Goal: Task Accomplishment & Management: Manage account settings

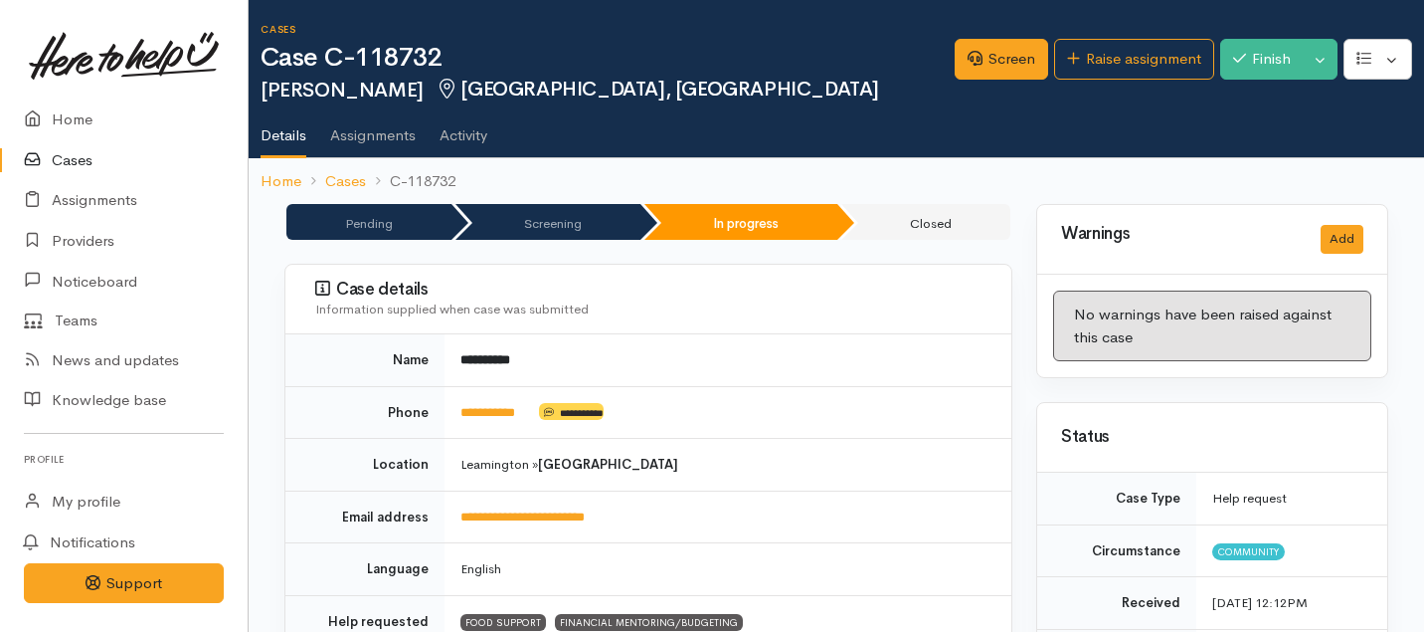
scroll to position [3104, 1]
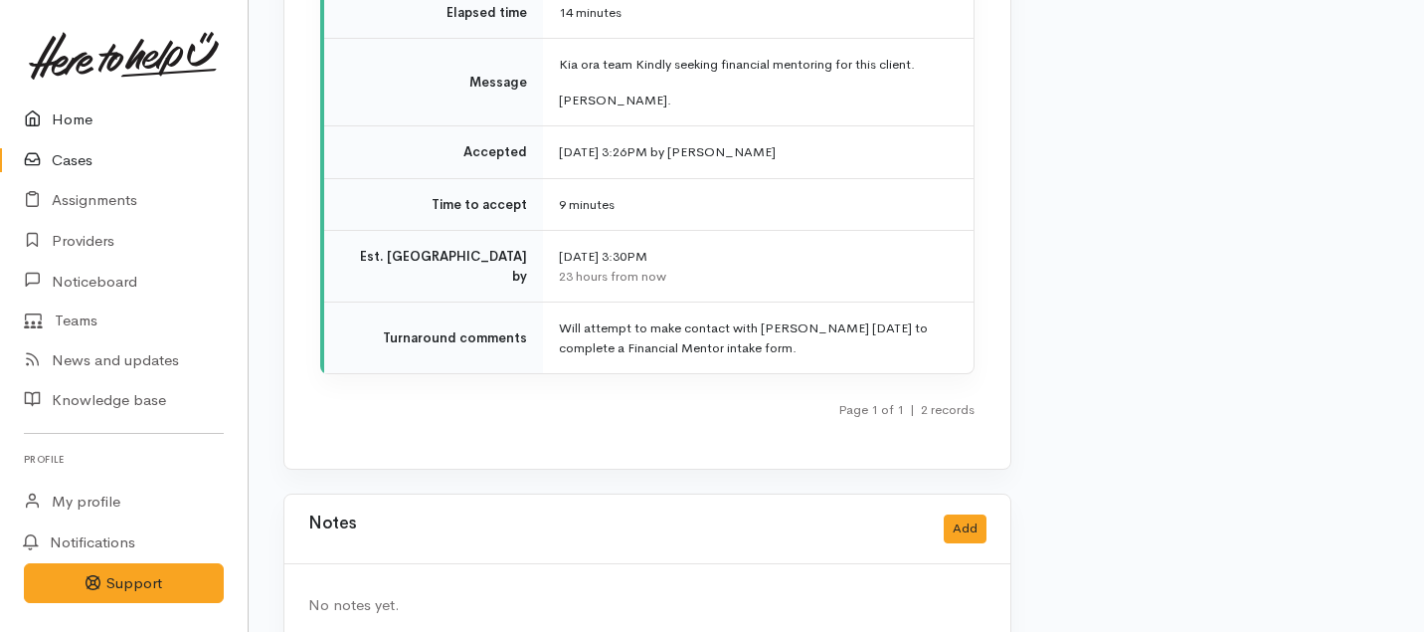
click at [73, 126] on link "Home" at bounding box center [124, 119] width 248 height 41
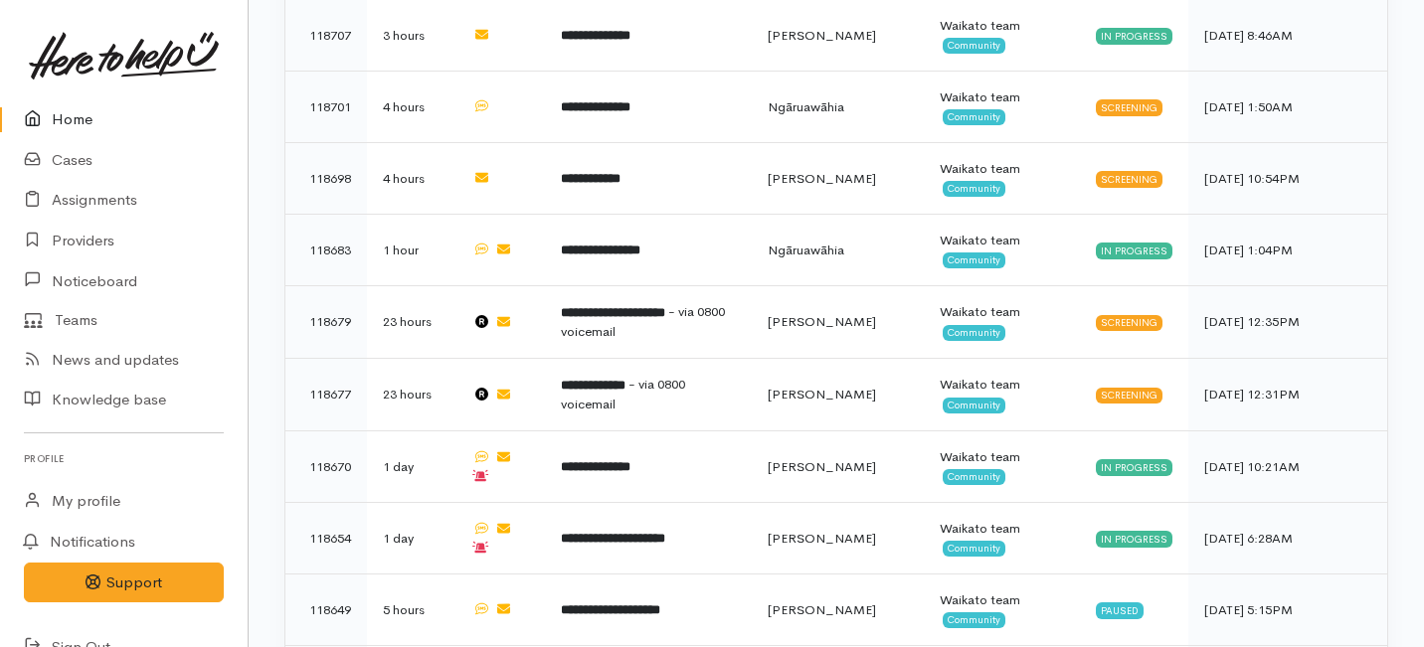
scroll to position [1166, 0]
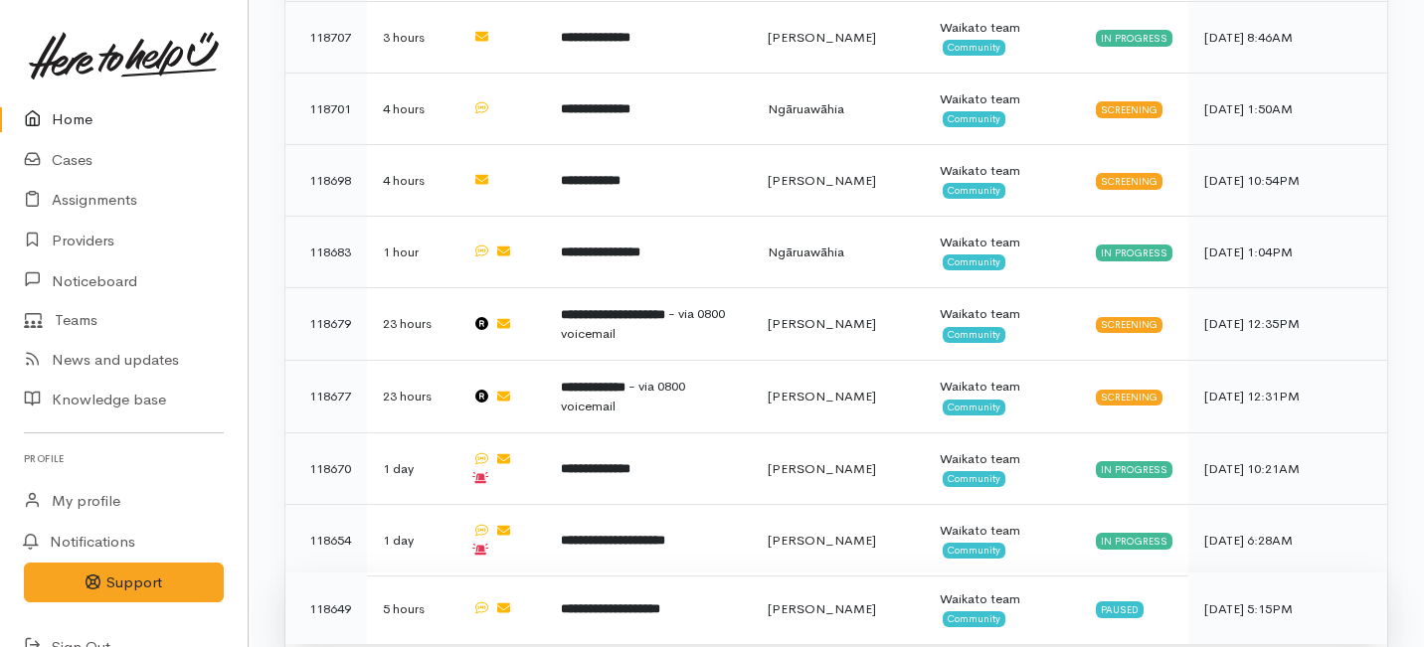
click at [616, 573] on td "**********" at bounding box center [649, 609] width 208 height 72
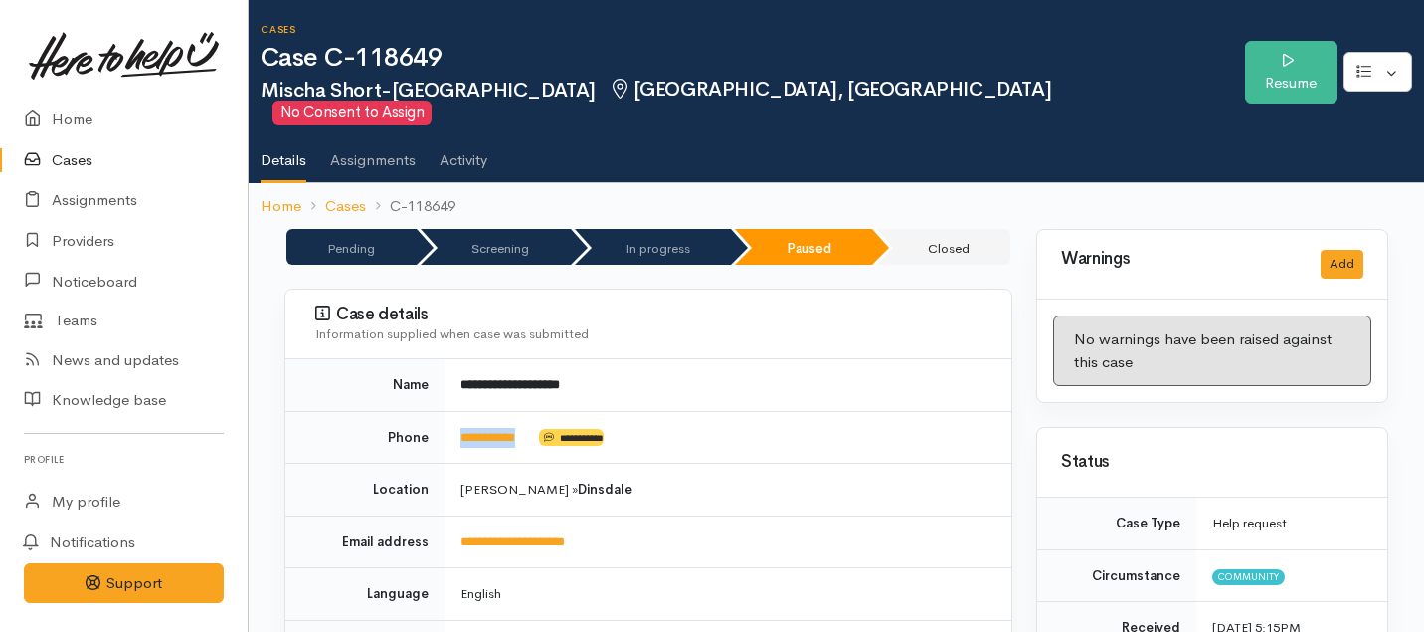
drag, startPoint x: 541, startPoint y: 423, endPoint x: 455, endPoint y: 408, distance: 86.8
click at [455, 411] on td "**********" at bounding box center [728, 437] width 567 height 53
copy td "**********"
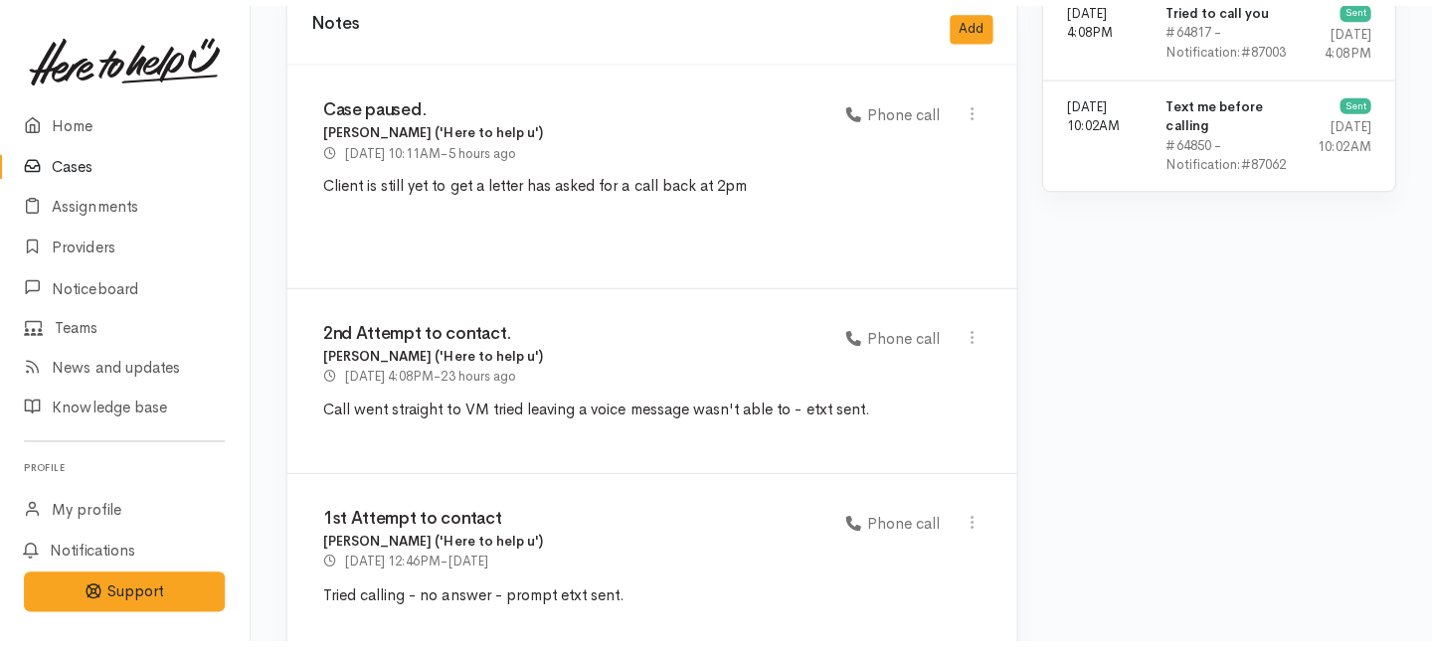
scroll to position [1734, 0]
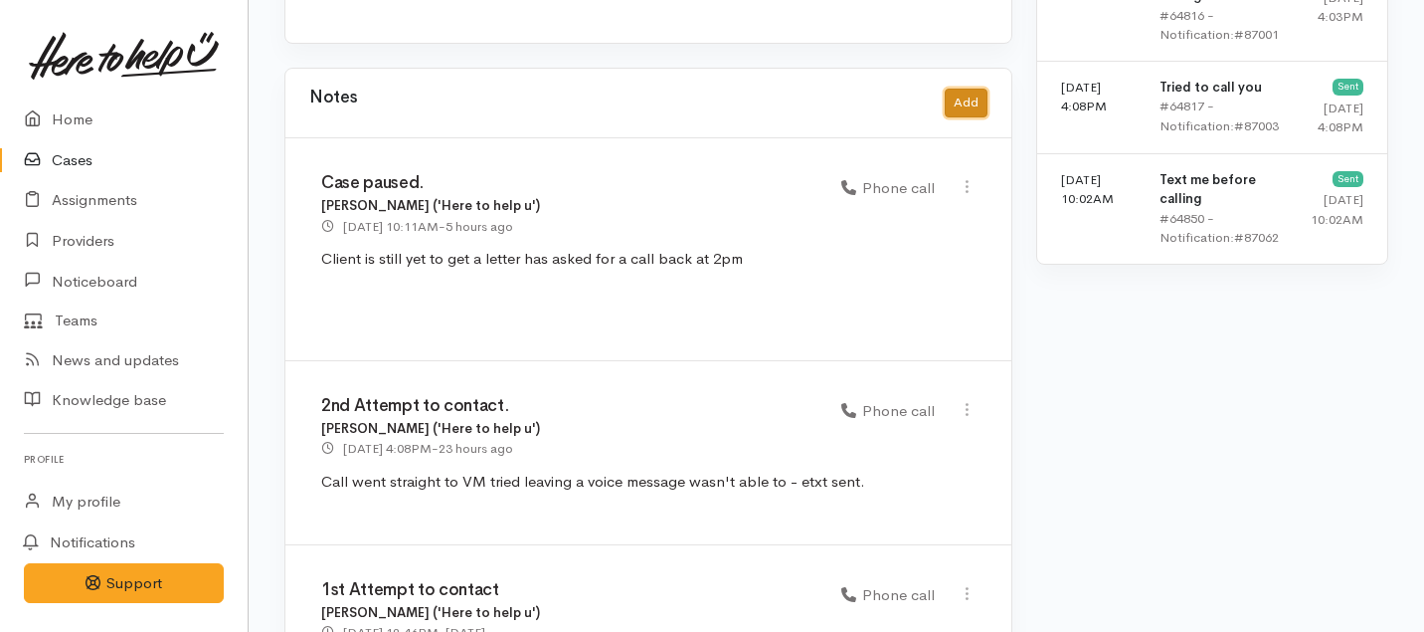
click at [975, 89] on button "Add" at bounding box center [966, 103] width 43 height 29
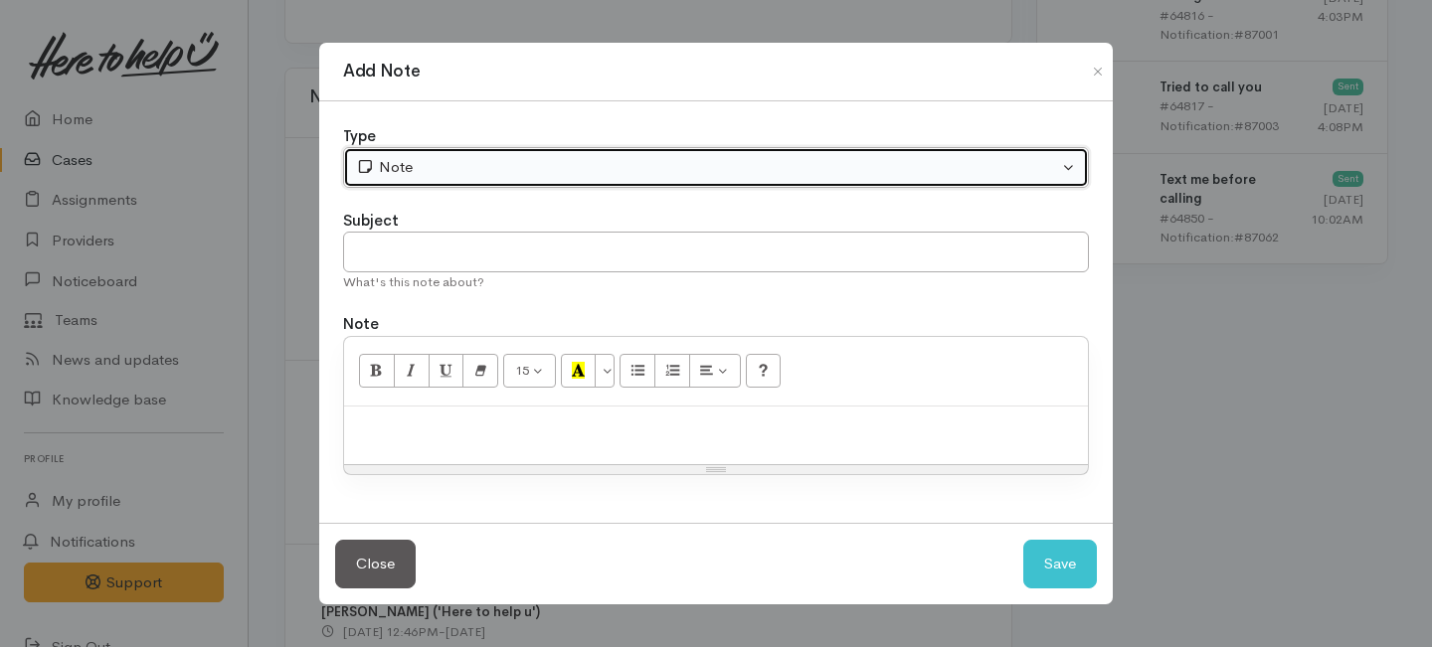
click at [562, 170] on div "Note" at bounding box center [707, 167] width 702 height 23
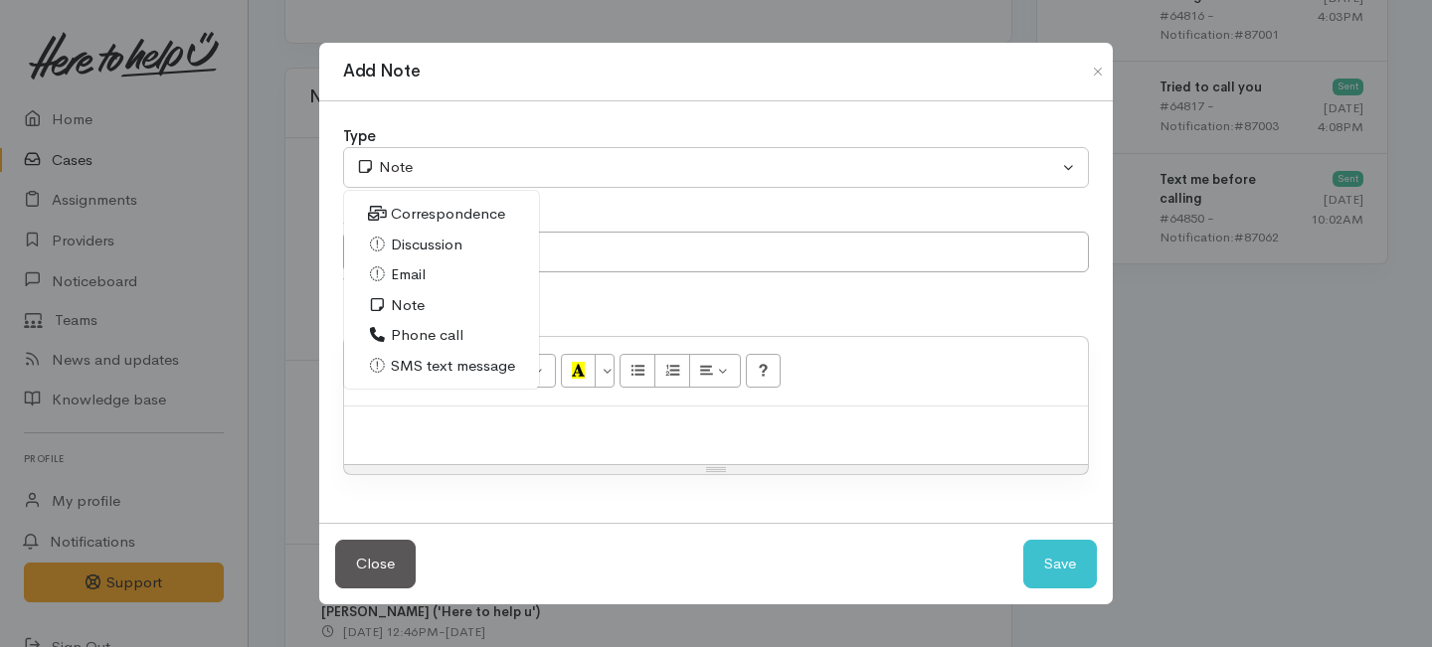
click at [401, 338] on span "Phone call" at bounding box center [427, 335] width 73 height 23
select select "3"
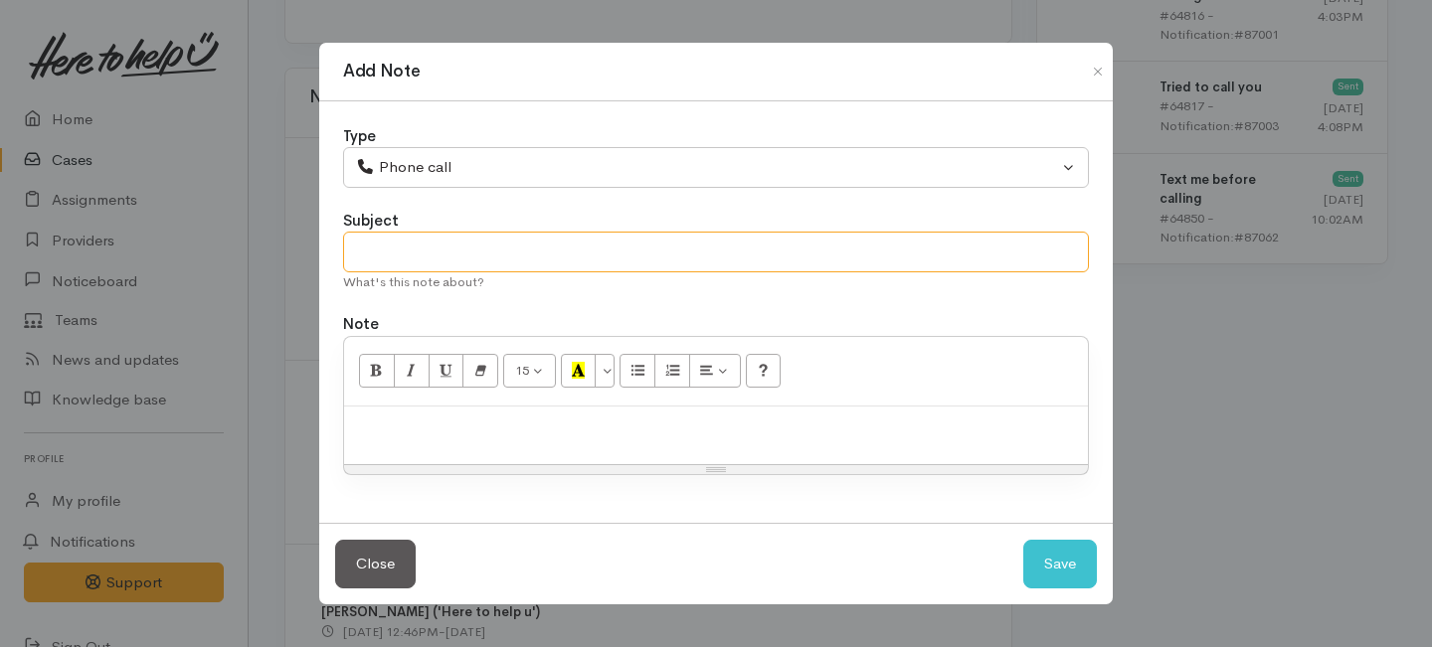
click at [428, 256] on input "text" at bounding box center [716, 252] width 746 height 41
type input "Request Cancelled"
click at [406, 430] on p at bounding box center [716, 428] width 724 height 23
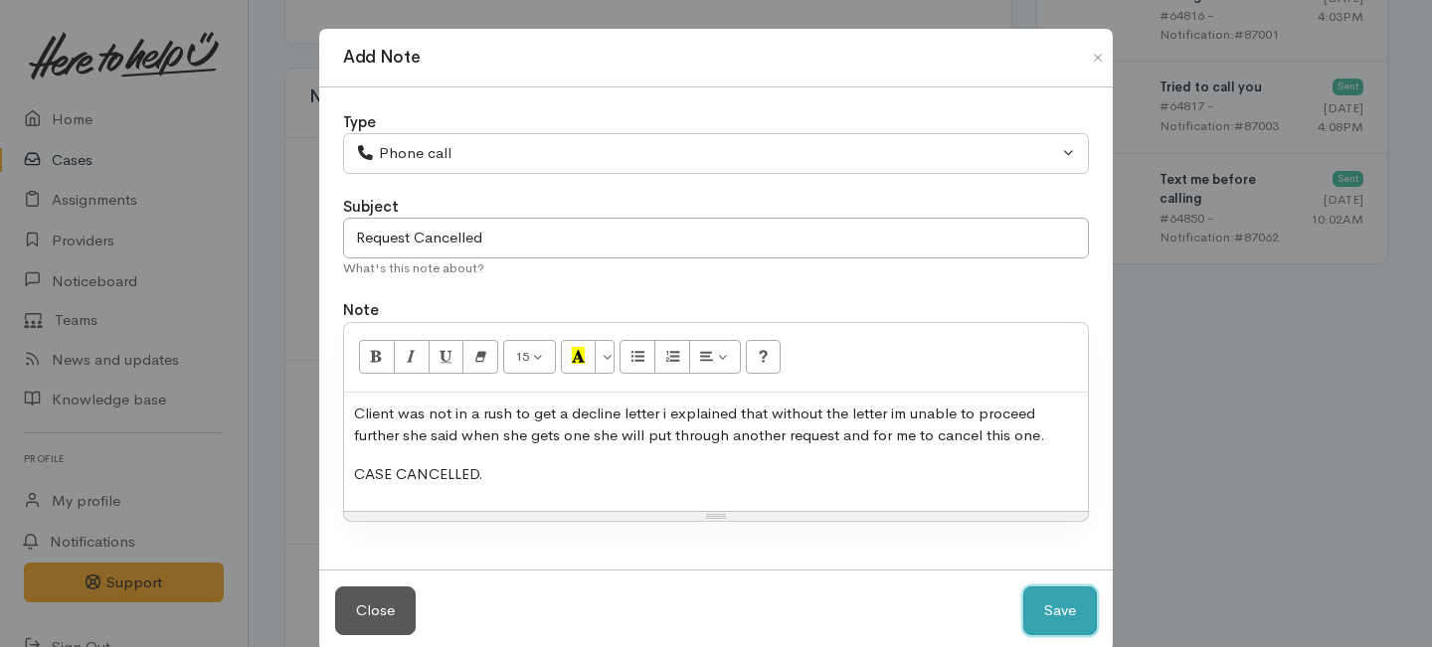
click at [1046, 617] on button "Save" at bounding box center [1060, 611] width 74 height 49
select select "1"
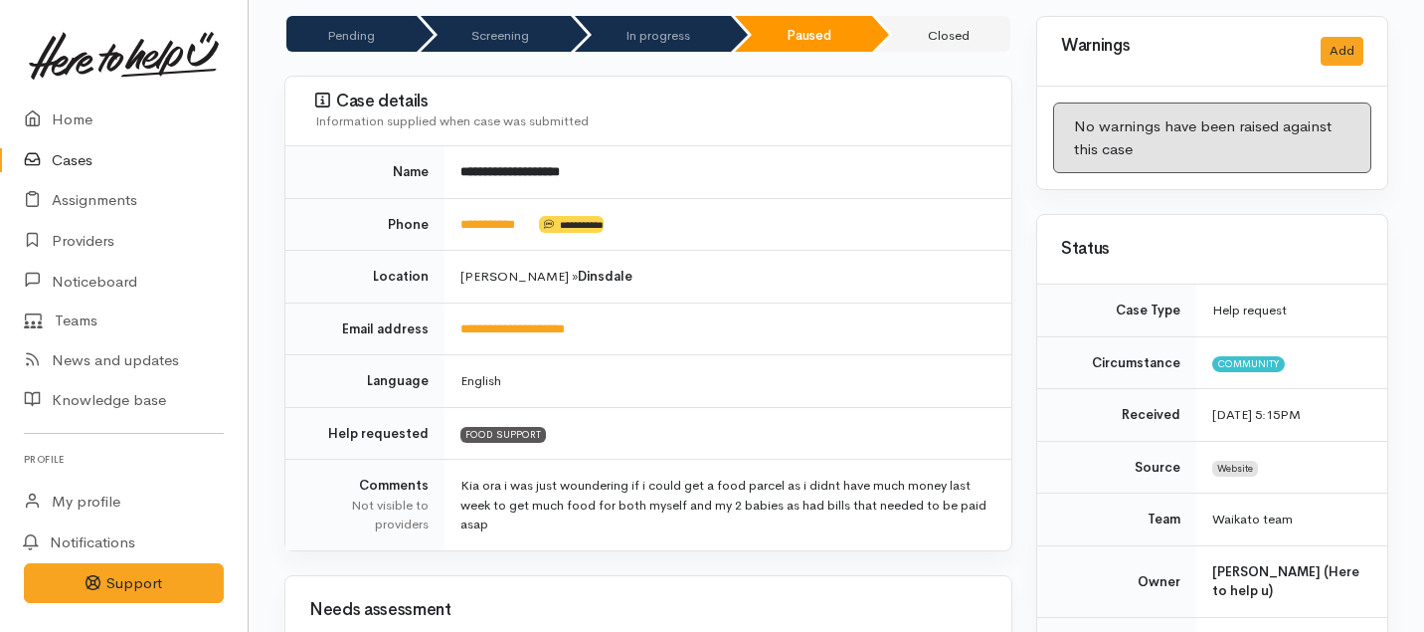
scroll to position [0, 0]
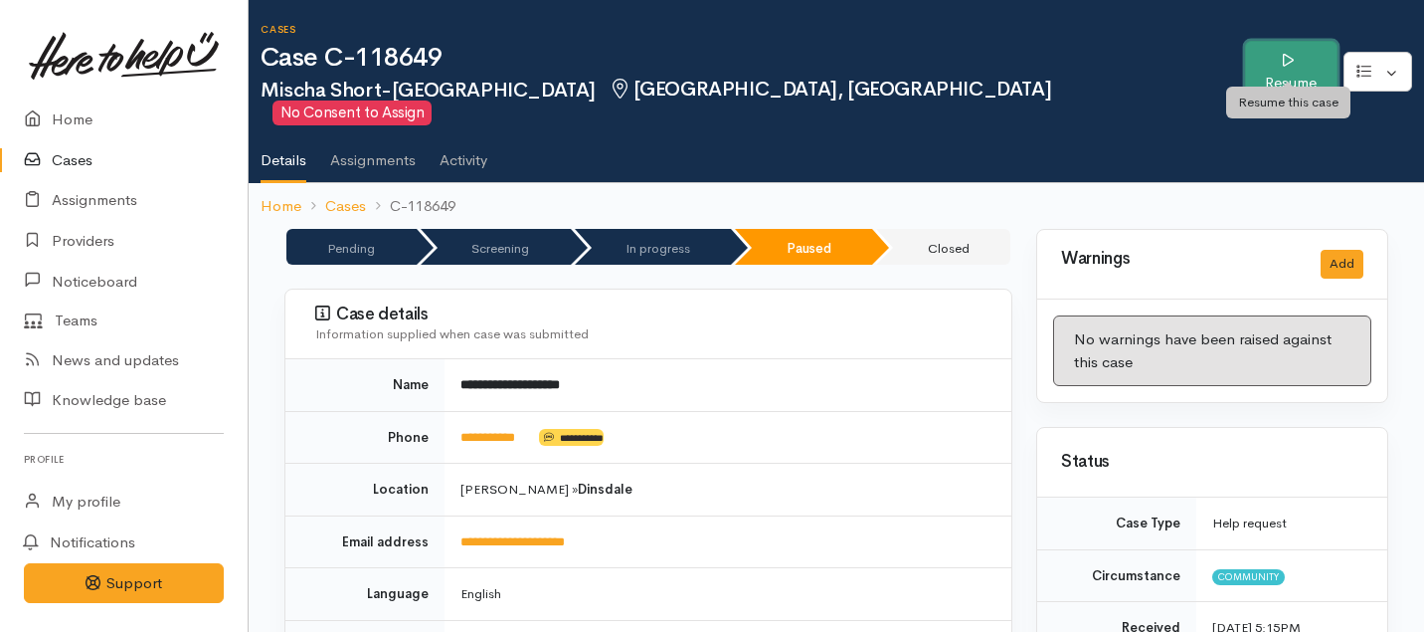
click at [1289, 56] on link "Resume" at bounding box center [1291, 72] width 92 height 63
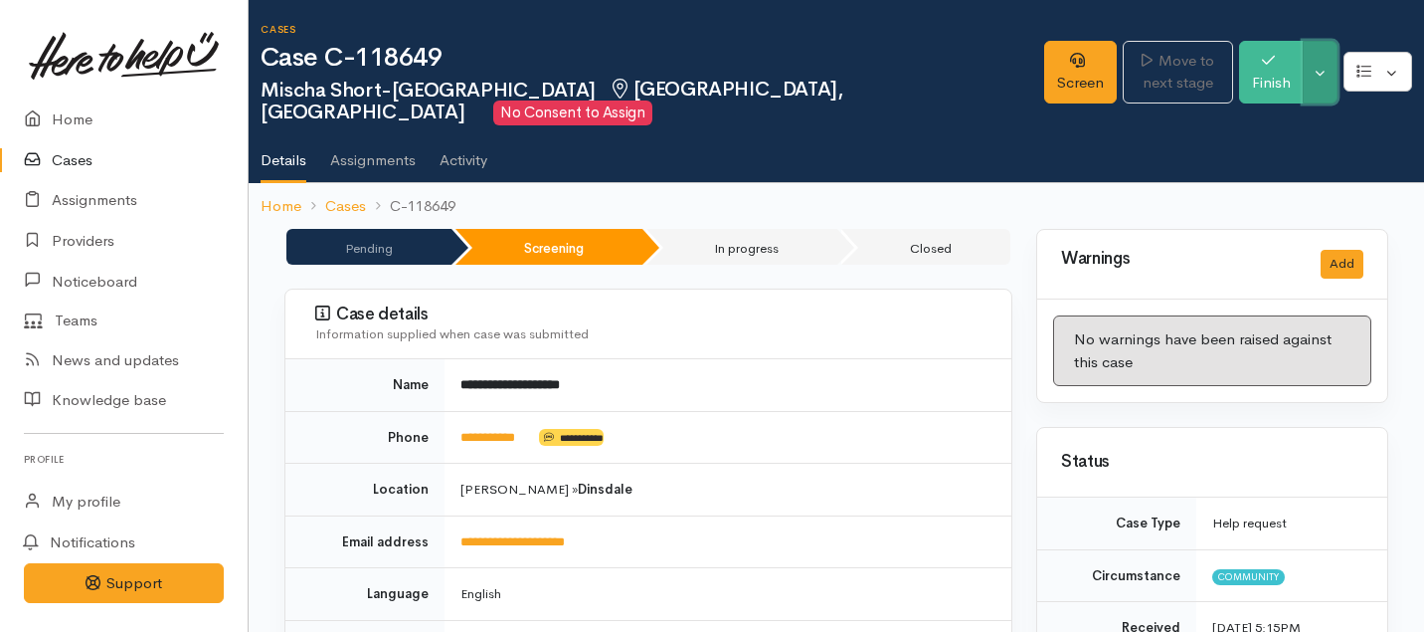
click at [1320, 58] on button "Toggle Dropdown" at bounding box center [1320, 72] width 35 height 63
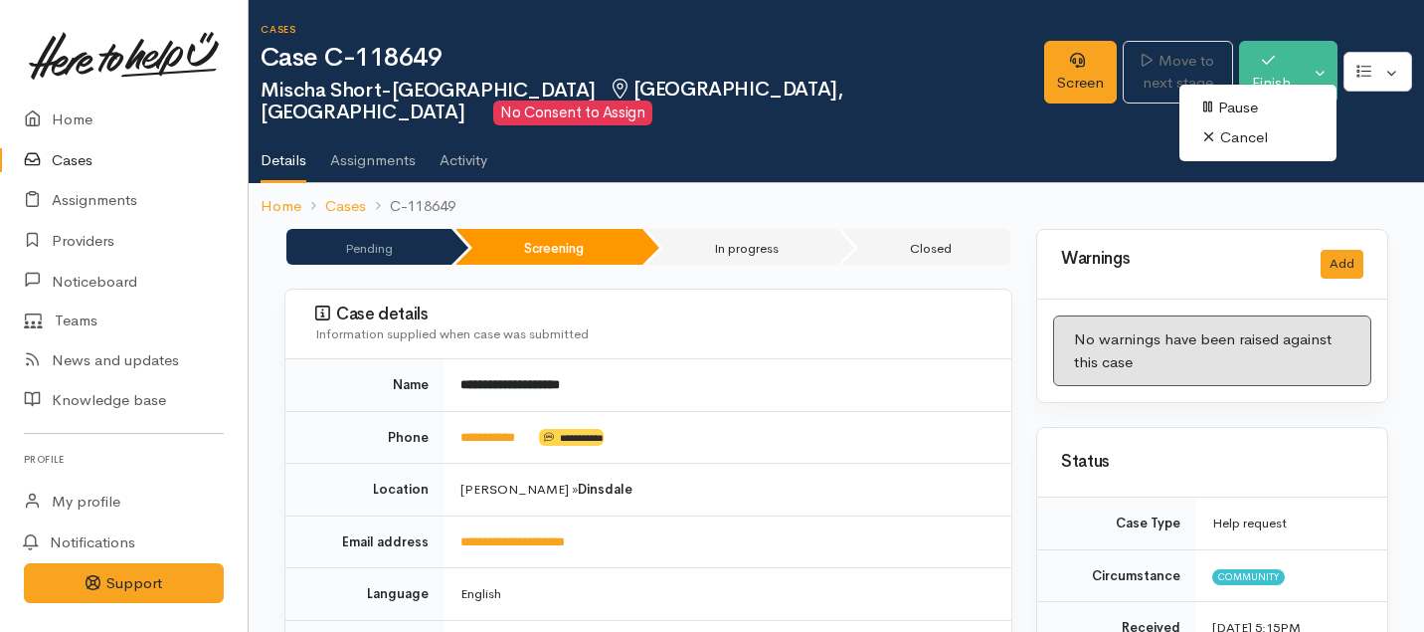
click at [1233, 140] on link "Cancel" at bounding box center [1257, 137] width 157 height 31
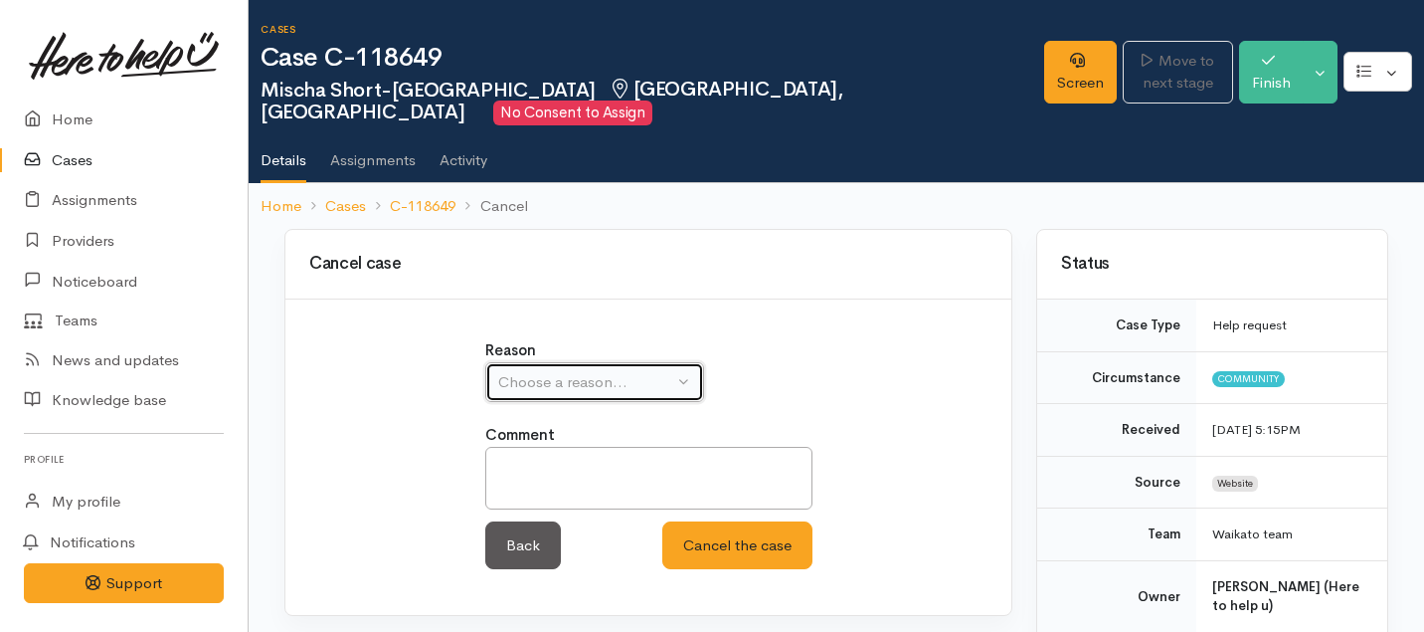
click at [560, 371] on div "Choose a reason..." at bounding box center [585, 382] width 175 height 23
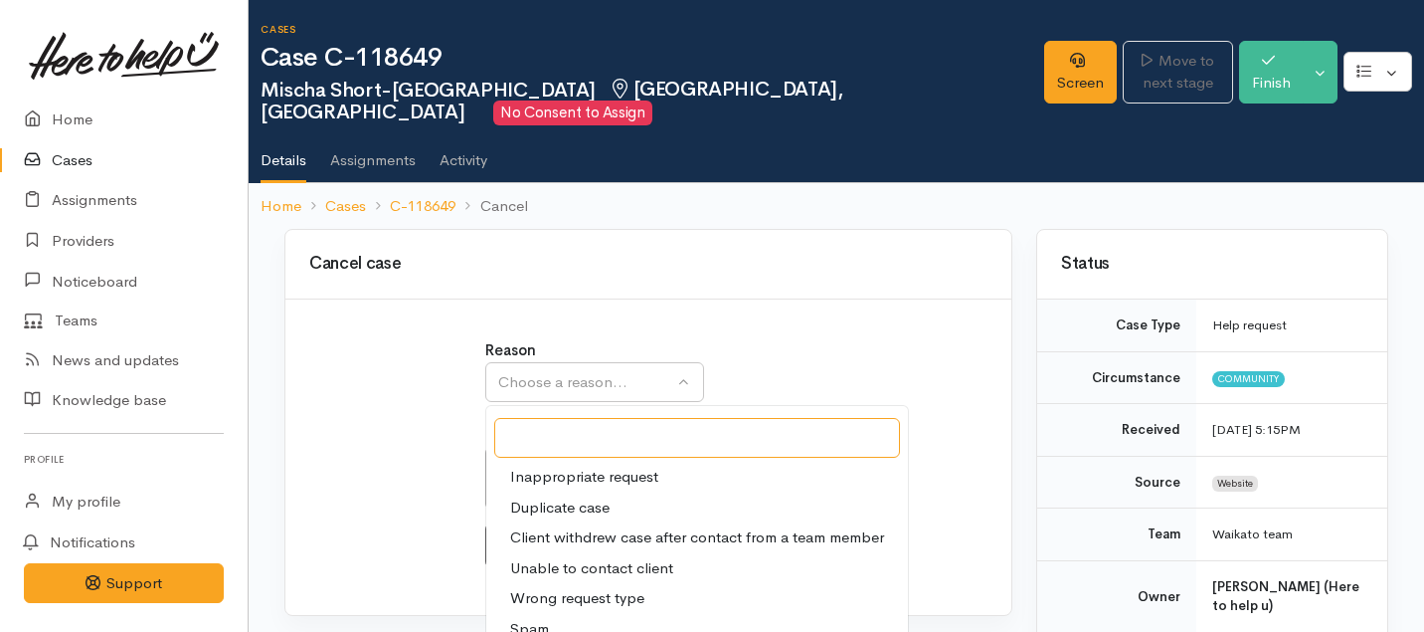
scroll to position [42, 0]
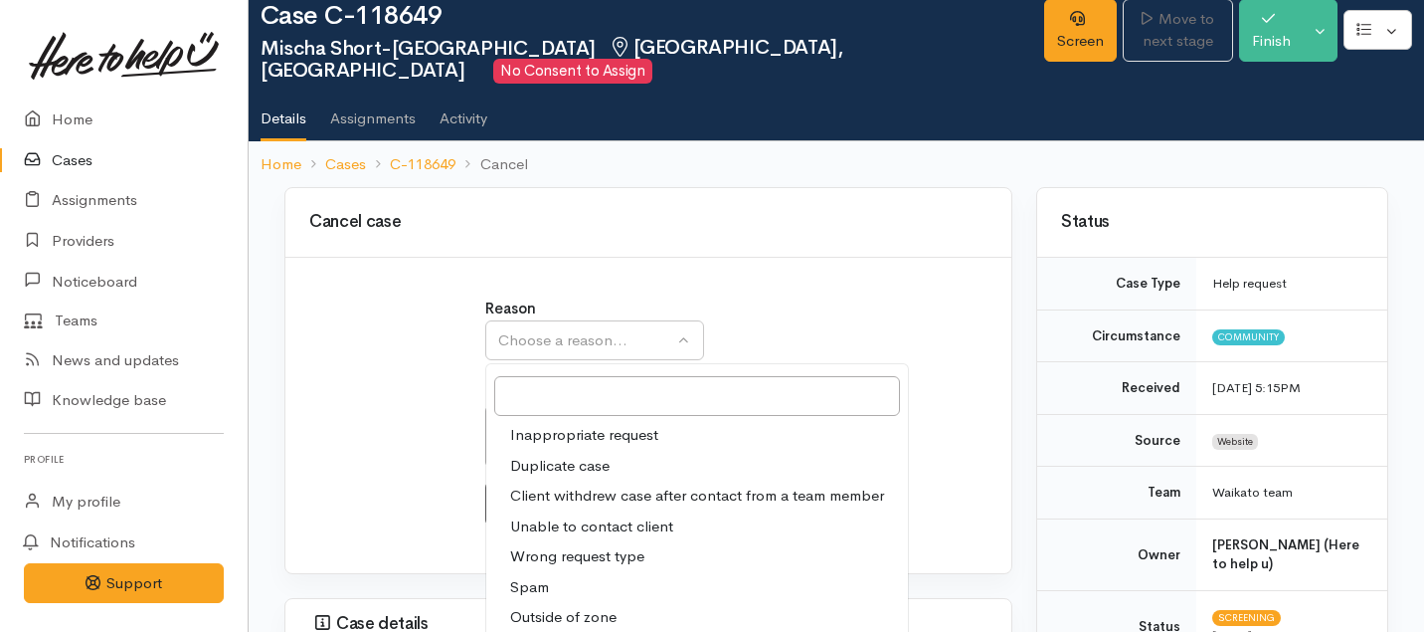
click at [558, 484] on span "Client withdrew case after contact from a team member" at bounding box center [697, 495] width 374 height 23
select select "3"
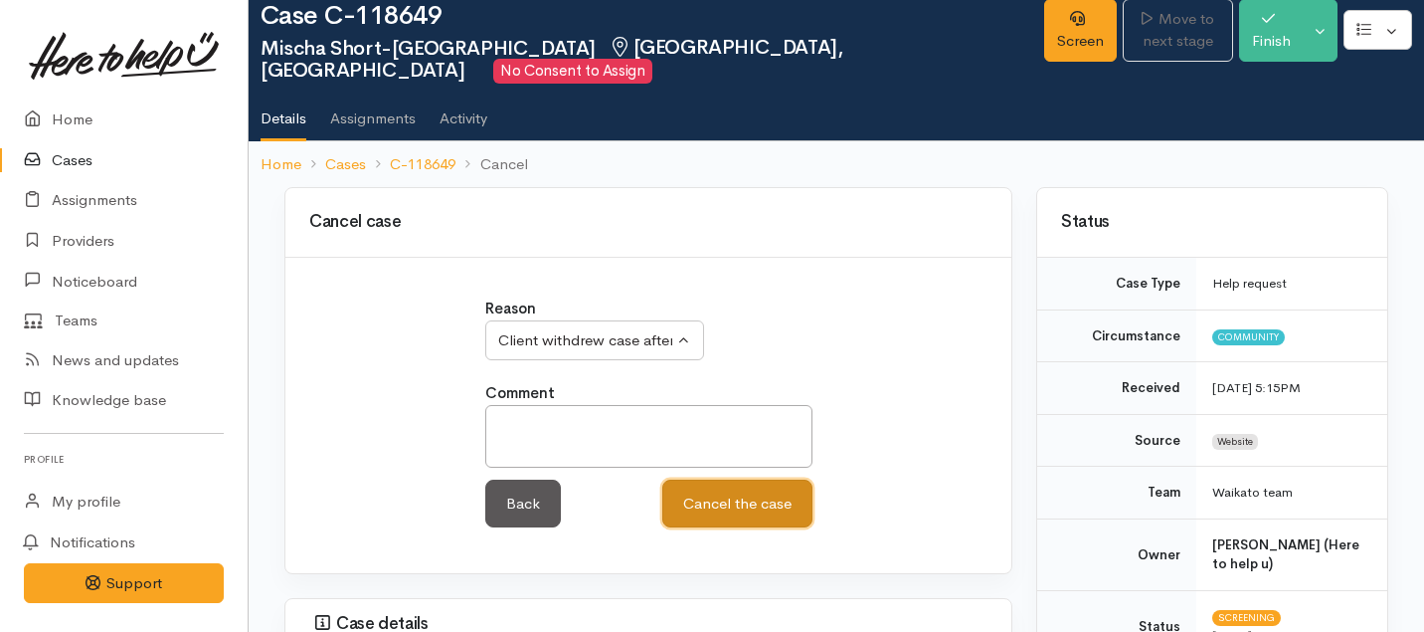
click at [722, 490] on button "Cancel the case" at bounding box center [737, 503] width 150 height 49
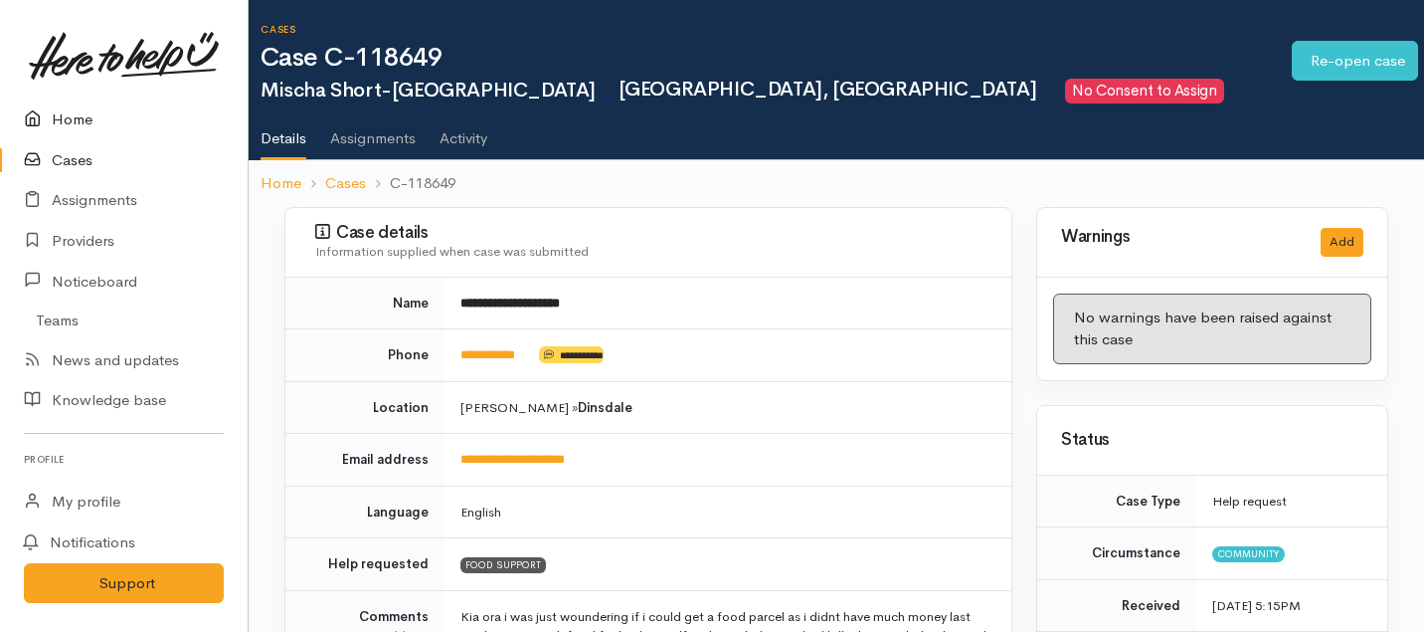
click at [84, 123] on link "Home" at bounding box center [124, 119] width 248 height 41
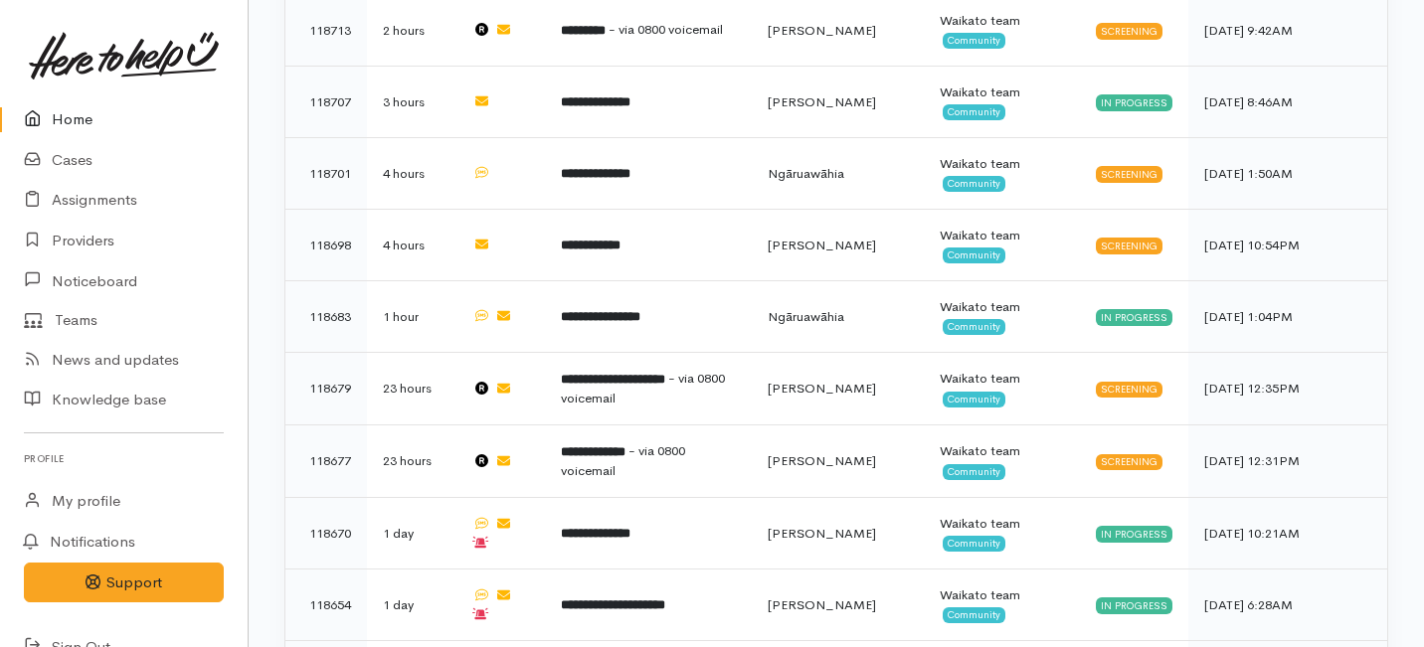
scroll to position [1102, 0]
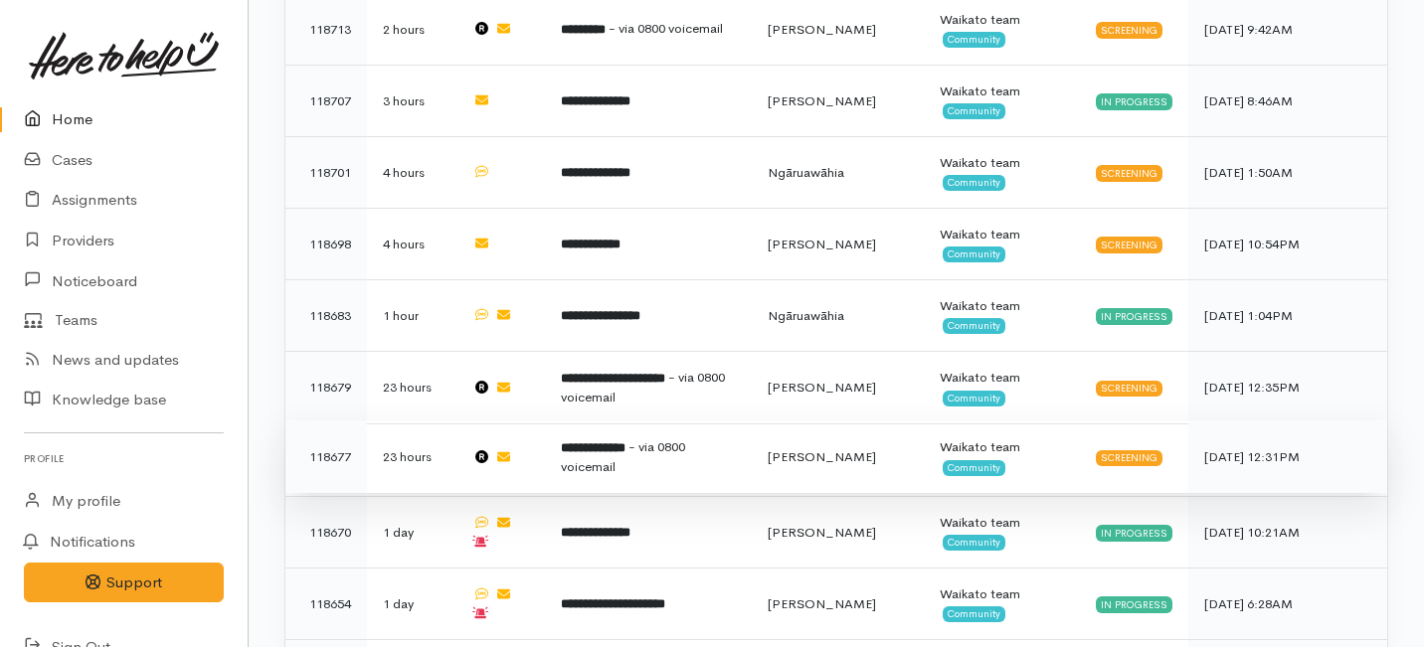
click at [631, 421] on td "**********" at bounding box center [649, 457] width 208 height 73
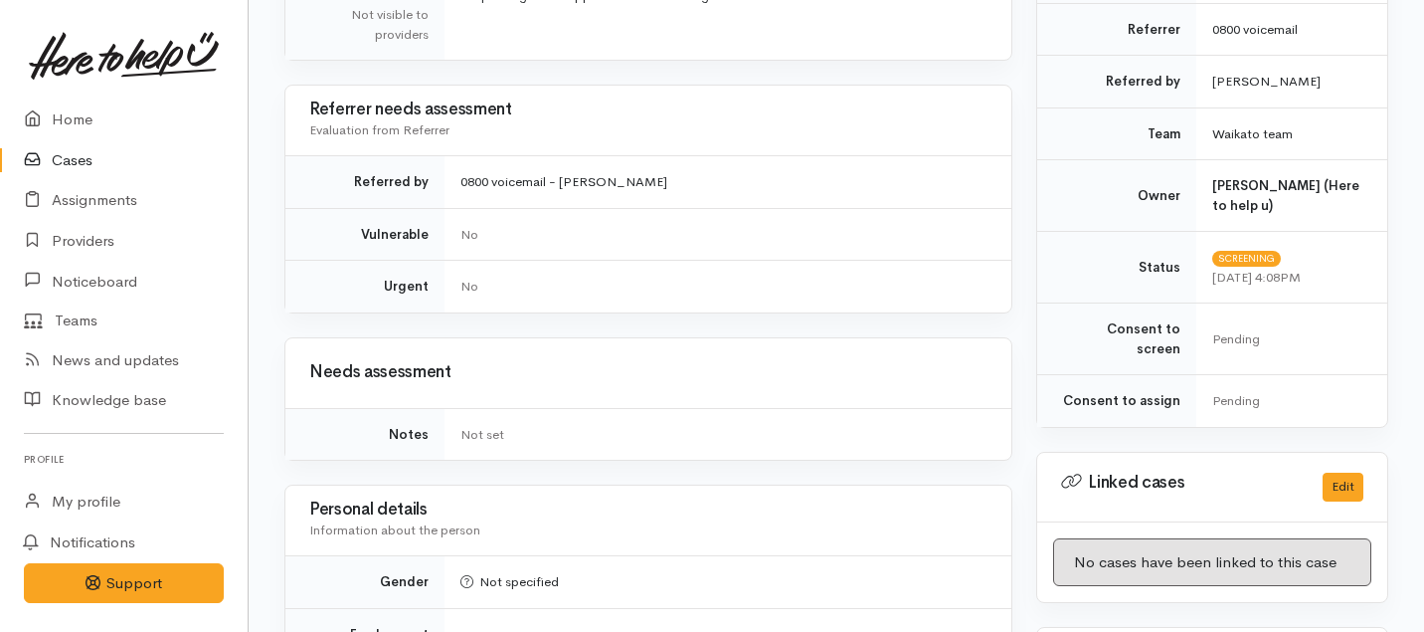
scroll to position [67, 0]
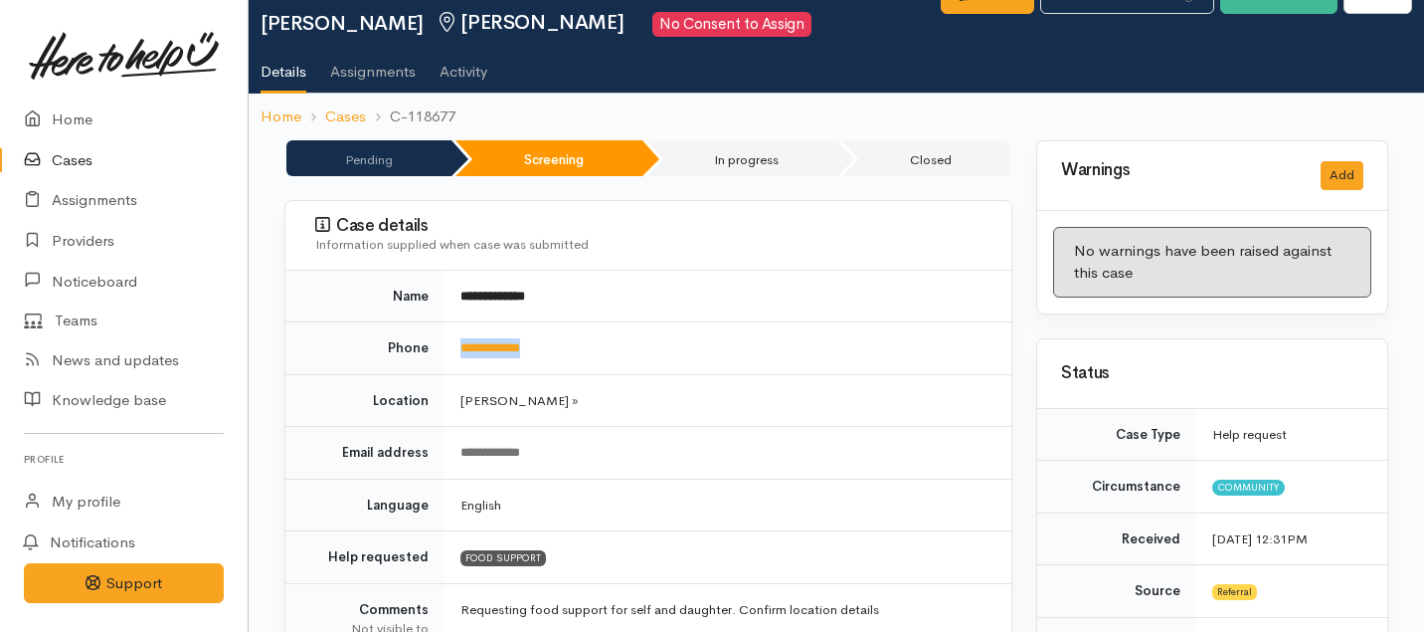
drag, startPoint x: 571, startPoint y: 328, endPoint x: 570, endPoint y: 364, distance: 35.8
click at [570, 364] on td "**********" at bounding box center [728, 348] width 567 height 53
click at [574, 353] on td "**********" at bounding box center [728, 348] width 567 height 53
drag, startPoint x: 565, startPoint y: 350, endPoint x: 478, endPoint y: 349, distance: 86.5
click at [478, 349] on td "**********" at bounding box center [728, 348] width 567 height 53
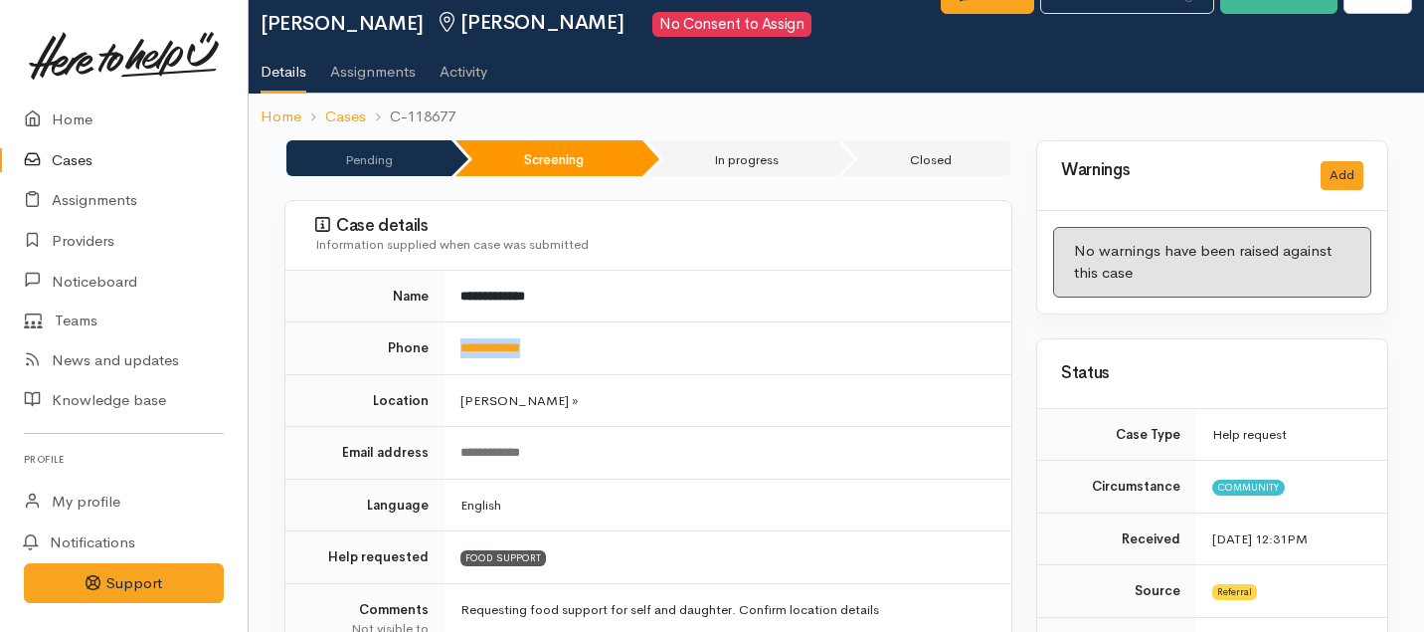
drag, startPoint x: 556, startPoint y: 347, endPoint x: 455, endPoint y: 343, distance: 100.5
click at [455, 343] on td "**********" at bounding box center [728, 348] width 567 height 53
copy link "**********"
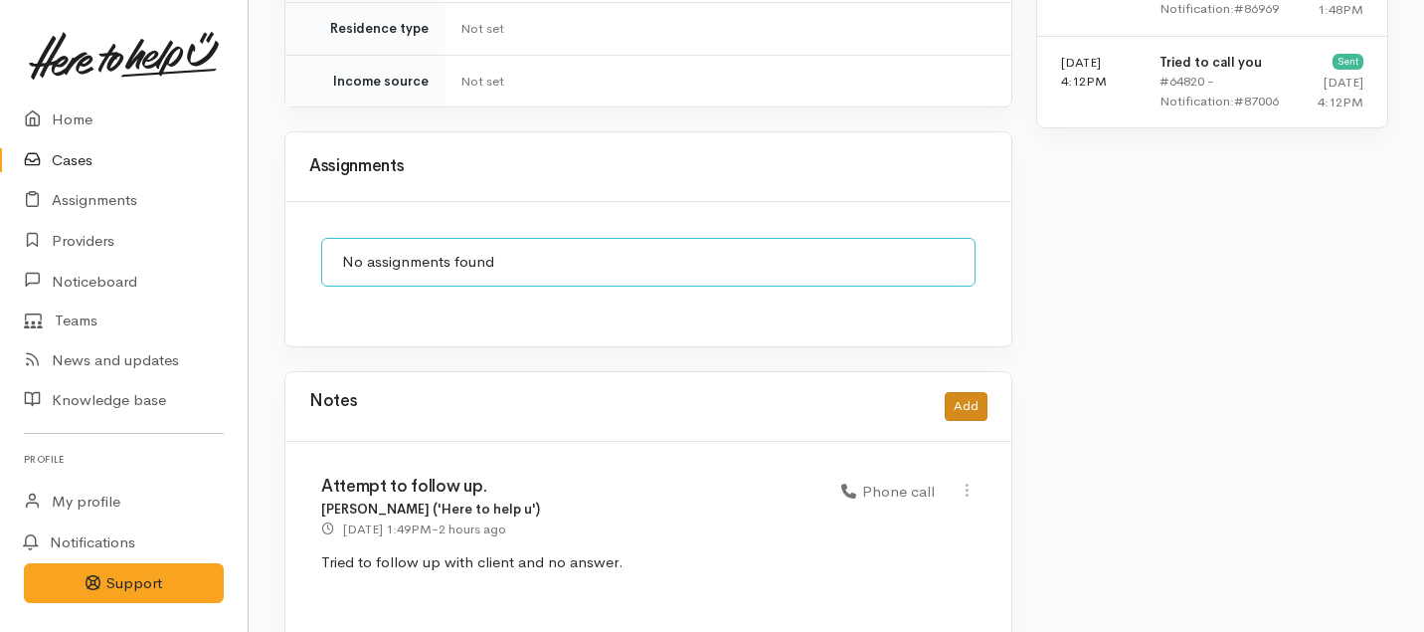
scroll to position [1618, 0]
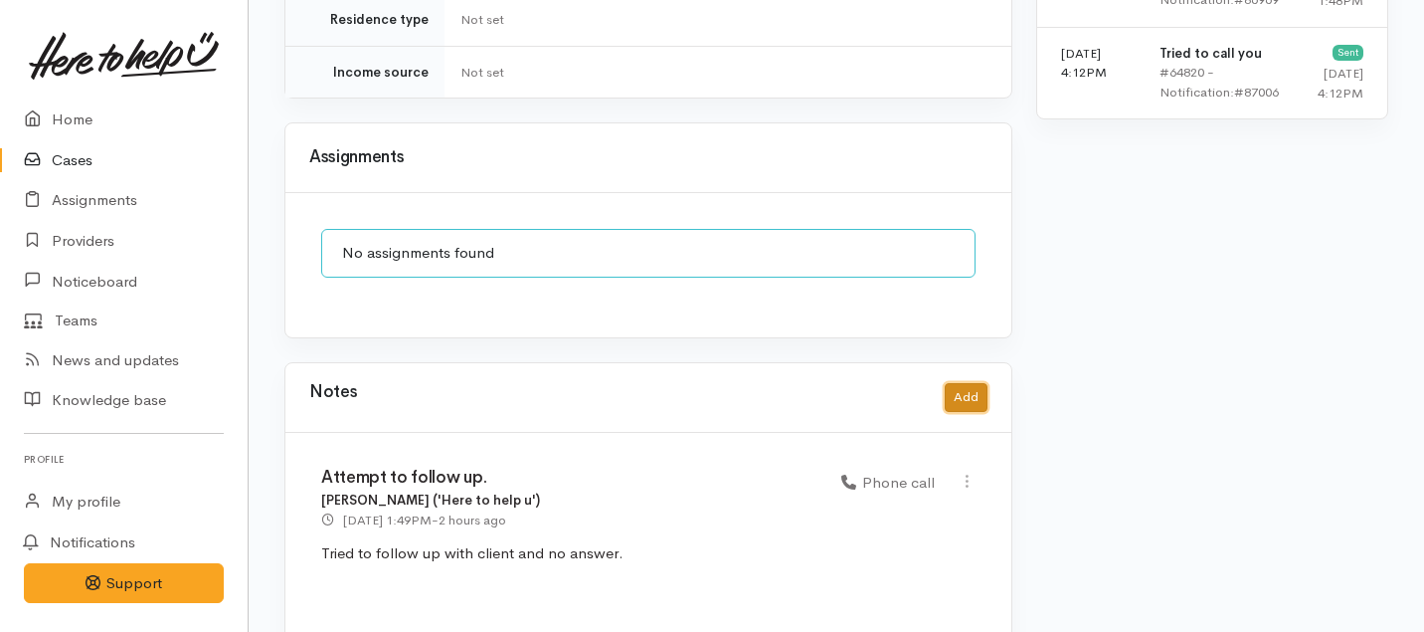
click at [968, 383] on button "Add" at bounding box center [966, 397] width 43 height 29
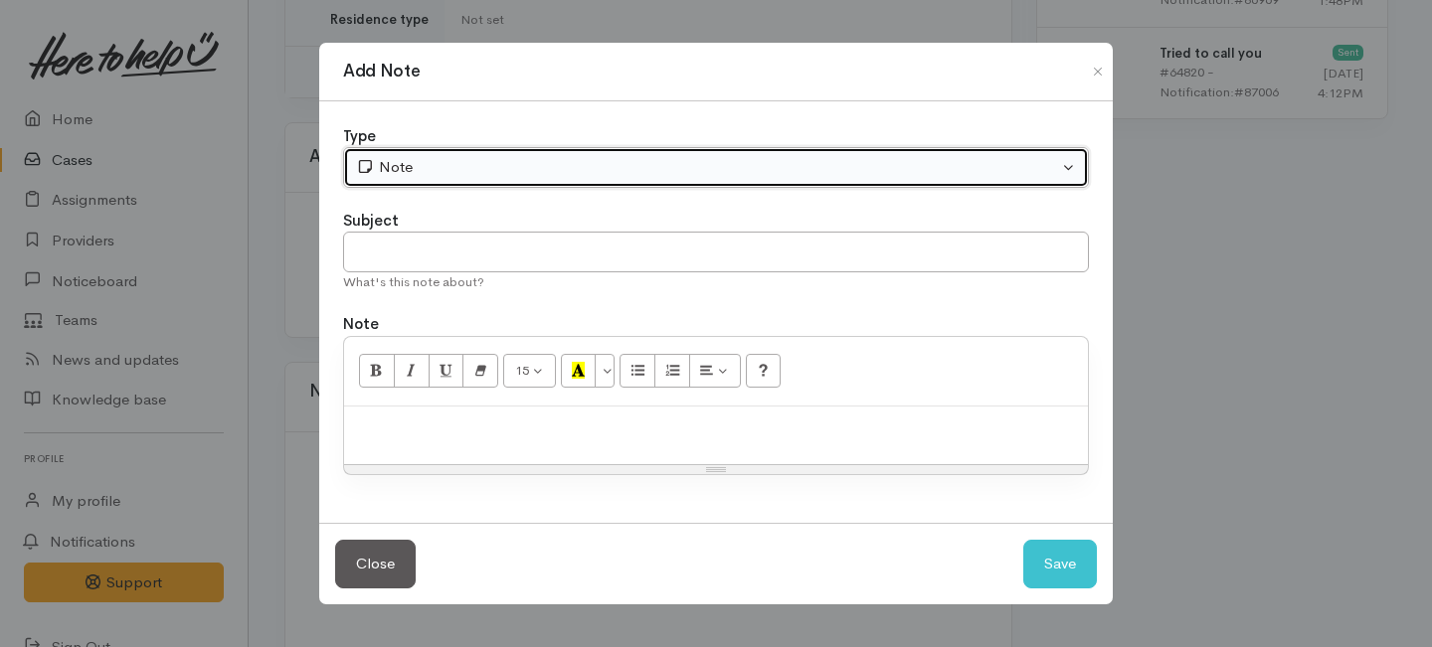
click at [593, 165] on div "Note" at bounding box center [707, 167] width 702 height 23
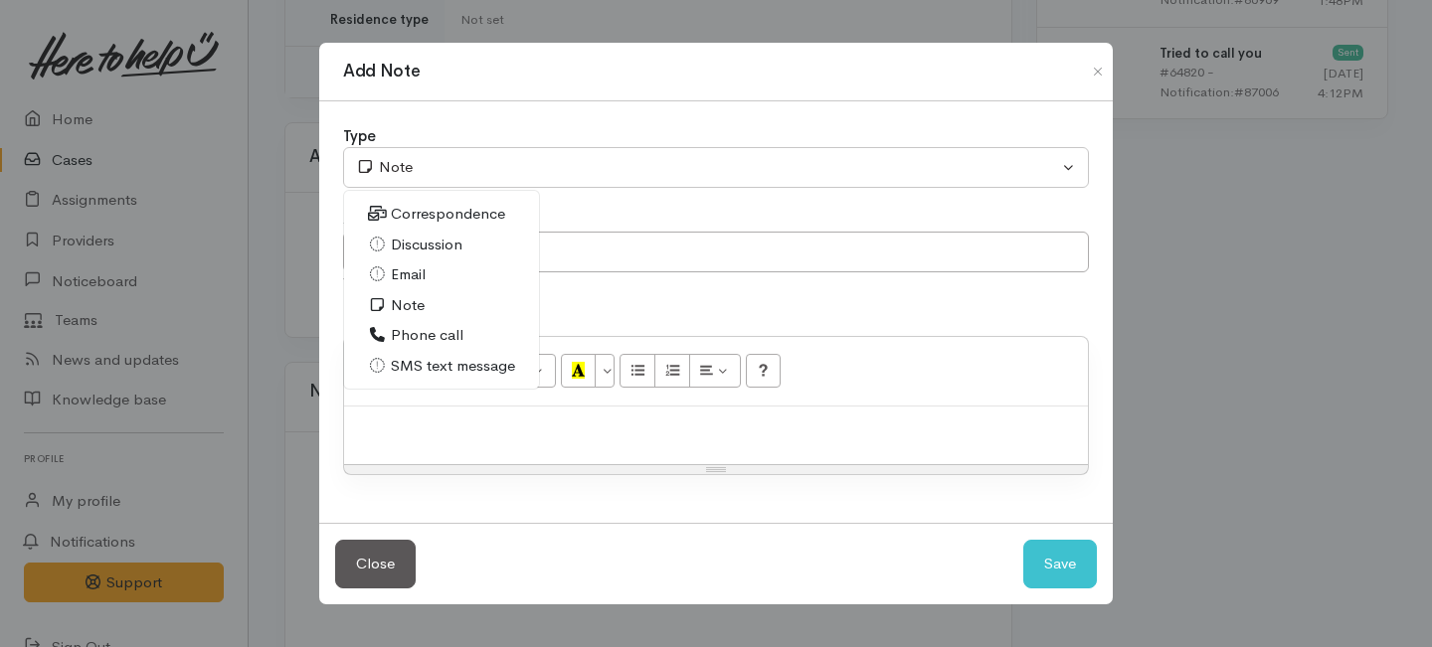
click at [428, 336] on span "Phone call" at bounding box center [427, 335] width 73 height 23
select select "3"
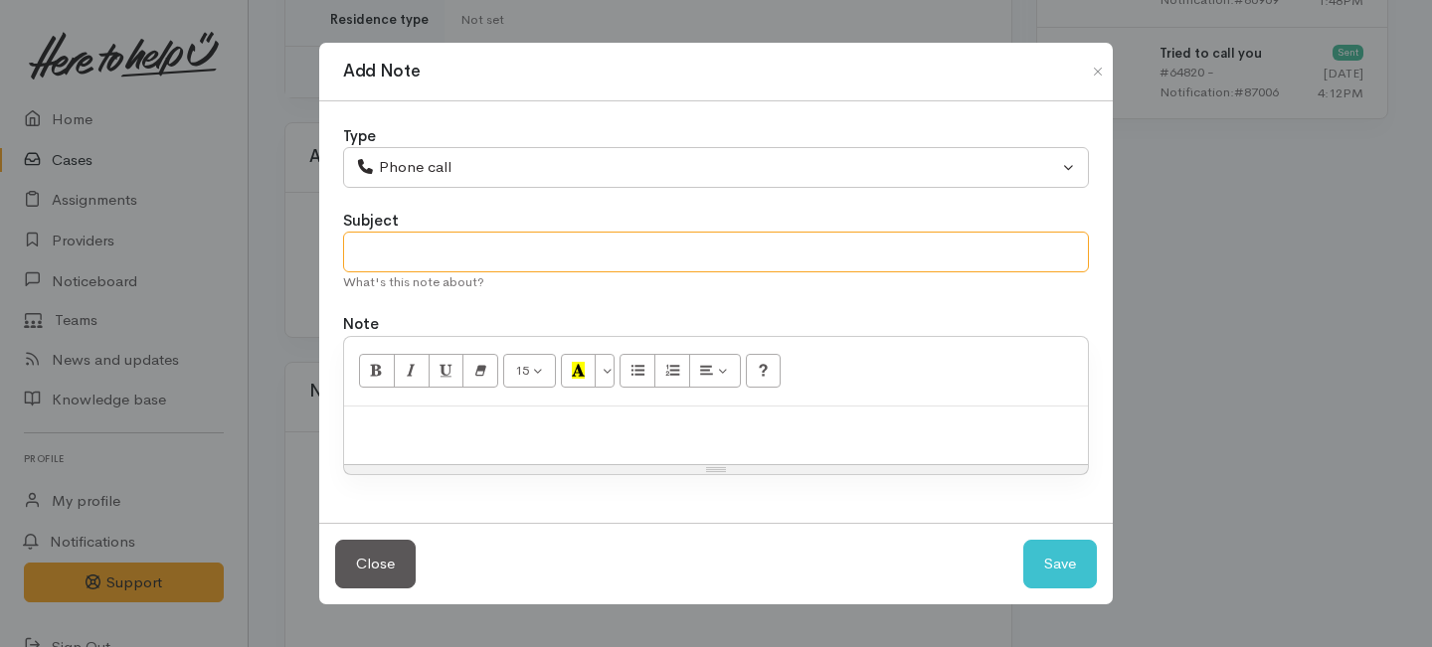
click at [440, 256] on input "text" at bounding box center [716, 252] width 746 height 41
type input "r"
type input "Request cancelled"
click at [430, 435] on p at bounding box center [716, 428] width 724 height 23
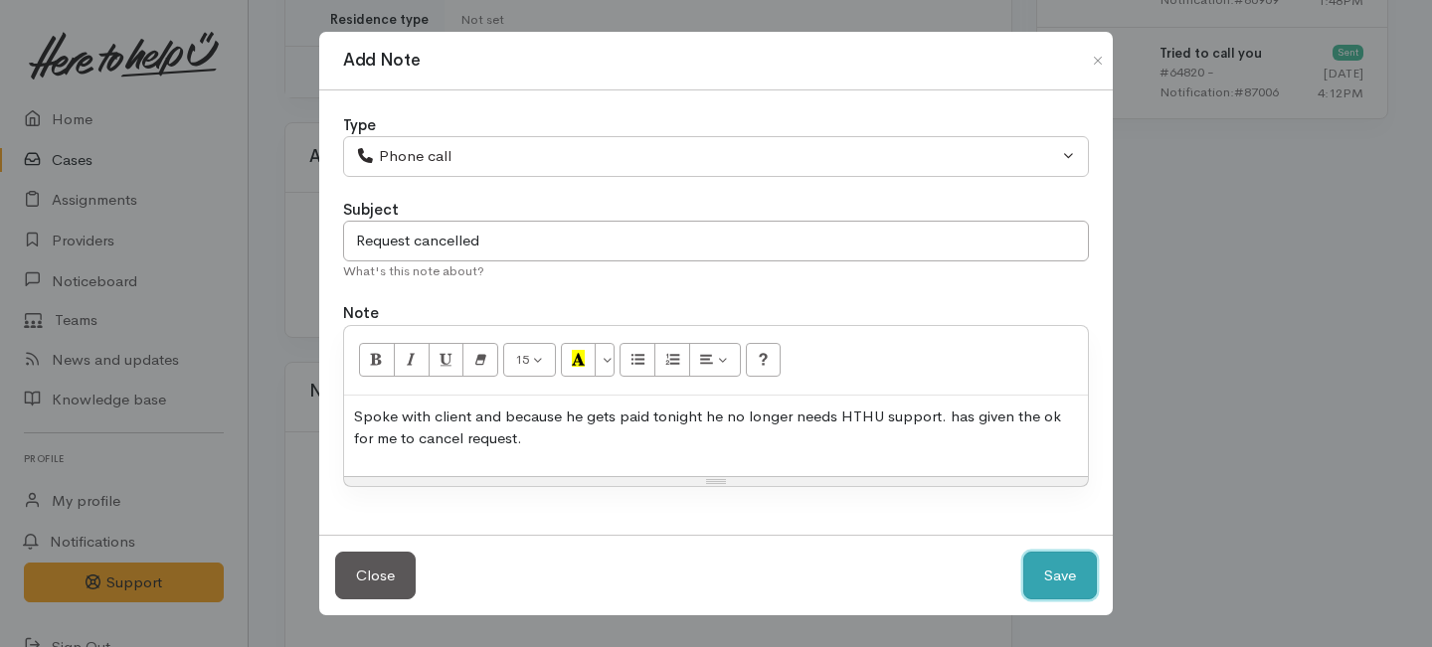
click at [1057, 576] on button "Save" at bounding box center [1060, 576] width 74 height 49
select select "1"
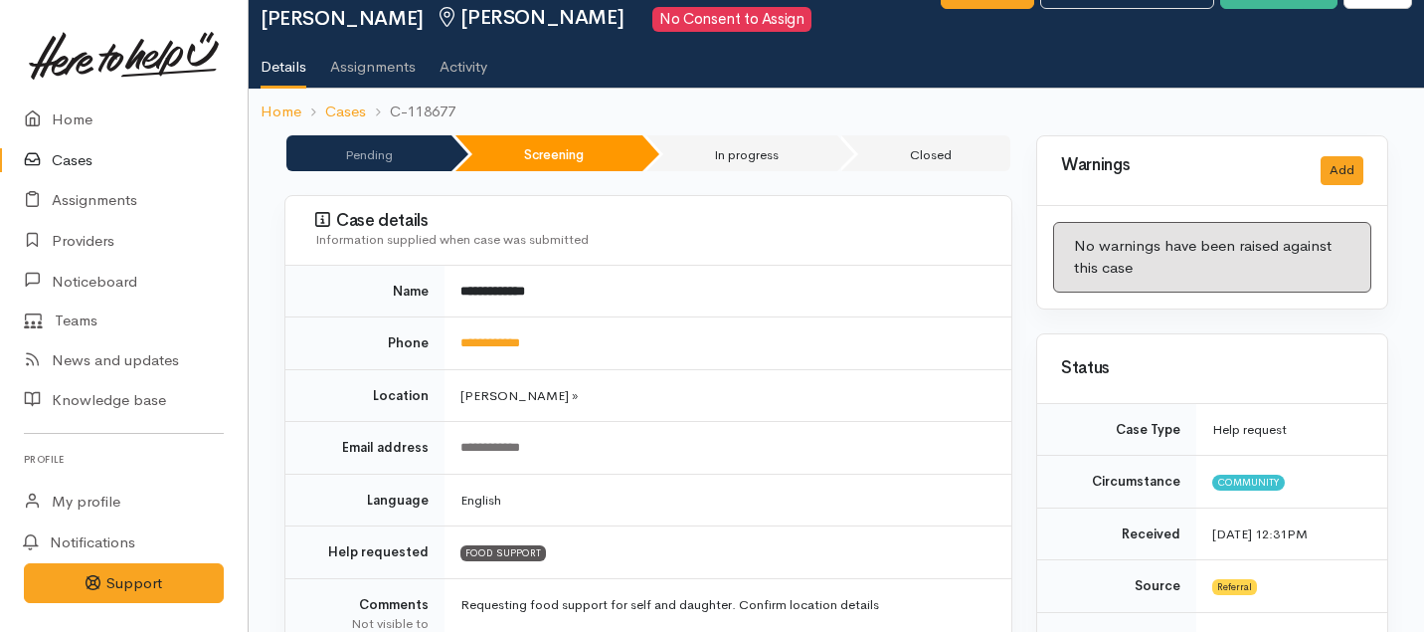
scroll to position [0, 0]
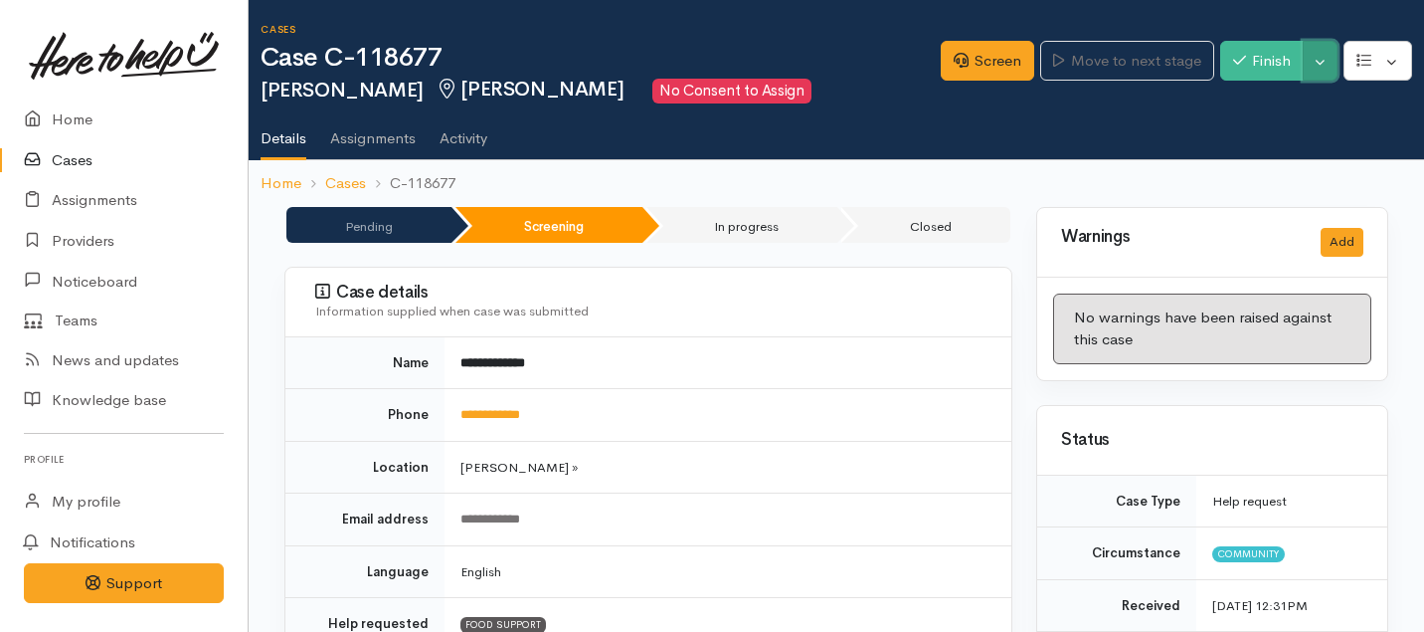
click at [1316, 51] on button "Toggle Dropdown" at bounding box center [1320, 61] width 35 height 41
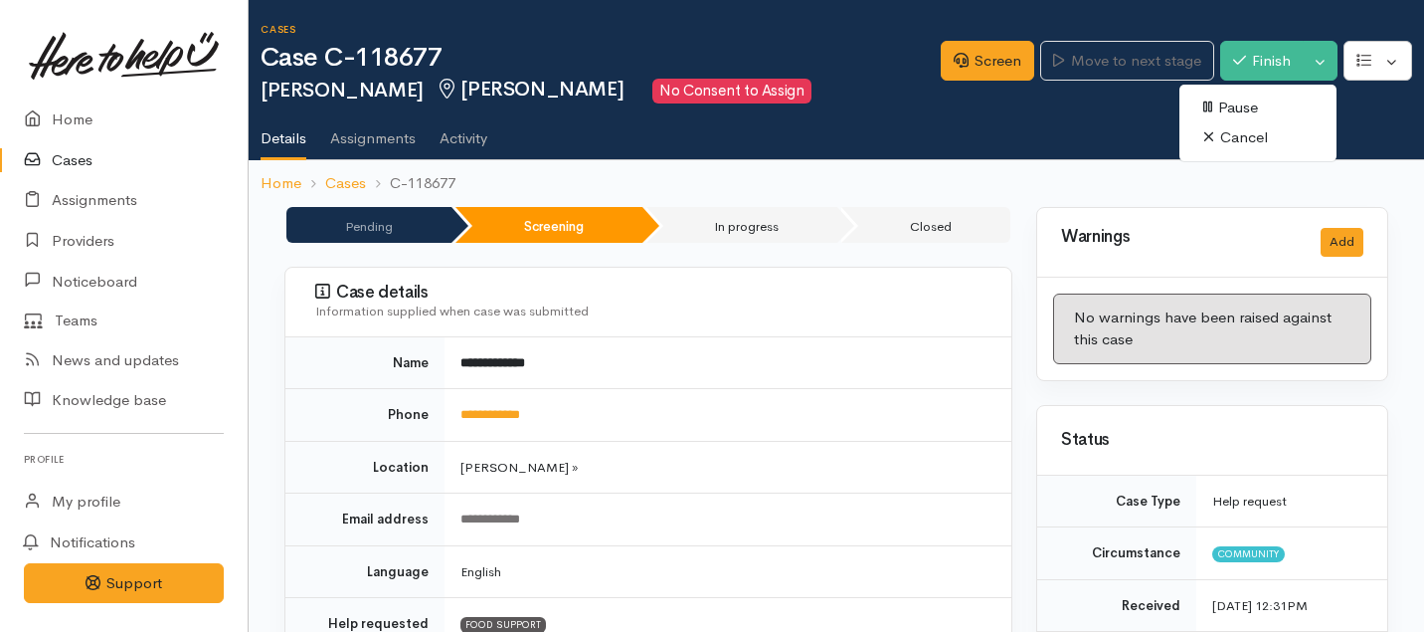
click at [1240, 134] on link "Cancel" at bounding box center [1257, 137] width 157 height 31
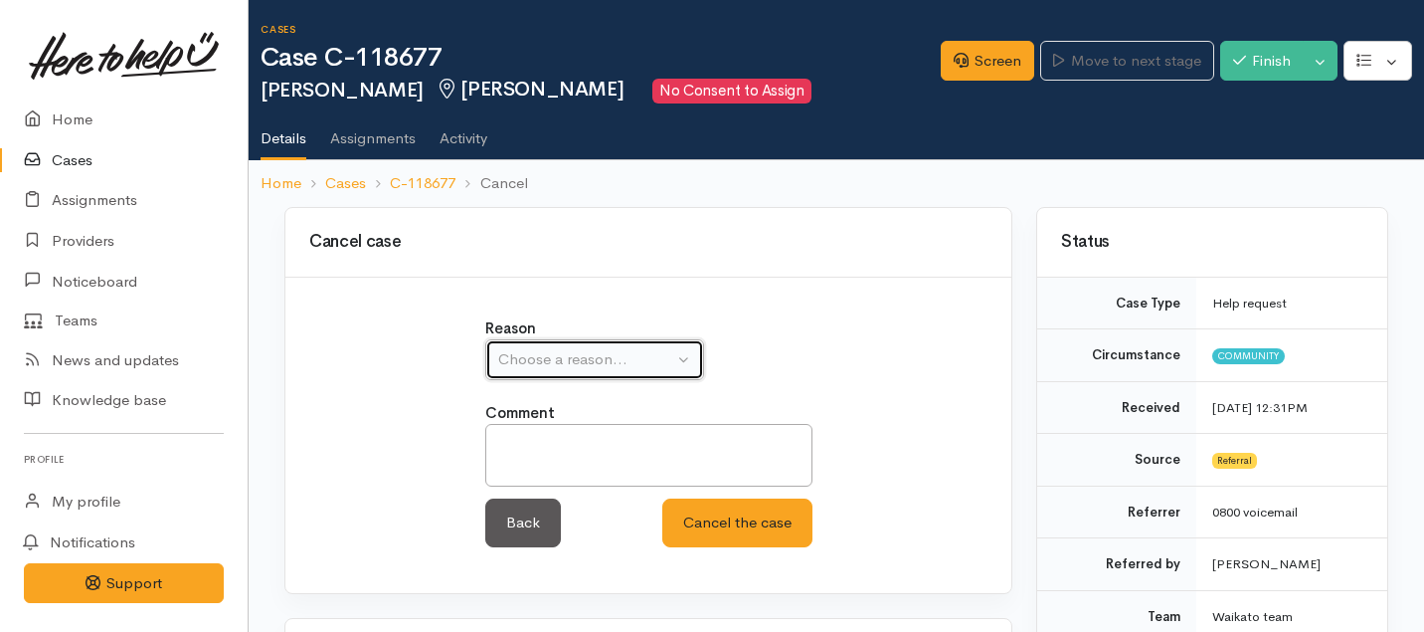
click at [642, 353] on div "Choose a reason..." at bounding box center [585, 359] width 175 height 23
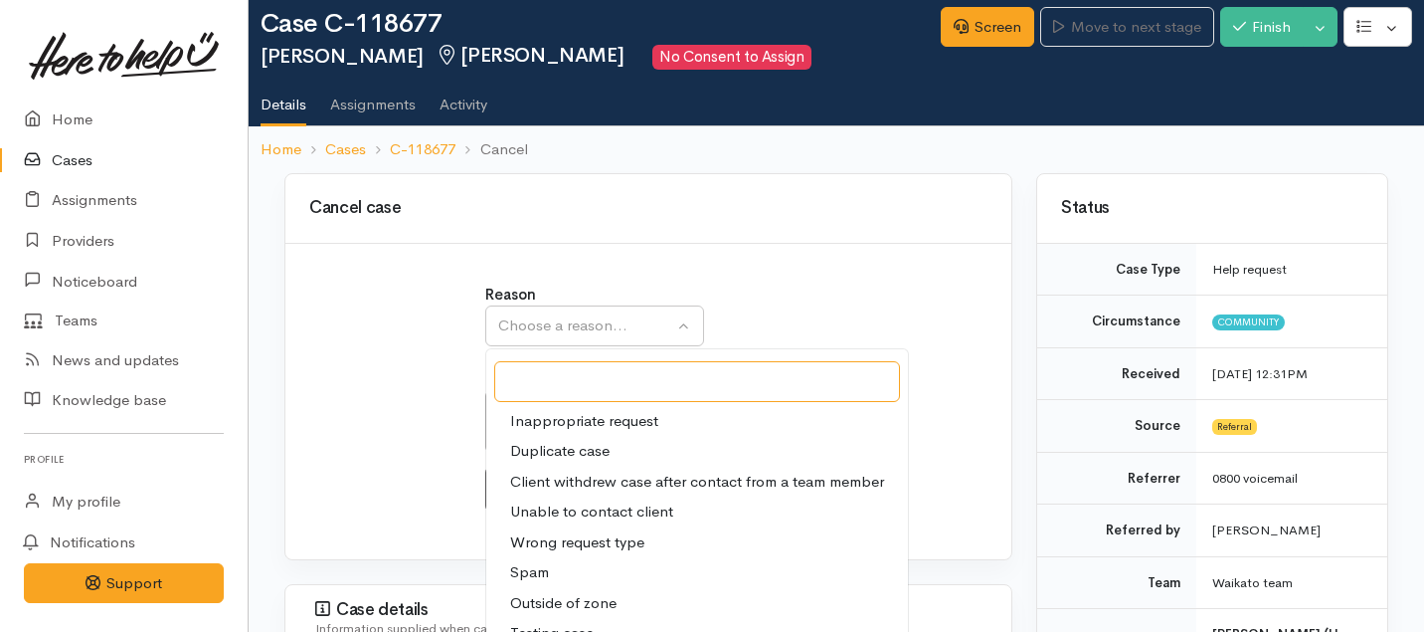
scroll to position [42, 0]
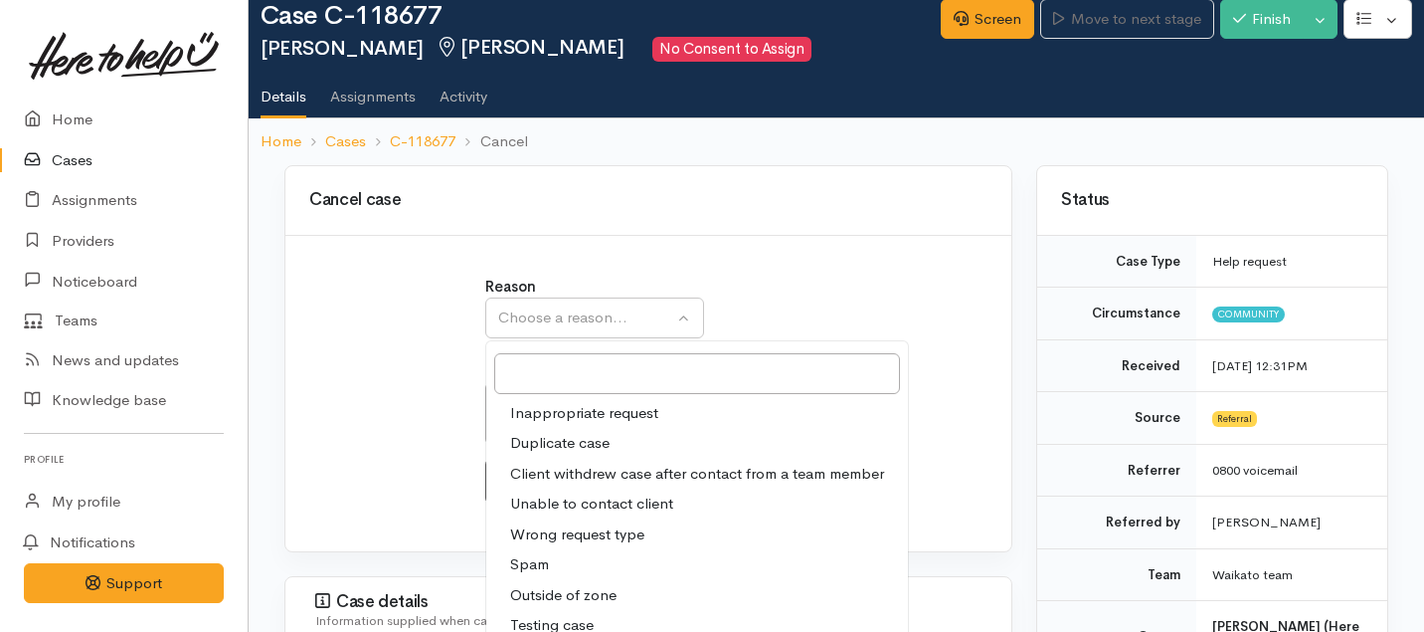
click at [632, 479] on span "Client withdrew case after contact from a team member" at bounding box center [697, 473] width 374 height 23
select select "3"
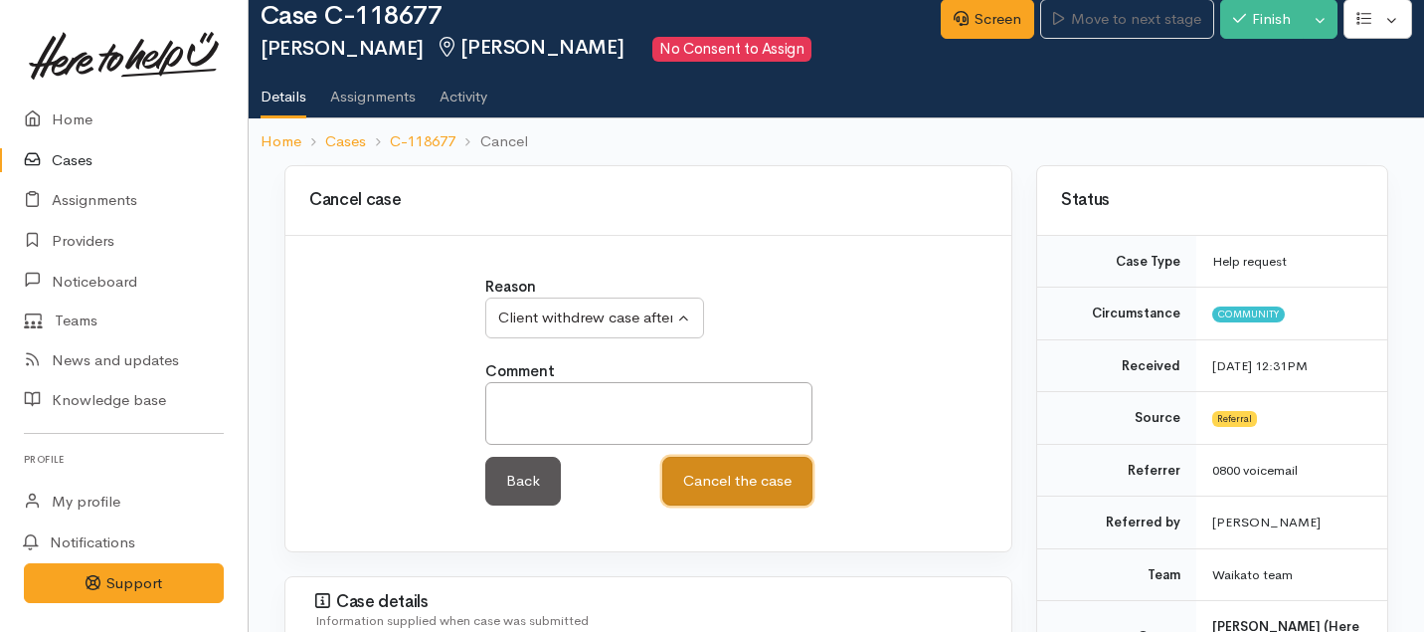
click at [741, 478] on button "Cancel the case" at bounding box center [737, 480] width 150 height 49
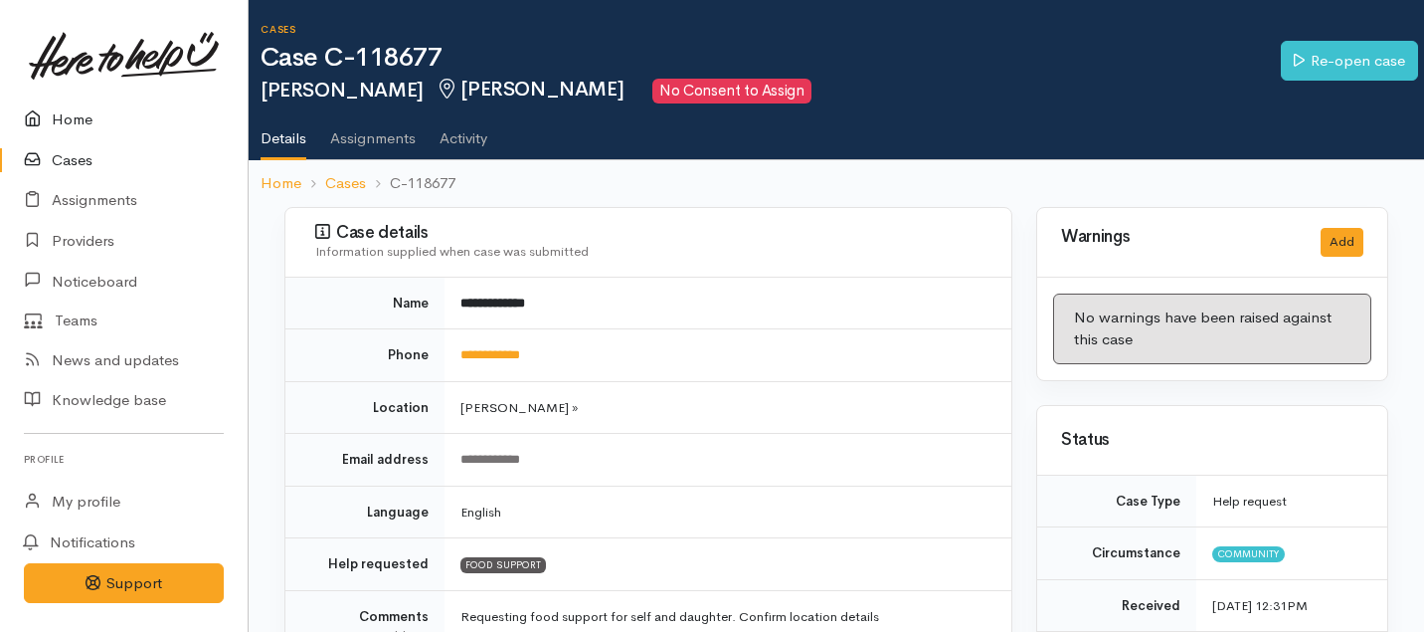
click at [61, 131] on link "Home" at bounding box center [124, 119] width 248 height 41
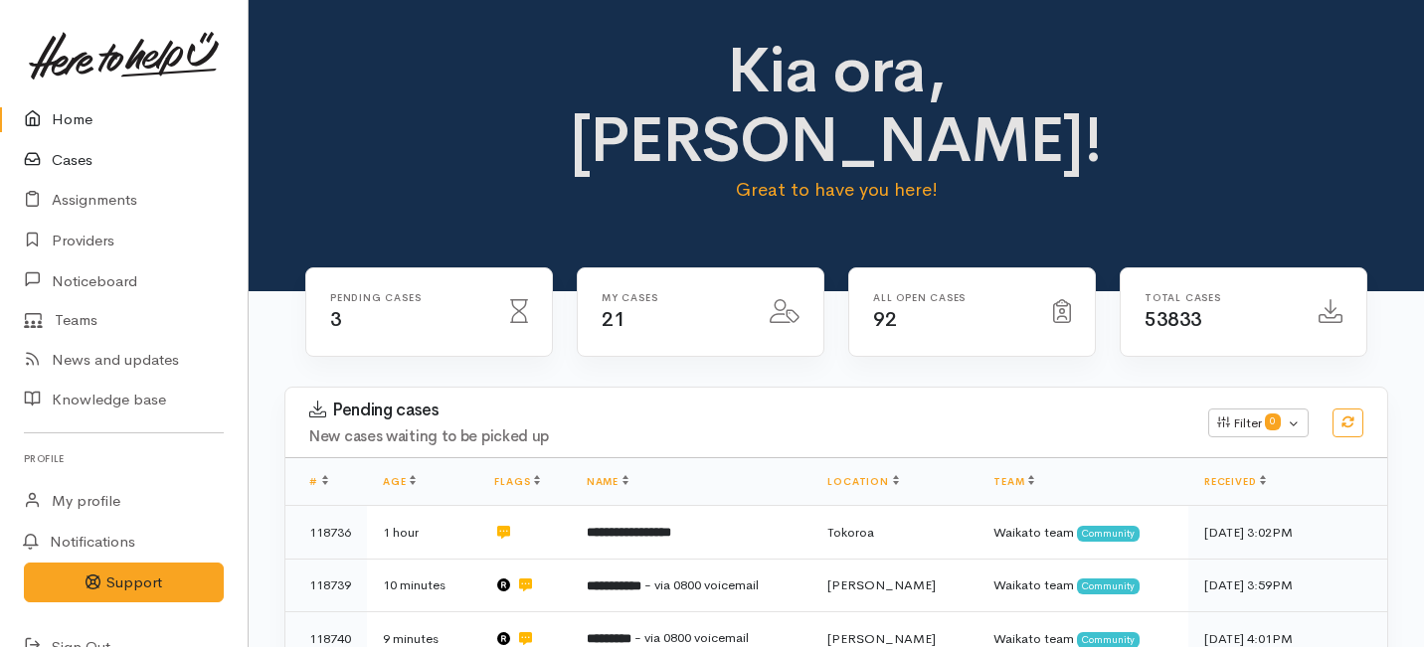
click at [72, 149] on link "Cases" at bounding box center [124, 160] width 248 height 41
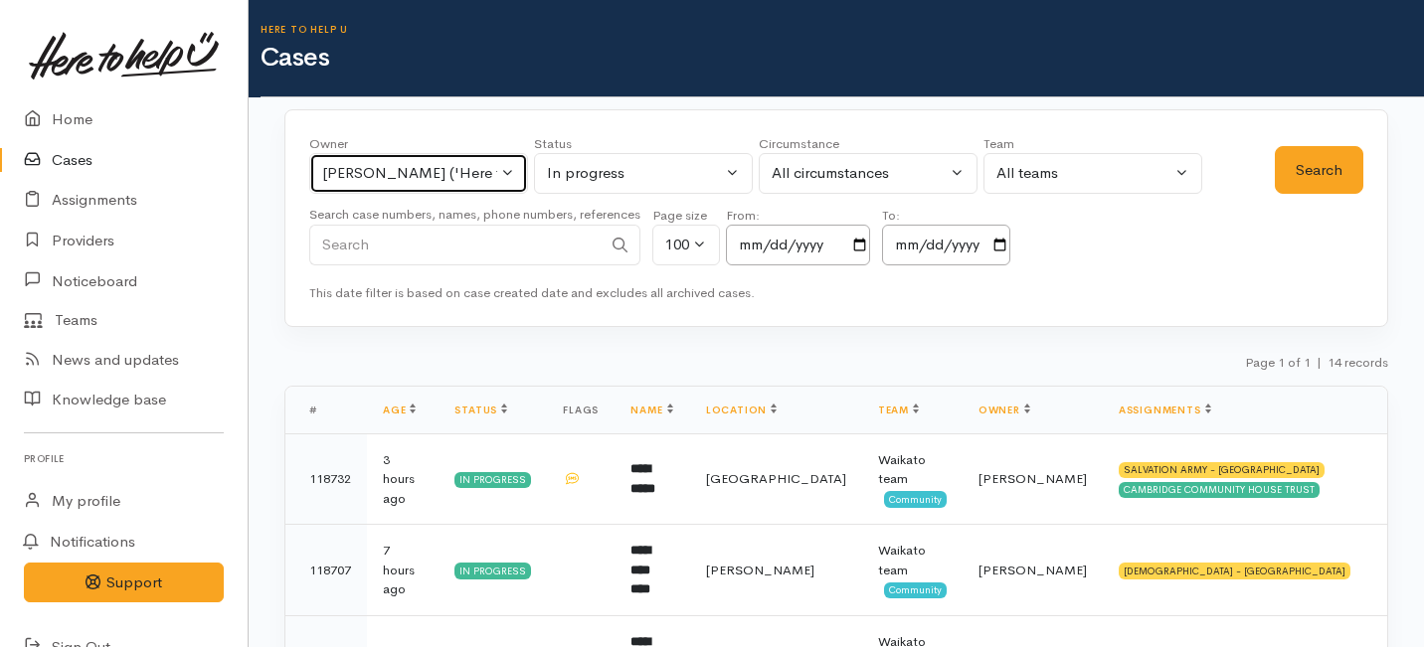
click at [503, 172] on button "[PERSON_NAME] ('Here to help u')" at bounding box center [418, 173] width 219 height 41
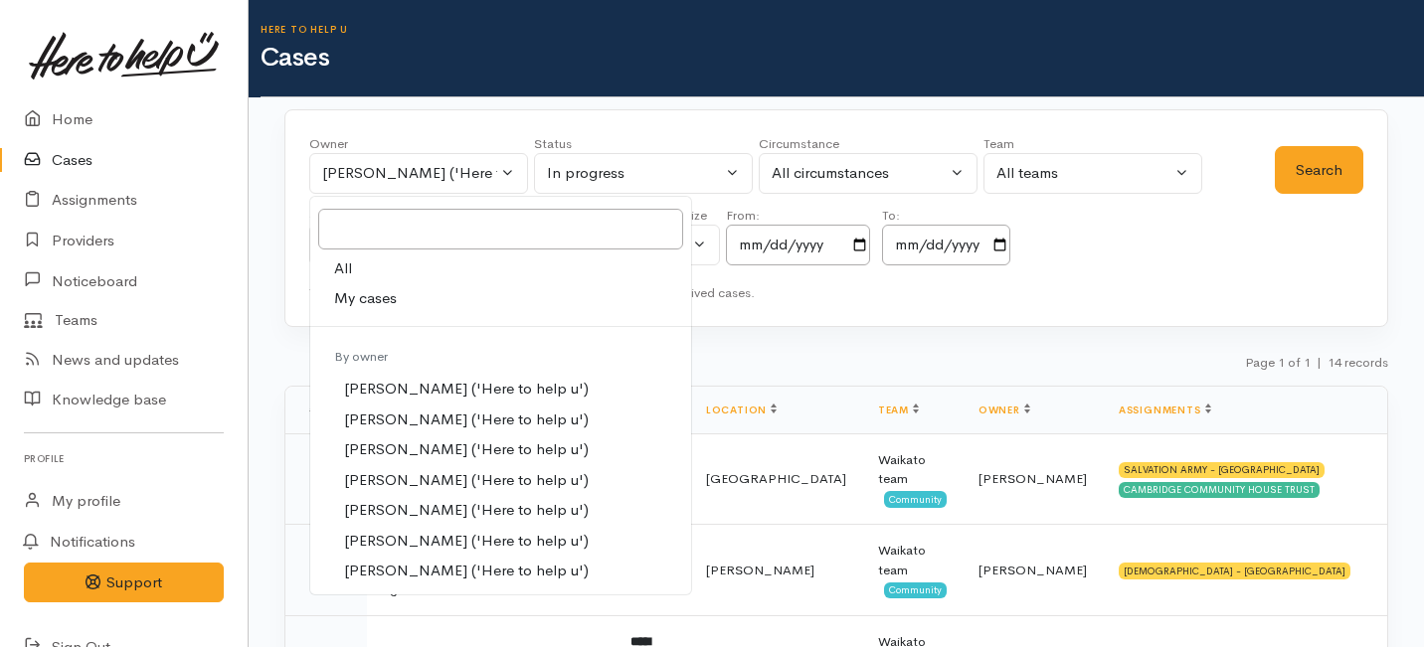
click at [375, 274] on link "All" at bounding box center [500, 269] width 381 height 31
select select "-1"
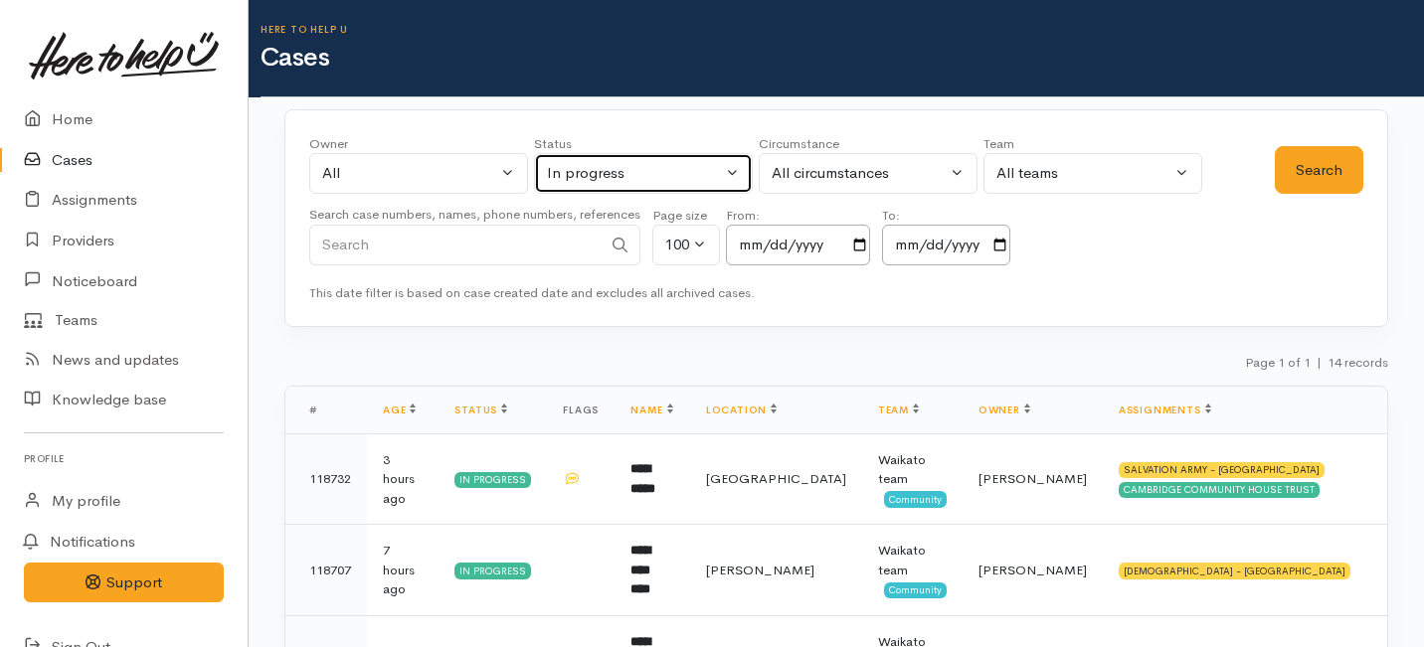
click at [745, 175] on button "In progress" at bounding box center [643, 173] width 219 height 41
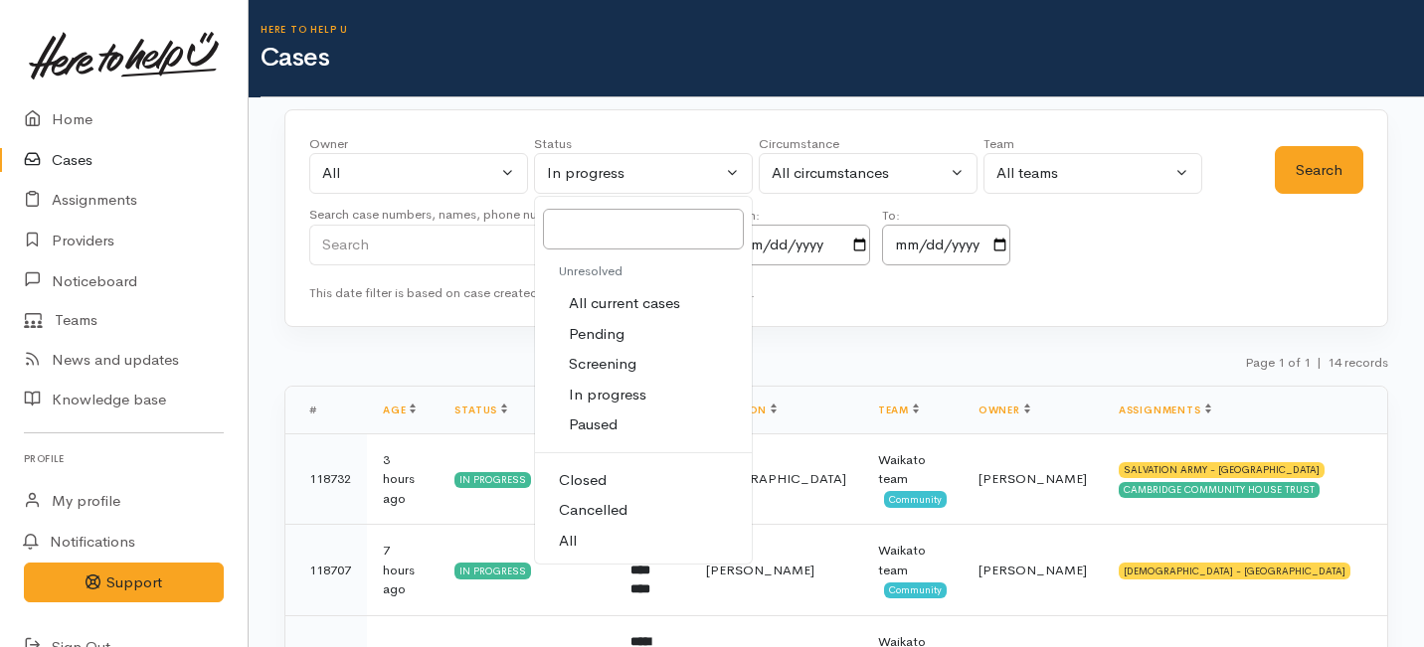
click at [579, 536] on link "All" at bounding box center [643, 541] width 217 height 31
select select "All"
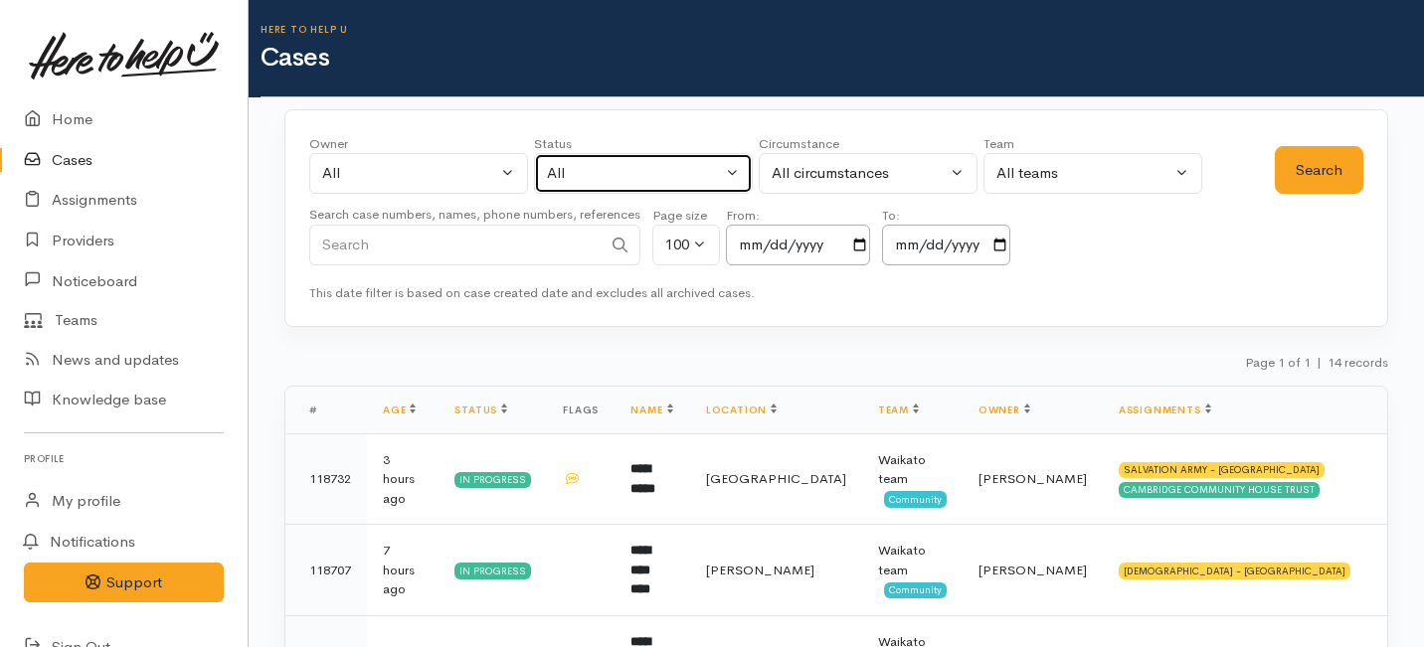
click at [674, 181] on div "All" at bounding box center [634, 173] width 175 height 23
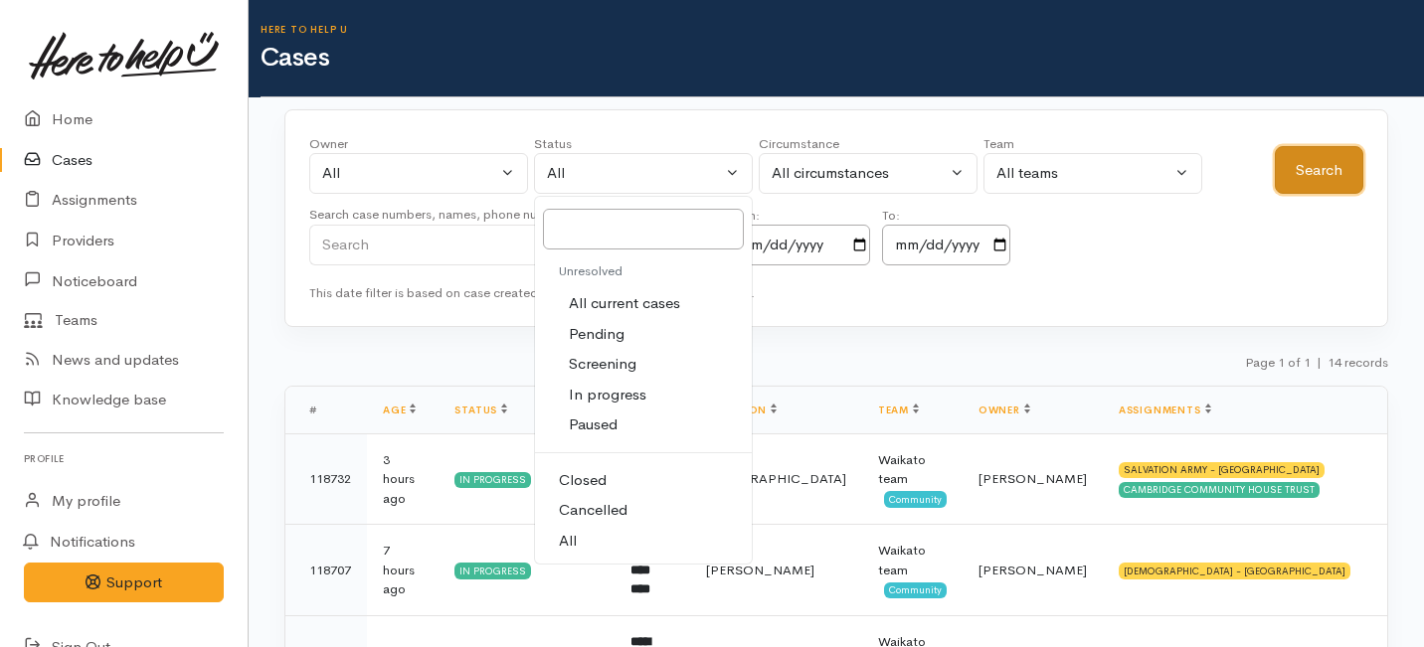
click at [1316, 172] on button "Search" at bounding box center [1319, 170] width 89 height 49
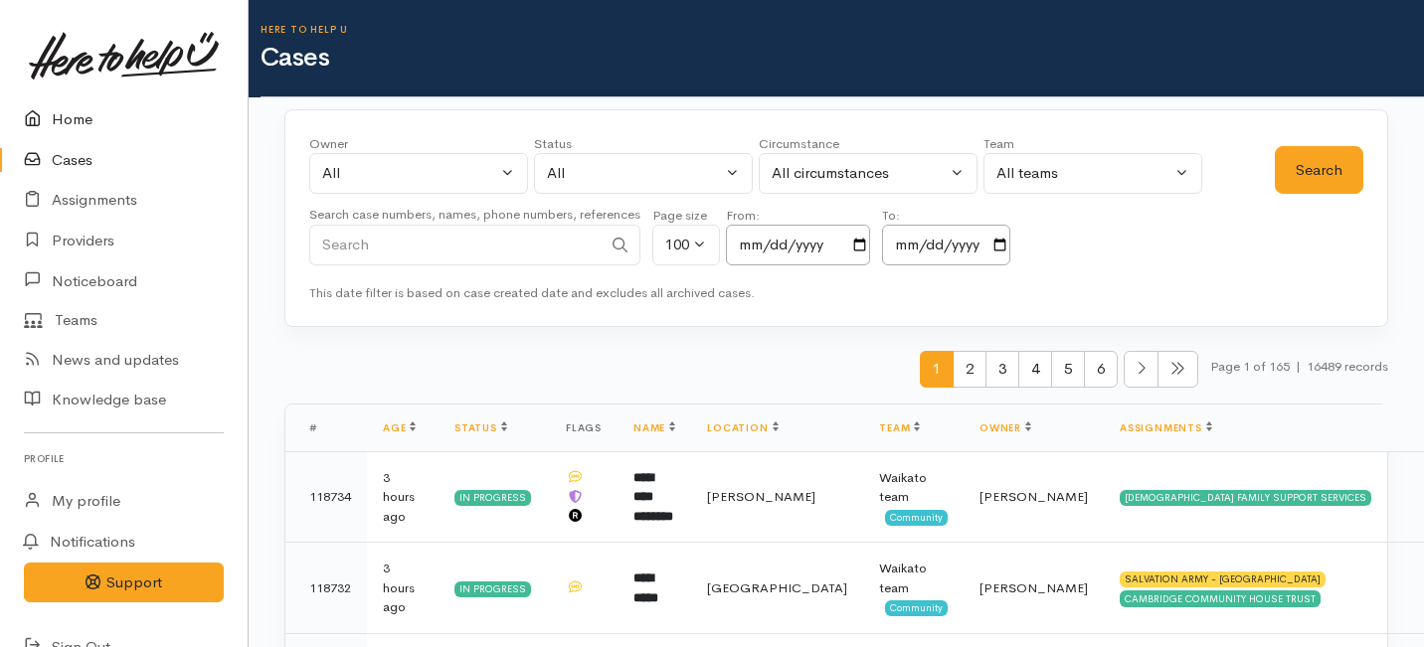
click at [75, 128] on link "Home" at bounding box center [124, 119] width 248 height 41
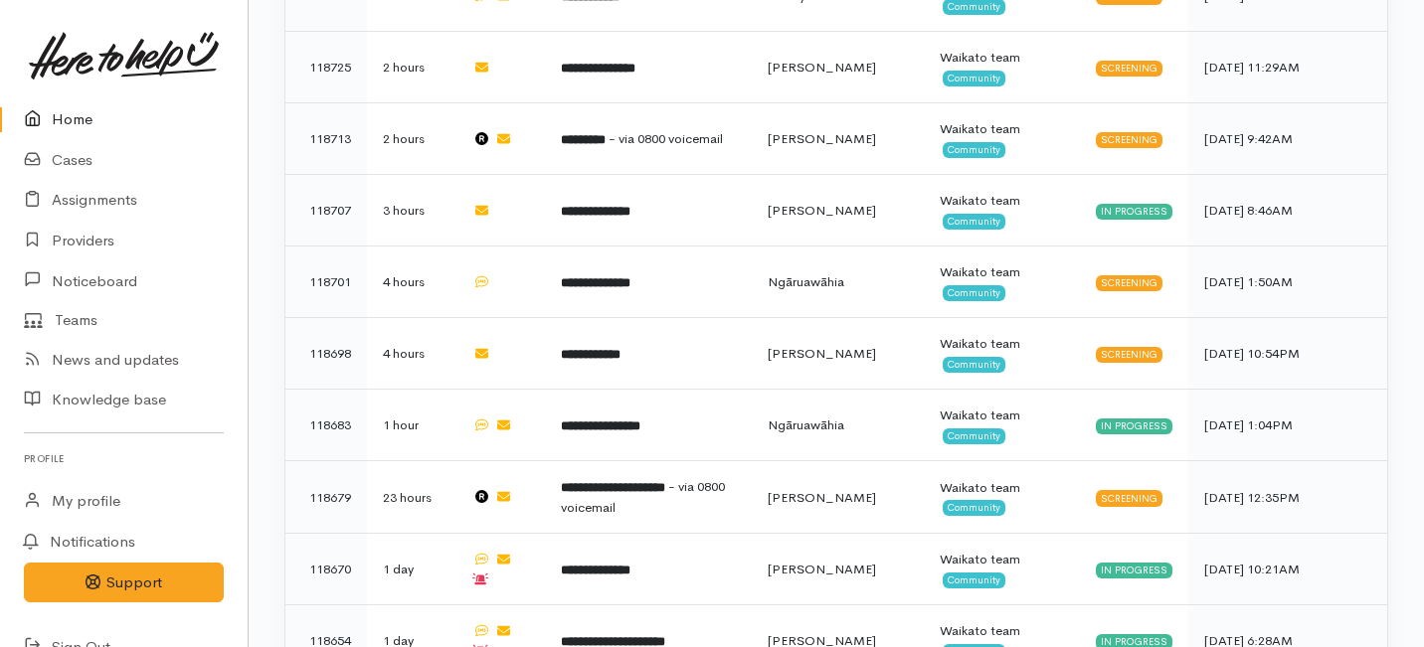
scroll to position [940, 0]
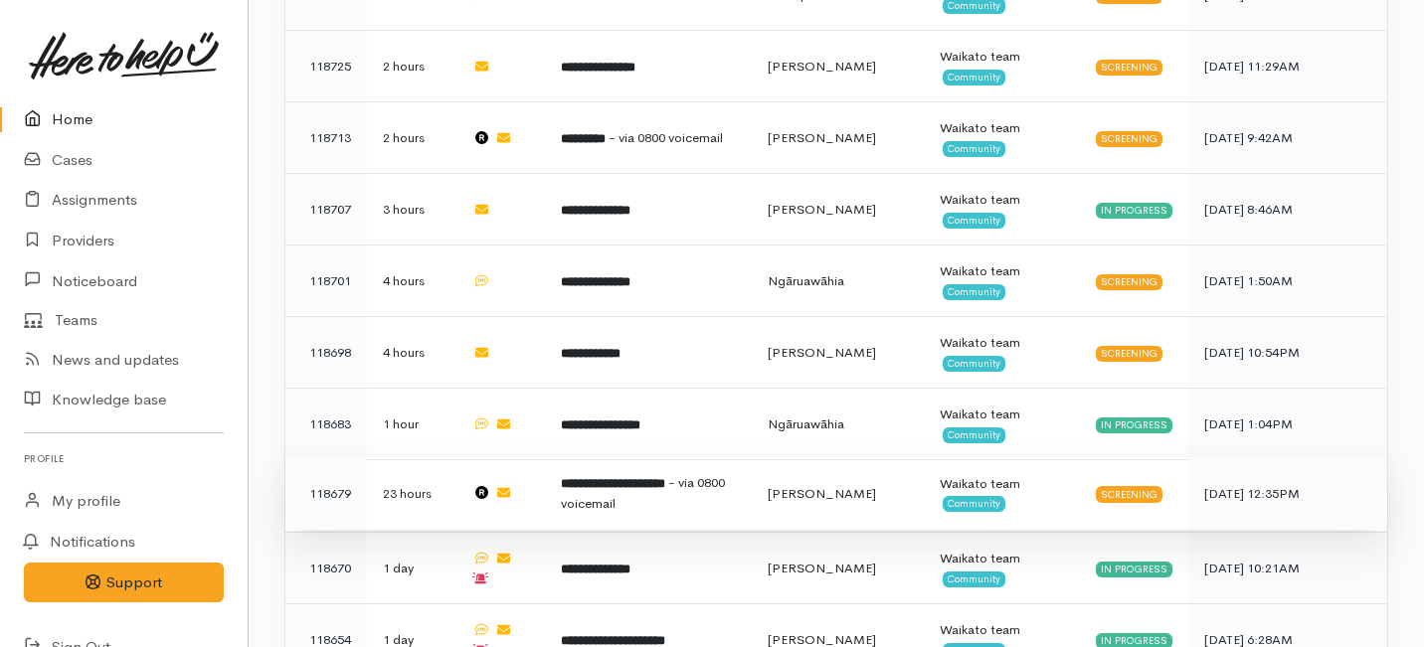
click at [593, 477] on b "**********" at bounding box center [613, 483] width 104 height 13
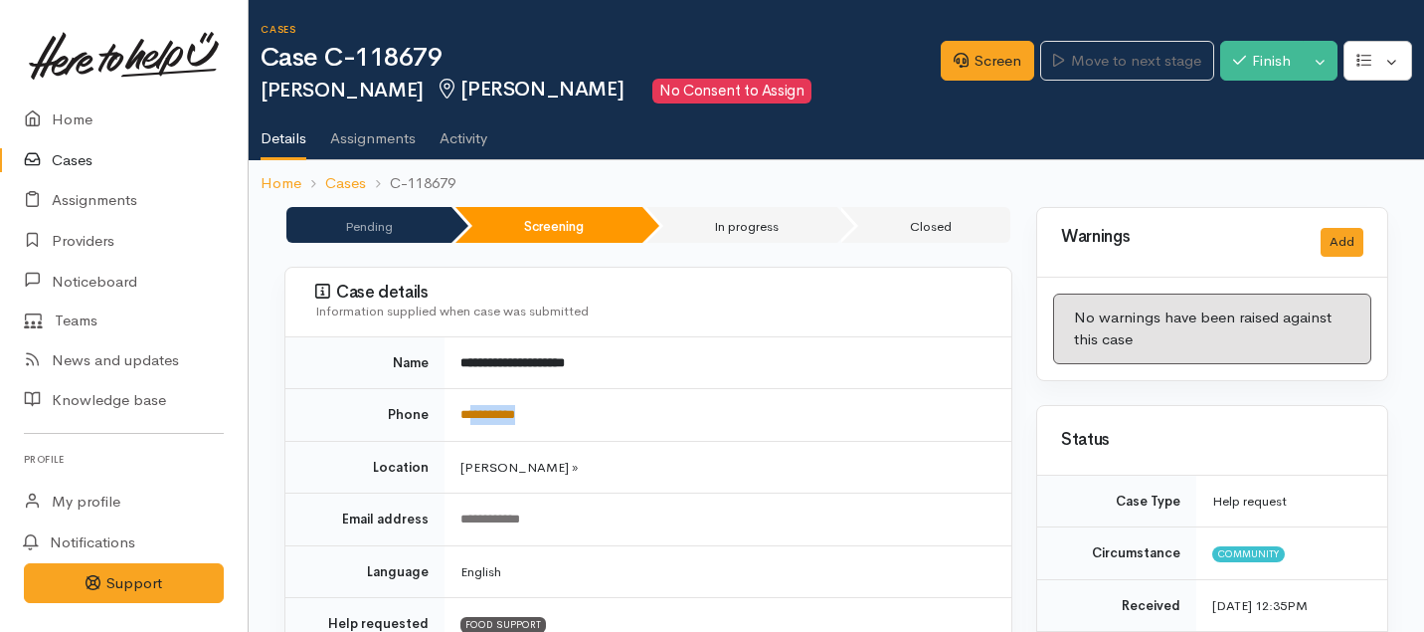
drag, startPoint x: 551, startPoint y: 424, endPoint x: 472, endPoint y: 413, distance: 79.3
click at [472, 413] on td "**********" at bounding box center [728, 415] width 567 height 53
copy link "*********"
click at [972, 57] on link "Screen" at bounding box center [987, 61] width 93 height 41
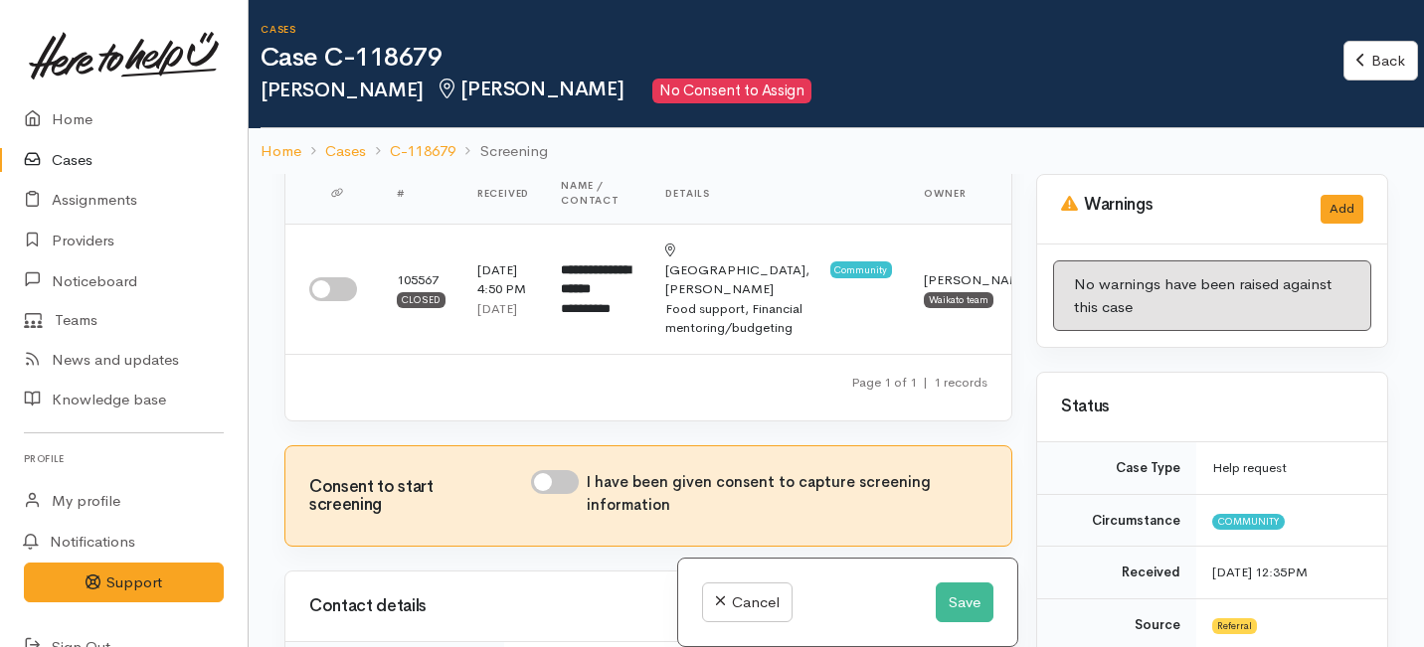
scroll to position [113, 0]
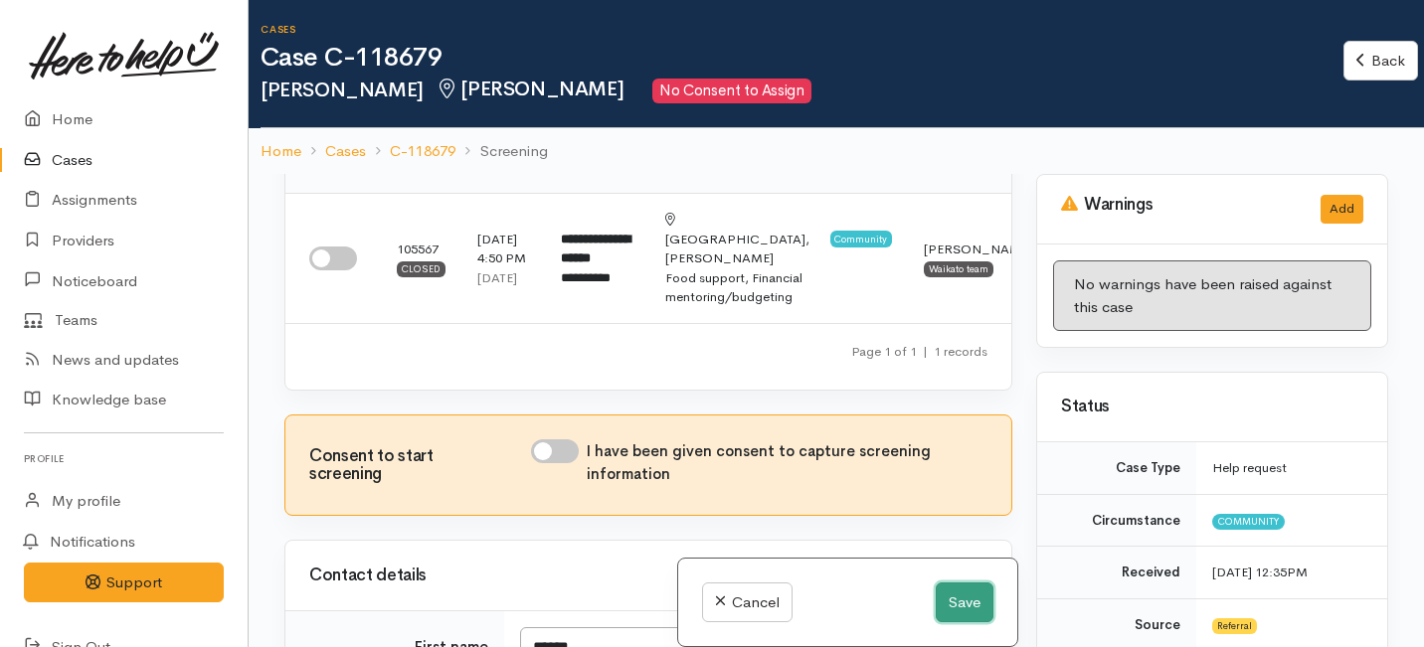
click at [945, 620] on button "Save" at bounding box center [965, 603] width 58 height 41
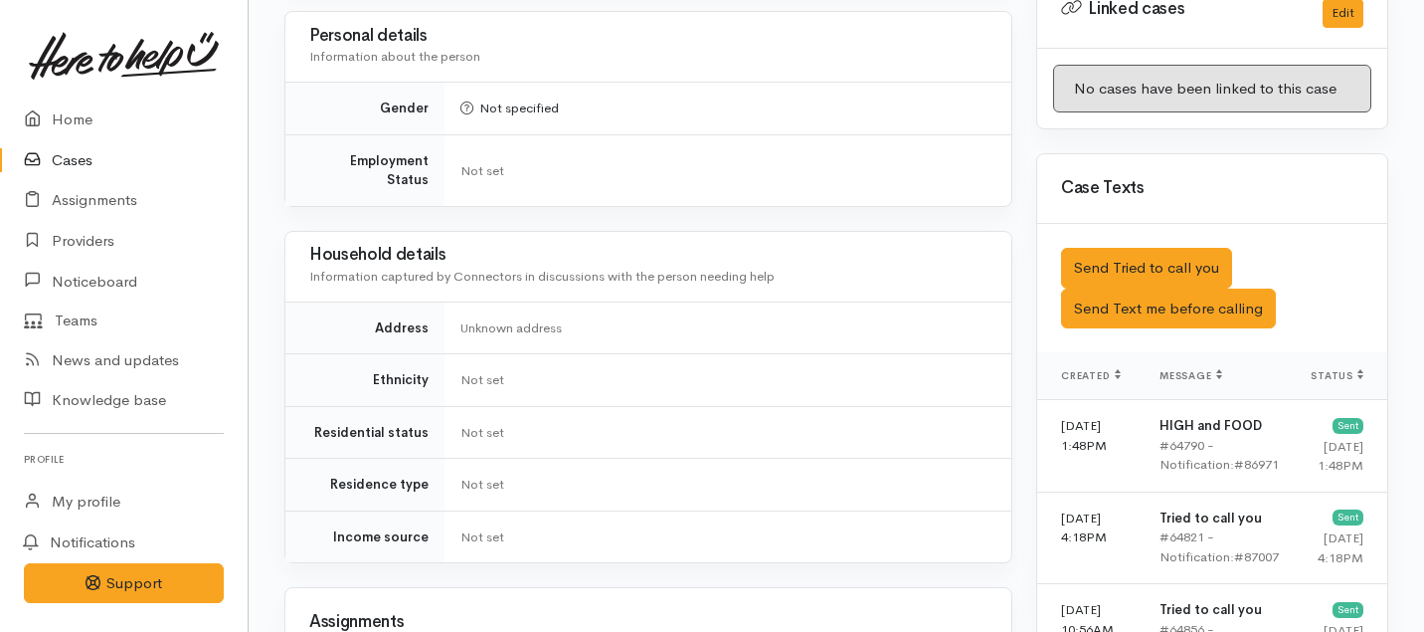
scroll to position [1637, 0]
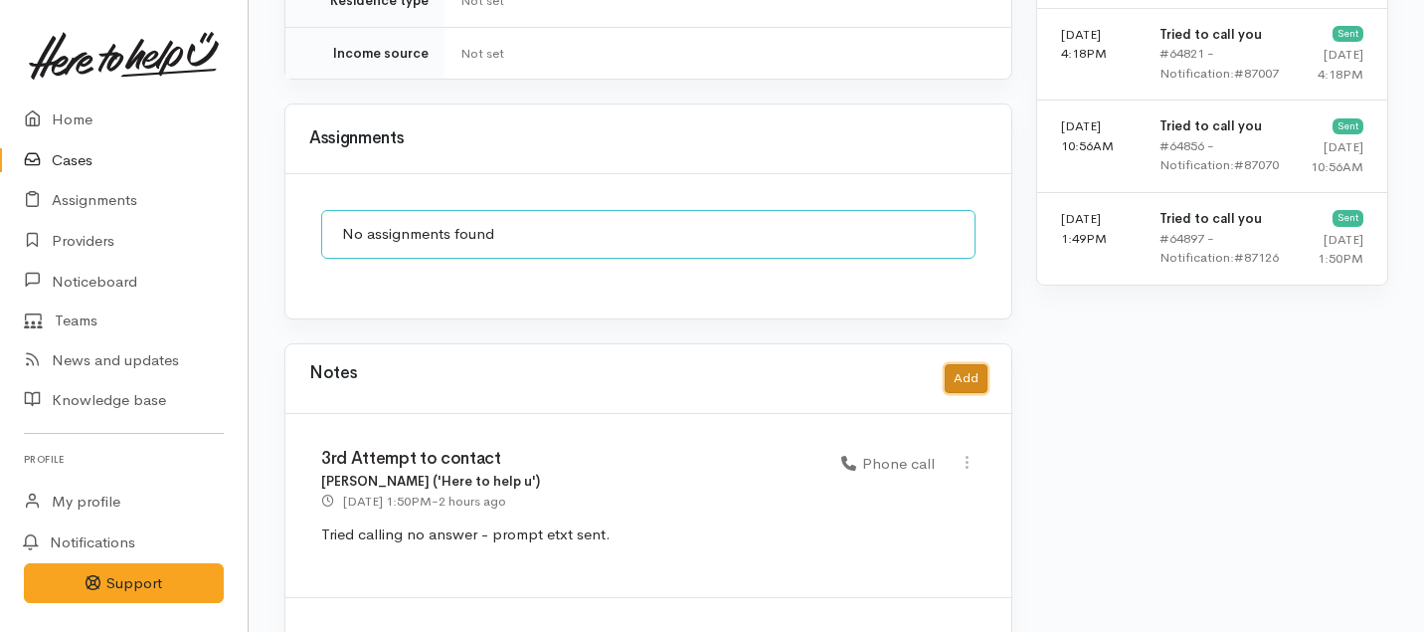
click at [986, 364] on button "Add" at bounding box center [966, 378] width 43 height 29
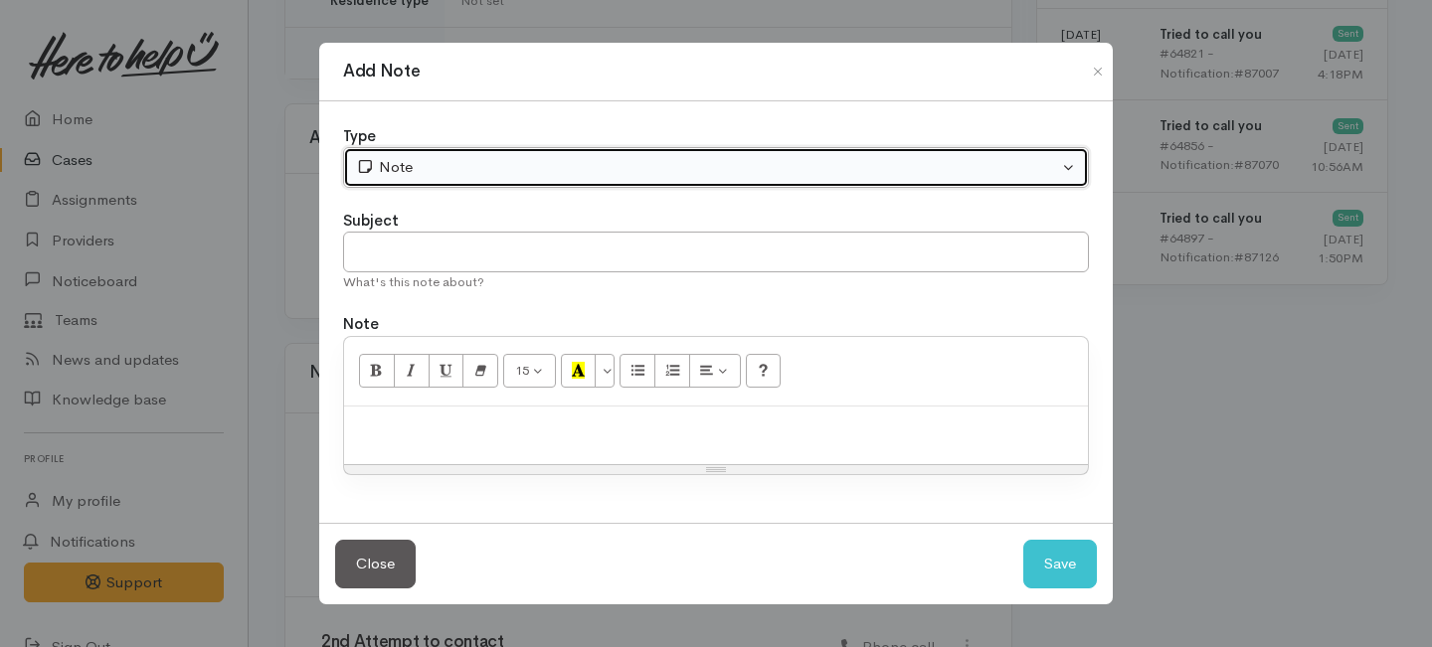
click at [467, 150] on button "Note" at bounding box center [716, 167] width 746 height 41
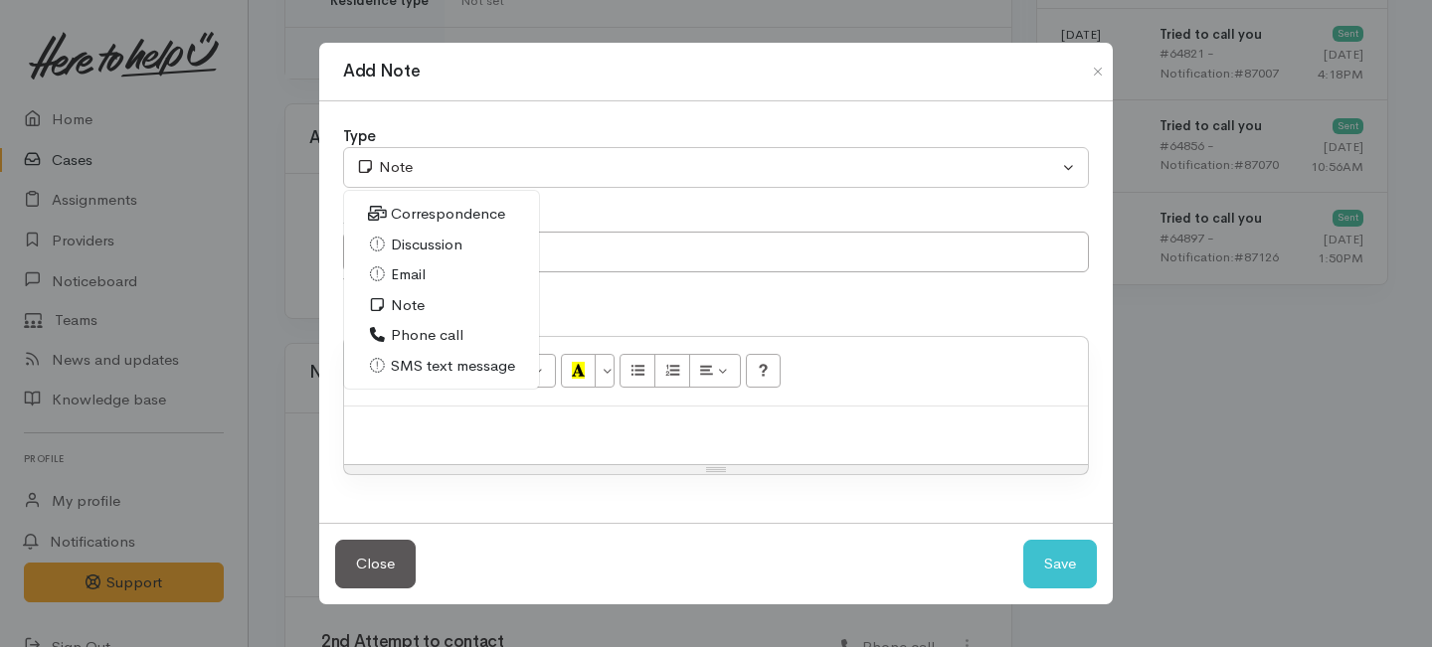
click at [459, 347] on link "Phone call" at bounding box center [441, 335] width 195 height 31
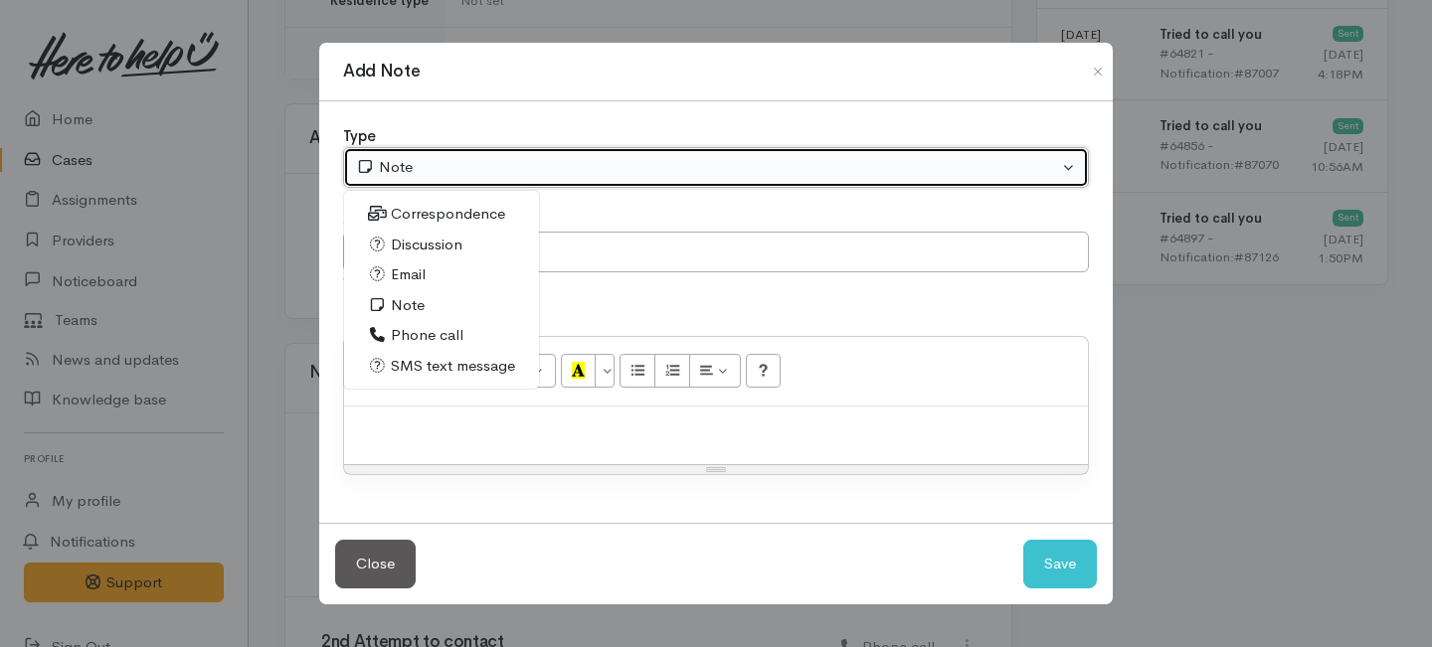
select select "3"
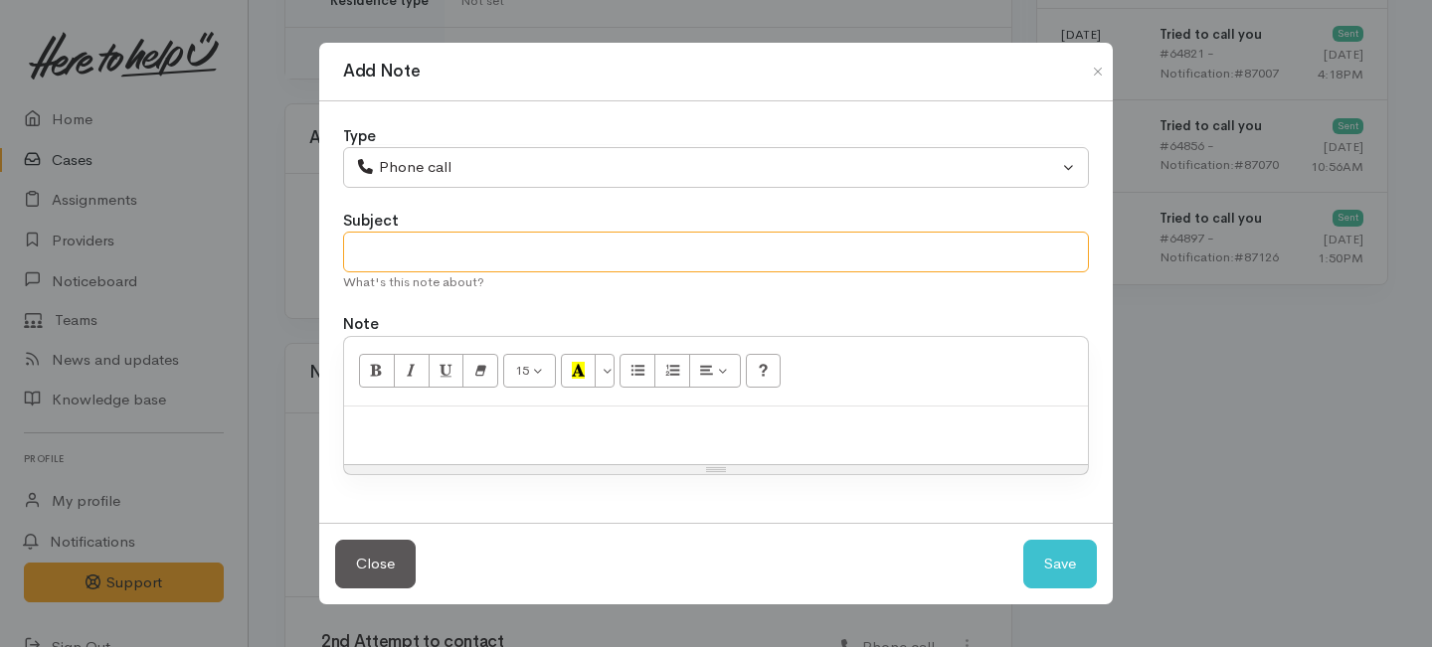
click at [468, 238] on input "text" at bounding box center [716, 252] width 746 height 41
type input "Unable to contact"
click at [479, 446] on div at bounding box center [716, 436] width 744 height 59
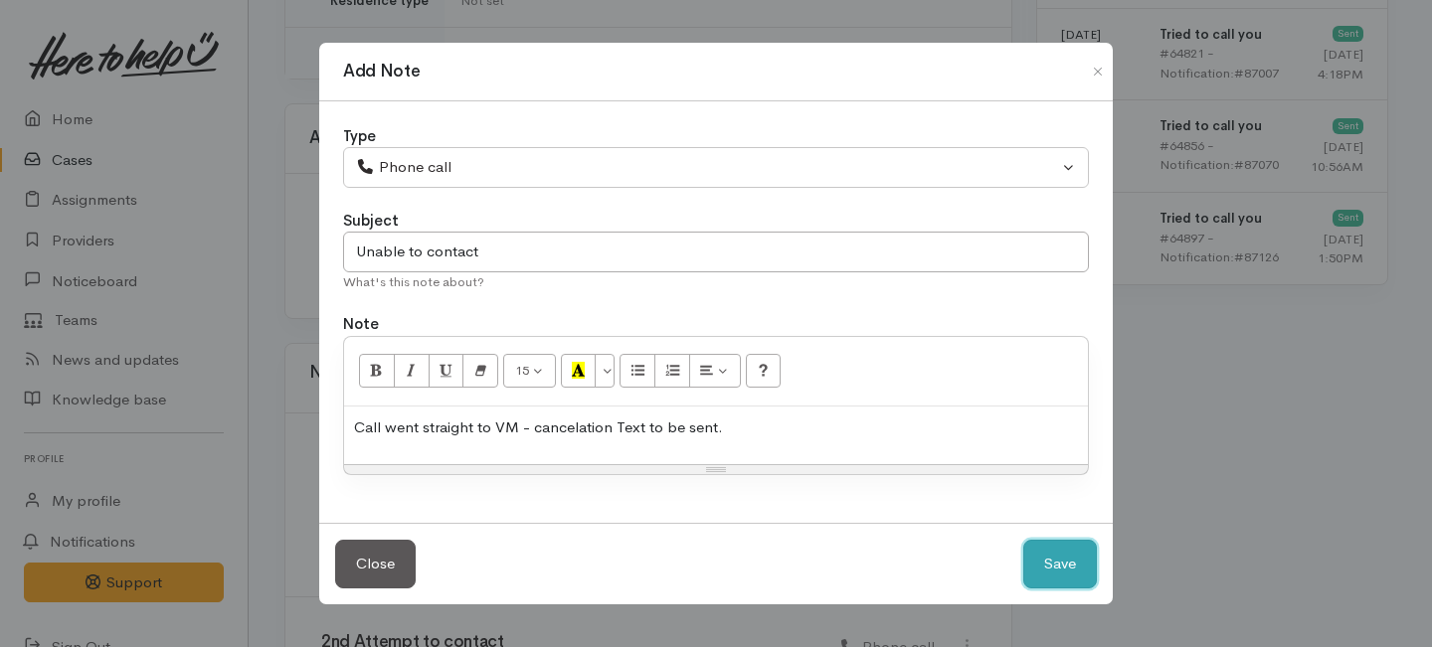
click at [1065, 569] on button "Save" at bounding box center [1060, 564] width 74 height 49
select select "1"
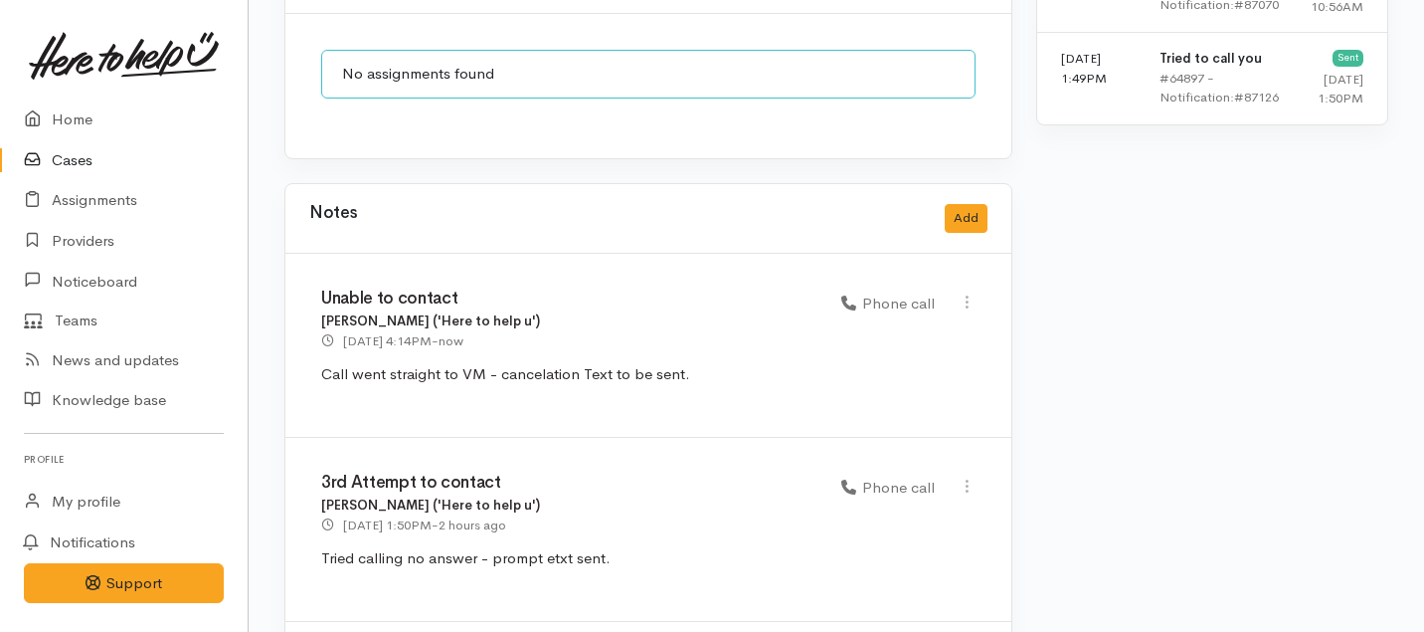
scroll to position [1791, 0]
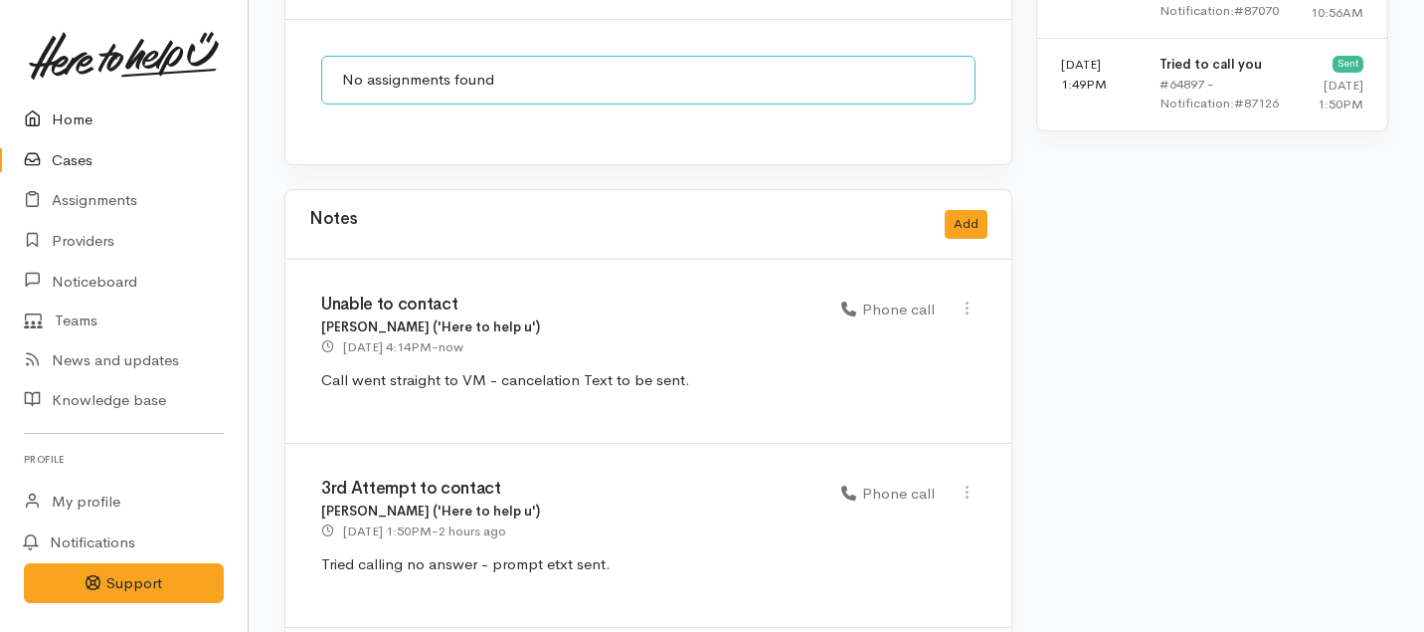
click at [57, 118] on link "Home" at bounding box center [124, 119] width 248 height 41
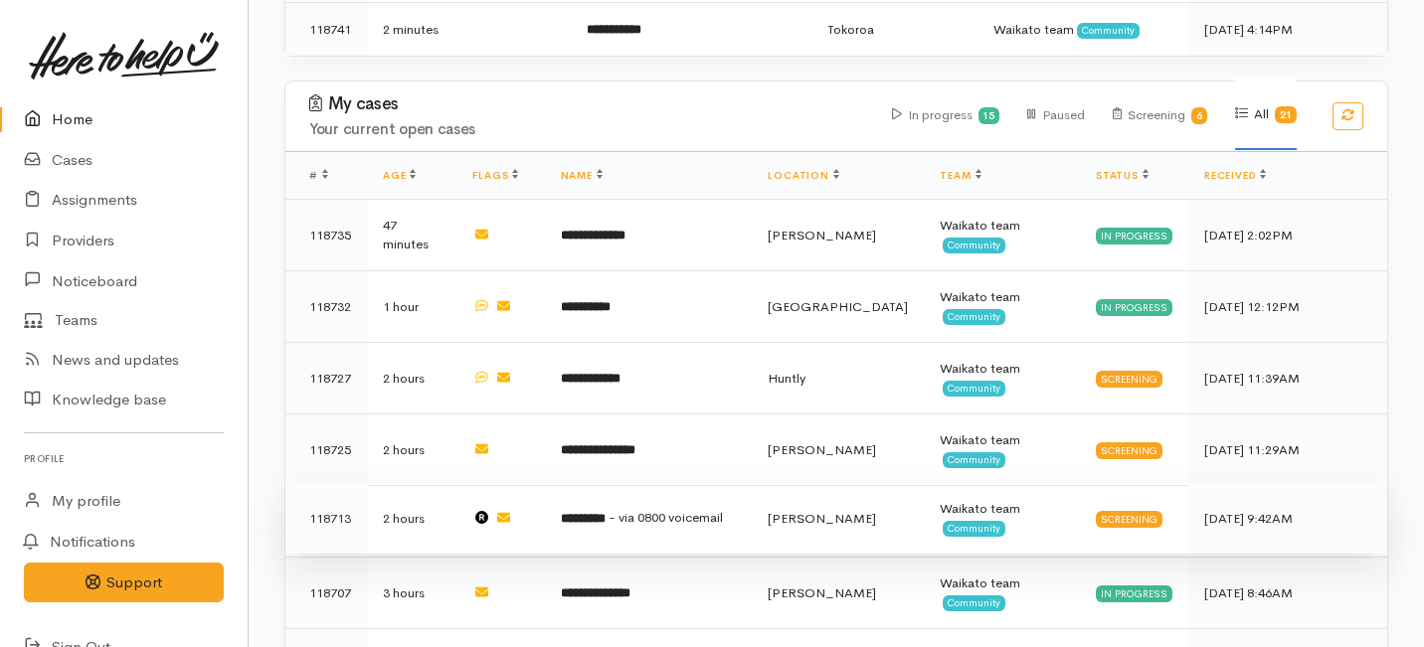
scroll to position [612, 0]
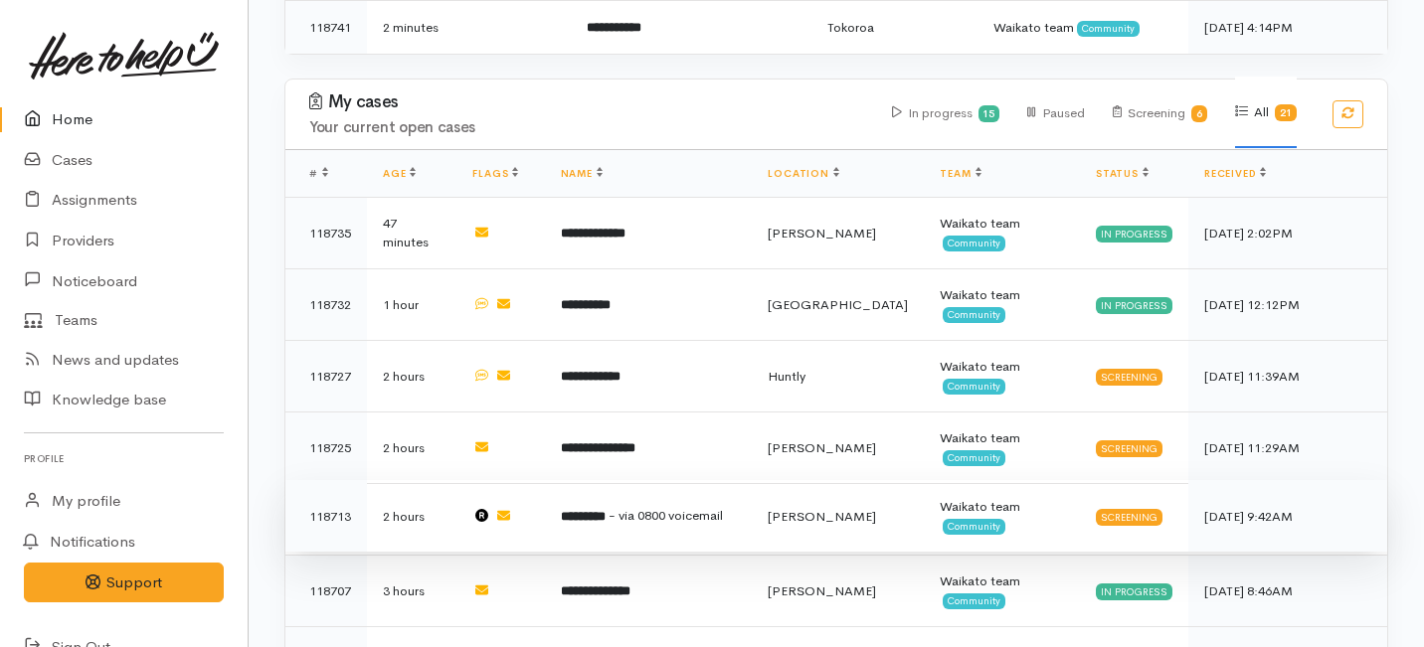
click at [622, 507] on span "- via 0800 voicemail" at bounding box center [666, 515] width 114 height 17
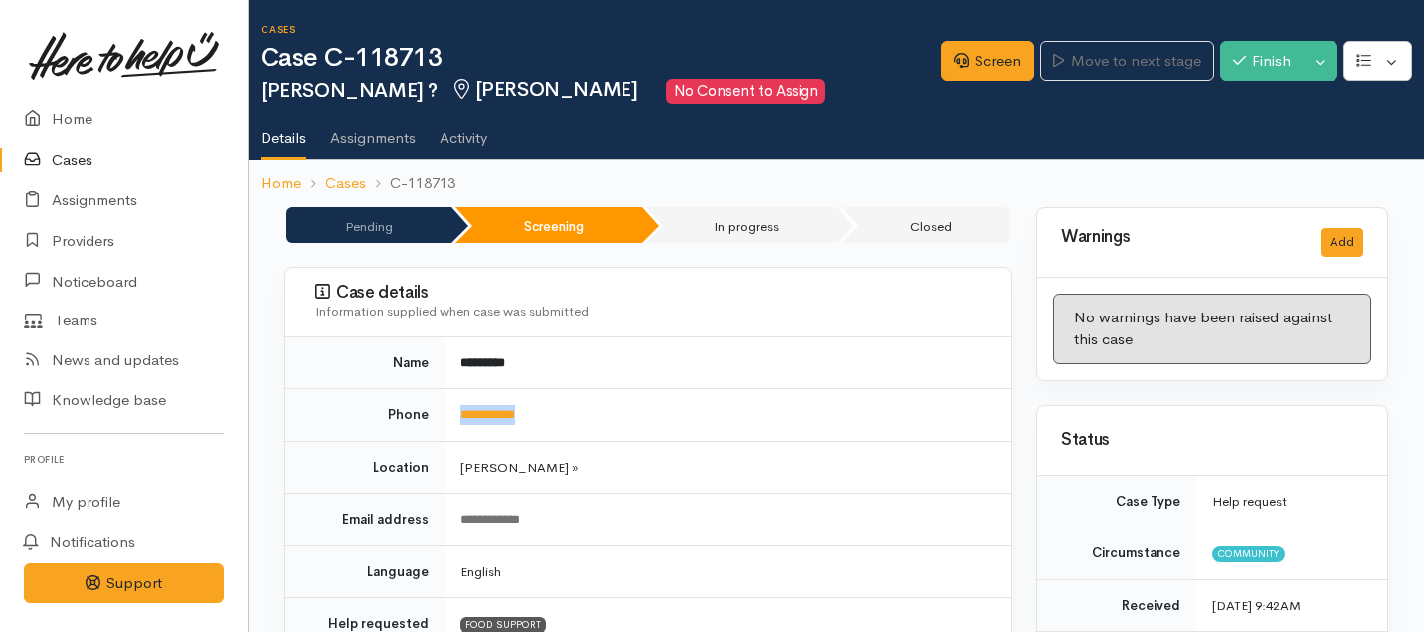
drag, startPoint x: 552, startPoint y: 414, endPoint x: 454, endPoint y: 415, distance: 97.5
click at [454, 415] on td "**********" at bounding box center [728, 415] width 567 height 53
copy link "**********"
click at [955, 63] on icon at bounding box center [961, 60] width 15 height 15
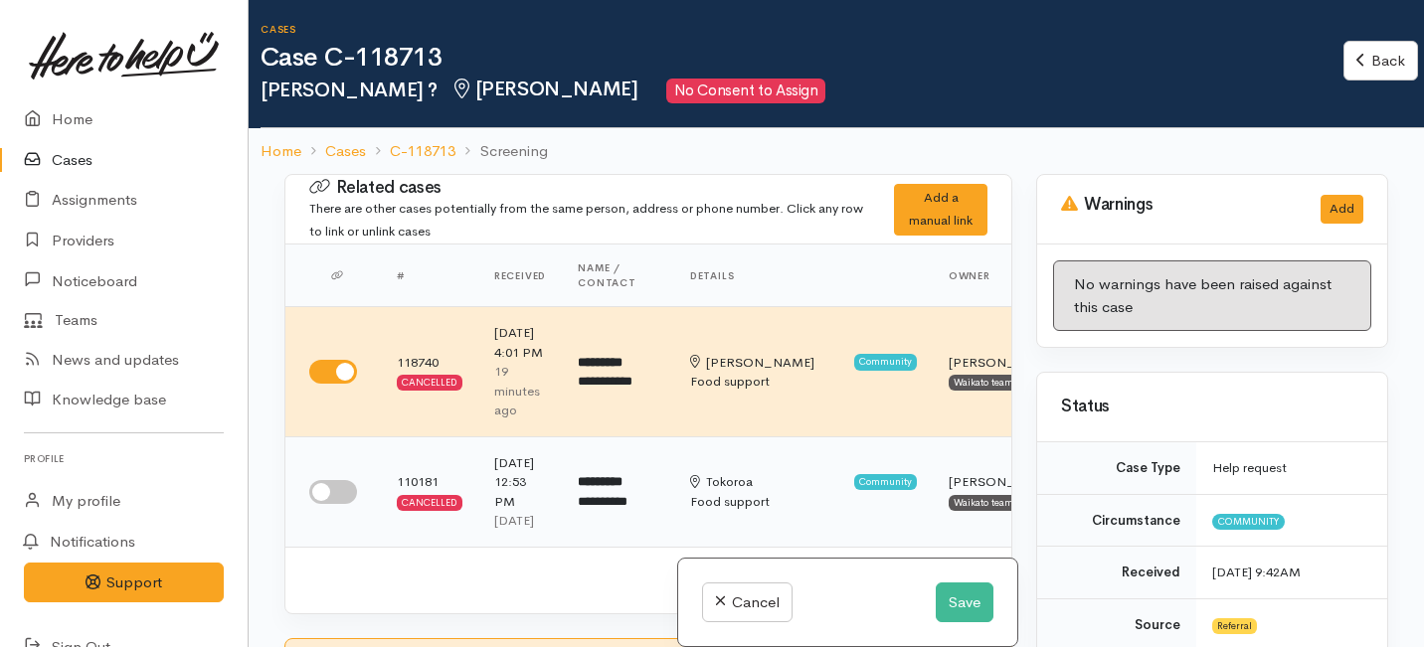
click at [320, 504] on input "checkbox" at bounding box center [333, 492] width 48 height 24
checkbox input "true"
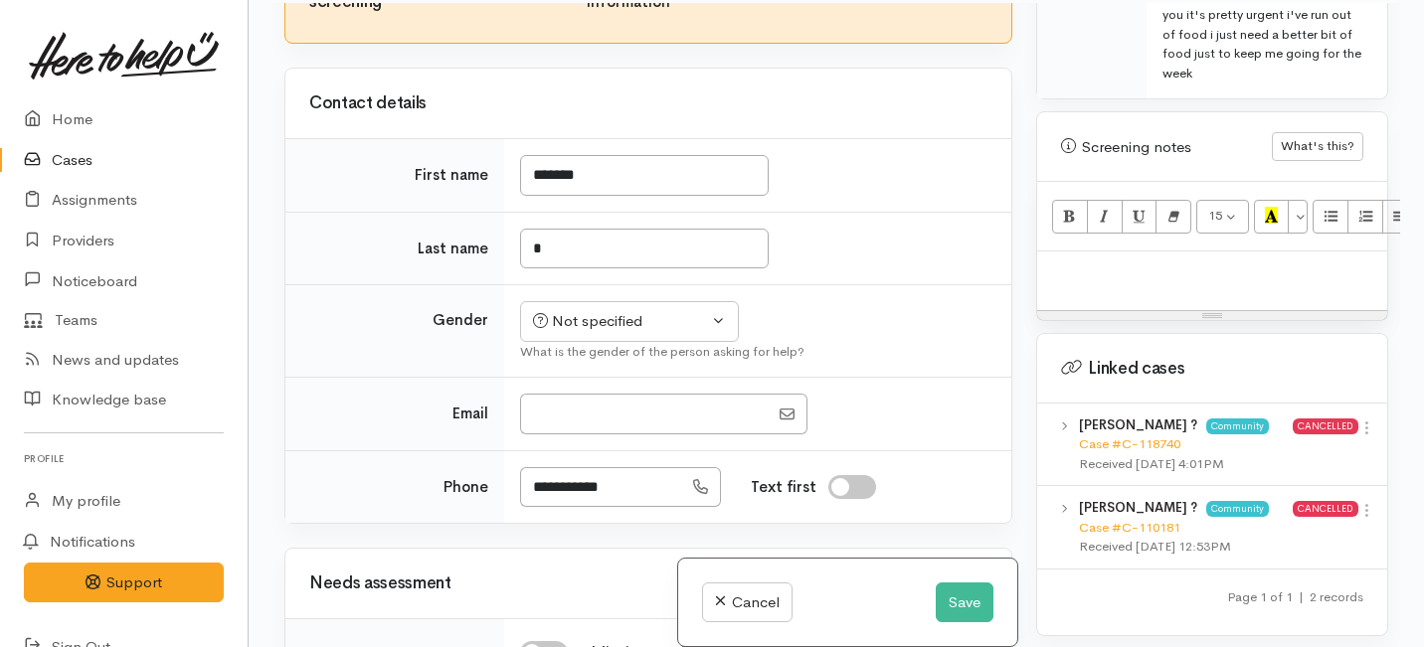
scroll to position [174, 0]
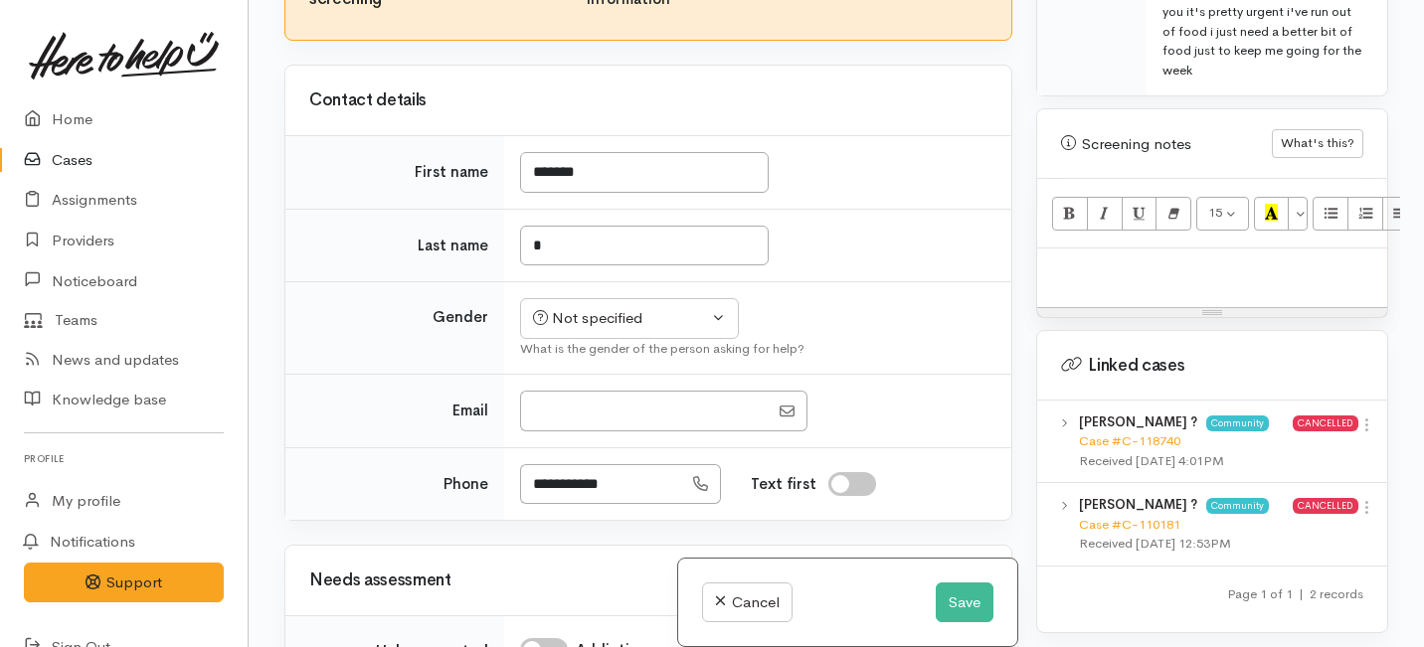
click at [1090, 259] on p at bounding box center [1212, 270] width 330 height 23
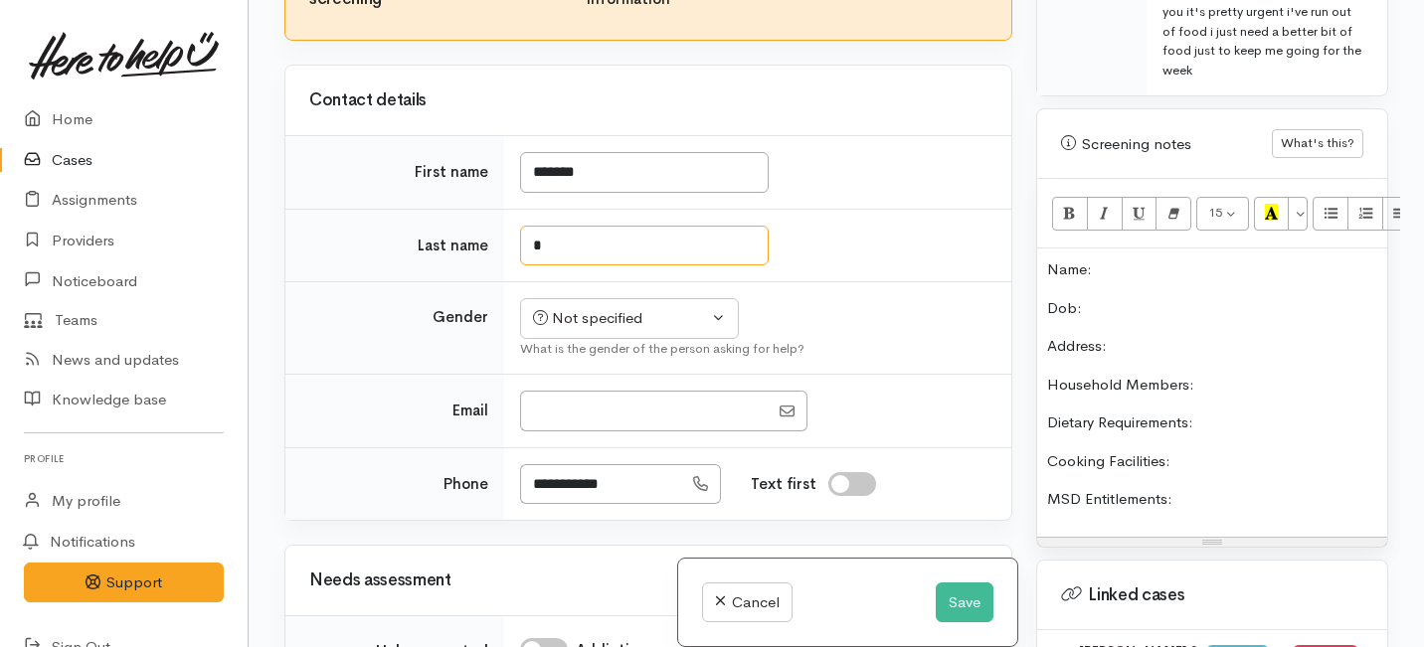
click at [574, 267] on input "*" at bounding box center [644, 246] width 249 height 41
click at [1233, 352] on div "15 8 9 10 11 12 14 18 24 36 Background Color Transparent Select #ffff00 Text Co…" at bounding box center [1212, 363] width 350 height 368
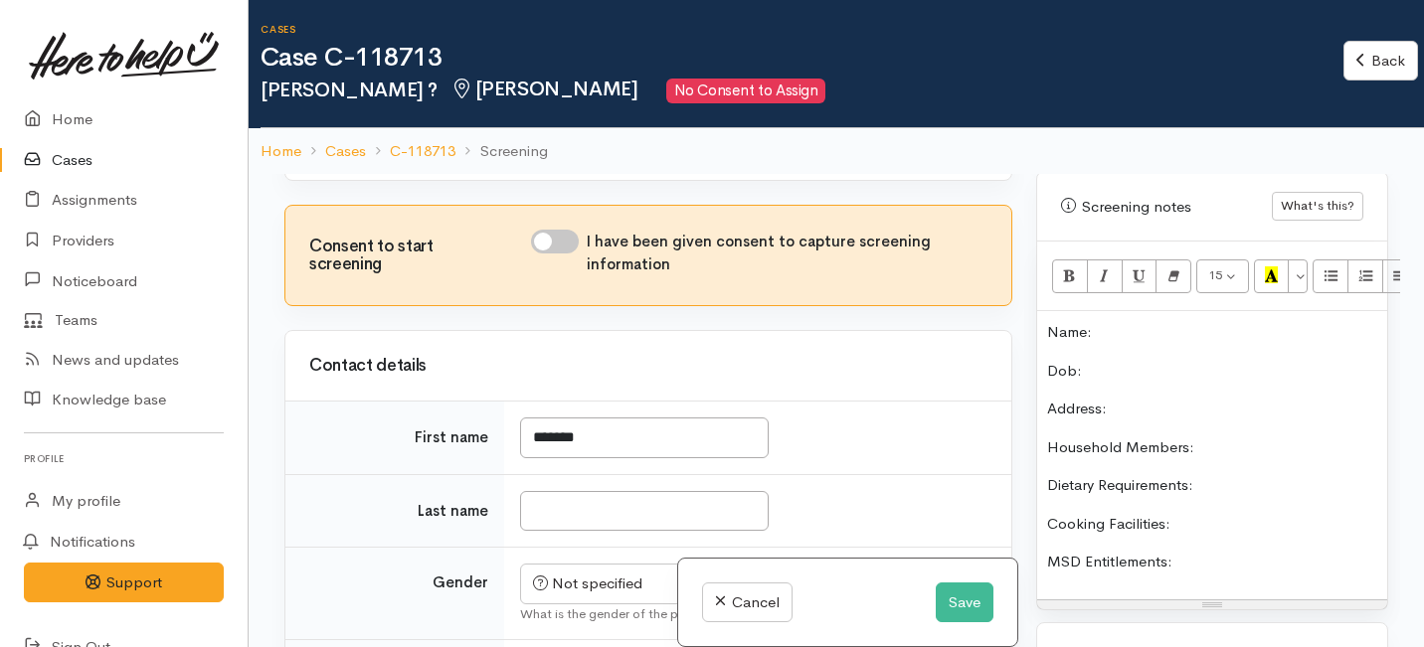
scroll to position [294, 0]
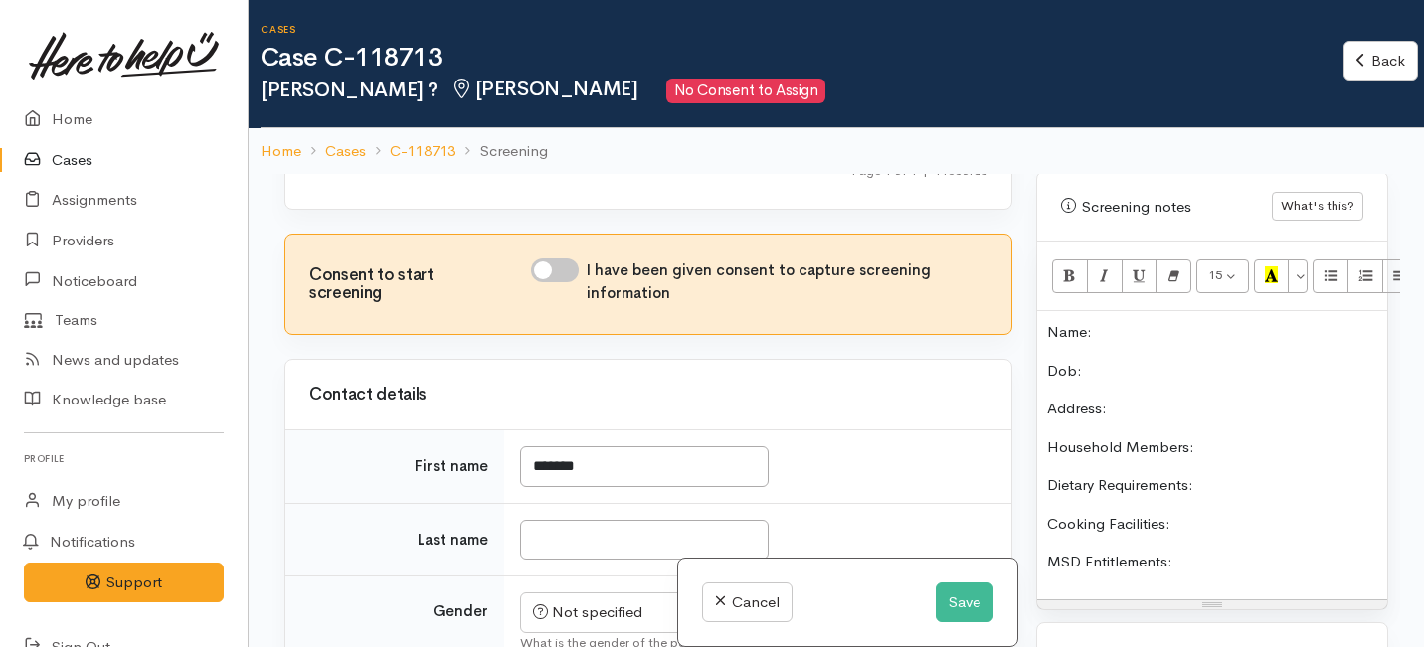
click at [555, 282] on input "I have been given consent to capture screening information" at bounding box center [555, 271] width 48 height 24
checkbox input "true"
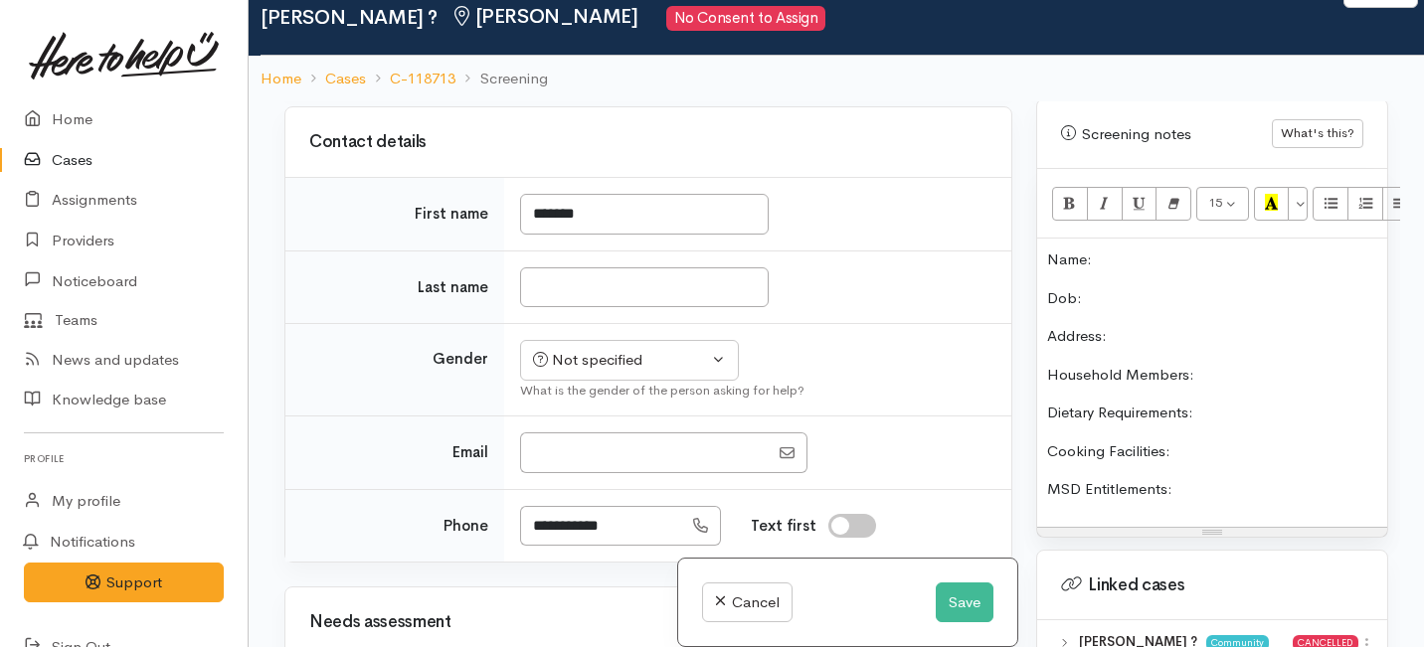
scroll to position [505, 0]
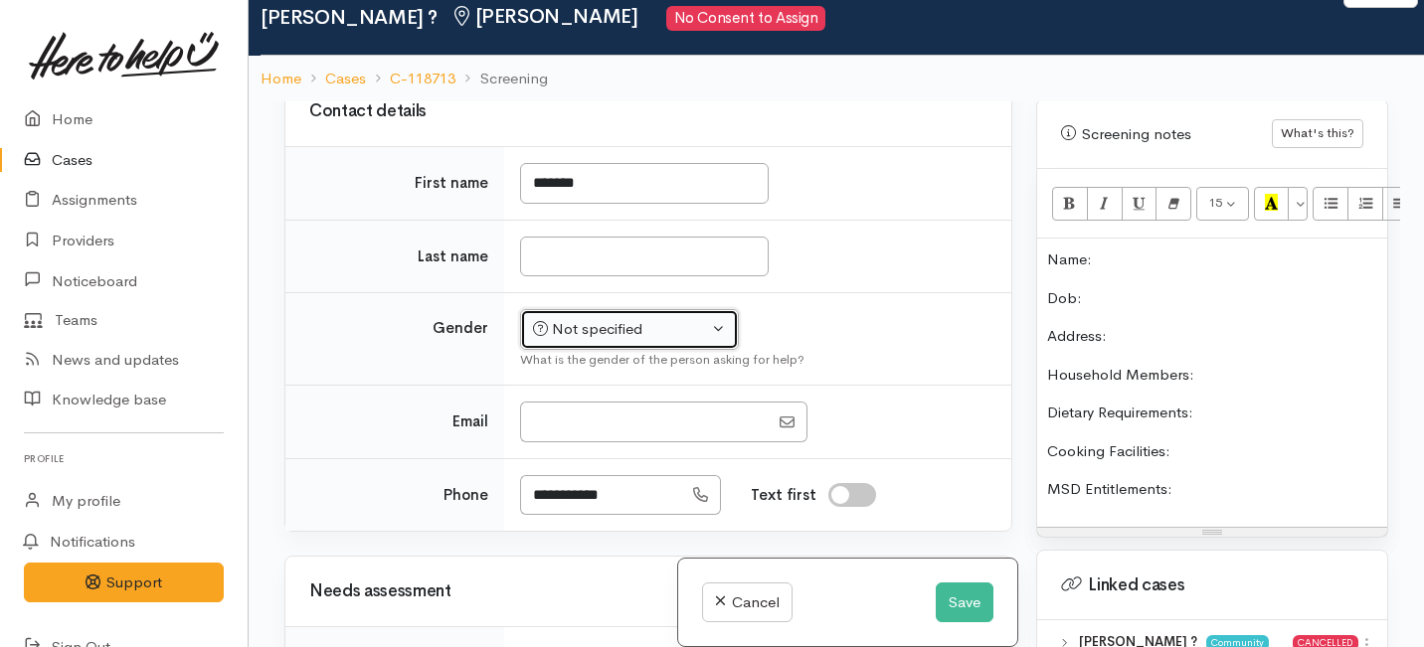
click at [558, 341] on div "Not specified" at bounding box center [620, 329] width 175 height 23
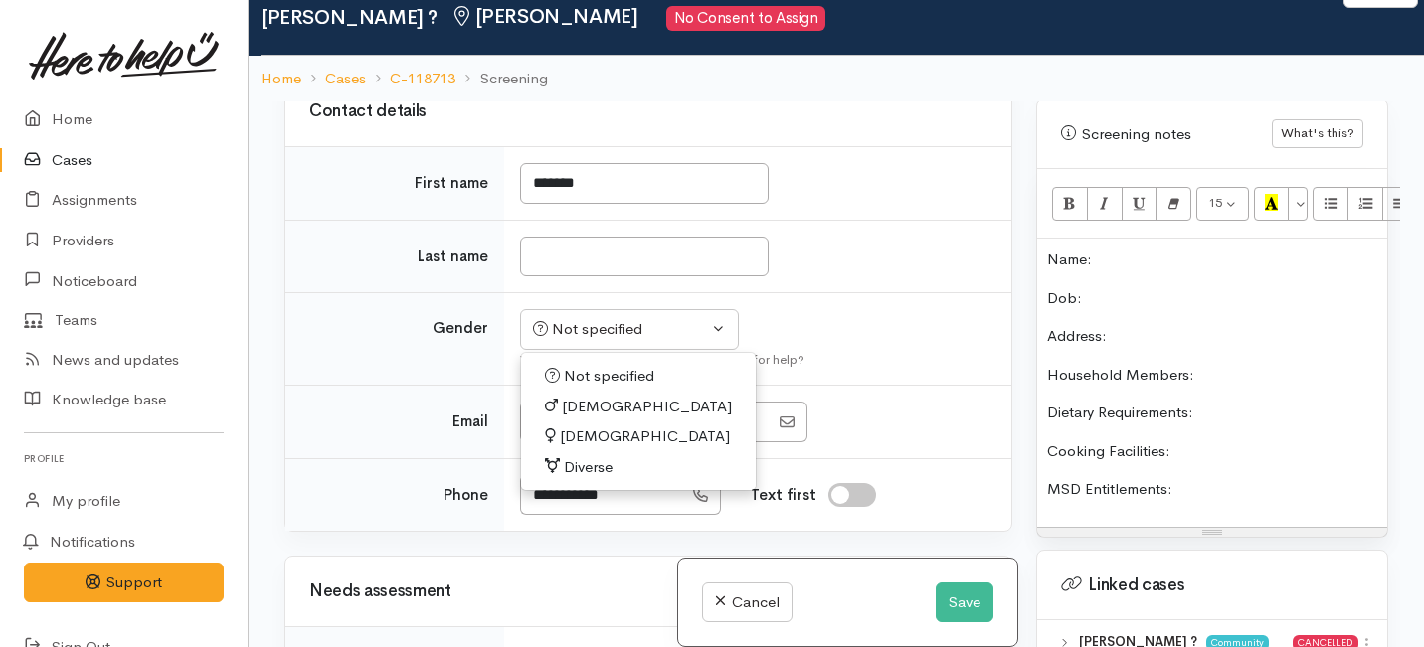
click at [567, 416] on span "[DEMOGRAPHIC_DATA]" at bounding box center [647, 407] width 170 height 23
select select "[DEMOGRAPHIC_DATA]"
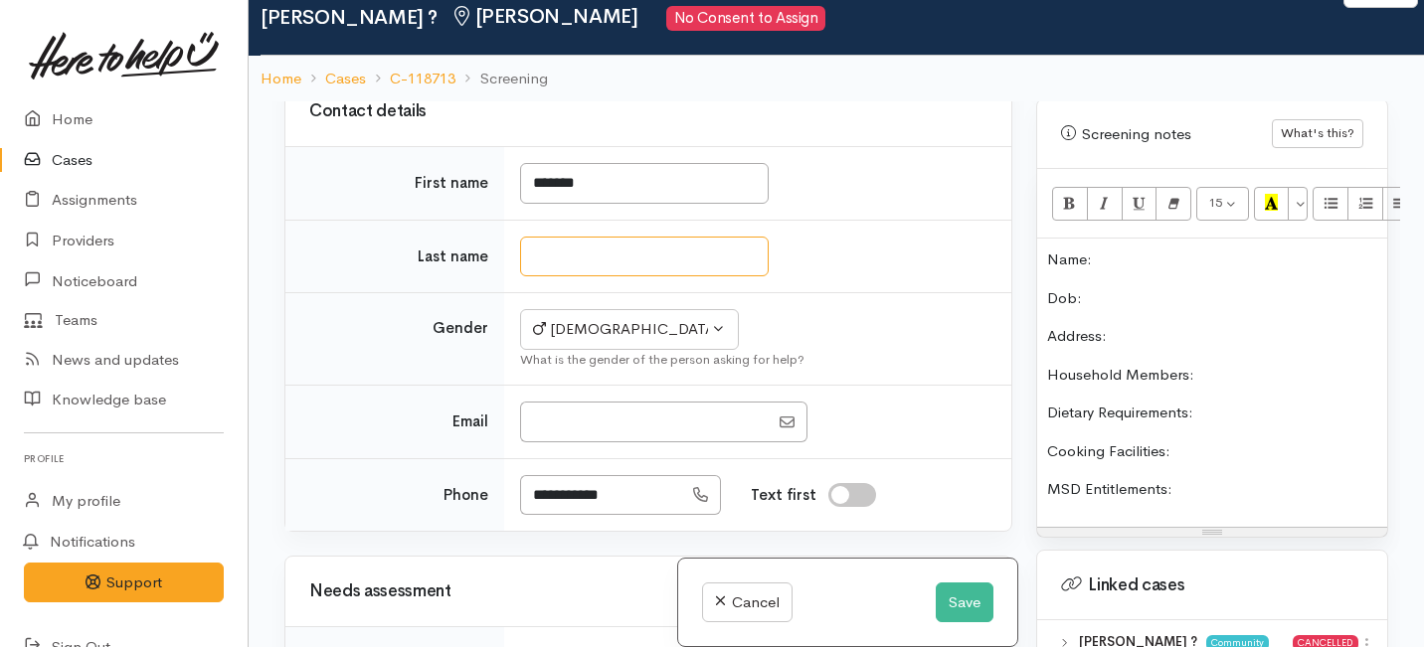
click at [576, 277] on input "Last name" at bounding box center [644, 257] width 249 height 41
click at [887, 254] on td at bounding box center [757, 257] width 507 height 74
click at [692, 269] on input "Last name" at bounding box center [644, 257] width 249 height 41
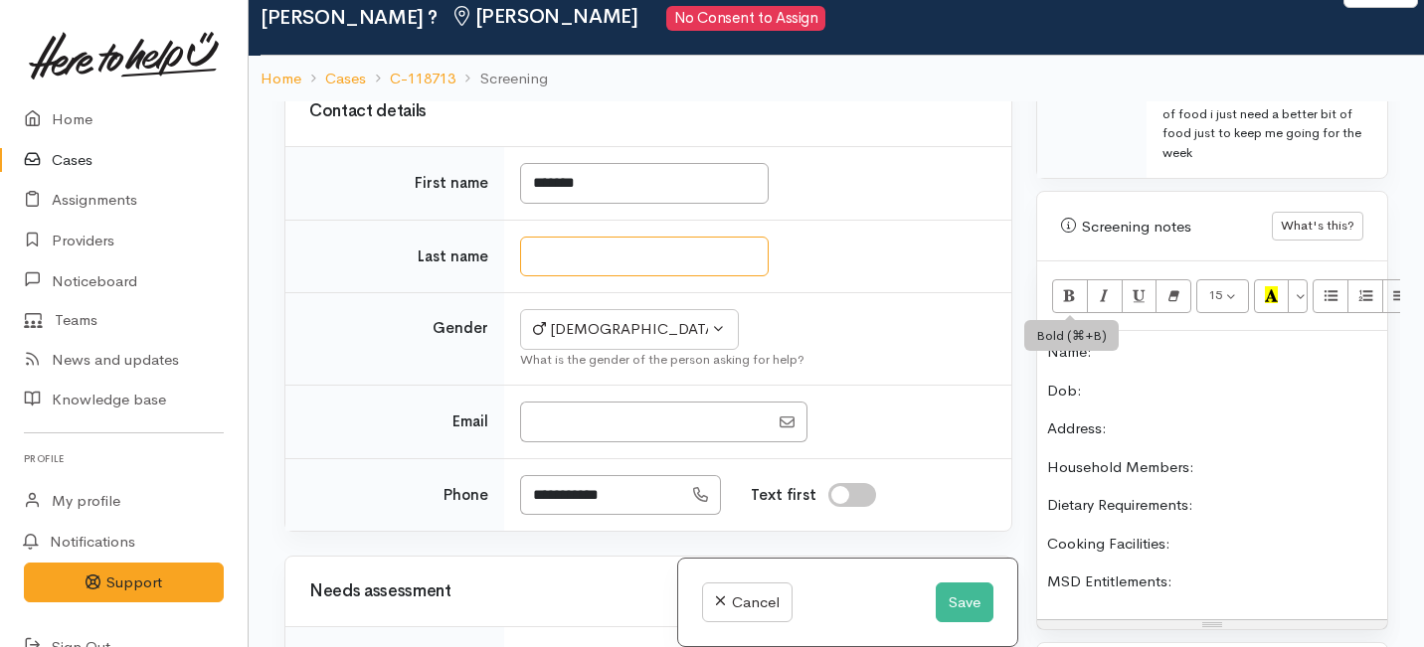
scroll to position [1252, 0]
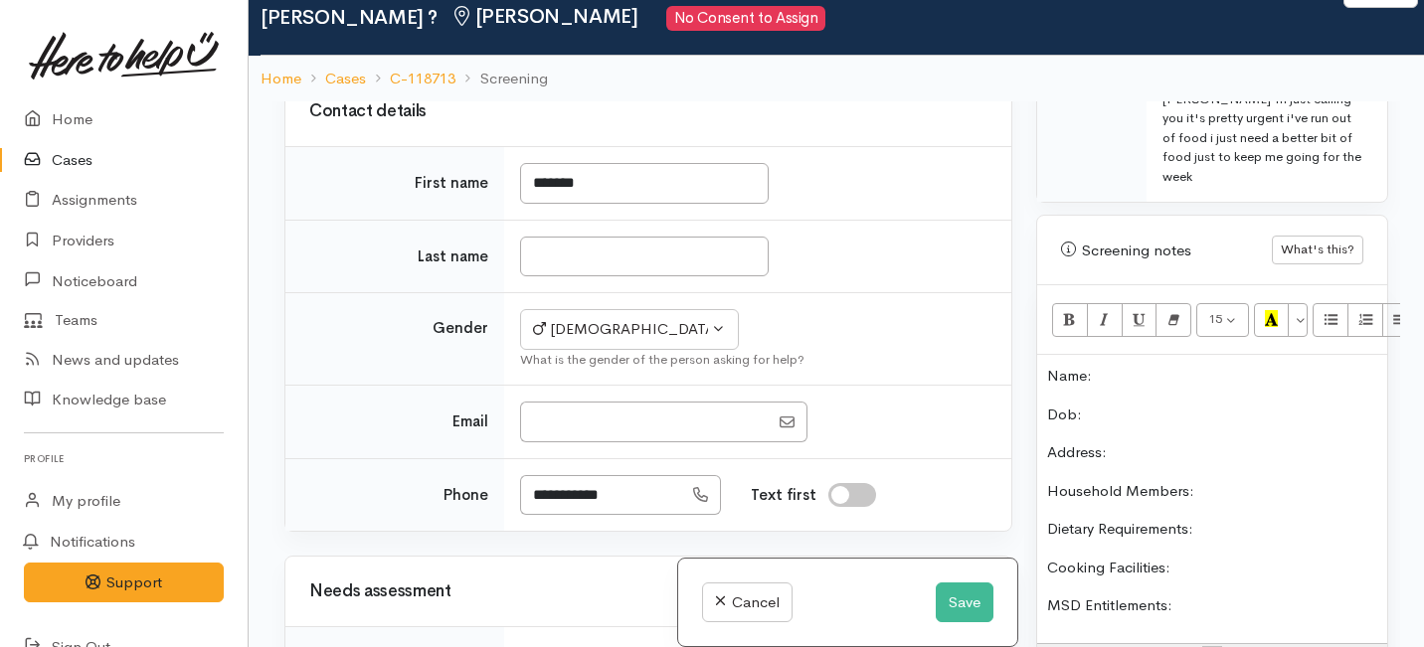
click at [914, 221] on td "*******" at bounding box center [757, 184] width 507 height 74
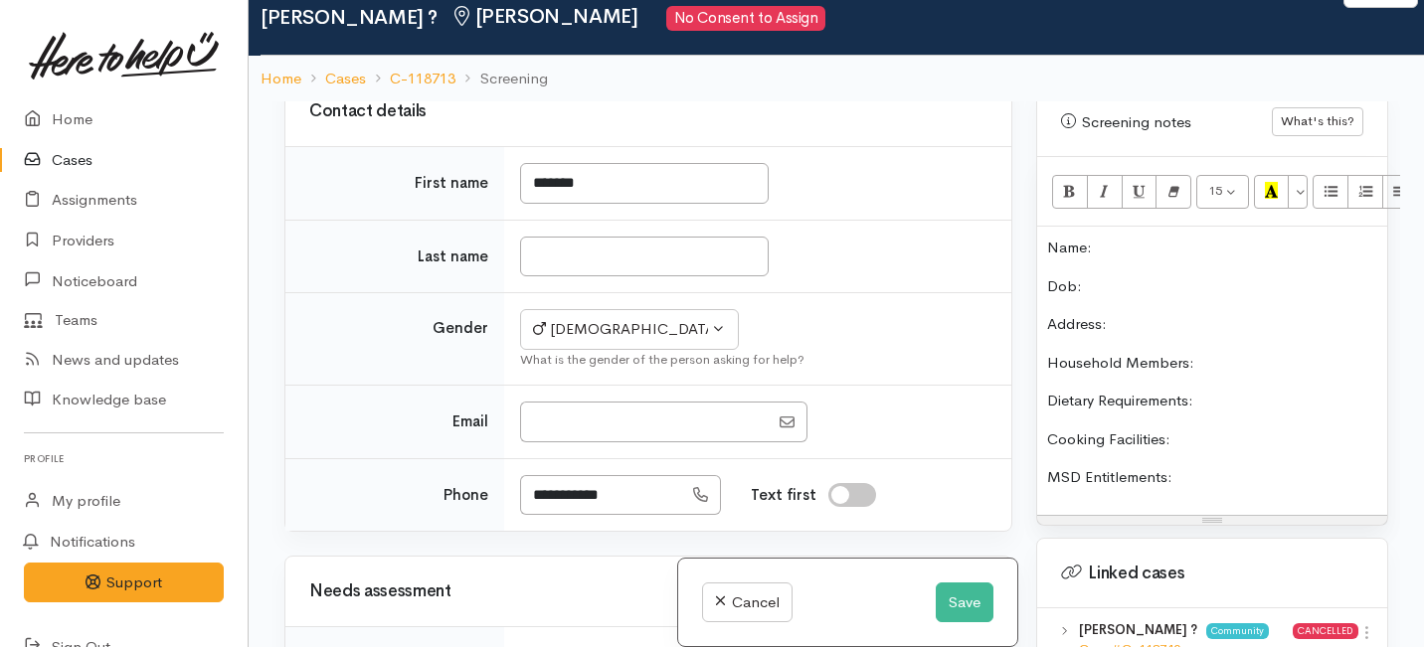
scroll to position [1374, 0]
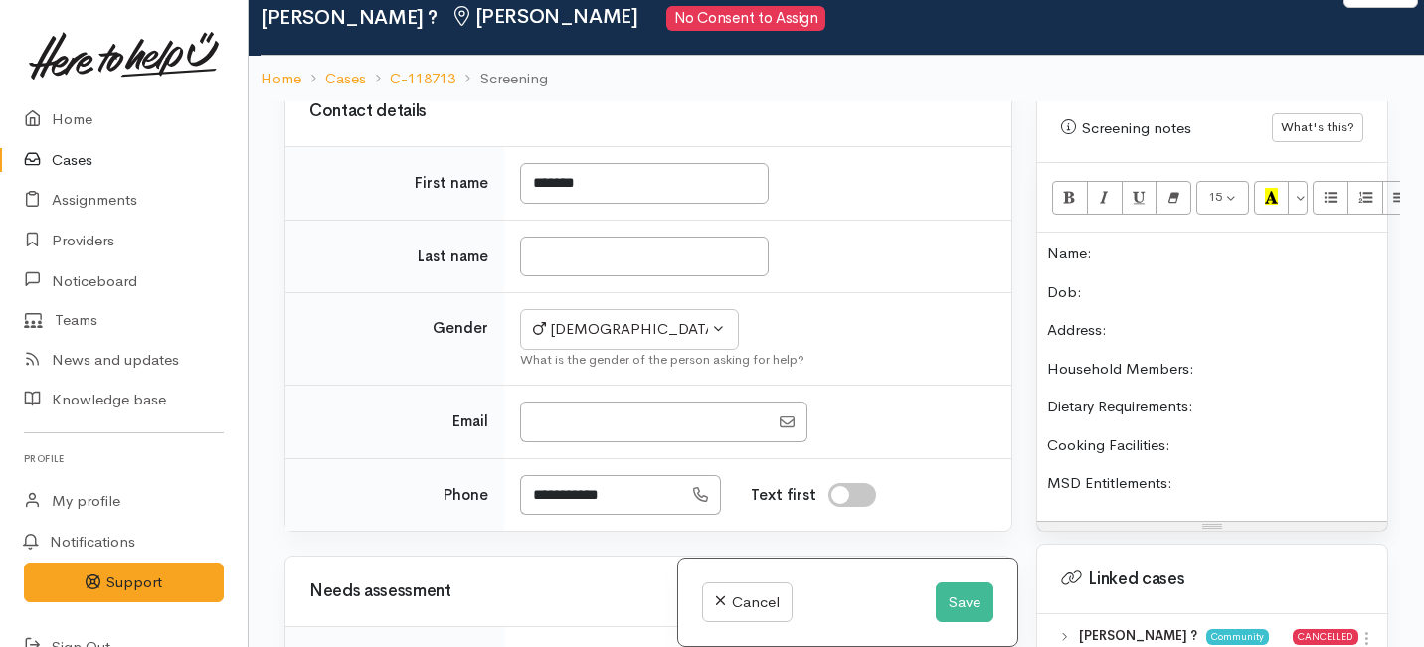
click at [1200, 472] on p "MSD Entitlements:" at bounding box center [1212, 483] width 330 height 23
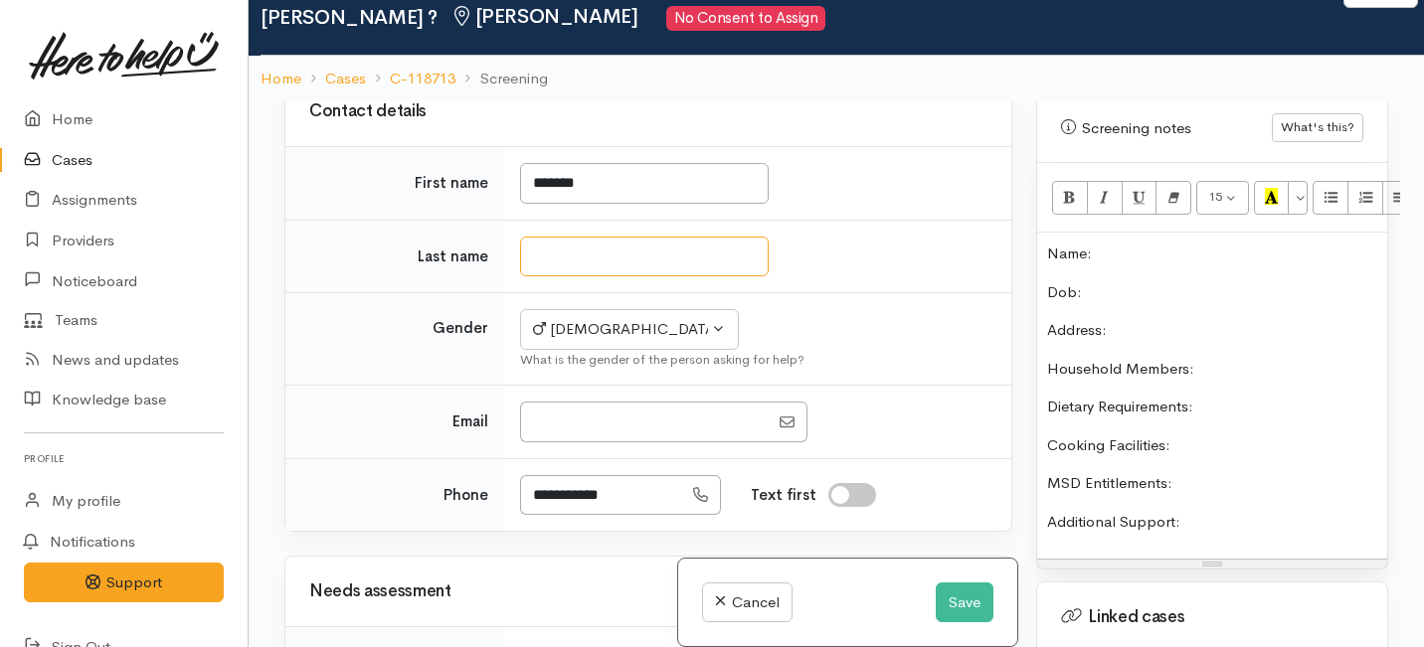
click at [541, 277] on input "Last name" at bounding box center [644, 257] width 249 height 41
type input "*"
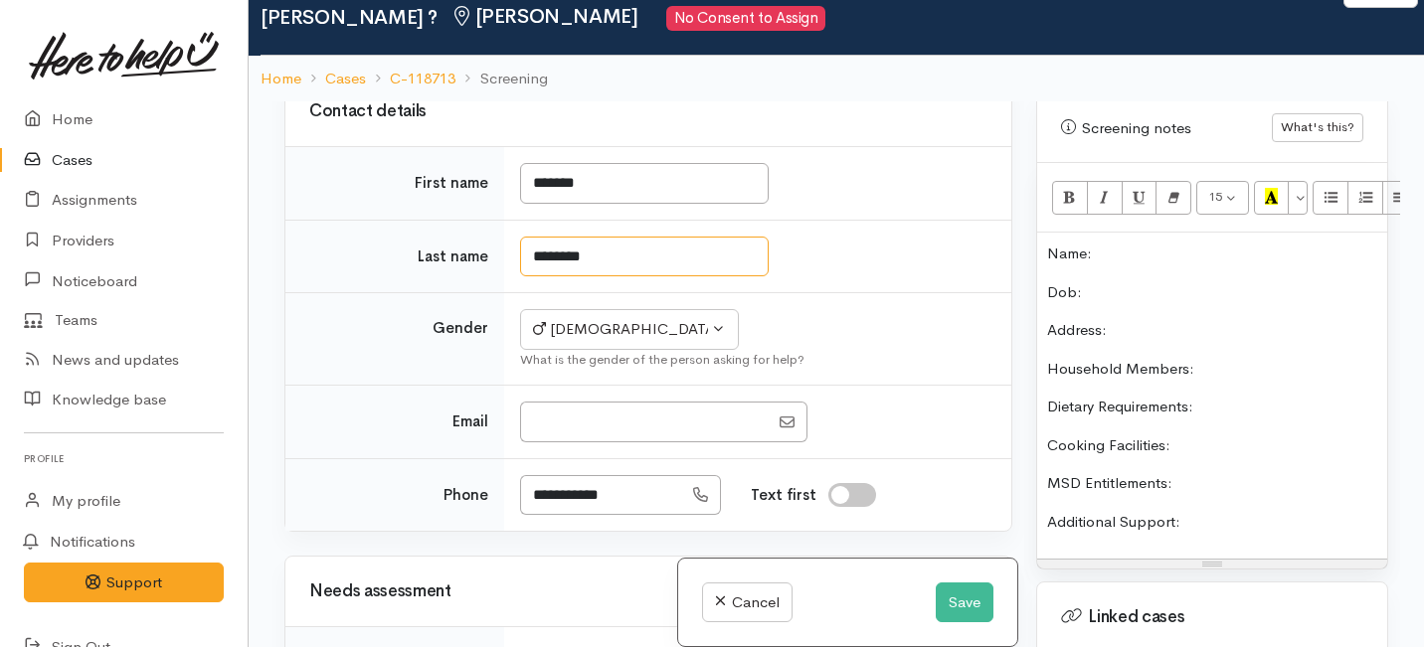
type input "******"
click at [1115, 281] on p "Dob:" at bounding box center [1212, 292] width 330 height 23
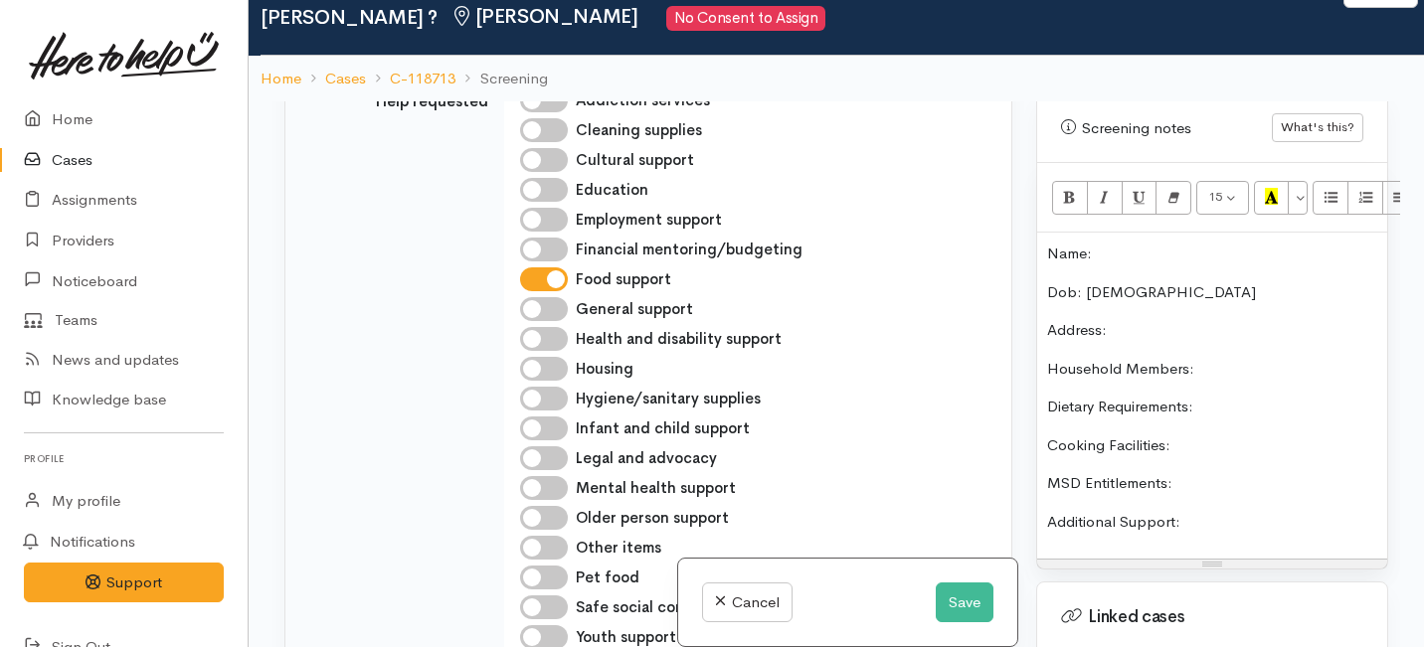
scroll to position [1161, 0]
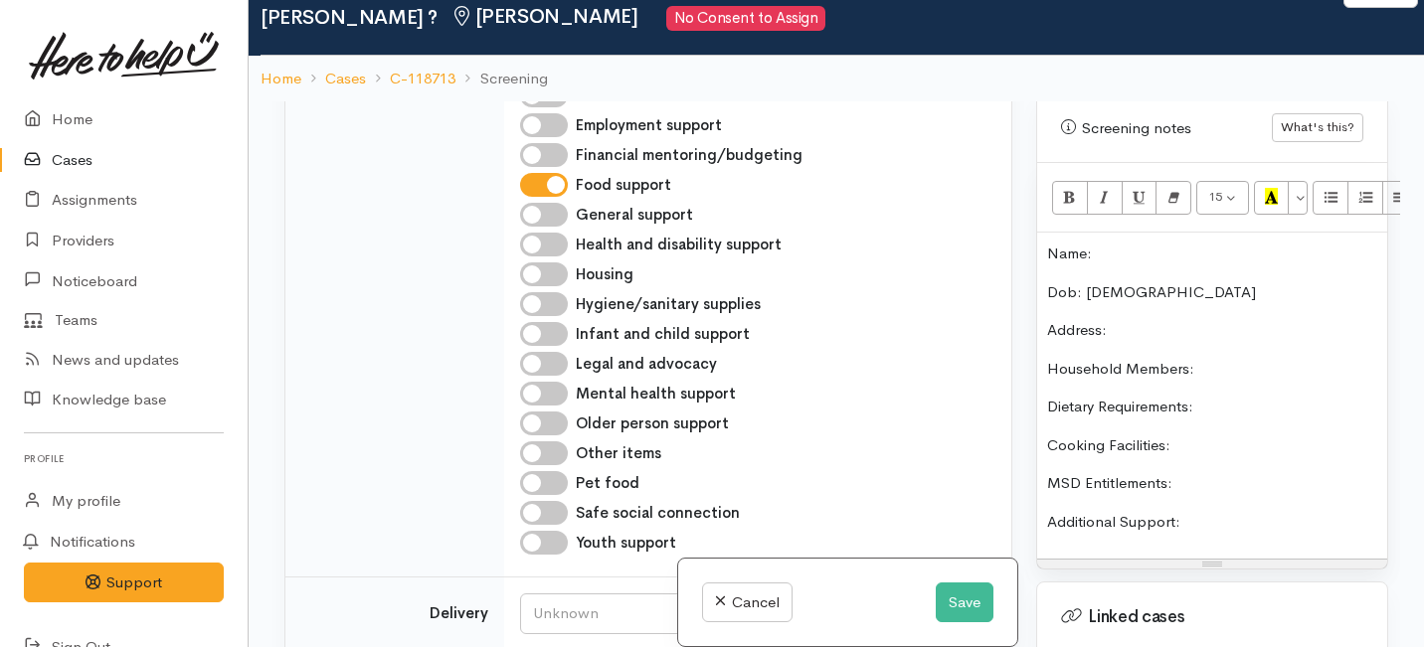
click at [1212, 309] on div "Name: Dob: 7/12/60 Address: Household Members: Dietary Requirements: Cooking Fa…" at bounding box center [1212, 396] width 350 height 326
click at [1210, 358] on p "Household Members:" at bounding box center [1212, 369] width 330 height 23
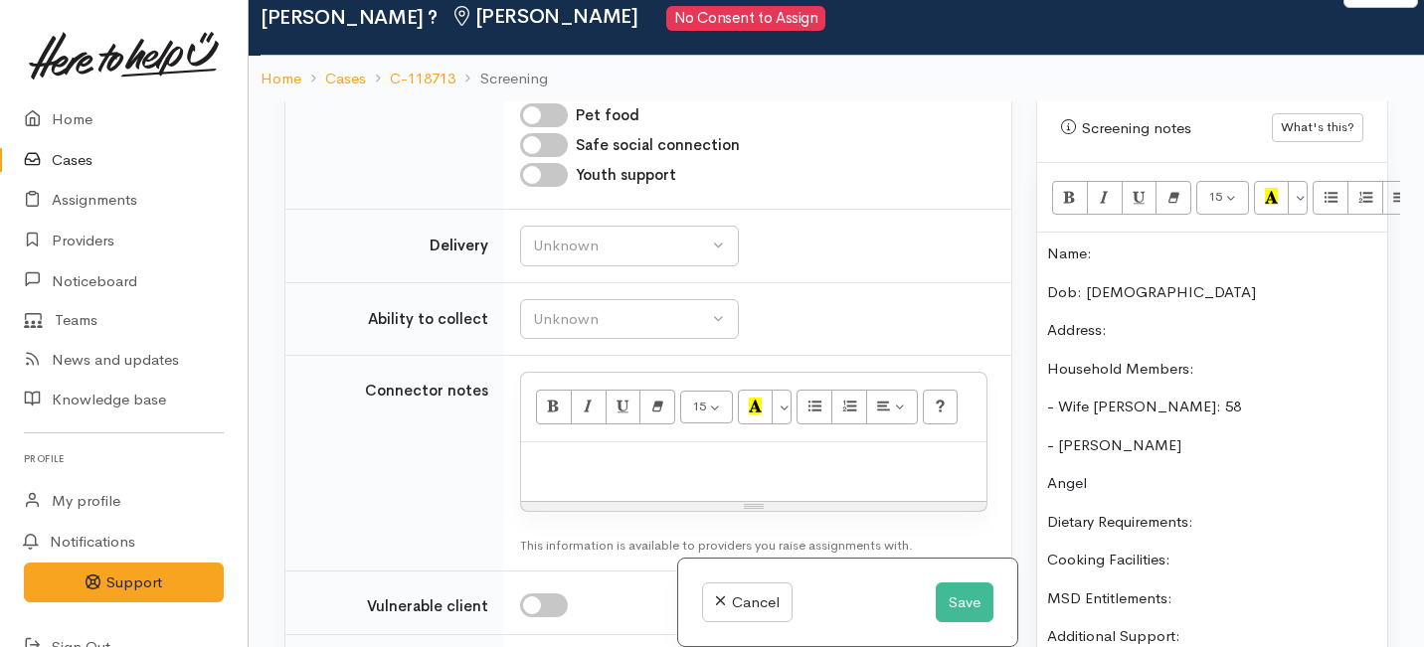
scroll to position [1571, 0]
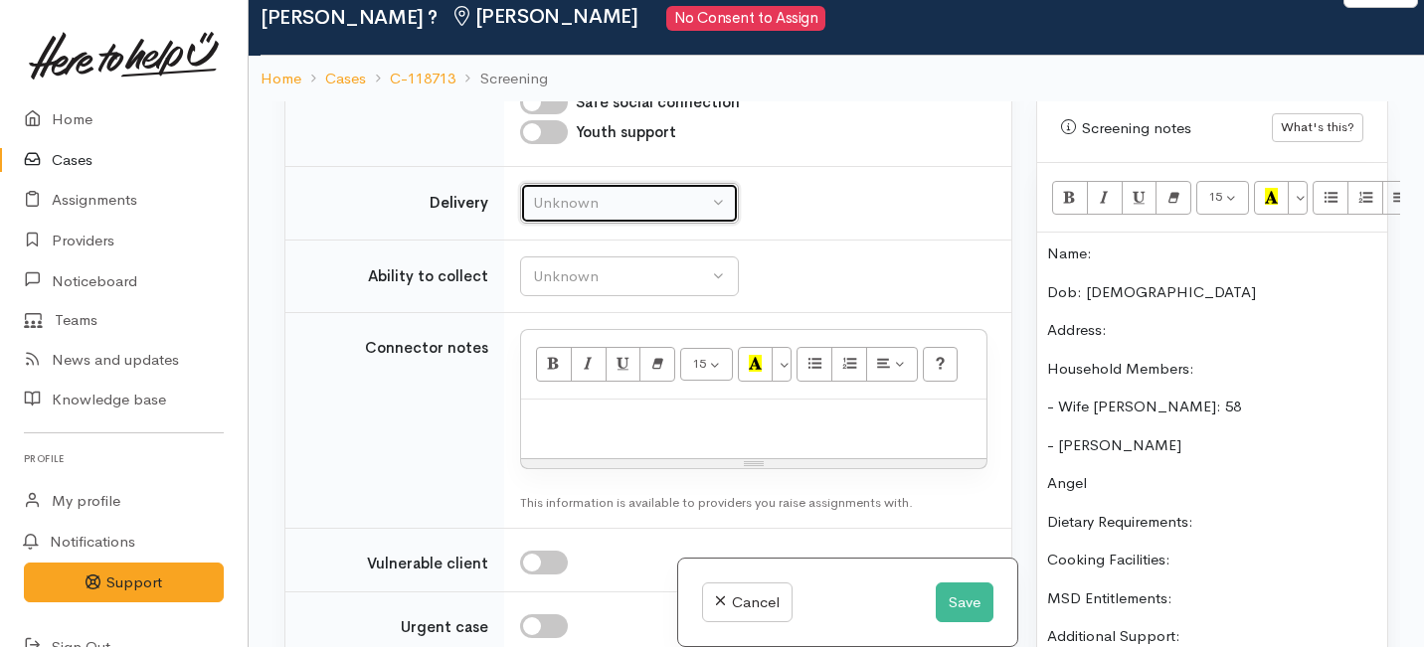
click at [652, 215] on div "Unknown" at bounding box center [620, 203] width 175 height 23
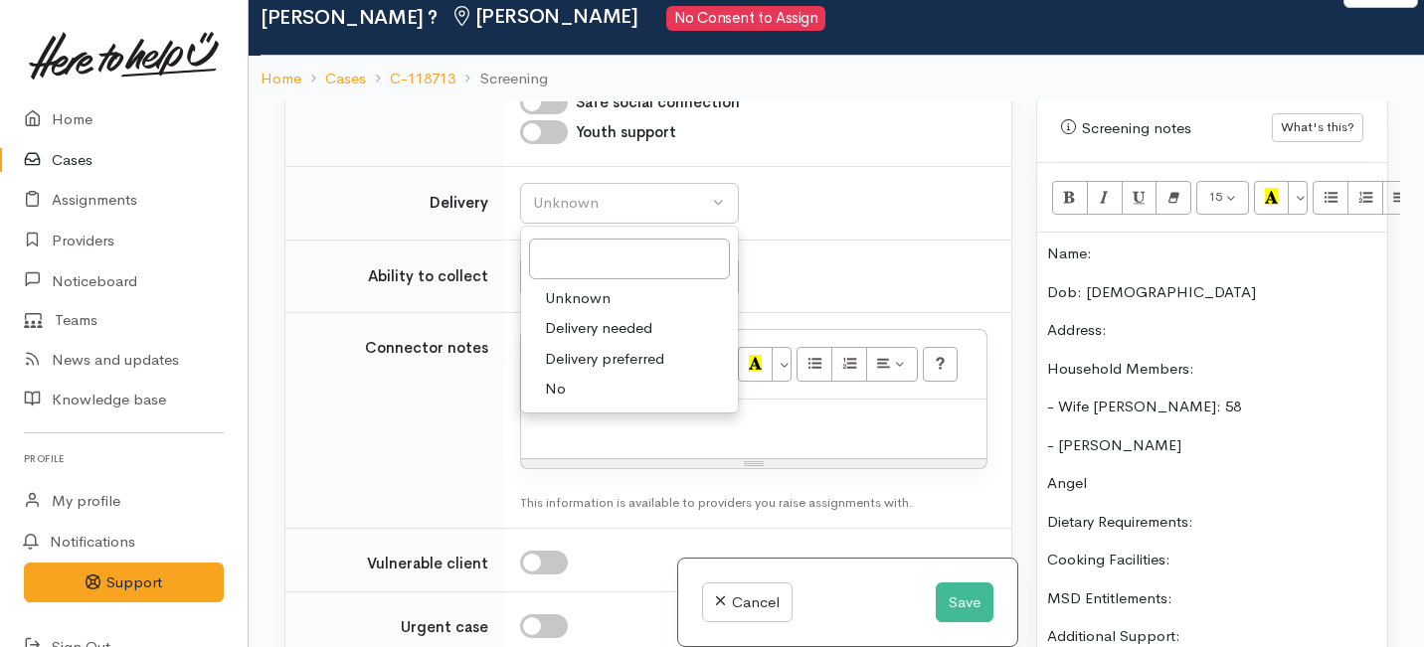
click at [606, 371] on span "Delivery preferred" at bounding box center [604, 359] width 119 height 23
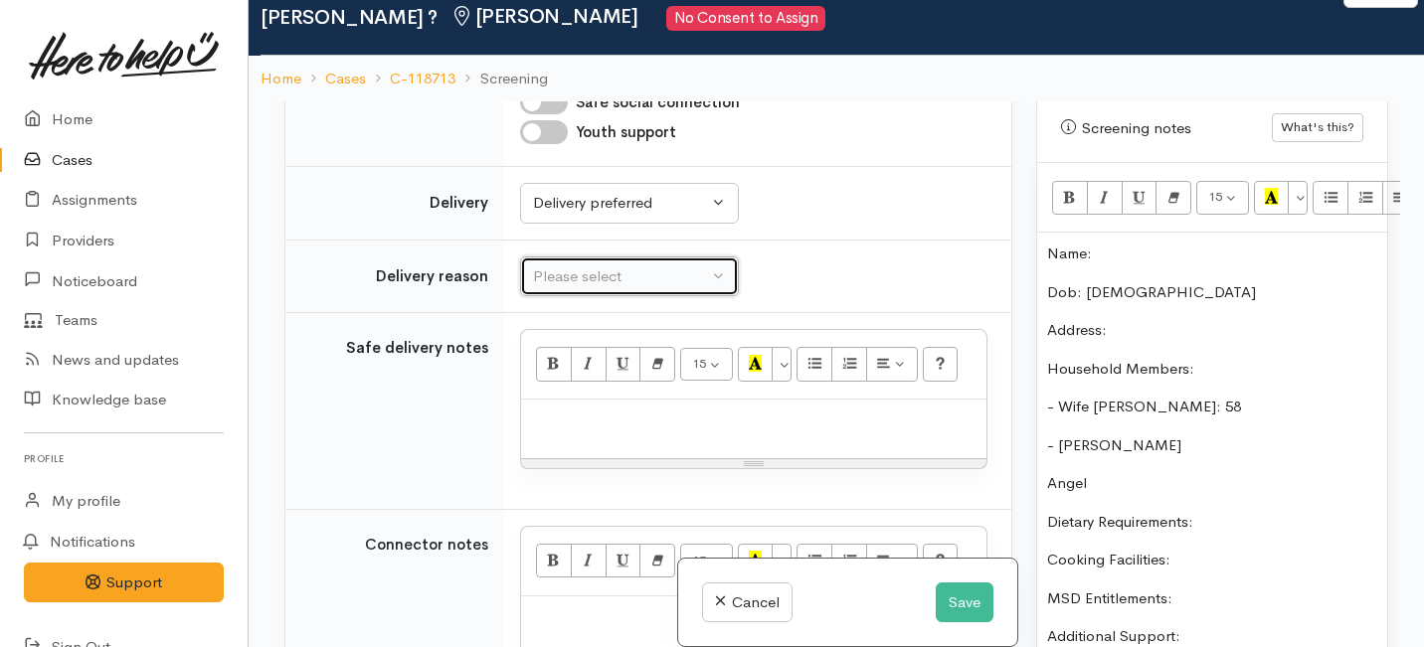
click at [596, 288] on div "Please select" at bounding box center [620, 277] width 175 height 23
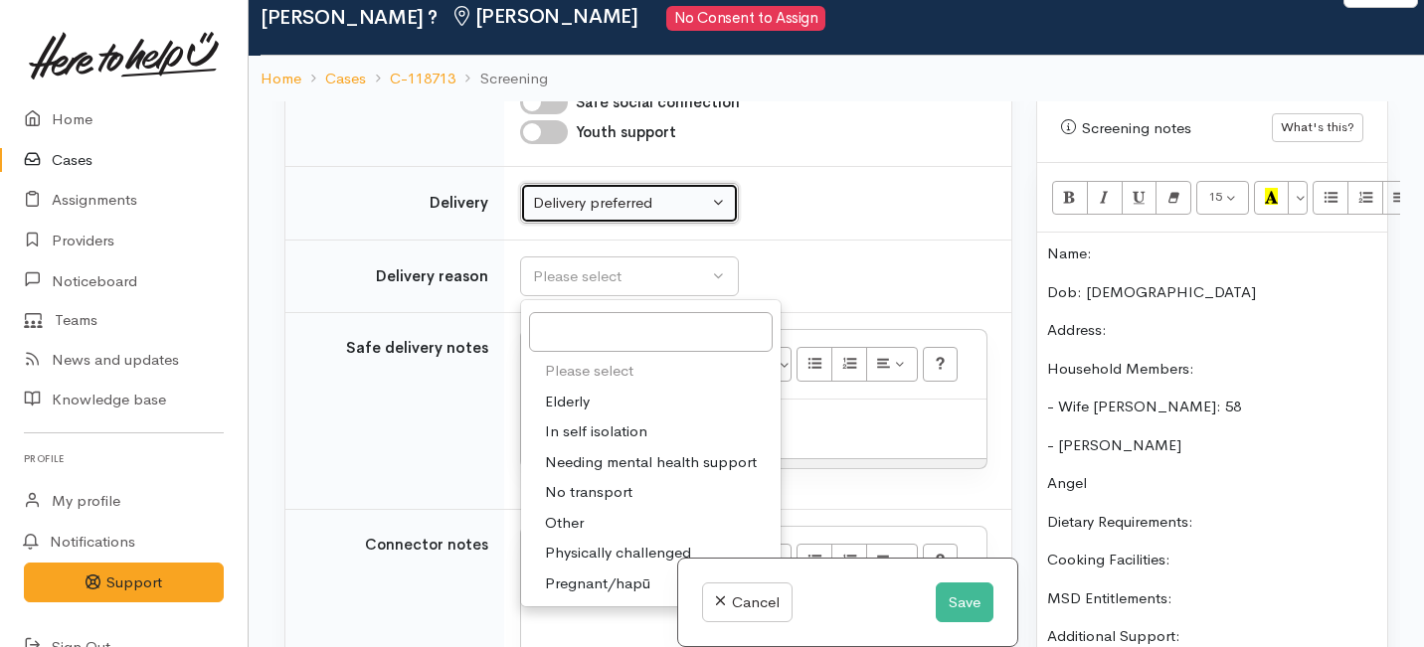
click at [635, 215] on div "Delivery preferred" at bounding box center [620, 203] width 175 height 23
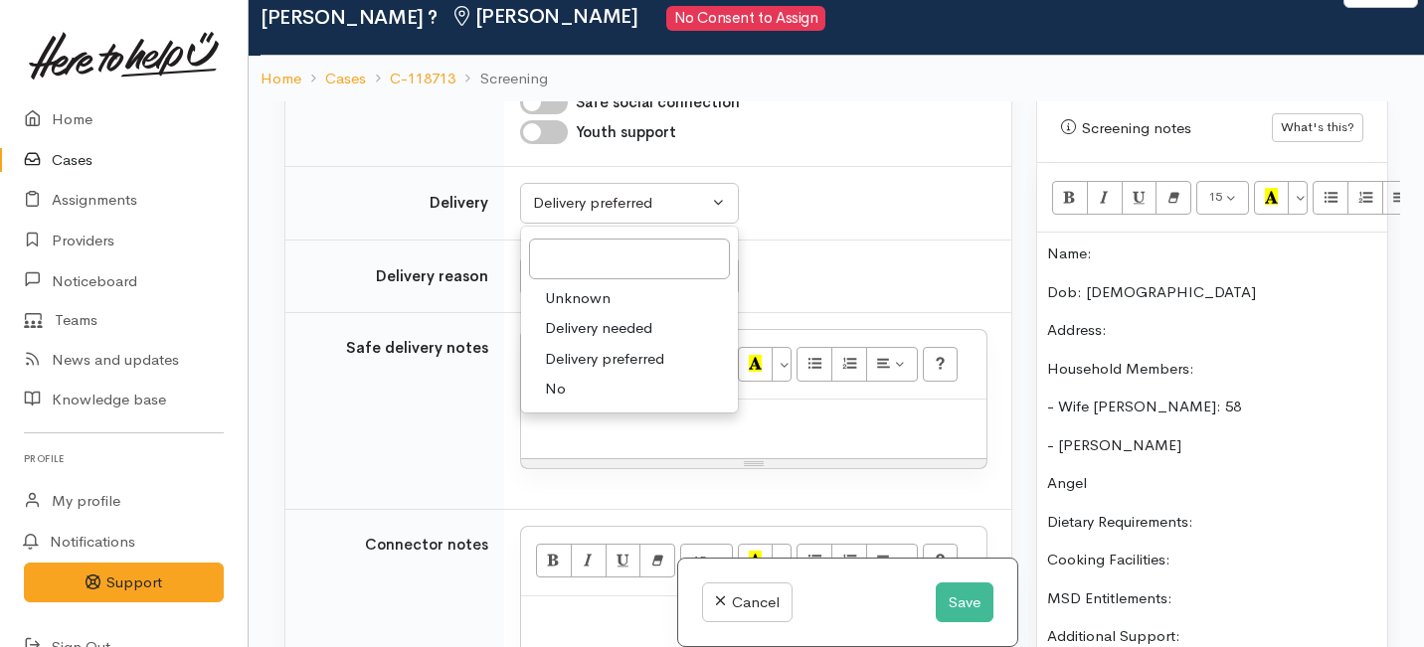
click at [588, 405] on link "No" at bounding box center [629, 389] width 217 height 31
select select "1"
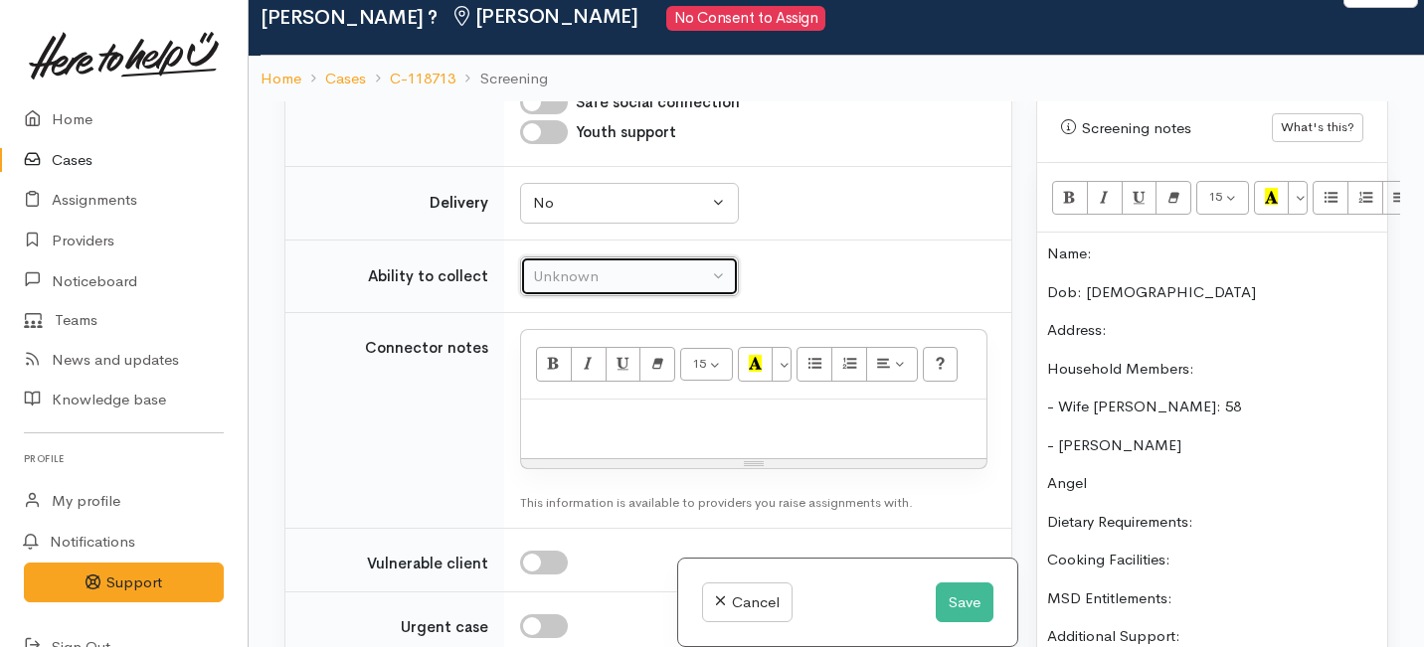
click at [593, 288] on div "Unknown" at bounding box center [620, 277] width 175 height 23
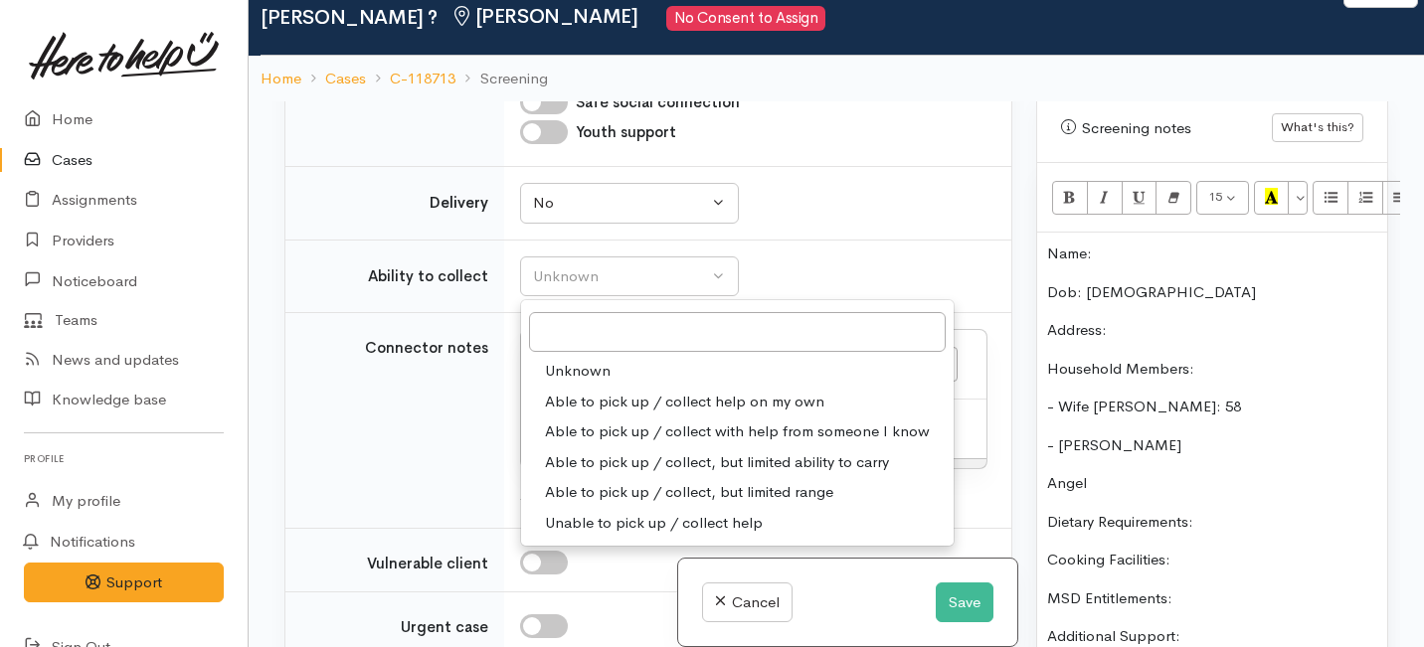
click at [579, 414] on span "Able to pick up / collect help on my own" at bounding box center [684, 402] width 279 height 23
select select "2"
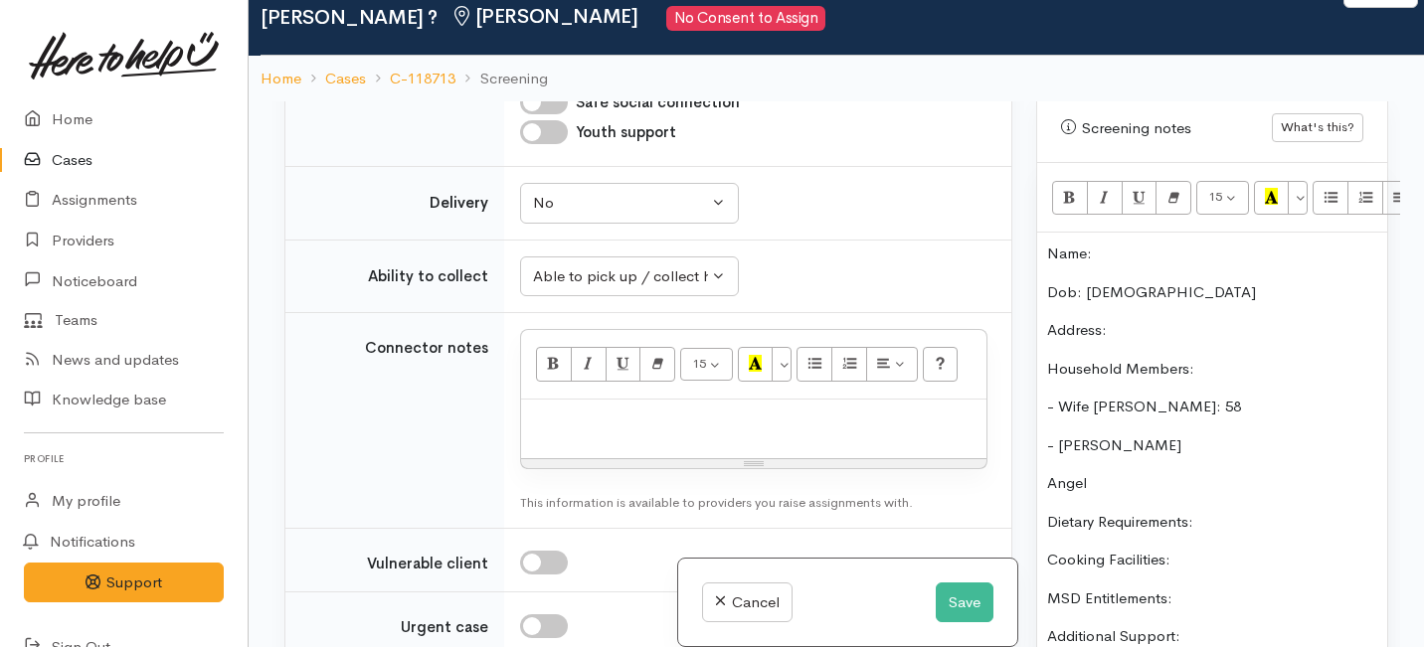
click at [1119, 319] on p "Address:" at bounding box center [1212, 330] width 330 height 23
click at [1056, 319] on p "Address: flat6/22/63 Waingaro road ngaruawahia" at bounding box center [1212, 330] width 330 height 23
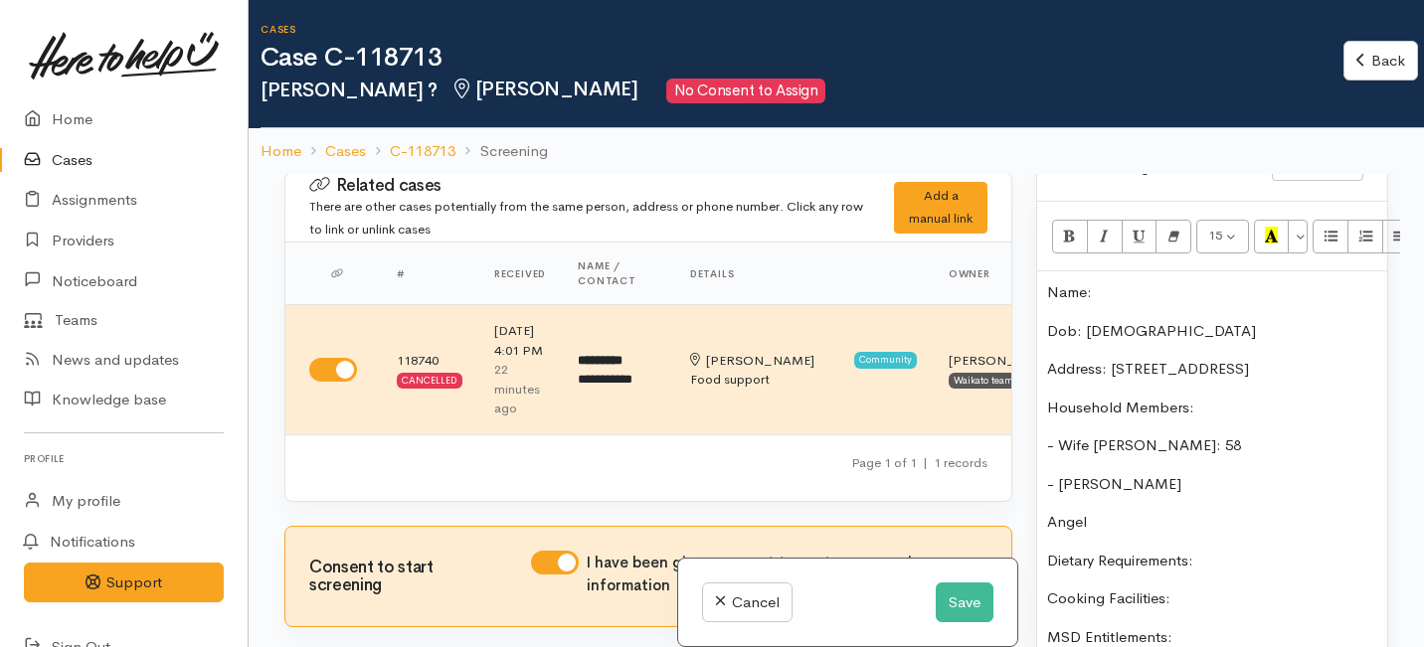
scroll to position [1405, 0]
click at [1102, 284] on p "Name:" at bounding box center [1212, 295] width 330 height 23
click at [1147, 361] on p "Address: flat6/22/63 Waingaro road Ngaruawahia" at bounding box center [1212, 372] width 330 height 23
click at [1099, 284] on p "Name: Patrick" at bounding box center [1212, 295] width 330 height 23
click at [1146, 284] on p "Name: Patrick" at bounding box center [1212, 295] width 330 height 23
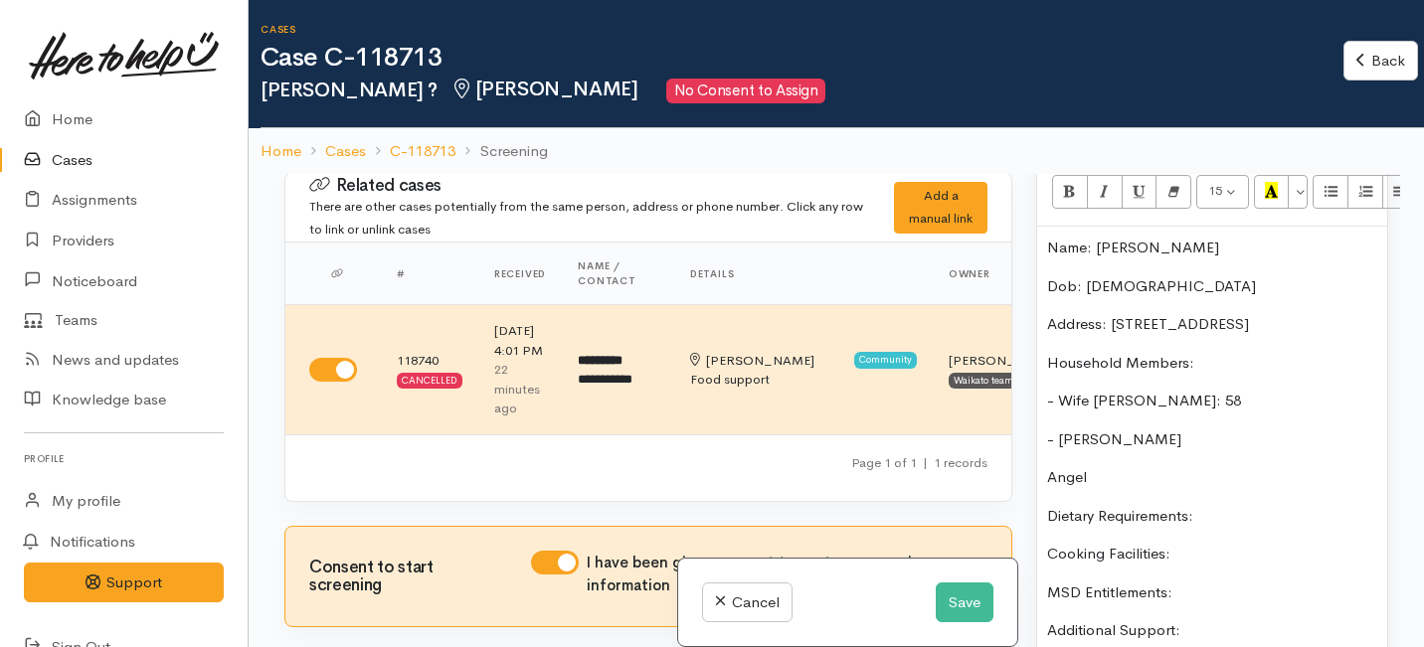
scroll to position [1454, 0]
click at [1201, 351] on p "Household Members:" at bounding box center [1212, 362] width 330 height 23
click at [1158, 389] on p "- Wife Rose: 58" at bounding box center [1212, 400] width 330 height 23
click at [1093, 389] on p "- Wife Rose: 58" at bounding box center [1212, 400] width 330 height 23
click at [1140, 389] on p "- Wife: Rose: 58" at bounding box center [1212, 400] width 330 height 23
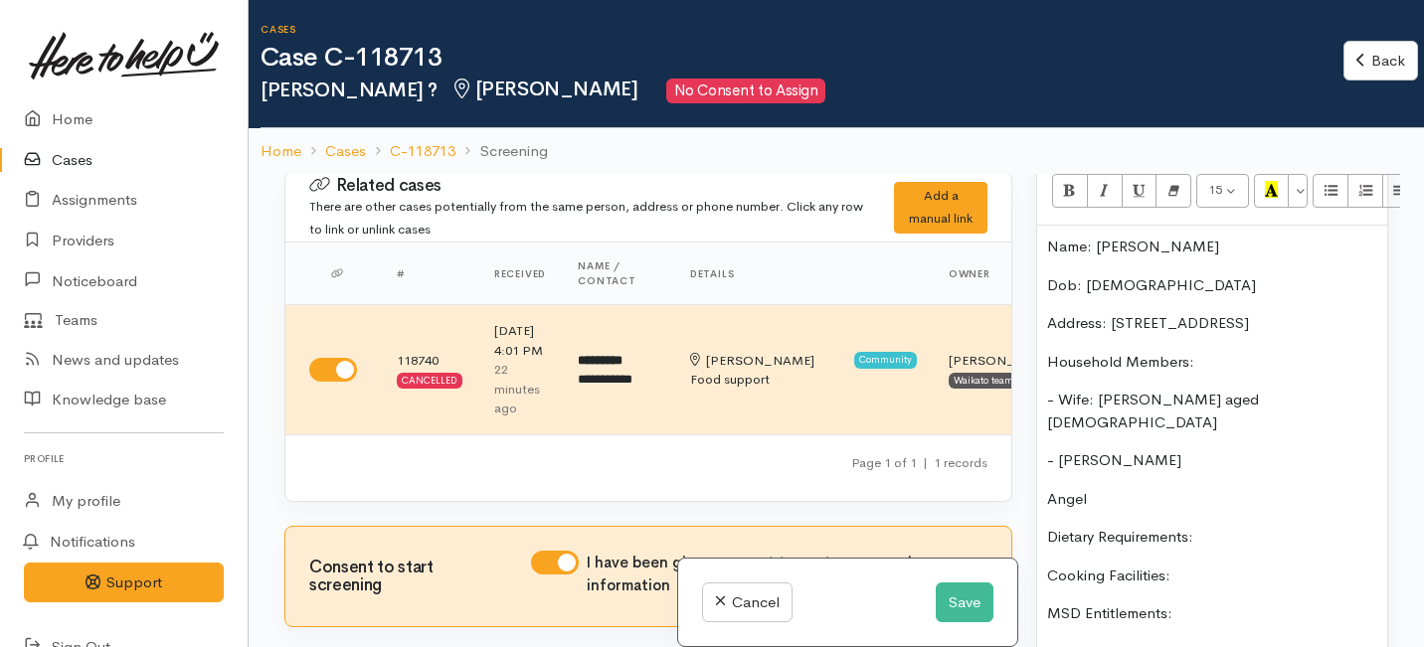
click at [1207, 389] on p "- Wife: Rose aged 58" at bounding box center [1212, 411] width 330 height 45
click at [1118, 450] on p "- jOSHUA" at bounding box center [1212, 461] width 330 height 23
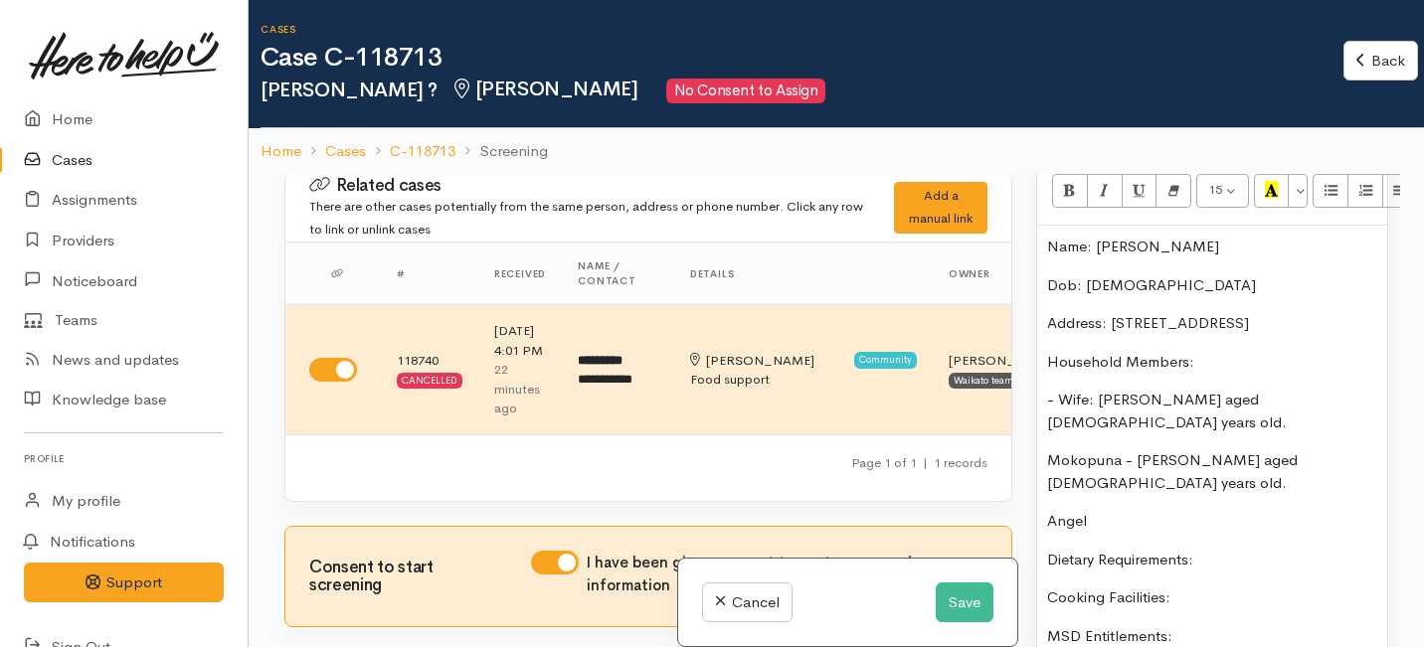
click at [1096, 510] on p "Angel" at bounding box center [1212, 521] width 330 height 23
click at [1049, 510] on p "Angel" at bounding box center [1212, 521] width 330 height 23
click at [1182, 510] on p "Mokopuna - Angel" at bounding box center [1212, 521] width 330 height 23
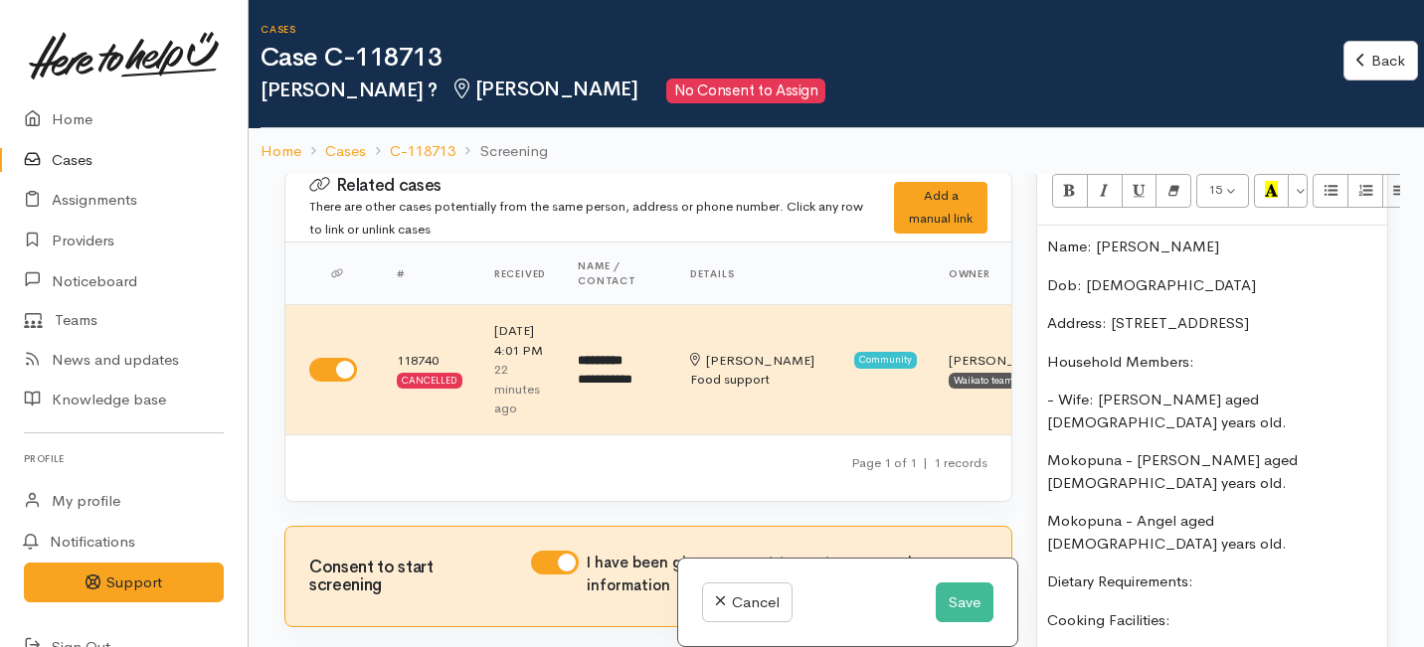
click at [1202, 571] on p "Dietary Requirements:" at bounding box center [1212, 582] width 330 height 23
click at [1174, 610] on p "Cooking Facilities:" at bounding box center [1212, 621] width 330 height 23
click at [1172, 646] on p "MSD Entitlements:" at bounding box center [1212, 658] width 330 height 23
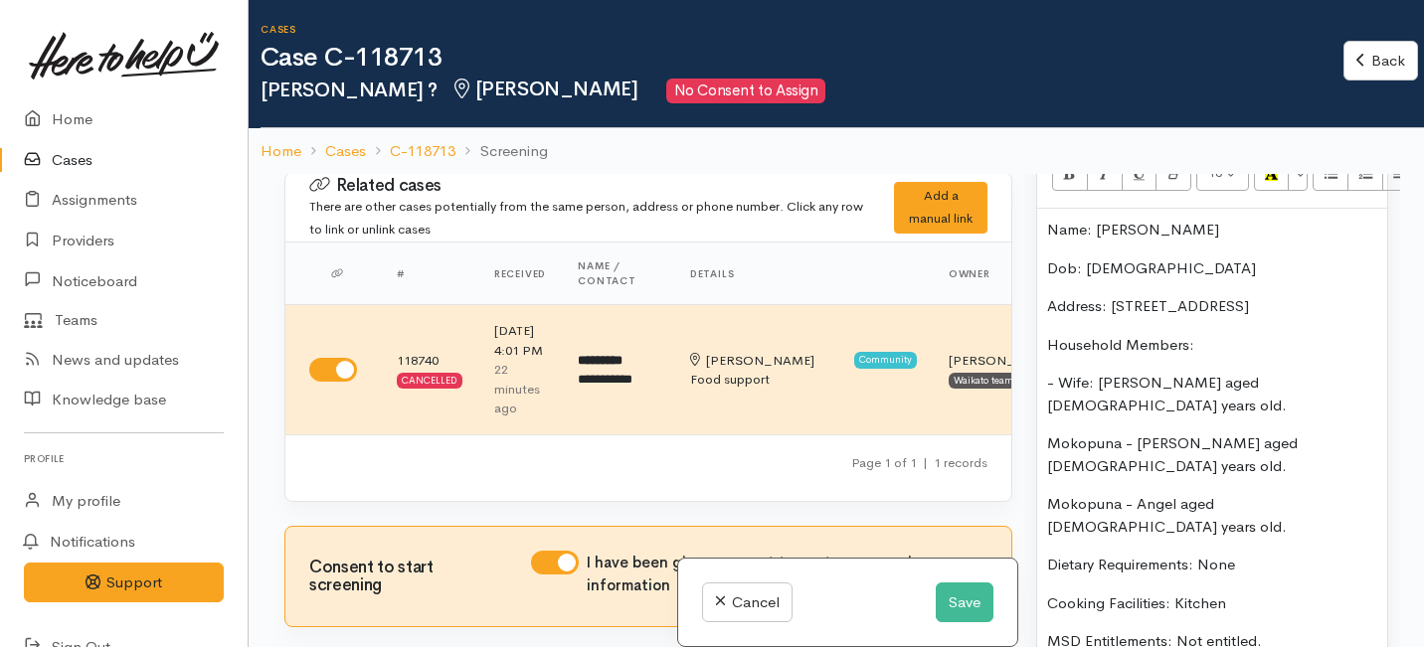
scroll to position [1475, 0]
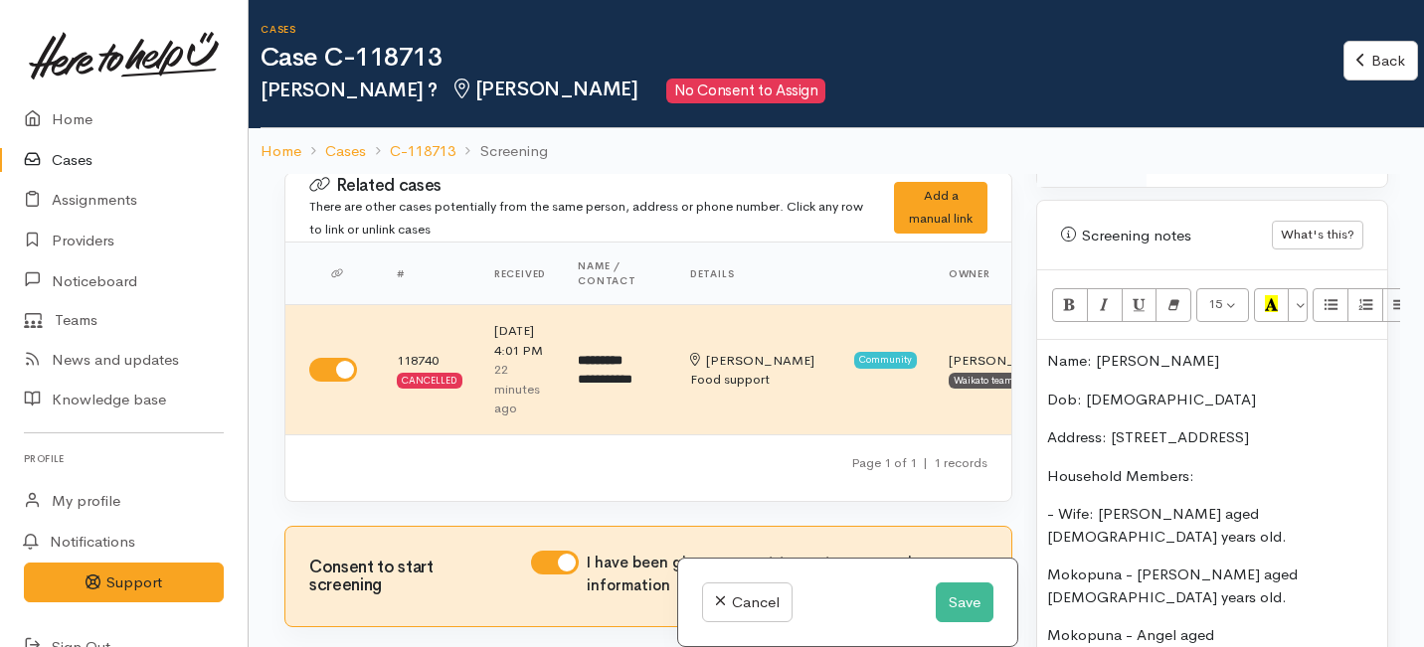
scroll to position [1337, 0]
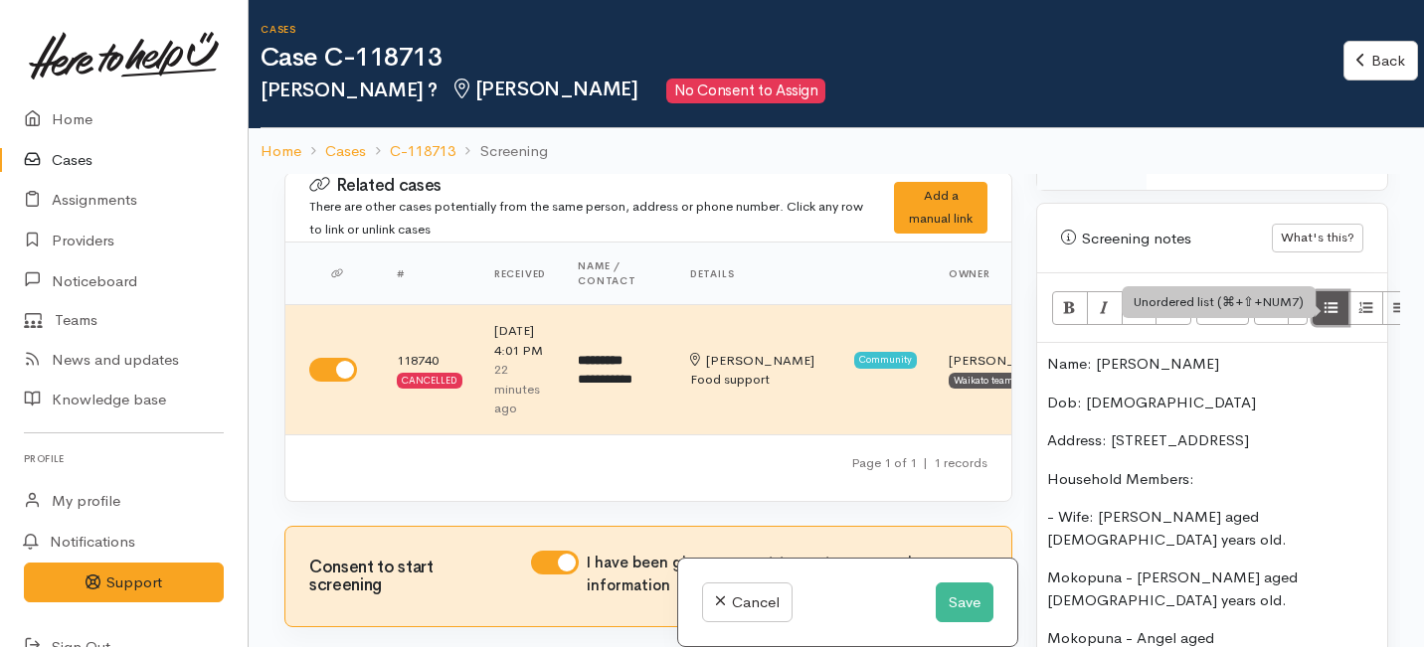
click at [1327, 298] on icon "Unordered list (⌘+⇧+NUM7)" at bounding box center [1331, 306] width 13 height 17
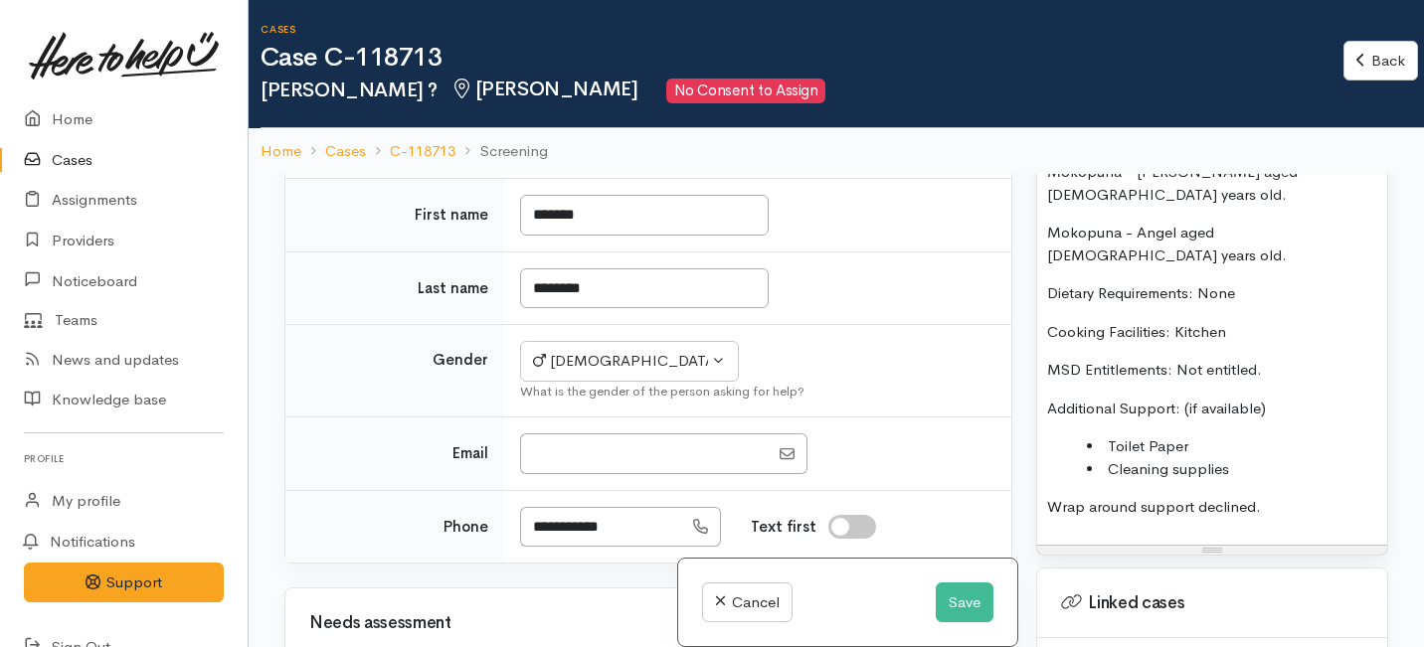
scroll to position [548, 0]
click at [1272, 458] on li "Cleaning supplies" at bounding box center [1232, 469] width 290 height 23
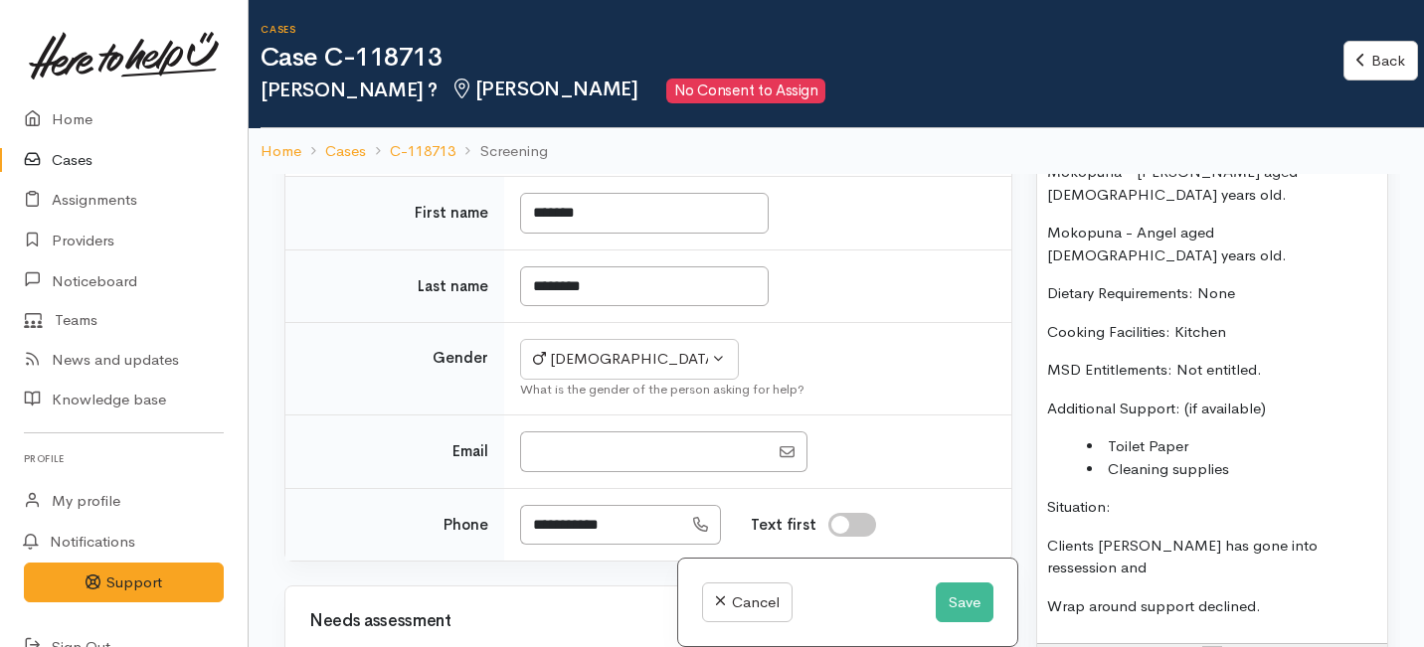
click at [1254, 535] on p "Clients Mahi has gone into ressession and" at bounding box center [1212, 557] width 330 height 45
click at [1350, 535] on p "Clients Mahi has gone into resession and" at bounding box center [1212, 557] width 330 height 45
click at [1266, 535] on p "Clients Mahi has gone into resession and" at bounding box center [1212, 557] width 330 height 45
click at [1244, 535] on p "Clients Mahi has gone into resession and" at bounding box center [1212, 557] width 330 height 45
click at [1280, 596] on p "Wrap around support declined." at bounding box center [1212, 607] width 330 height 23
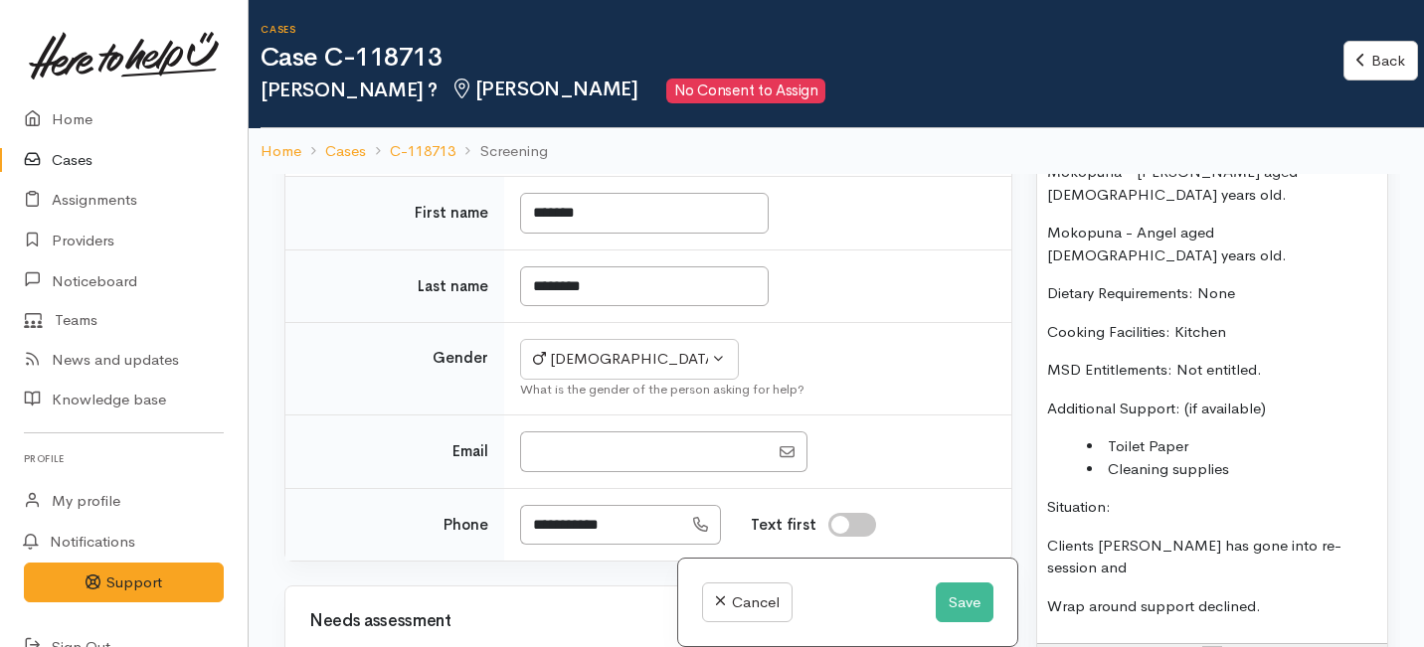
click at [1378, 430] on div "Name: Patrick Ahu Dob: 7/12/60 Address: 22/63 Waingaro road Ngaruawahia Househo…" at bounding box center [1212, 290] width 350 height 706
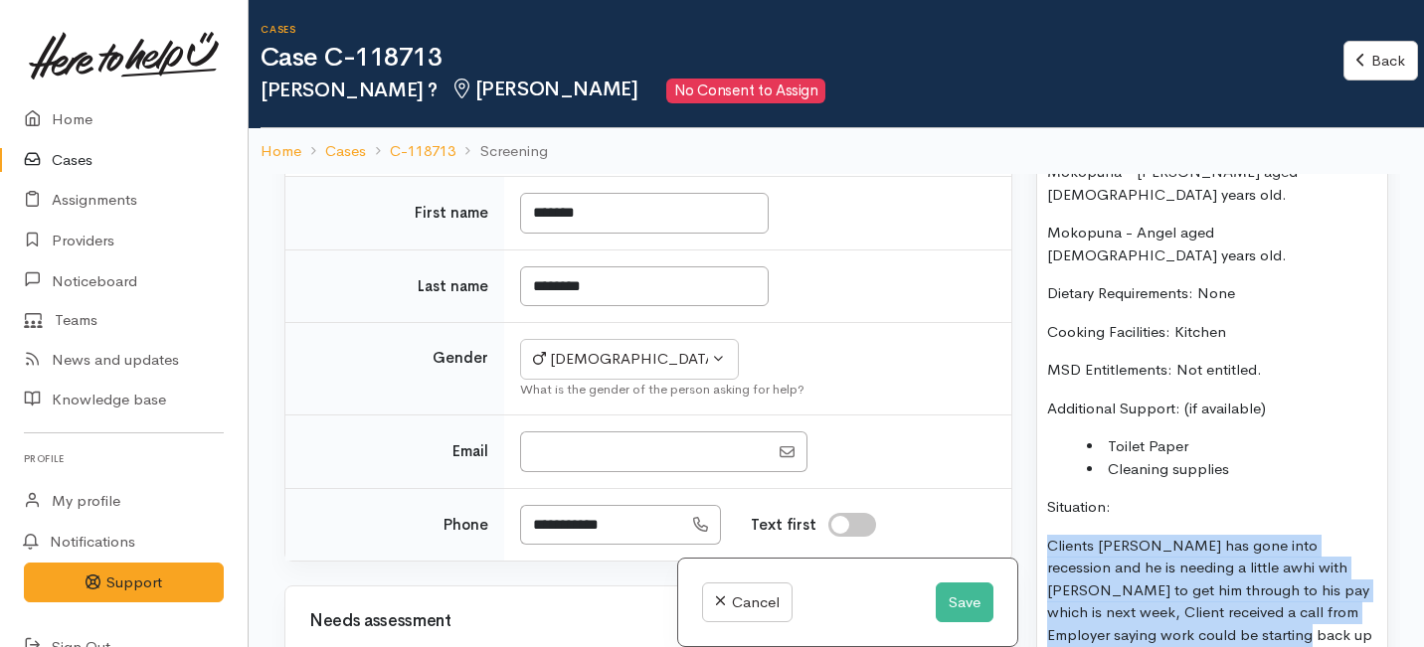
drag, startPoint x: 1250, startPoint y: 532, endPoint x: 1043, endPoint y: 439, distance: 227.0
click at [1043, 439] on div "Name: Patrick Ahu Dob: 7/12/60 Address: 22/63 Waingaro road Ngaruawahia Househo…" at bounding box center [1212, 335] width 350 height 796
copy p "Clients Mahi has gone into recession and he is needing a little awhi with kai t…"
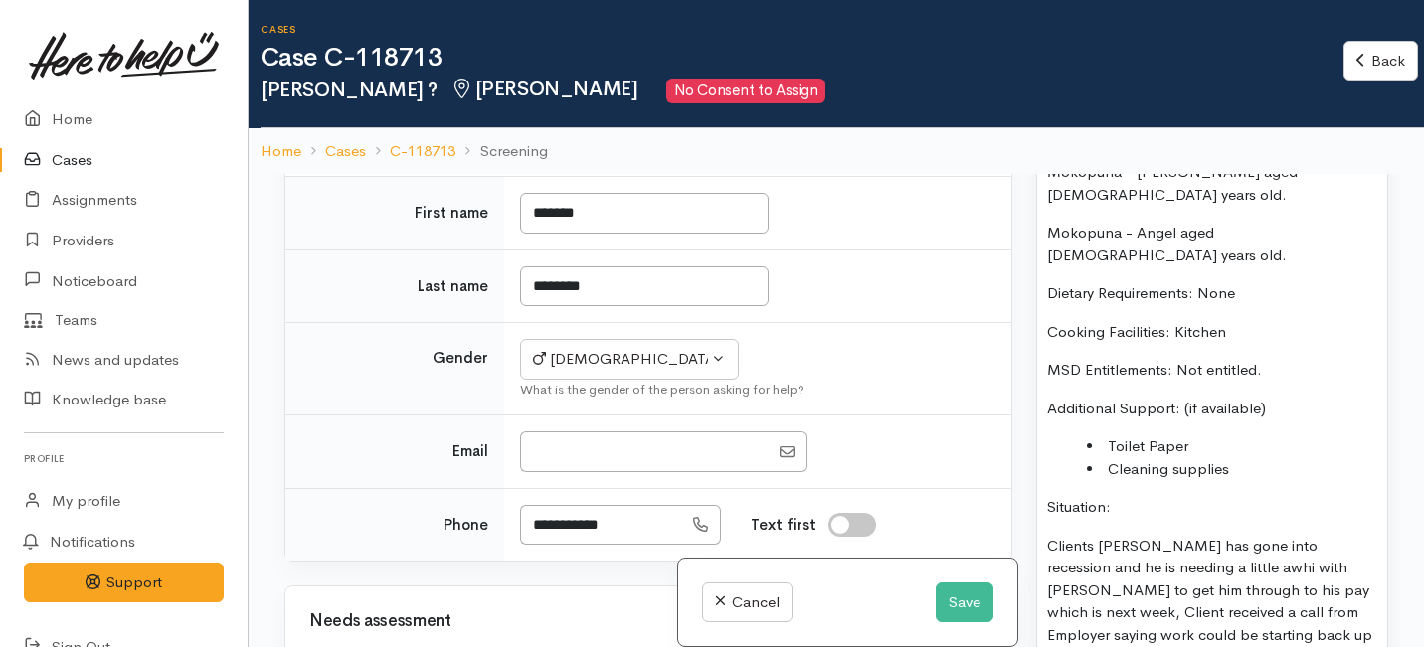
click at [1293, 546] on div "Name: Patrick Ahu Dob: 7/12/60 Address: 22/63 Waingaro road Ngaruawahia Househo…" at bounding box center [1212, 335] width 350 height 796
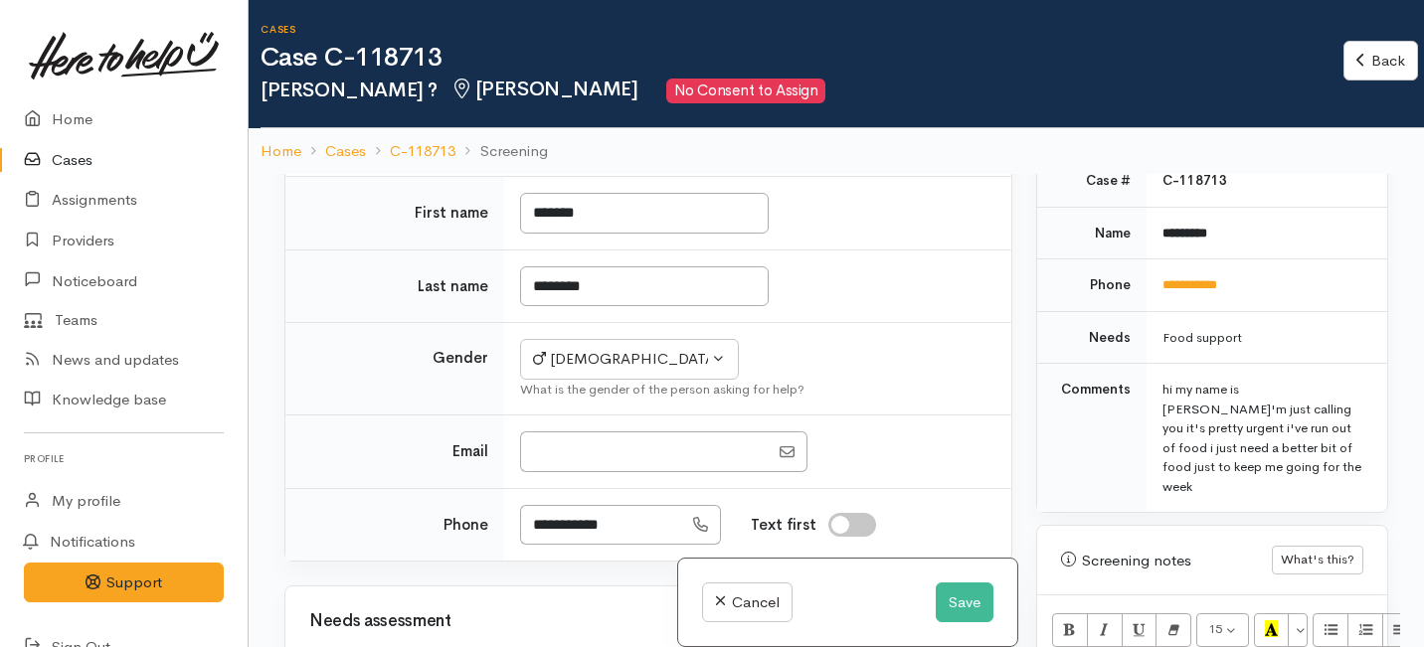
drag, startPoint x: 1293, startPoint y: 546, endPoint x: 1081, endPoint y: 114, distance: 480.8
click at [1081, 114] on div "Cases Case C-118713 Patrick ? Hamilton No Consent to Assign Back Back Home Case…" at bounding box center [837, 410] width 1176 height 821
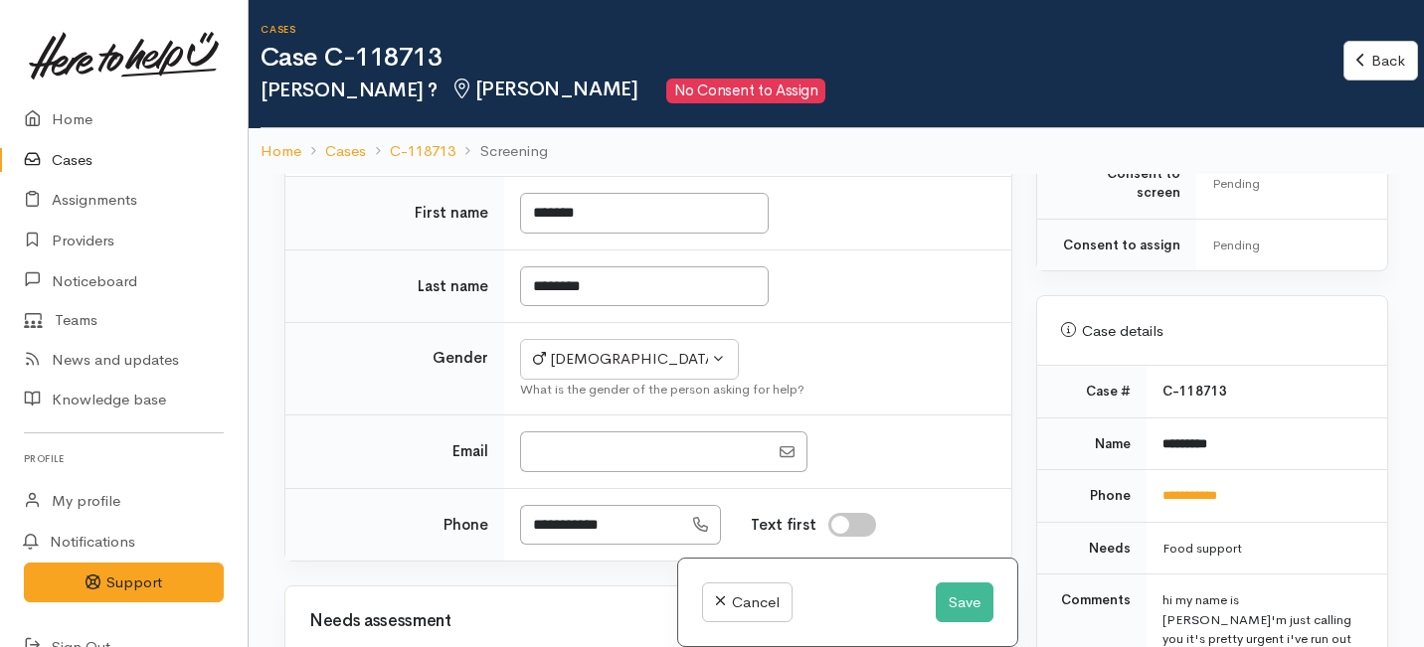
copy div "Name: Patrick Ahu Dob: 7/12/60 Address: 22/63 Waingaro road Ngaruawahia Househo…"
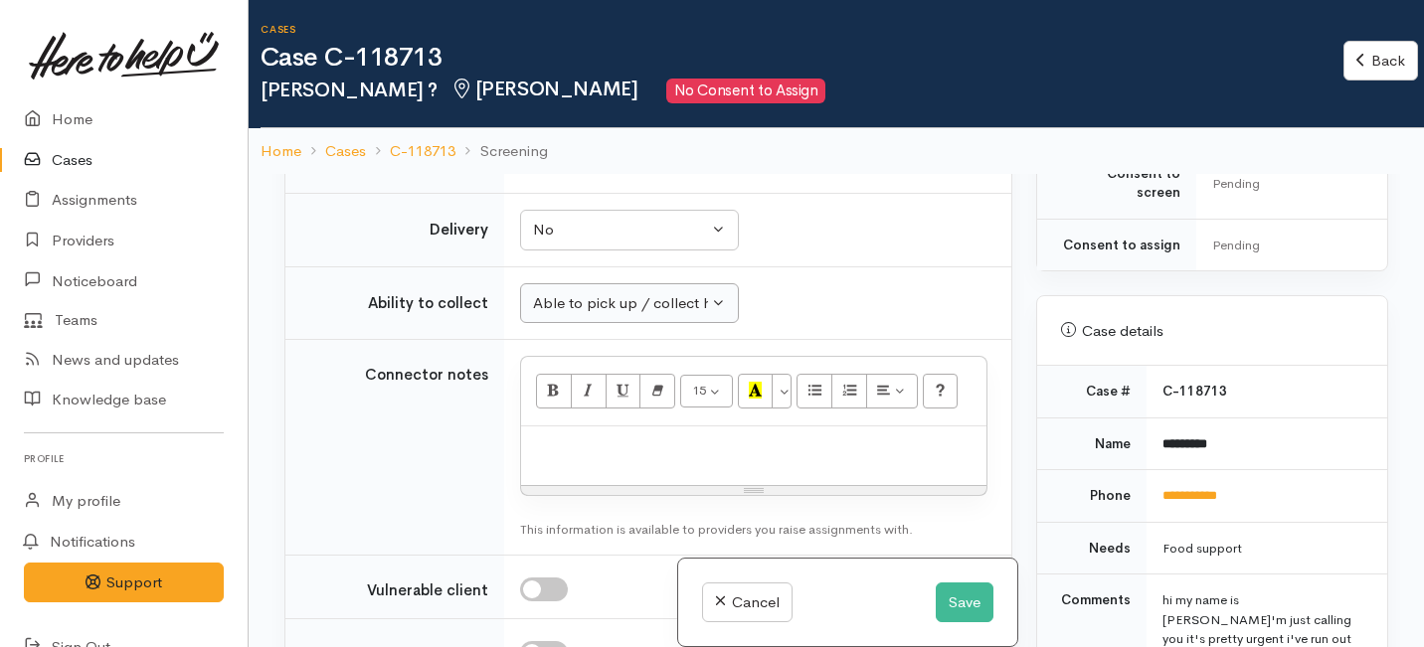
scroll to position [1728, 0]
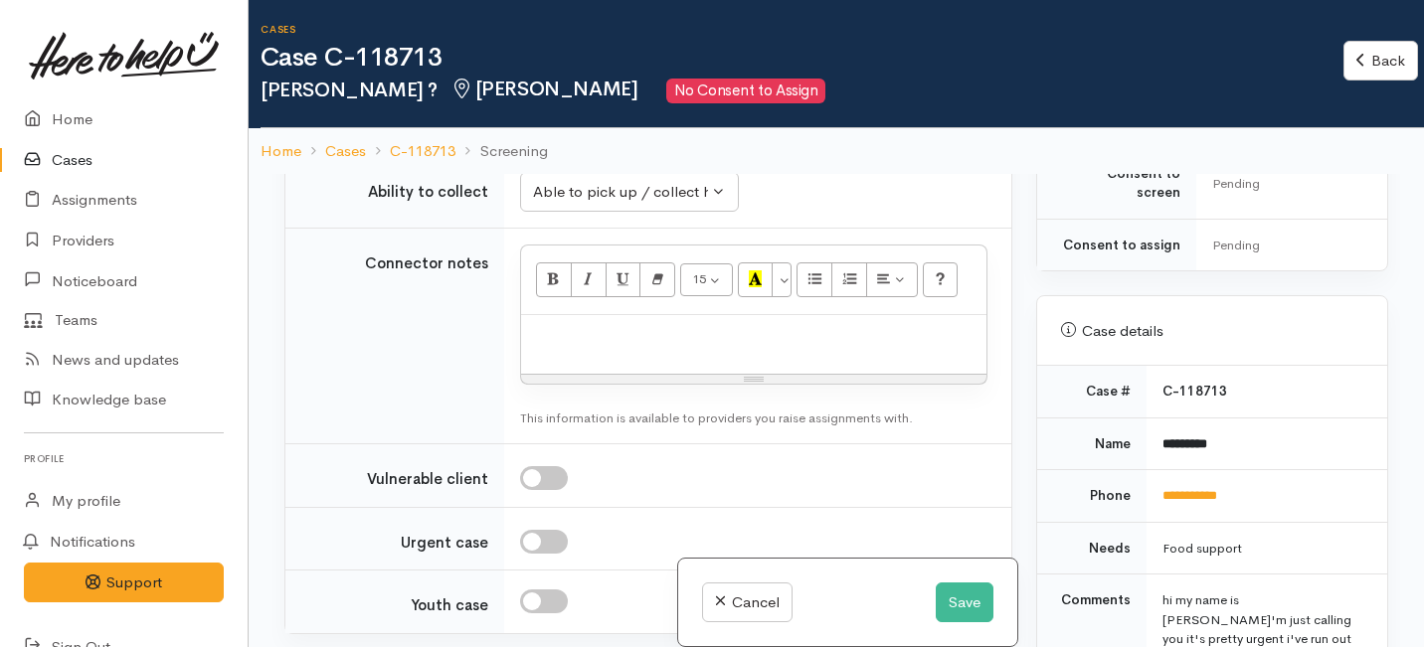
click at [609, 348] on p at bounding box center [754, 336] width 446 height 23
paste div
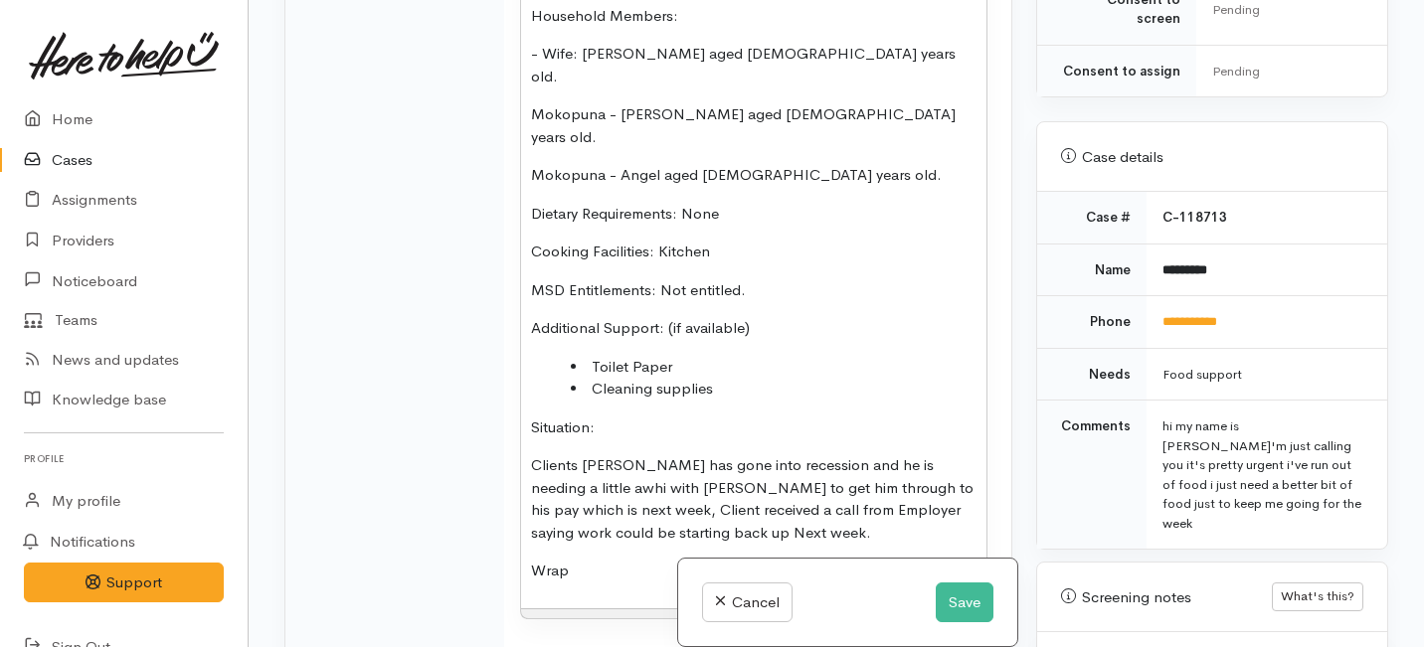
scroll to position [2001, 0]
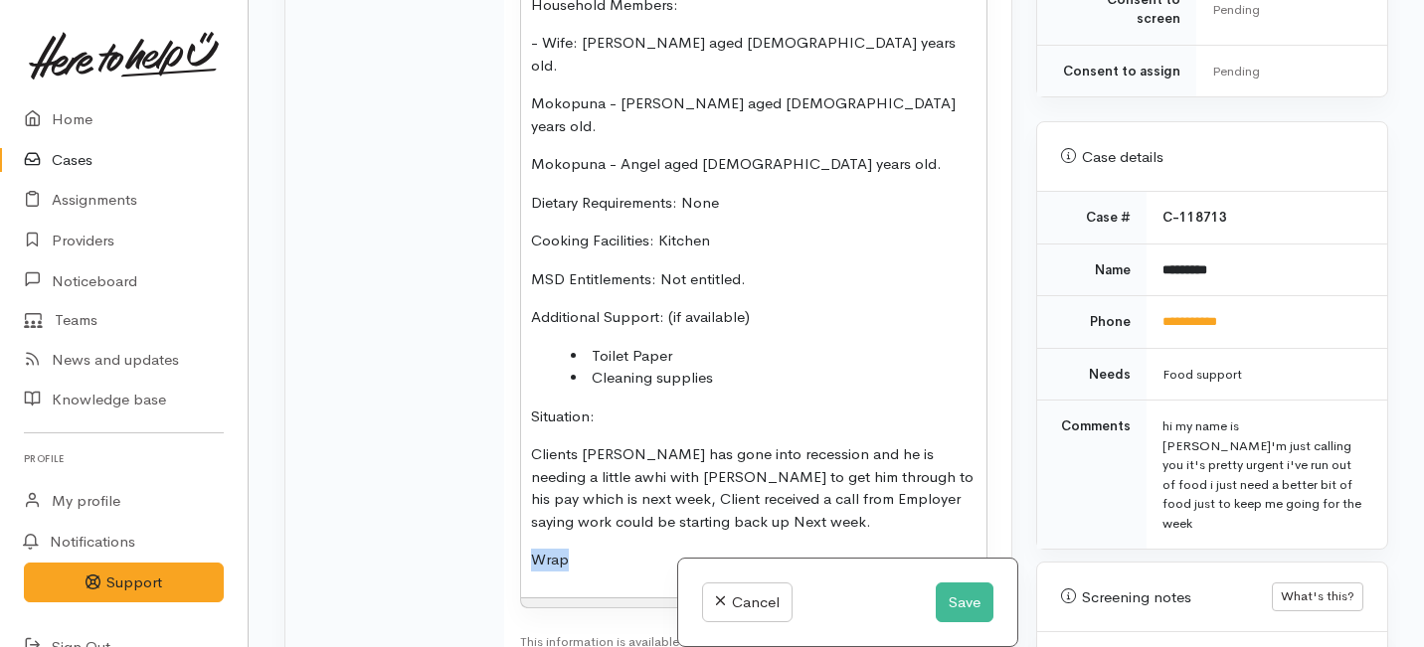
drag, startPoint x: 589, startPoint y: 544, endPoint x: 491, endPoint y: 538, distance: 97.6
click at [491, 538] on tr "Connector notes <p>Name: Patrick Ahu</p><p>Dob: 7/12/60</p><p>Address: 22/63 Wa…" at bounding box center [648, 225] width 726 height 886
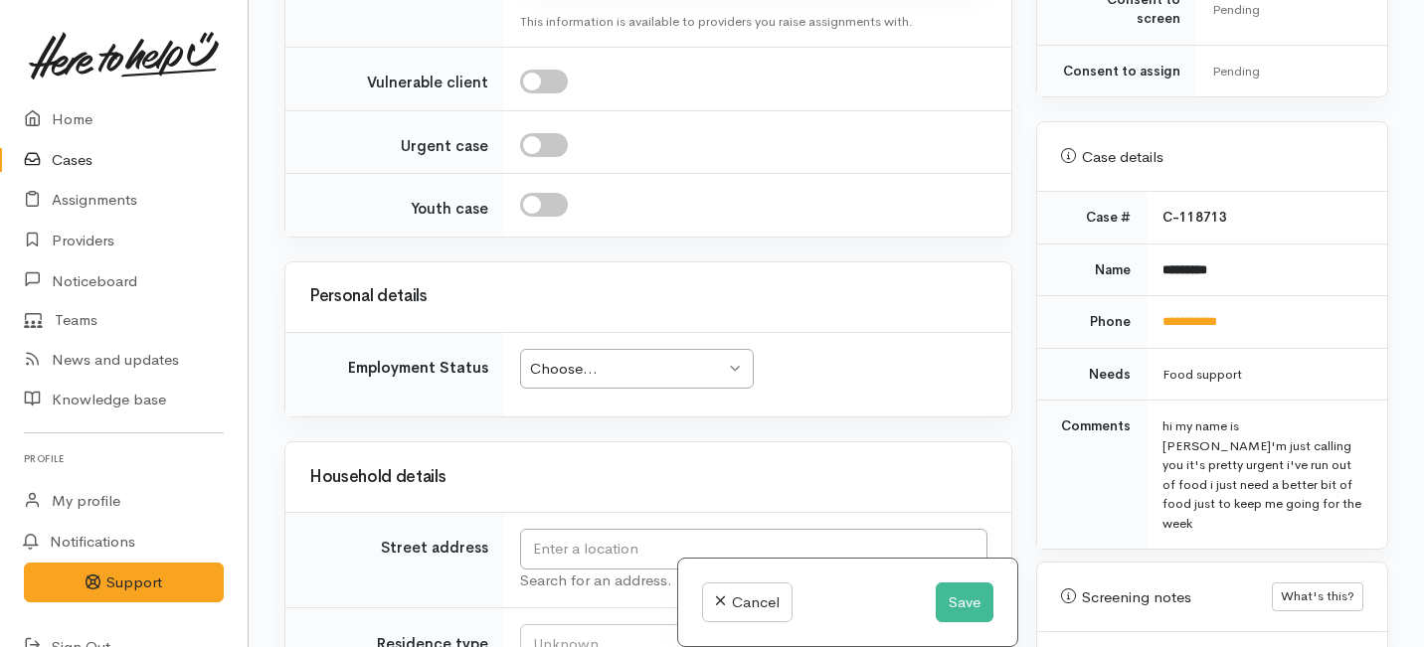
scroll to position [2629, 0]
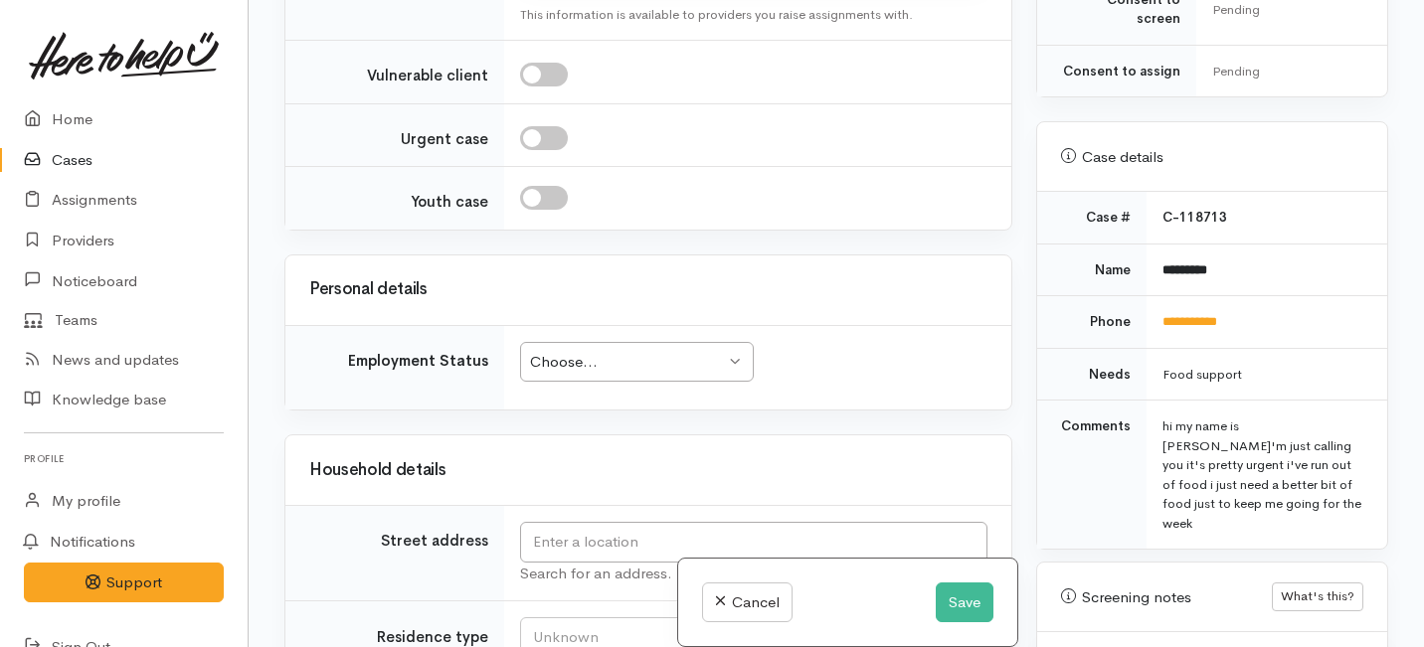
click at [603, 342] on div "Choose... Choose..." at bounding box center [637, 362] width 234 height 41
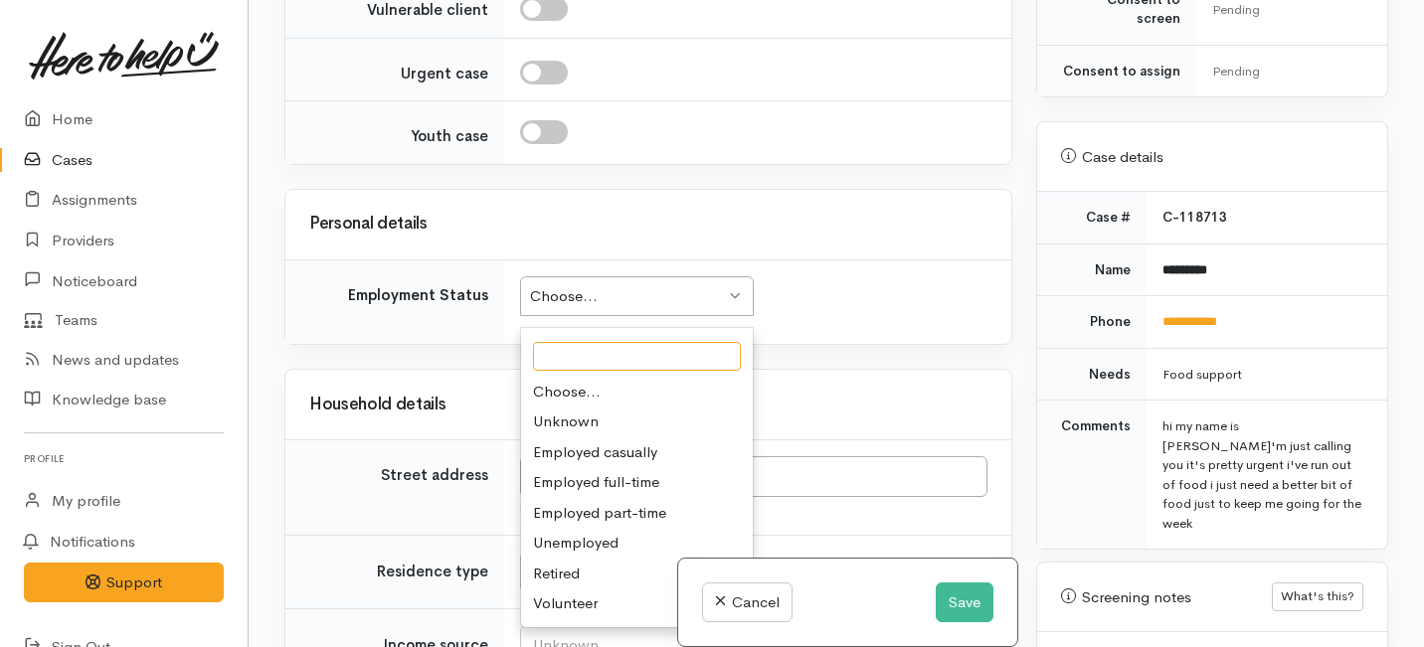
scroll to position [2734, 0]
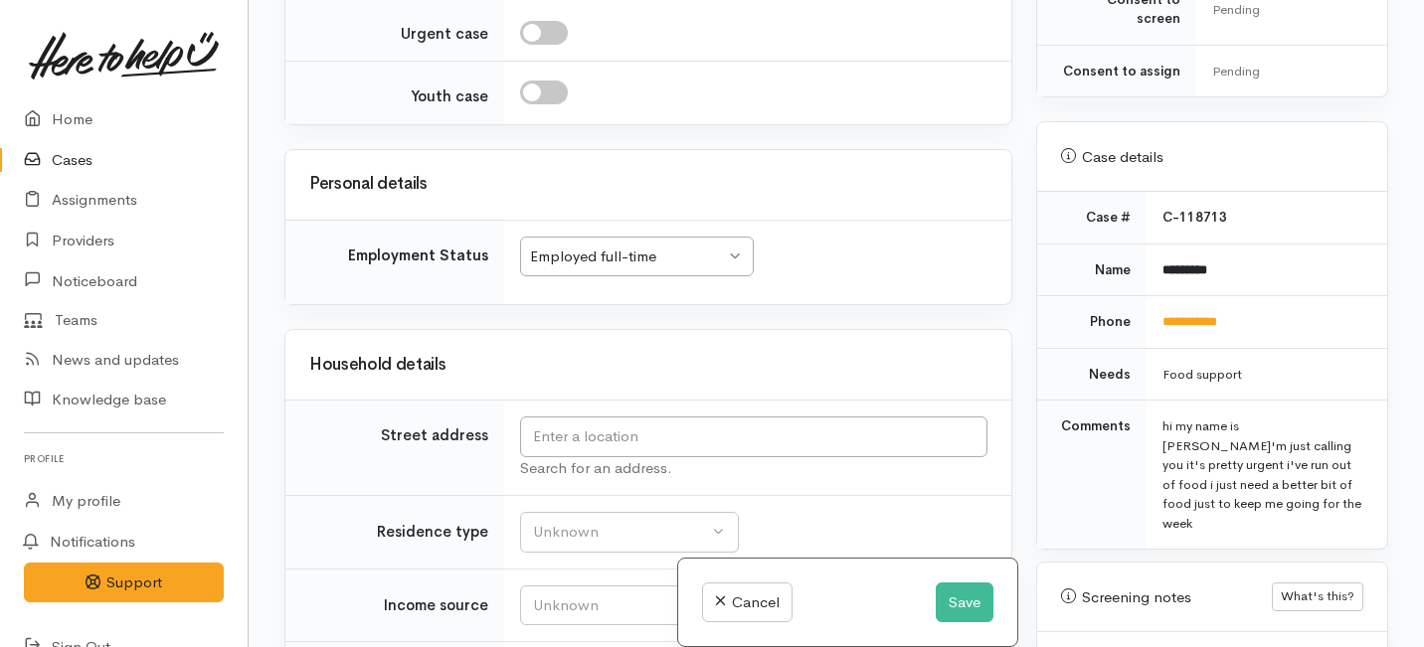
click at [566, 457] on div "Search for an address." at bounding box center [753, 468] width 467 height 23
click at [566, 417] on input "text" at bounding box center [753, 437] width 467 height 41
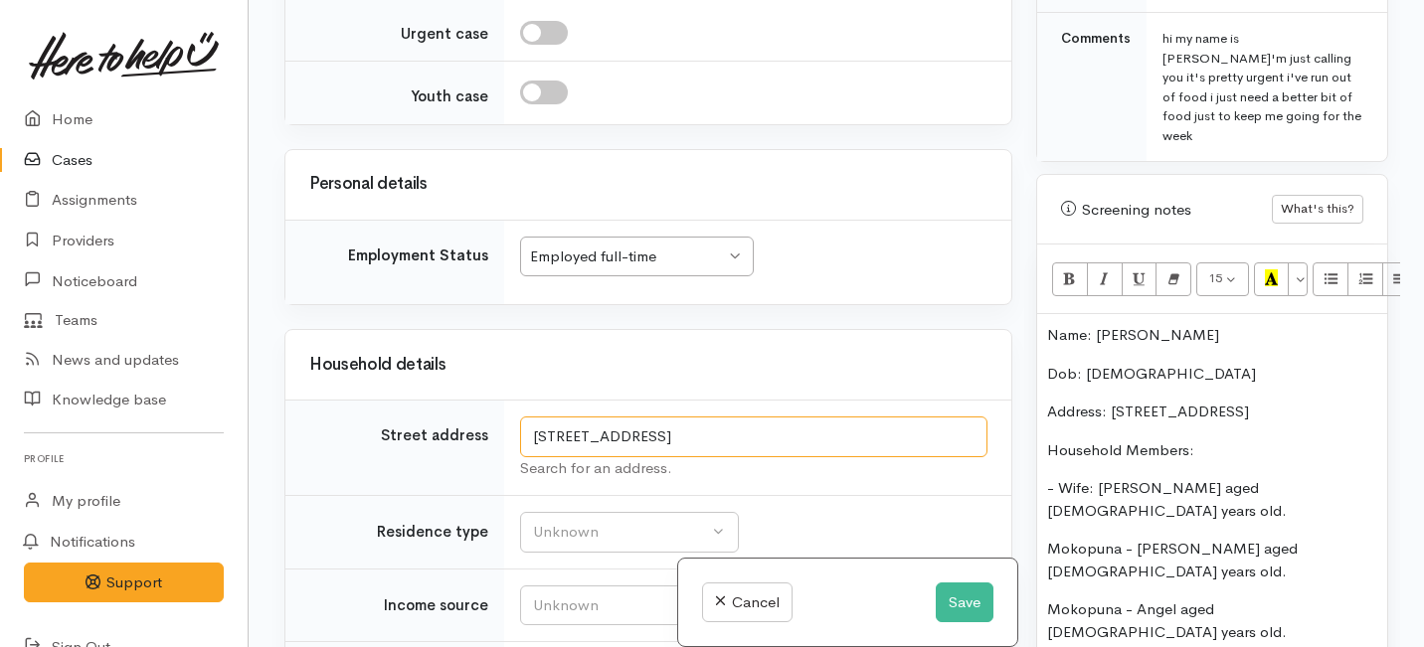
click at [716, 417] on input "22/63 Waingaro Rd, Tākaka, New Zealand" at bounding box center [753, 437] width 467 height 41
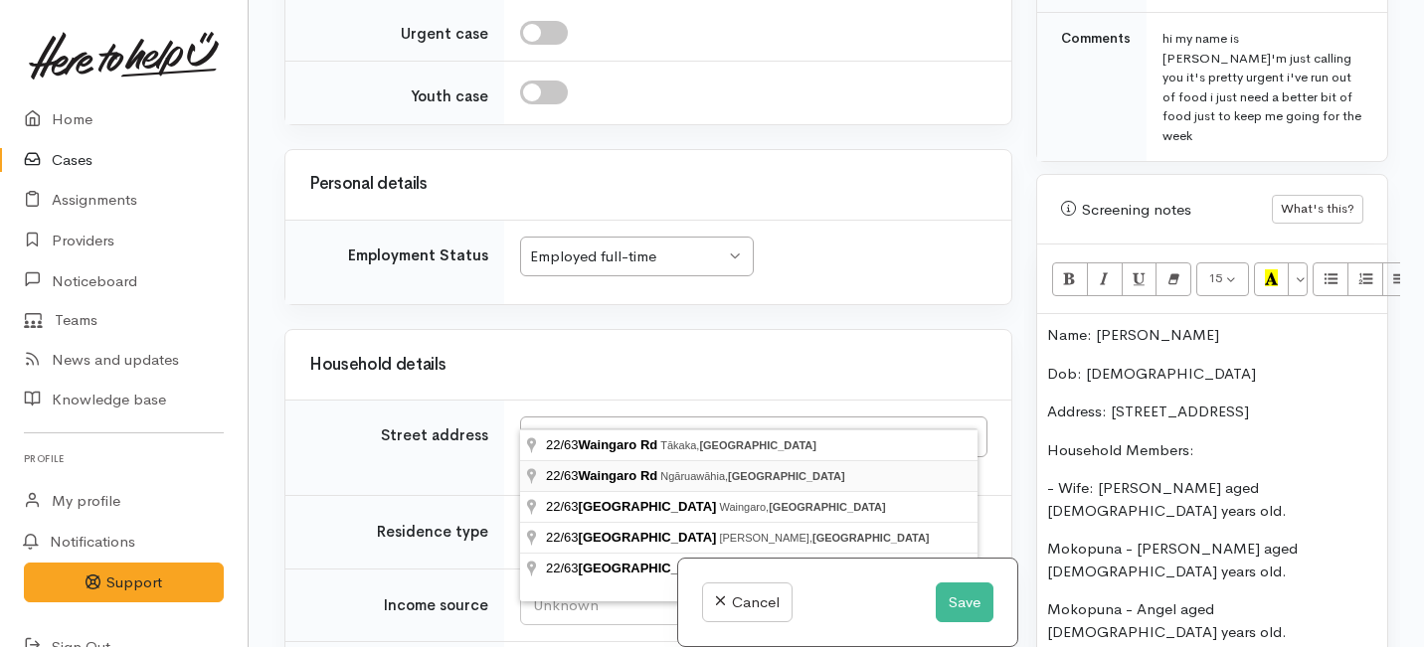
type input "22/63 Waingaro Rd, Ngāruawāhia, New Zealand"
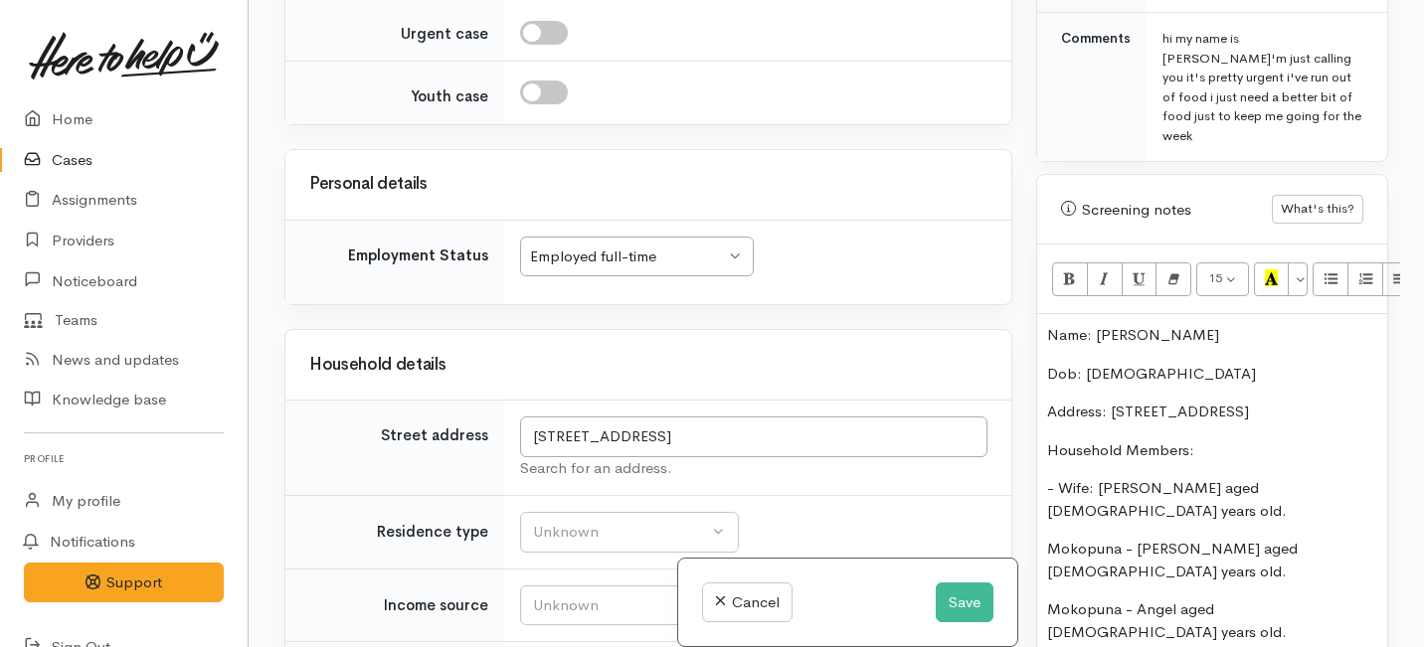
click at [1254, 401] on p "Address: 22/63 Waingaro road Ngaruawahia" at bounding box center [1212, 412] width 330 height 23
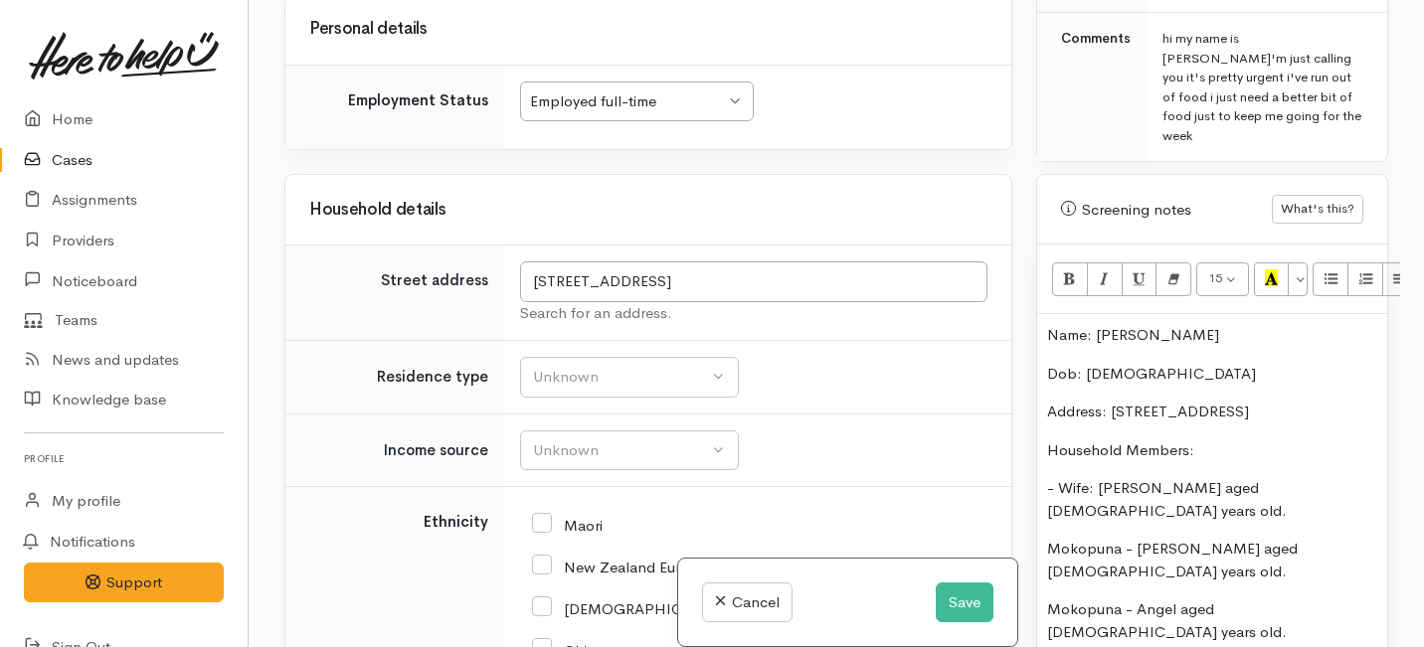
scroll to position [2904, 0]
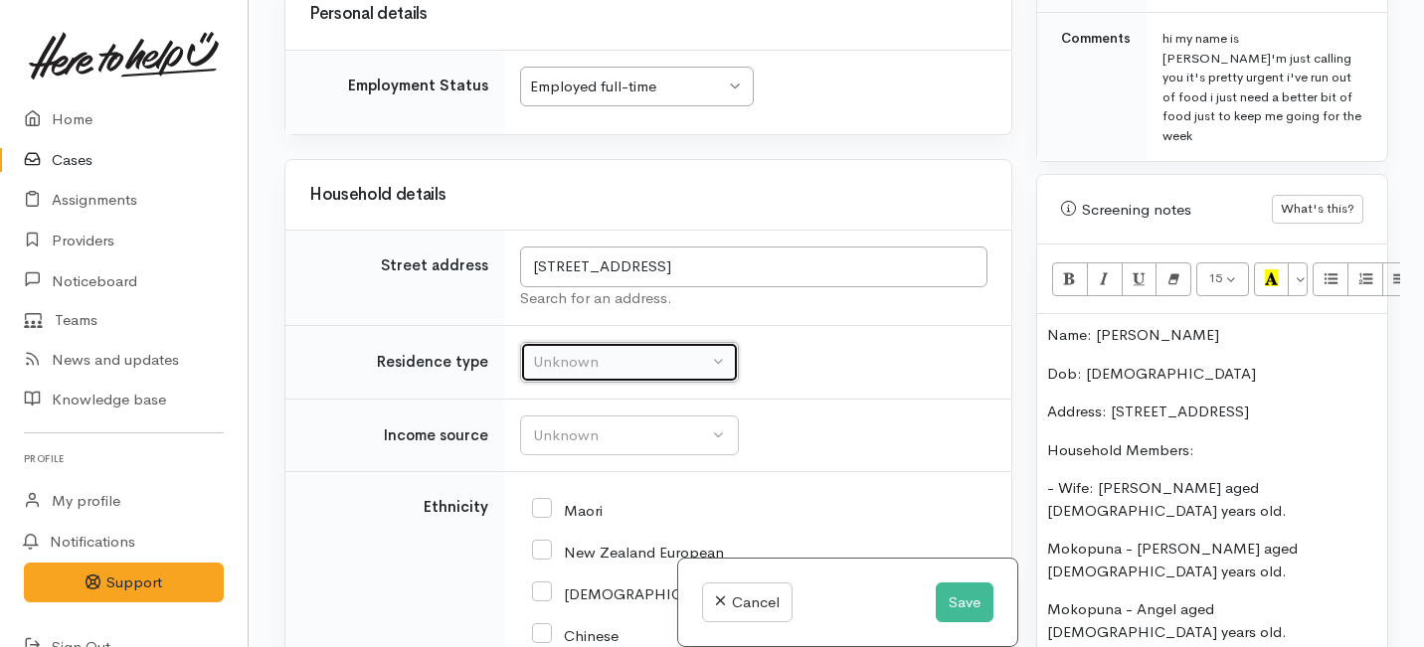
click at [584, 344] on button "Unknown" at bounding box center [629, 362] width 219 height 41
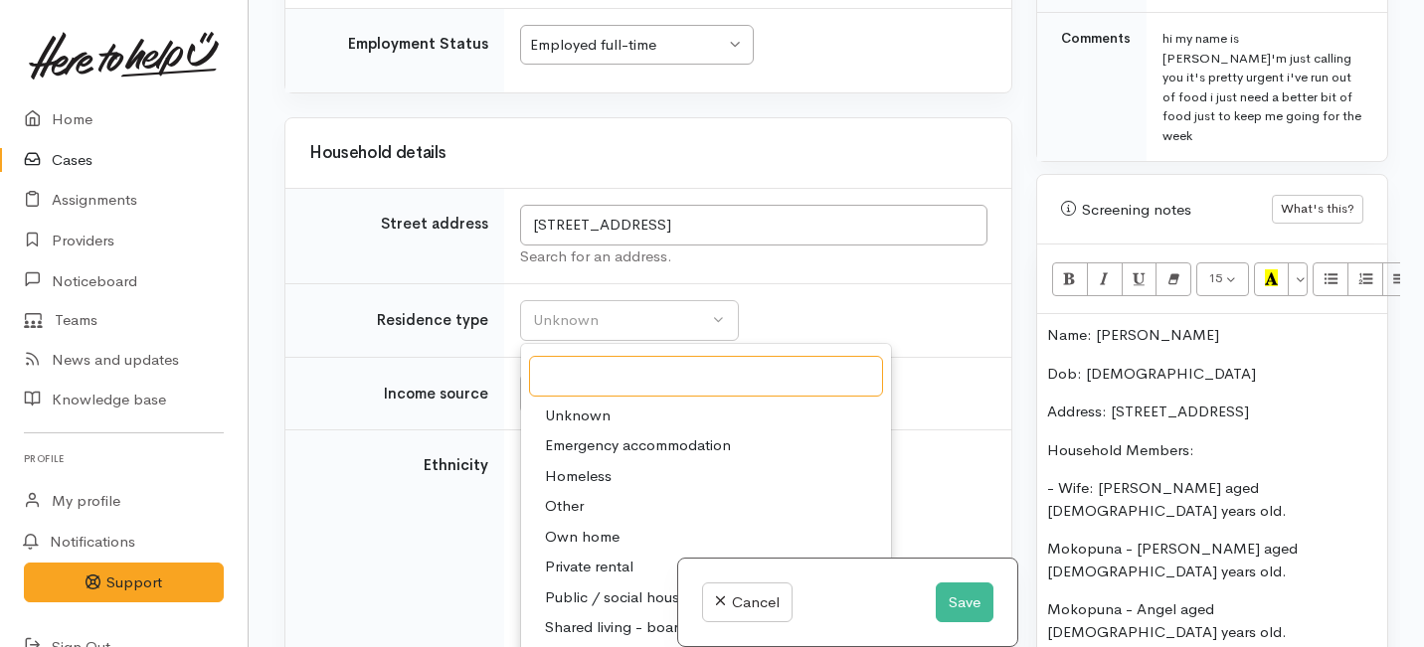
scroll to position [2966, 0]
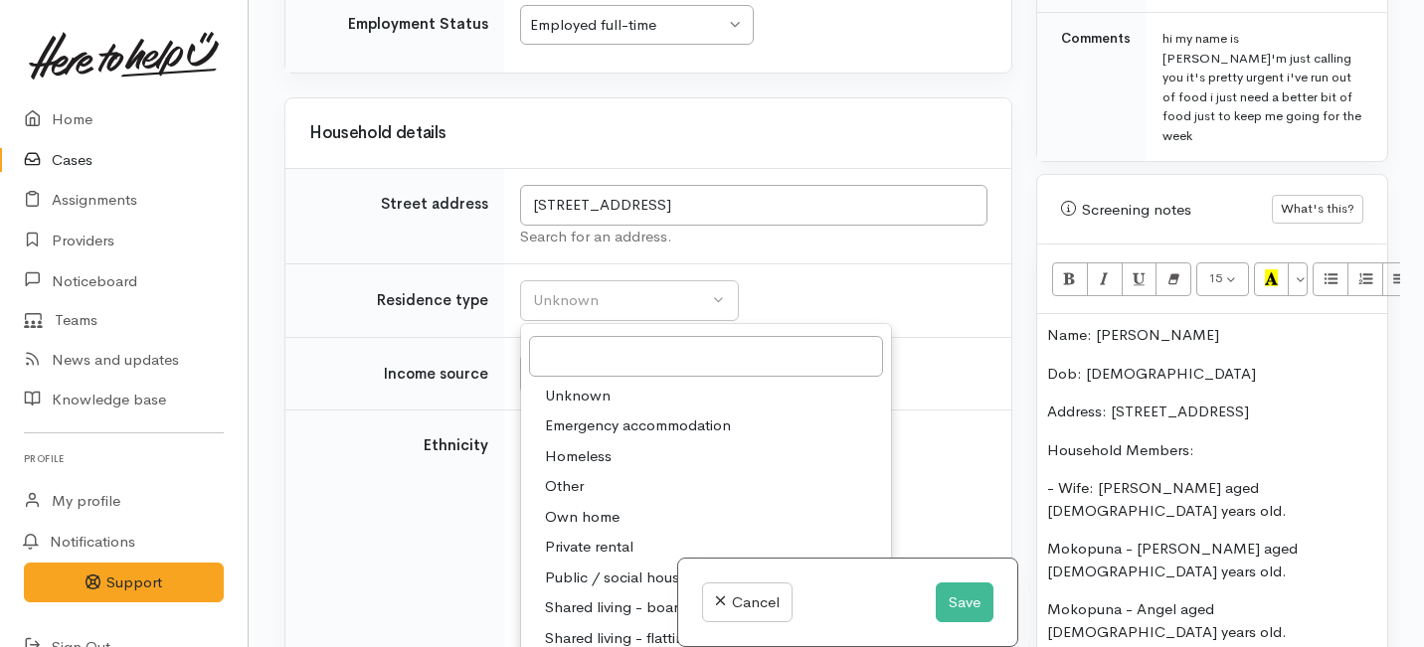
click at [566, 536] on span "Private rental" at bounding box center [589, 547] width 89 height 23
select select "2"
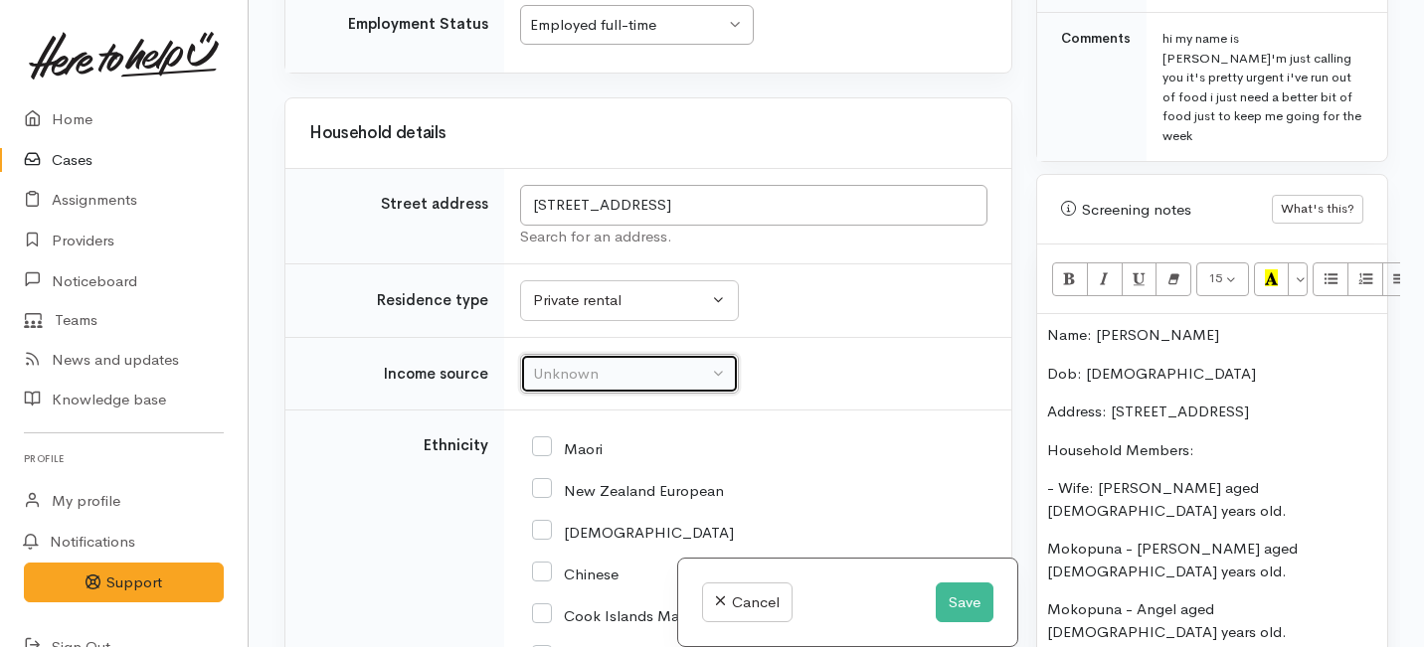
click at [562, 363] on div "Unknown" at bounding box center [620, 374] width 175 height 23
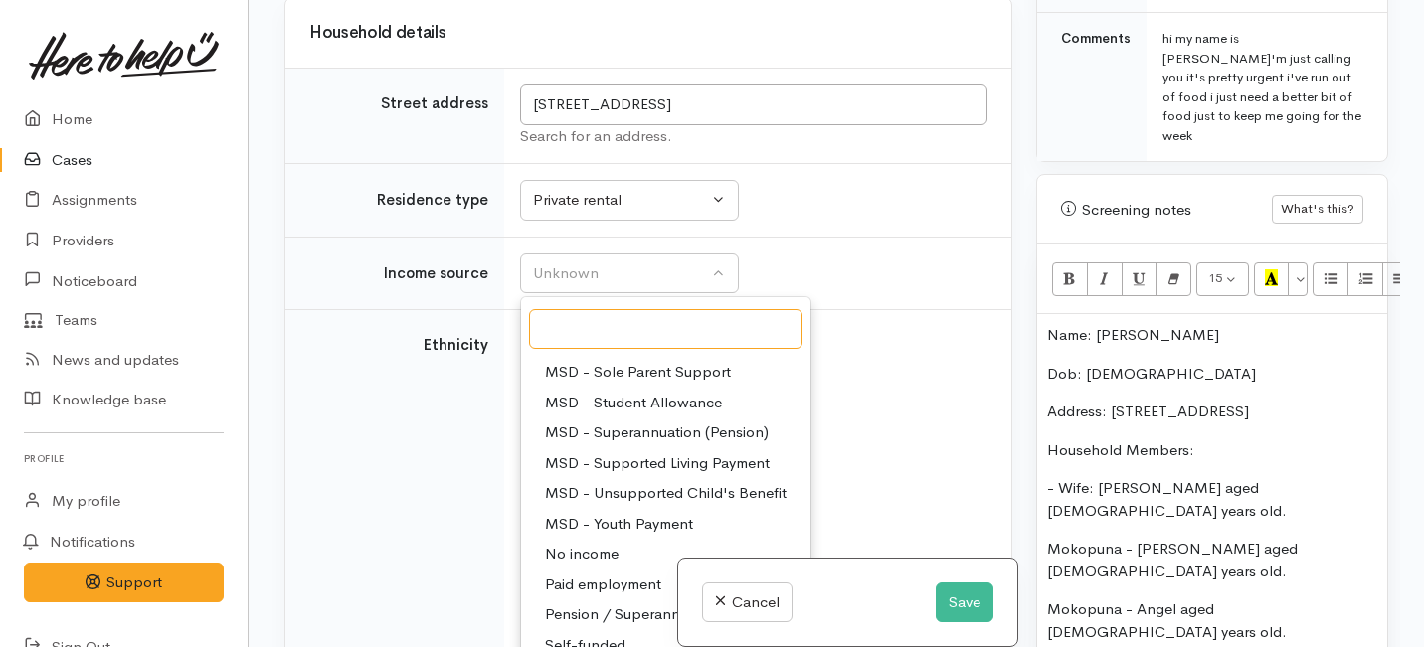
scroll to position [241, 0]
click at [579, 572] on span "Paid employment" at bounding box center [603, 583] width 116 height 23
select select "1"
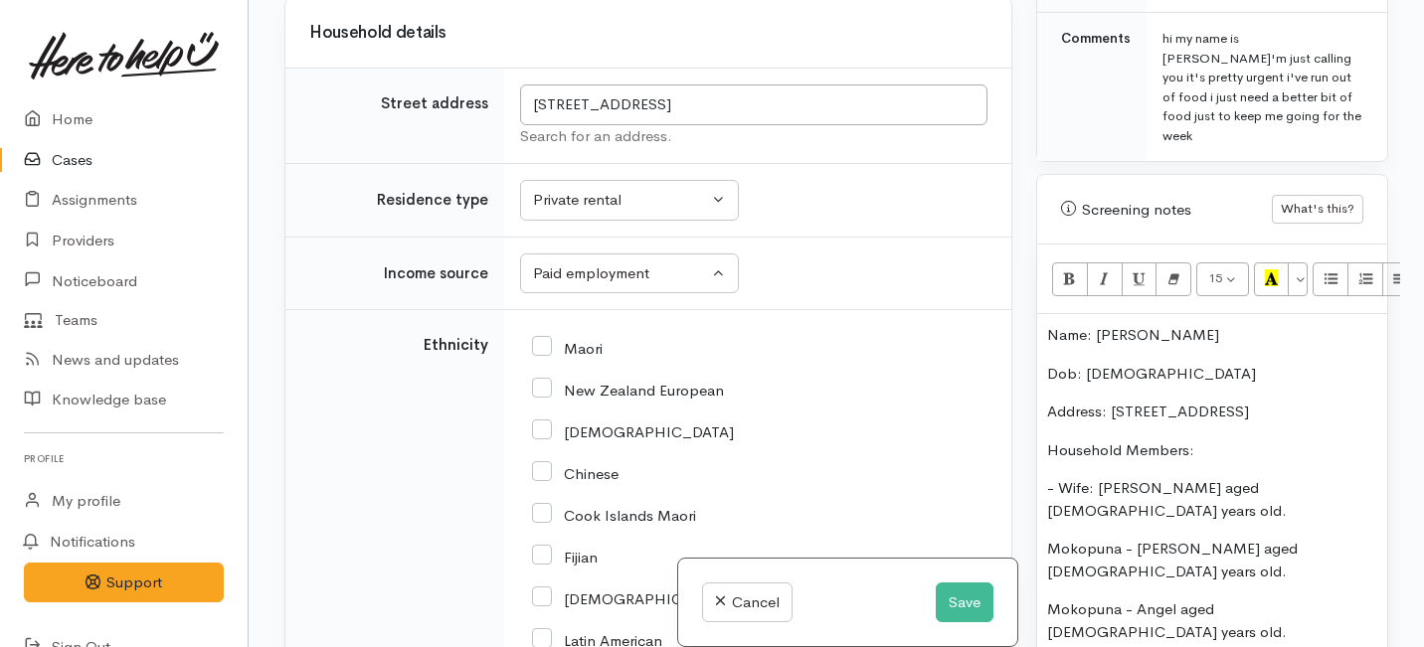
click at [545, 338] on input "Maori" at bounding box center [567, 347] width 71 height 18
checkbox input "true"
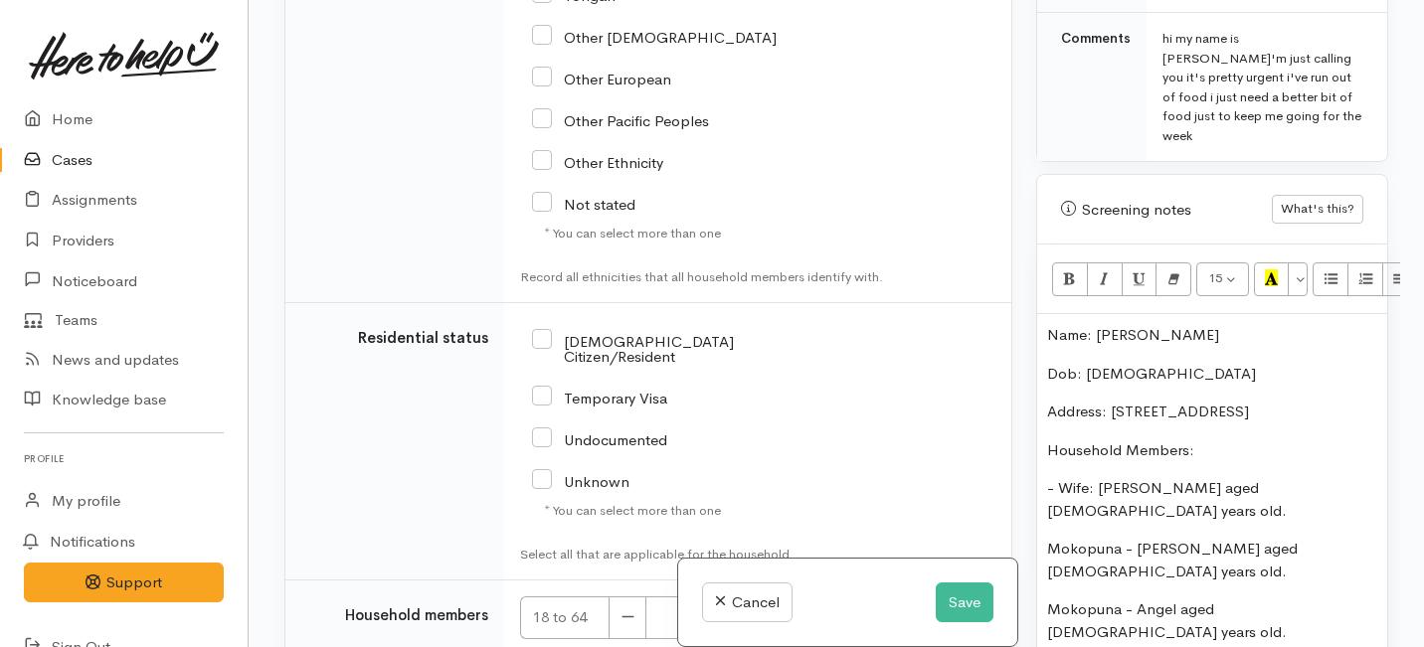
scroll to position [4072, 0]
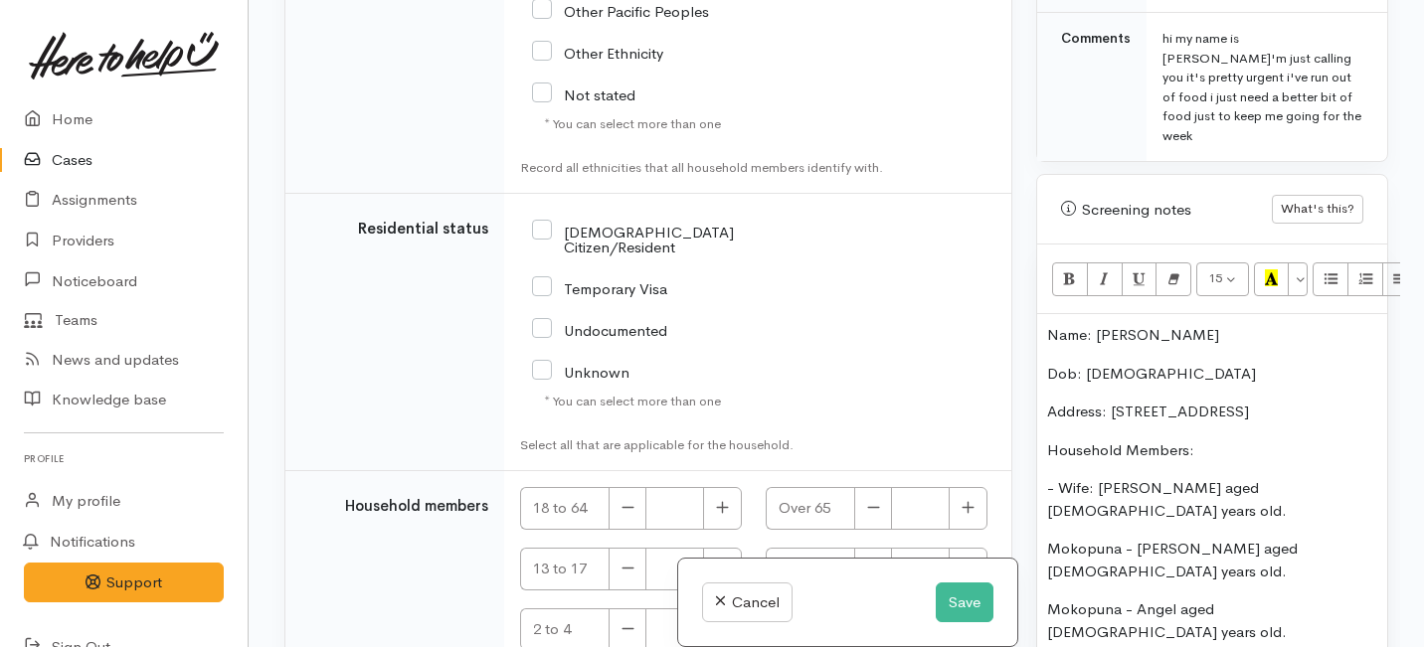
click at [543, 222] on input "NZ Citizen/Resident" at bounding box center [668, 238] width 272 height 33
checkbox input "true"
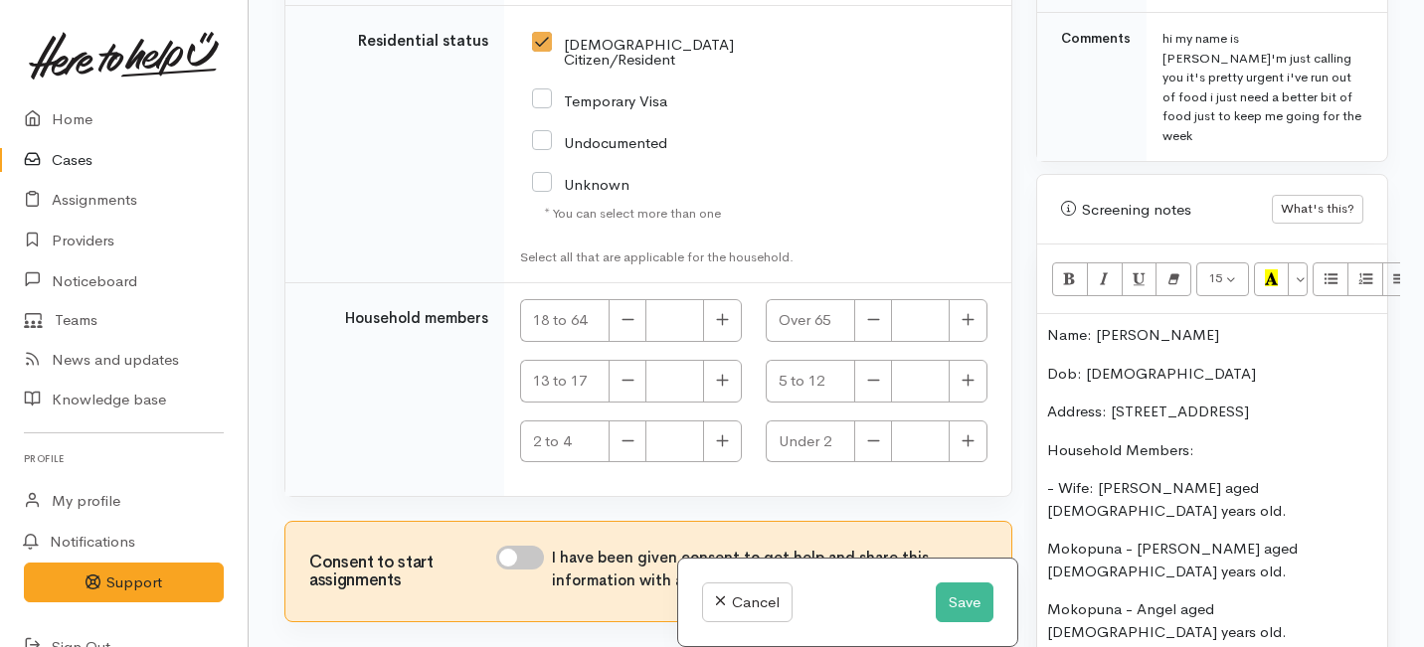
scroll to position [4313, 0]
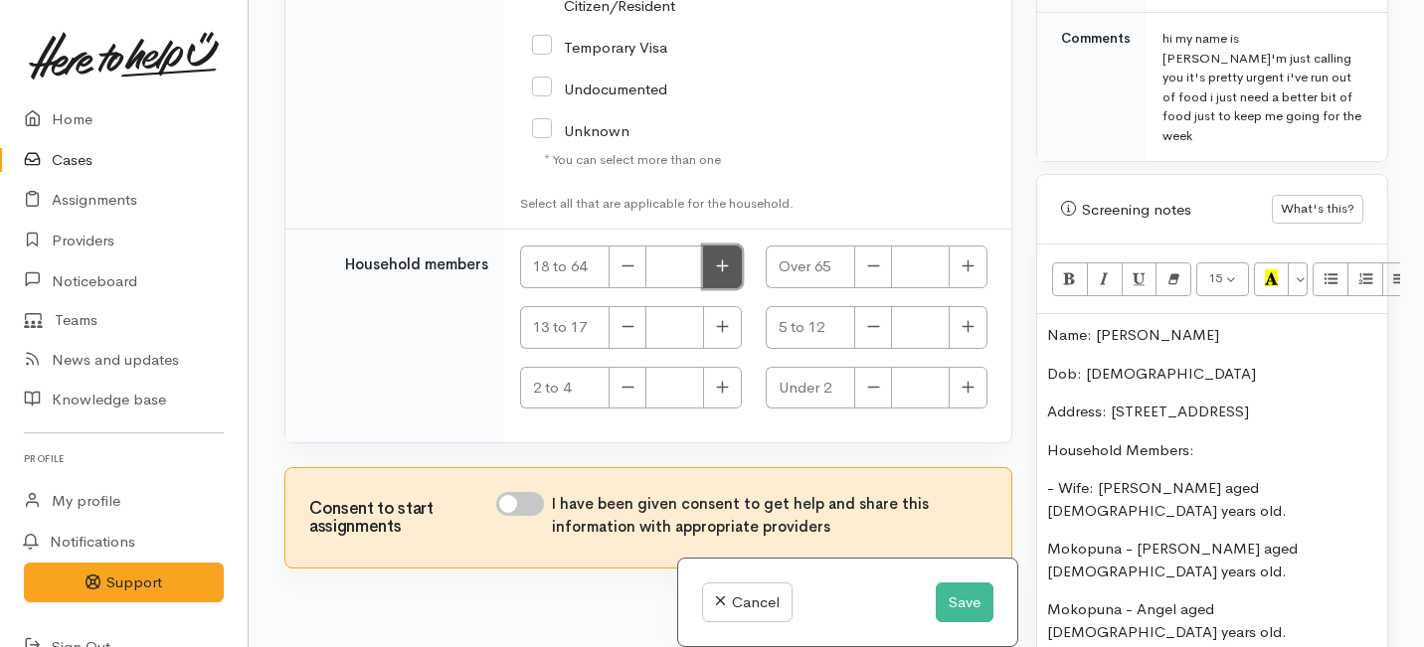
click at [716, 259] on icon "button" at bounding box center [722, 266] width 13 height 15
type input "2"
click at [962, 319] on icon "button" at bounding box center [968, 326] width 13 height 15
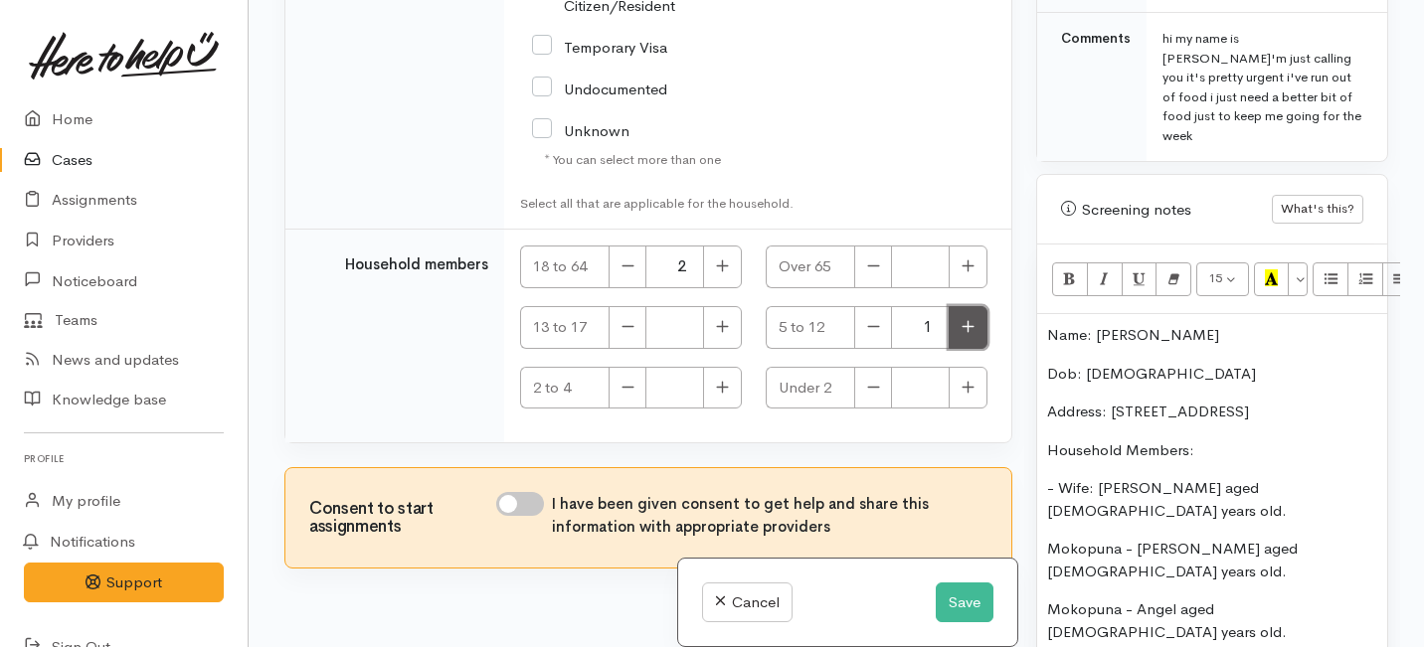
type input "2"
click at [541, 492] on input "I have been given consent to get help and share this information with appropria…" at bounding box center [520, 504] width 48 height 24
checkbox input "true"
click at [953, 601] on button "Save" at bounding box center [965, 603] width 58 height 41
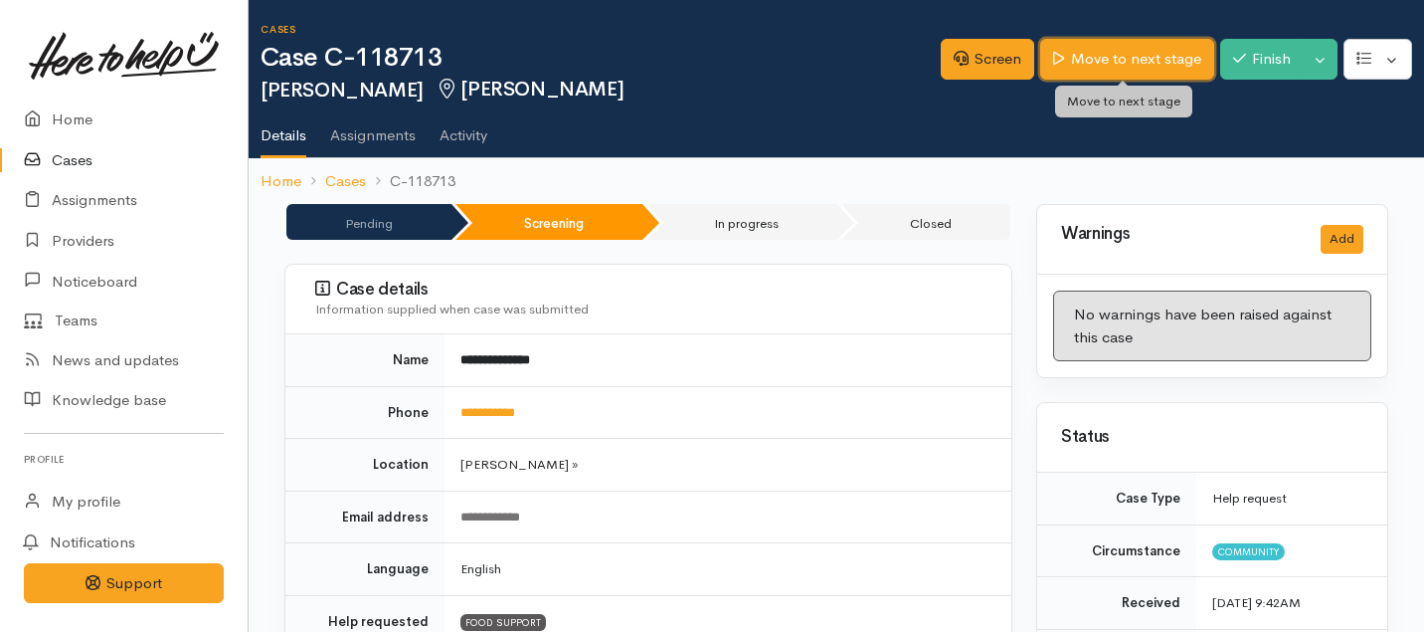
click at [1092, 69] on link "Move to next stage" at bounding box center [1126, 59] width 173 height 41
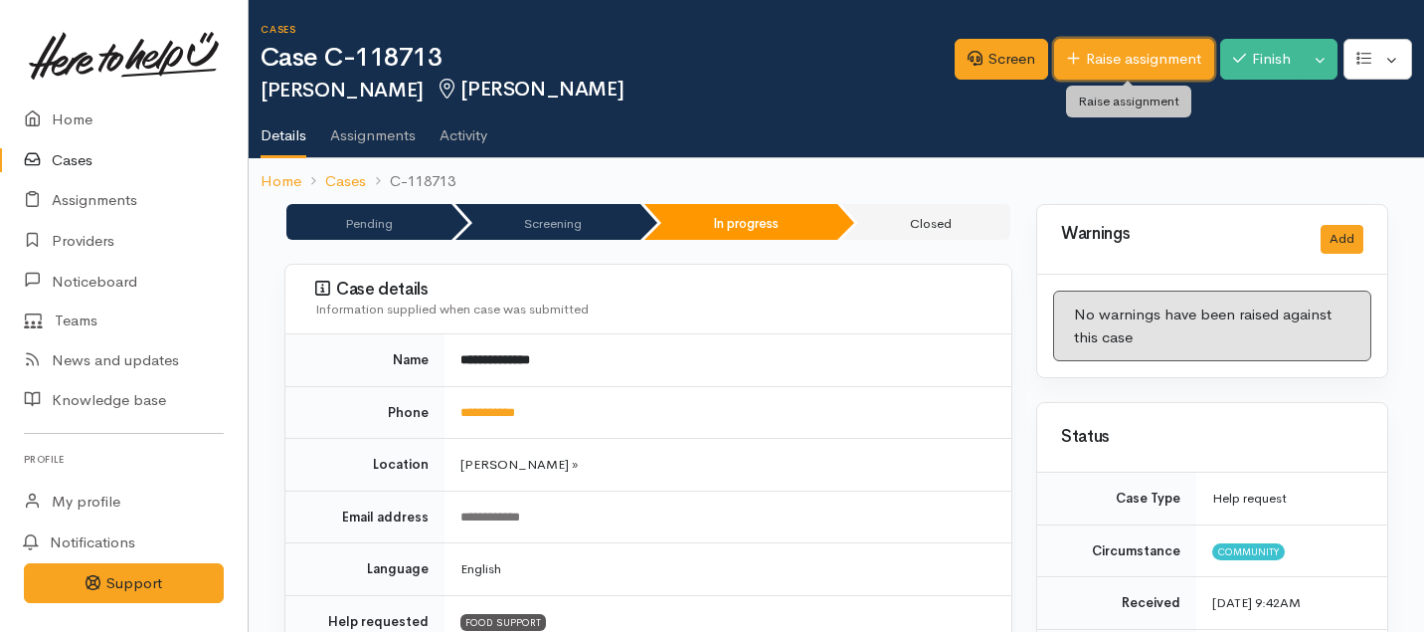
click at [1103, 59] on link "Raise assignment" at bounding box center [1134, 59] width 160 height 41
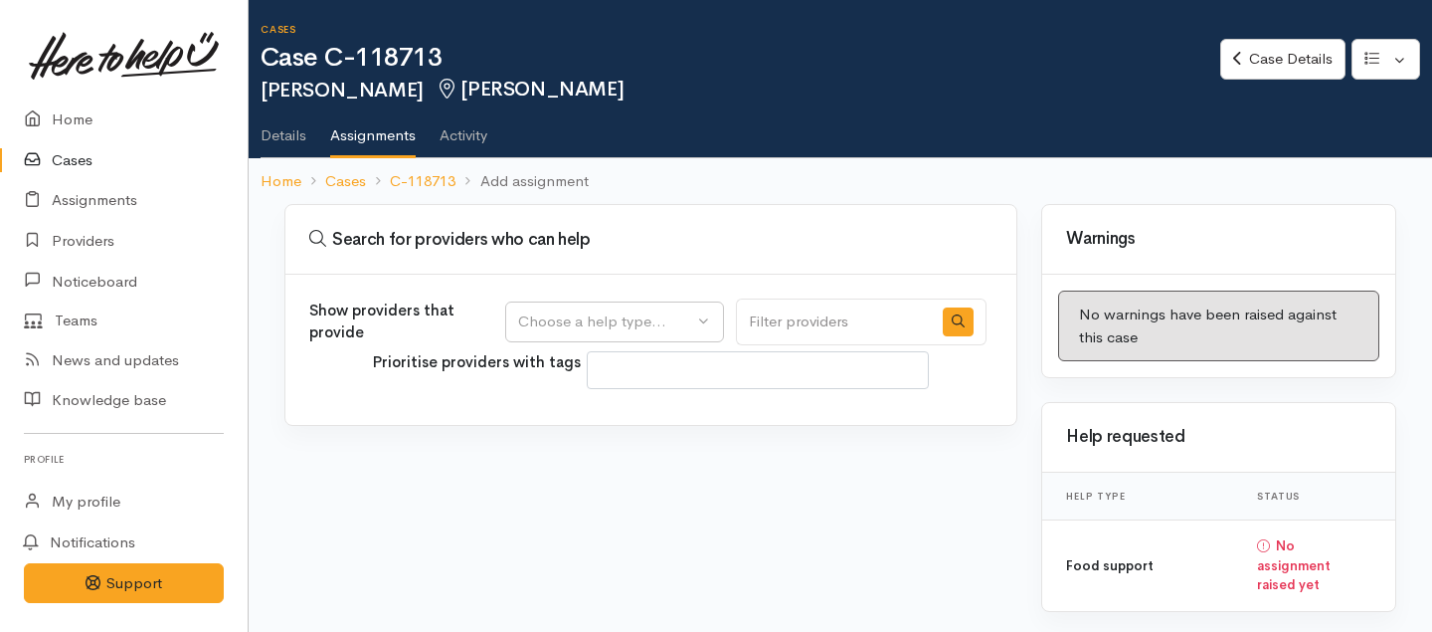
select select
click at [620, 312] on div "Choose a help type..." at bounding box center [605, 321] width 175 height 23
click at [575, 423] on span "Food support" at bounding box center [576, 417] width 92 height 23
select select "3"
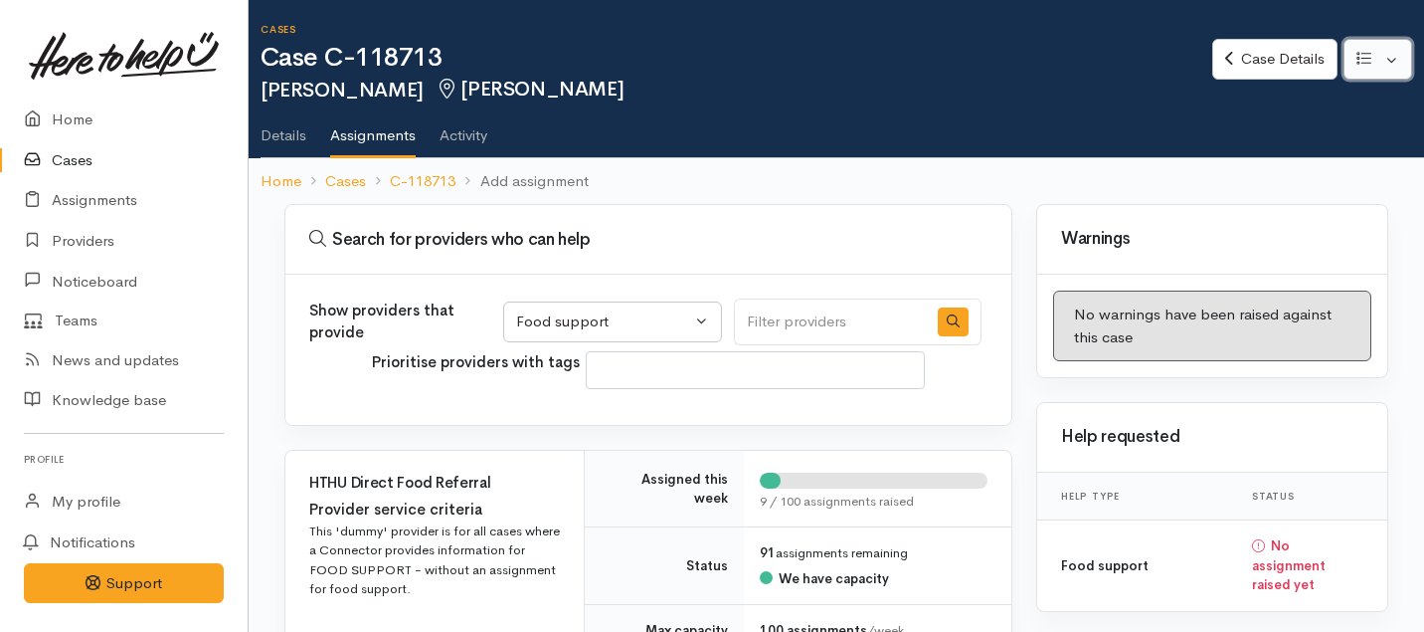
click at [1396, 71] on button "button" at bounding box center [1378, 59] width 69 height 41
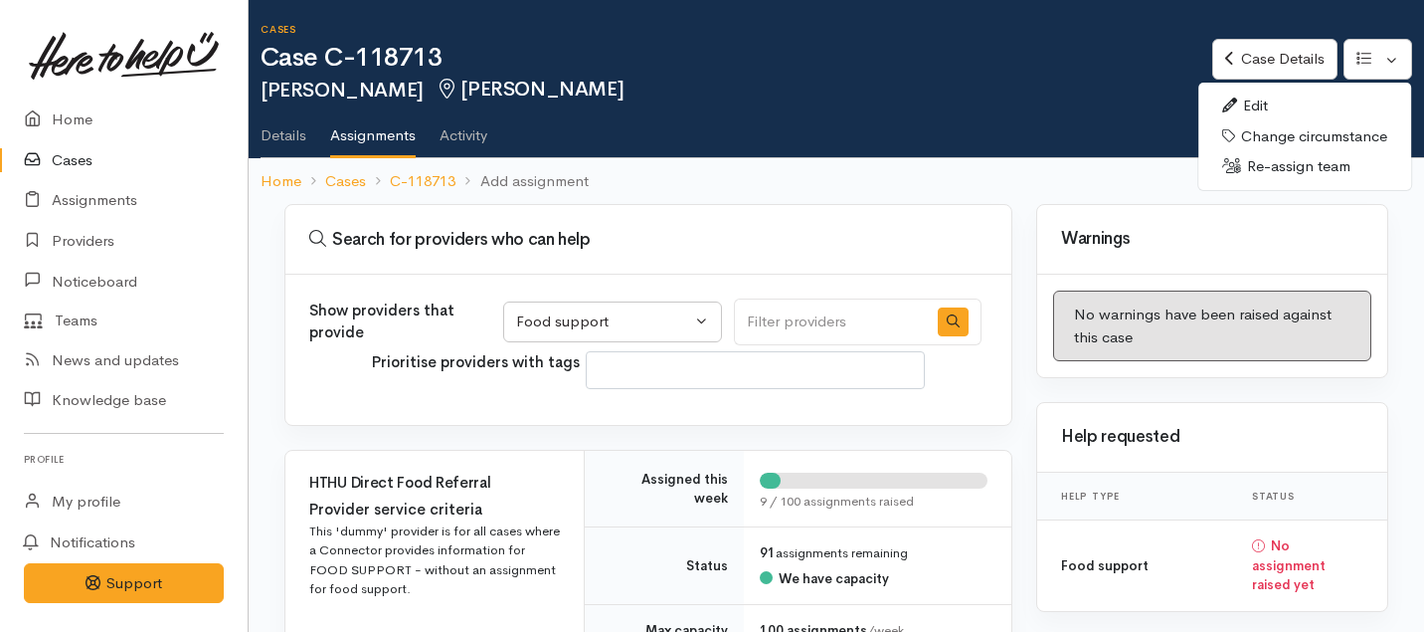
click at [1272, 111] on link "Edit" at bounding box center [1304, 106] width 213 height 31
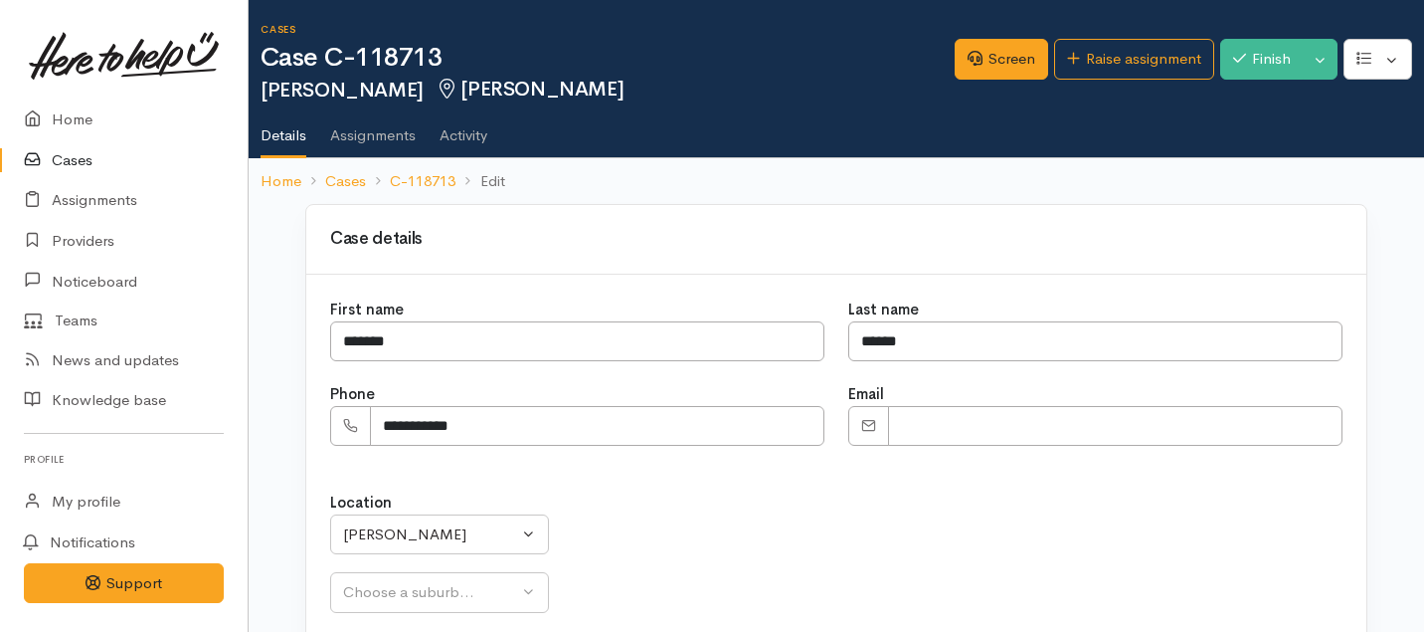
select select
click at [492, 520] on button "[PERSON_NAME]" at bounding box center [439, 534] width 219 height 41
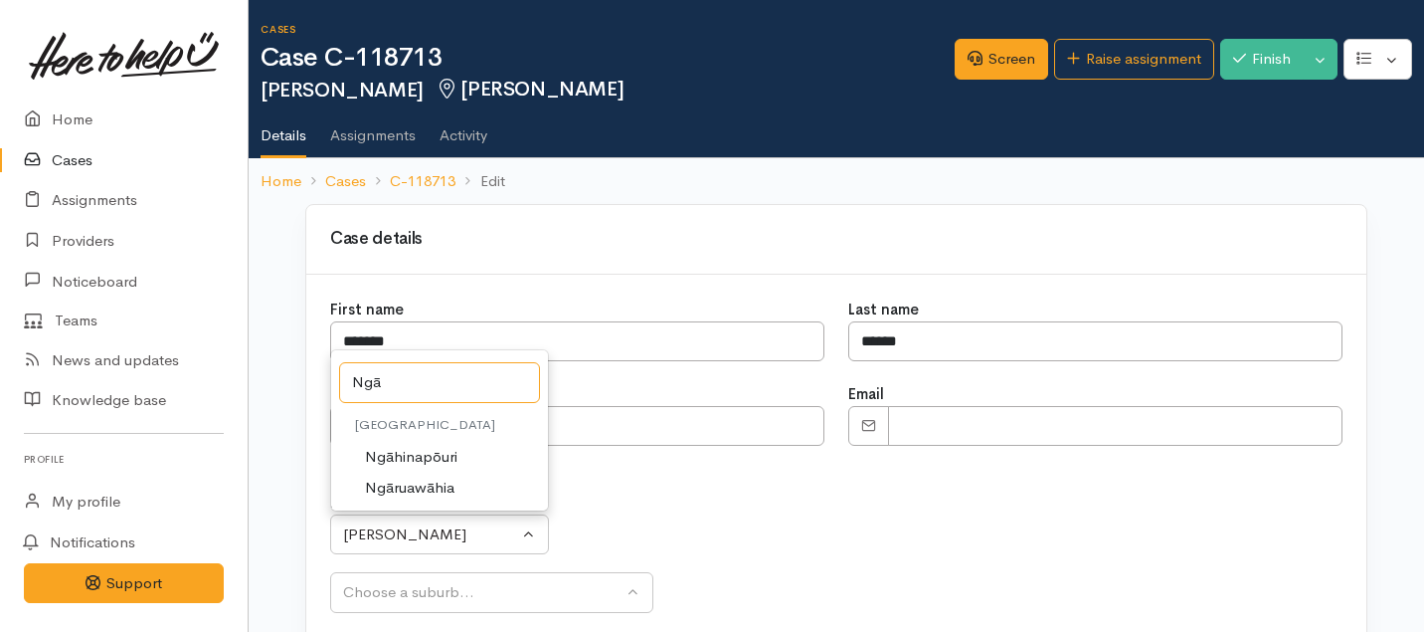
type input "Ngā"
click at [393, 490] on span "Ngāruawāhia" at bounding box center [410, 487] width 90 height 23
select select "116"
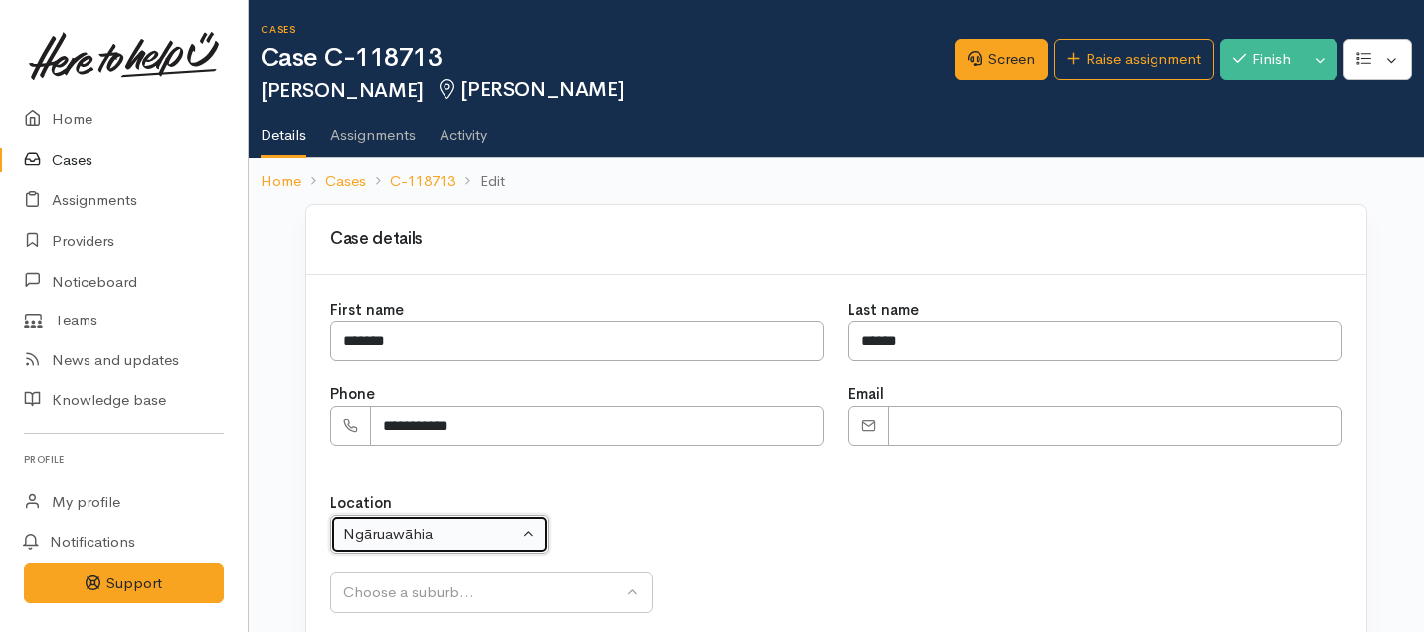
select select "244"
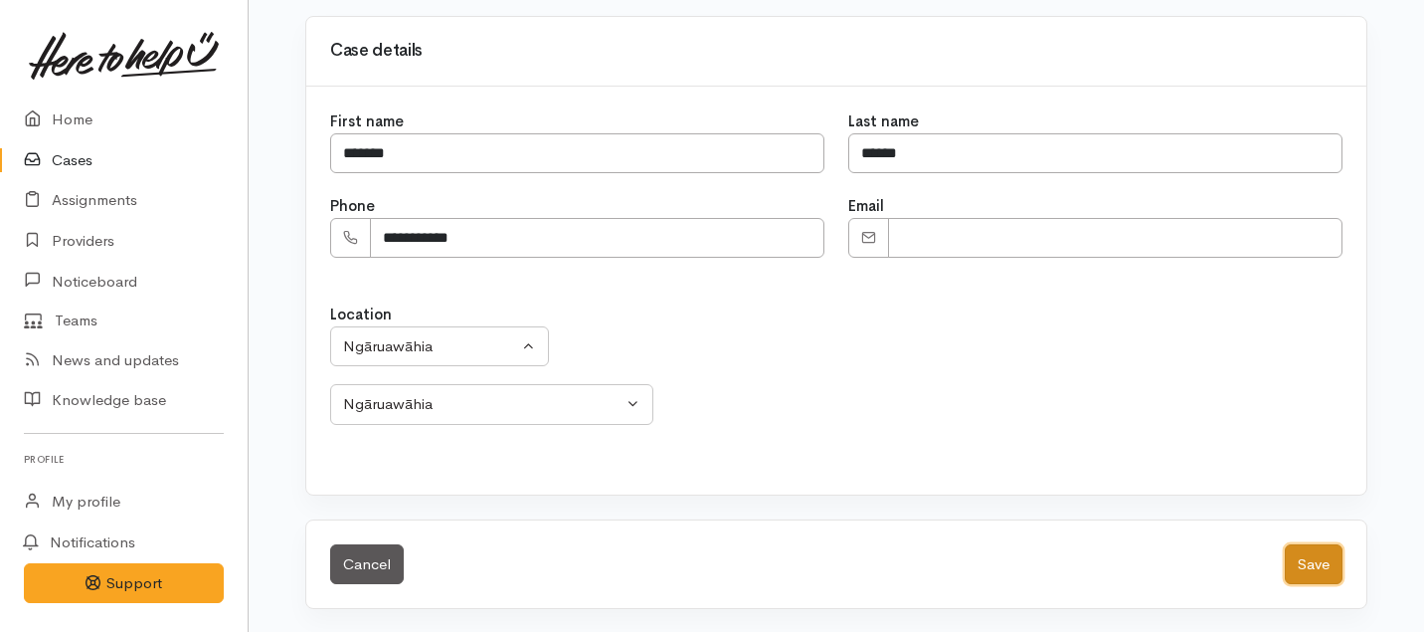
click at [1311, 563] on button "Save" at bounding box center [1314, 564] width 58 height 41
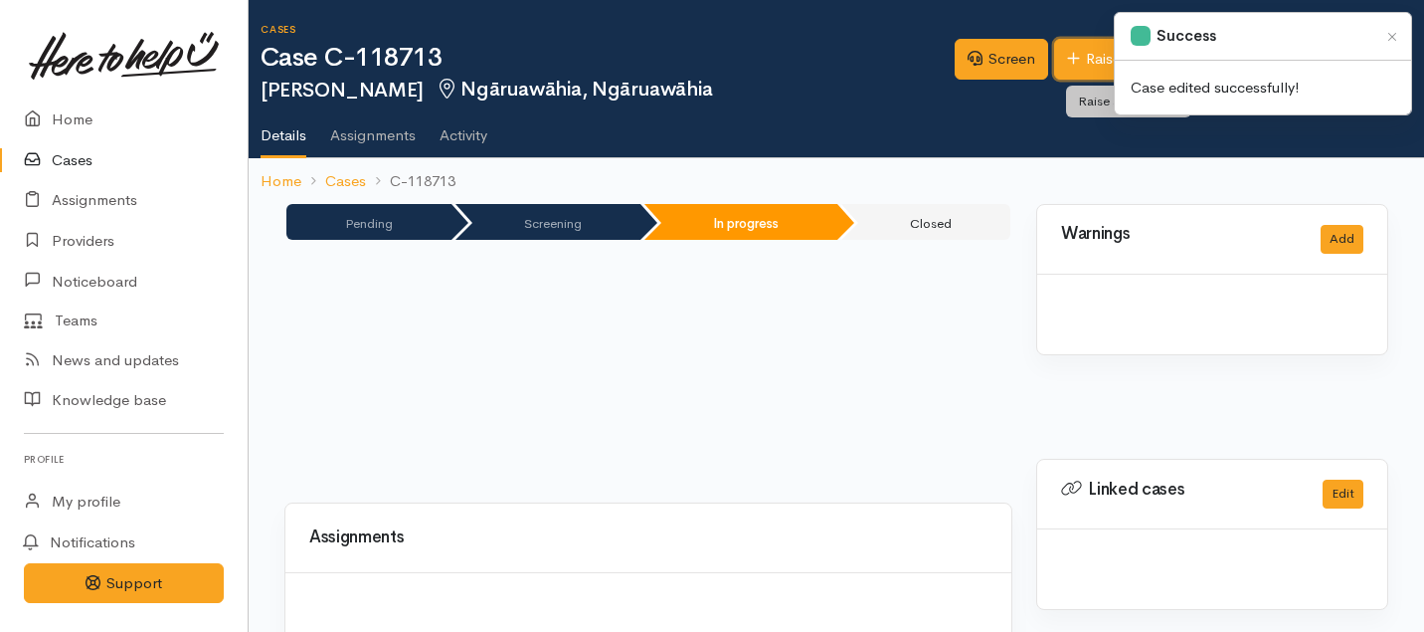
click at [1072, 45] on link "Raise assignment" at bounding box center [1134, 59] width 160 height 41
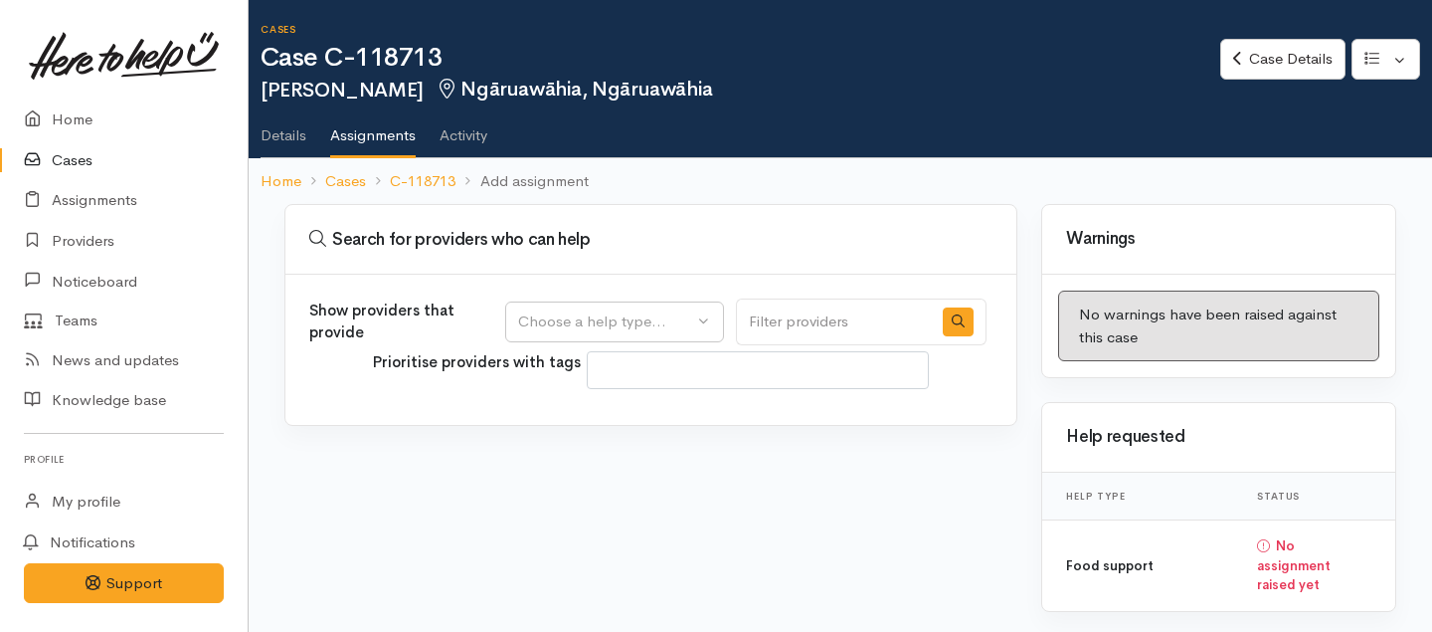
select select
click at [658, 316] on div "Choose a help type..." at bounding box center [605, 321] width 175 height 23
click at [594, 422] on span "Food support" at bounding box center [576, 417] width 92 height 23
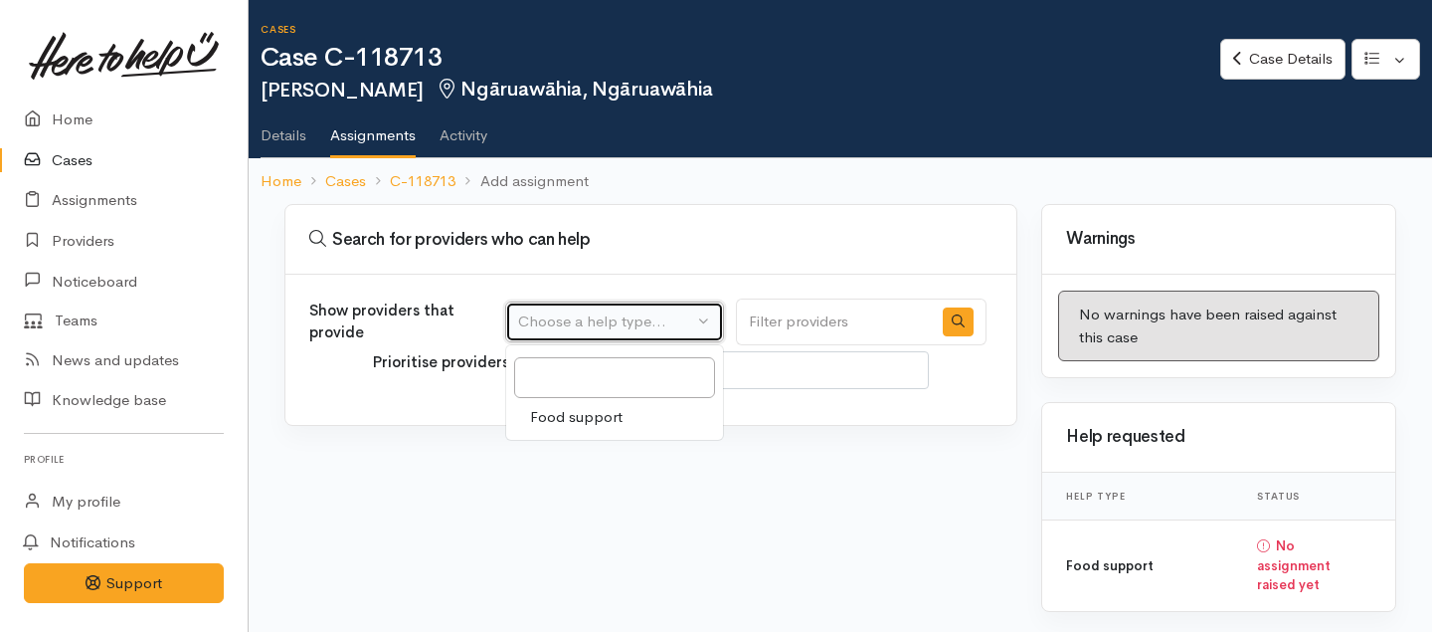
select select "3"
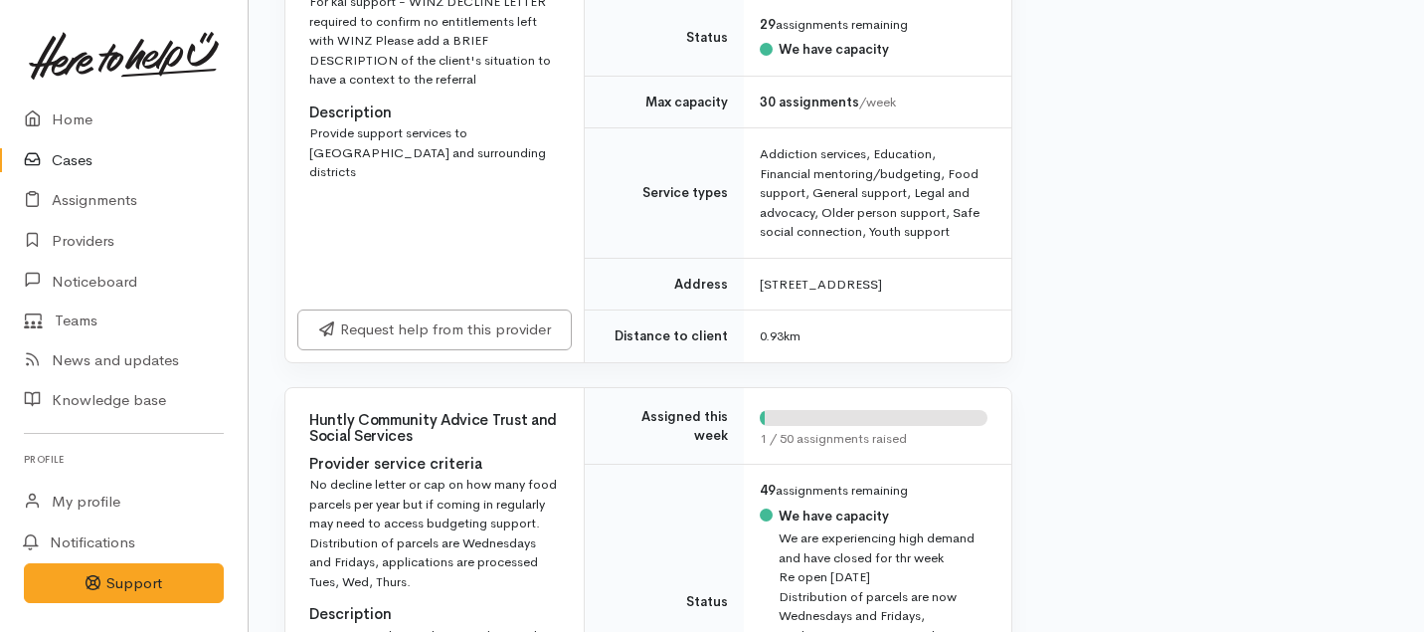
scroll to position [931, 0]
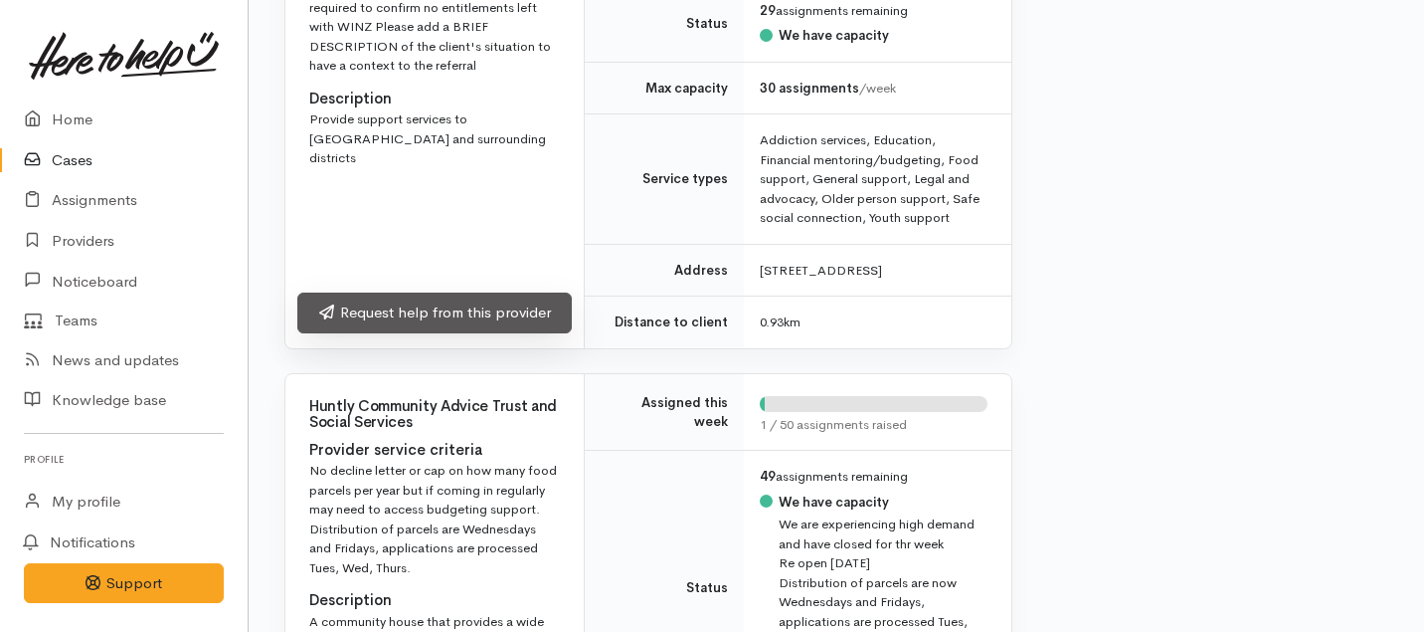
click at [490, 331] on link "Request help from this provider" at bounding box center [434, 312] width 274 height 41
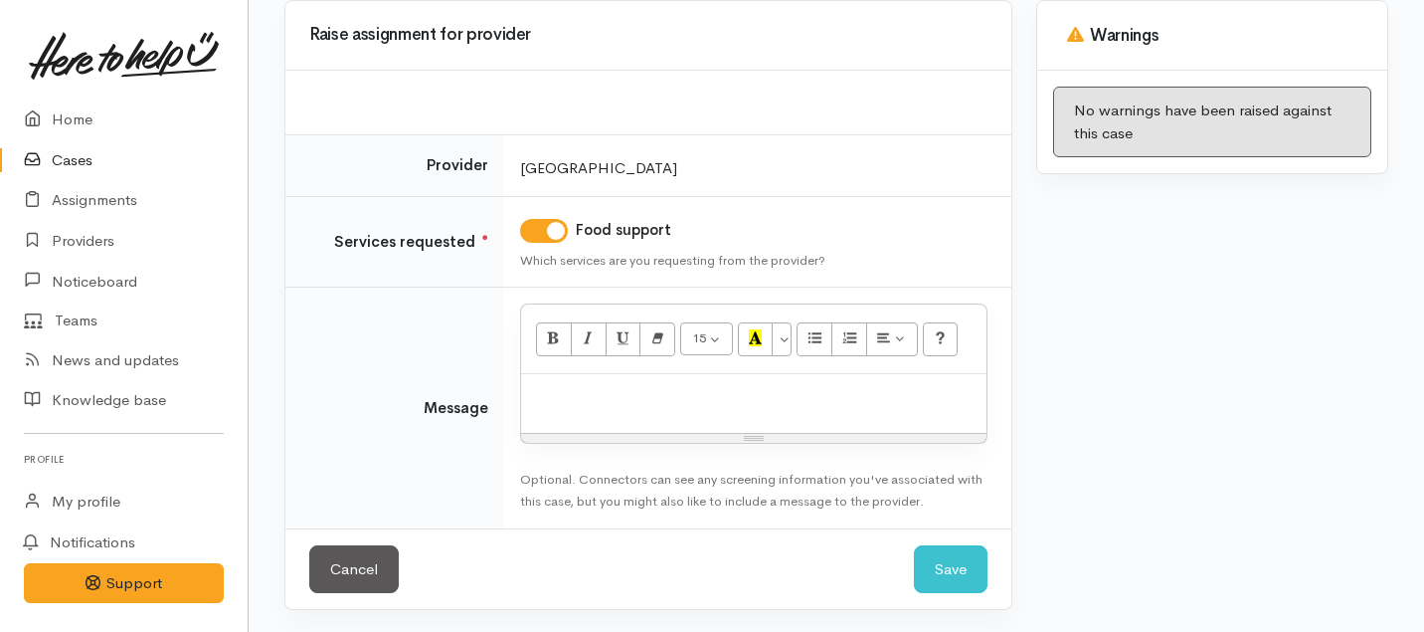
scroll to position [205, 0]
click at [623, 390] on p at bounding box center [754, 394] width 446 height 23
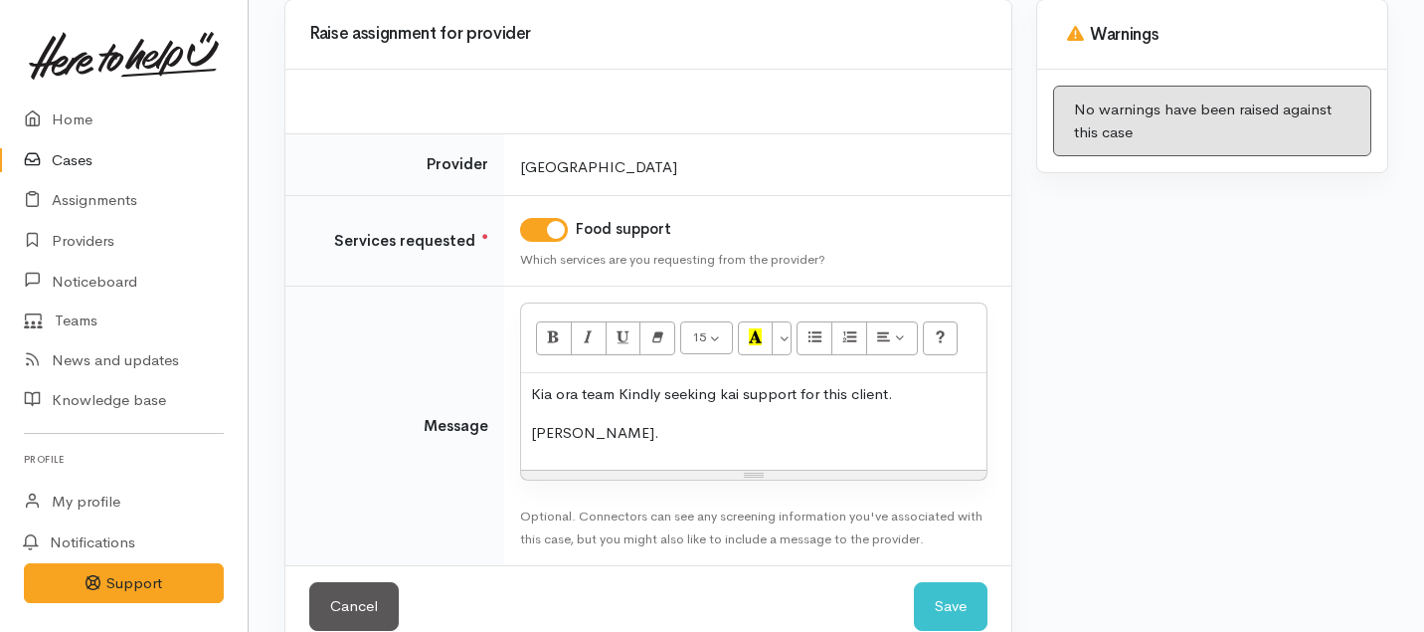
scroll to position [244, 0]
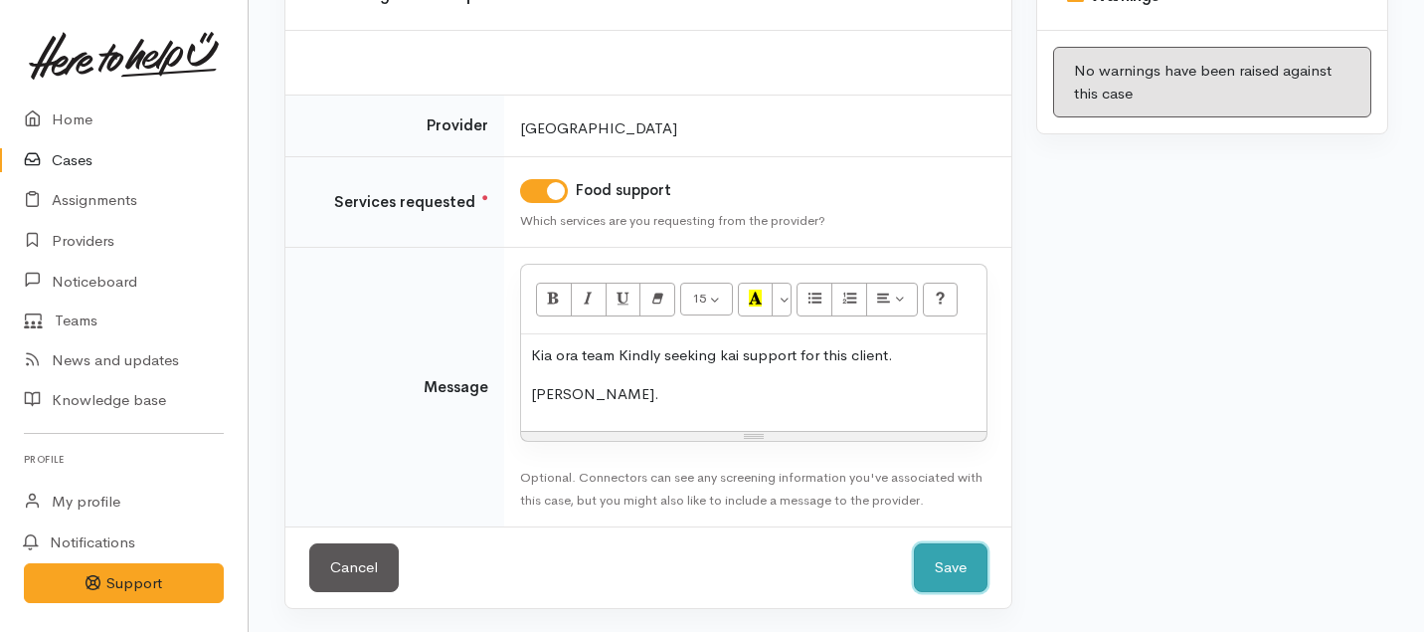
click at [944, 579] on button "Save" at bounding box center [951, 567] width 74 height 49
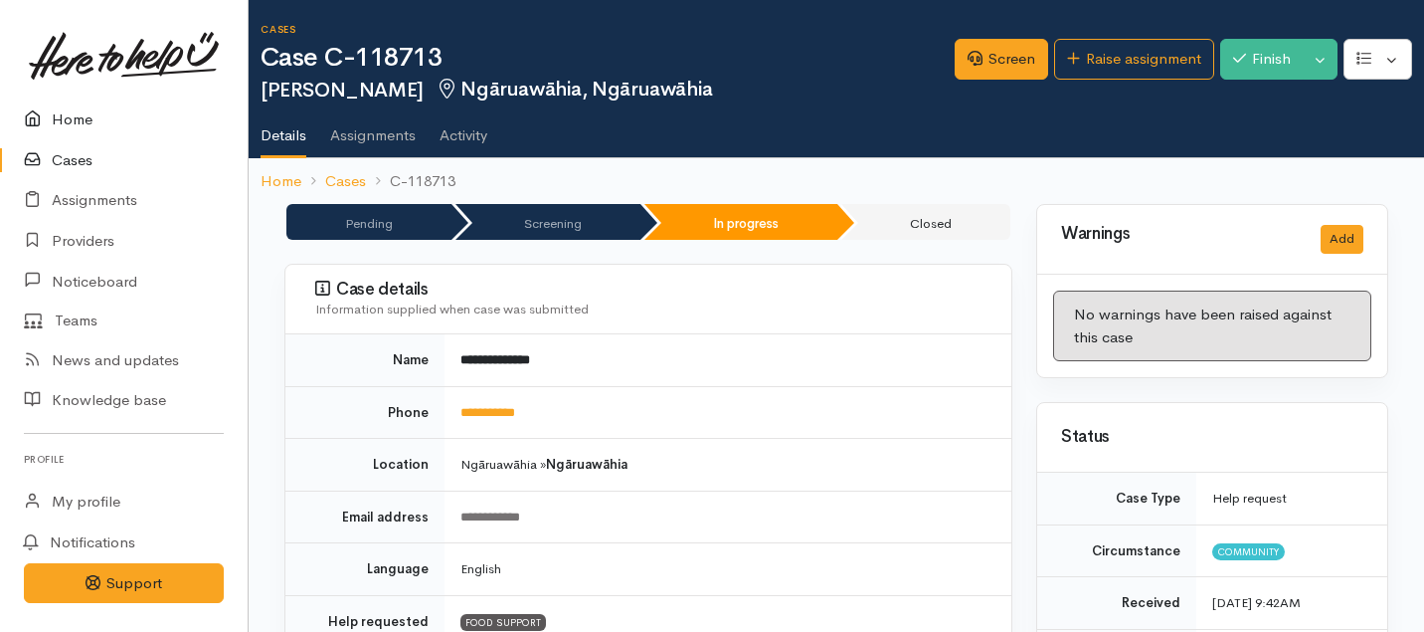
click at [58, 127] on link "Home" at bounding box center [124, 119] width 248 height 41
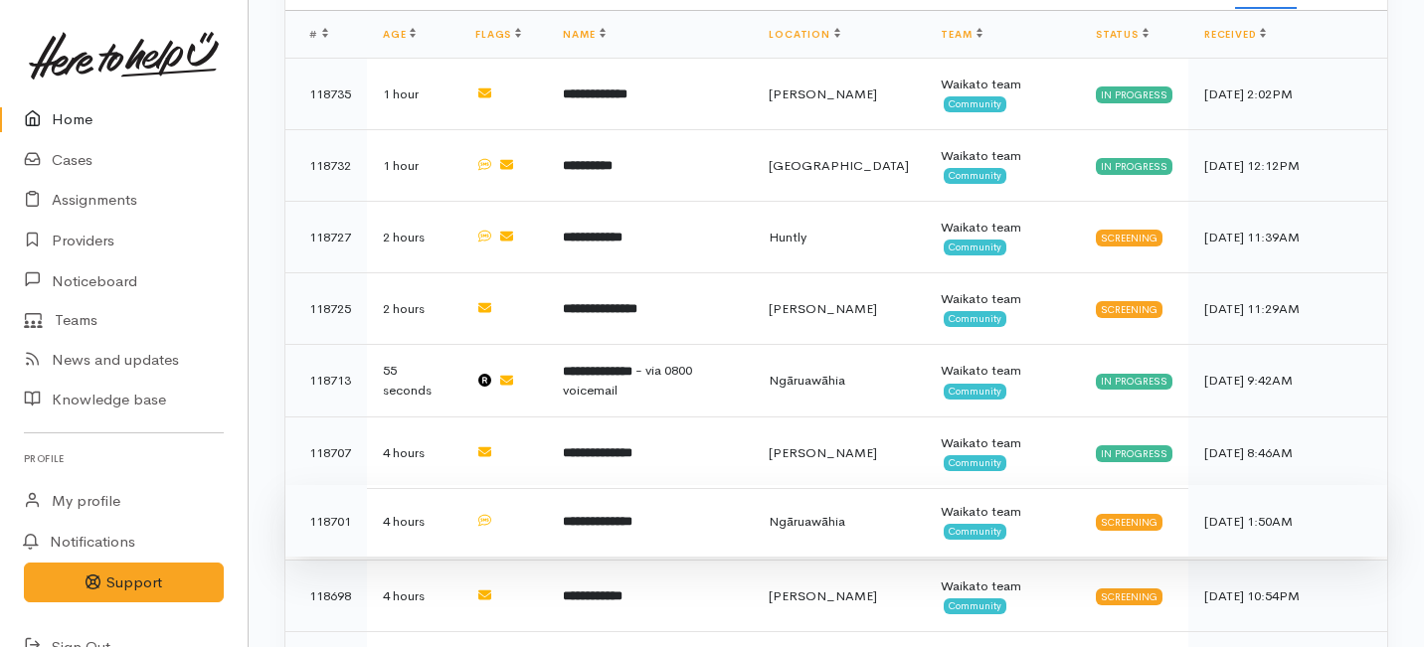
scroll to position [768, 0]
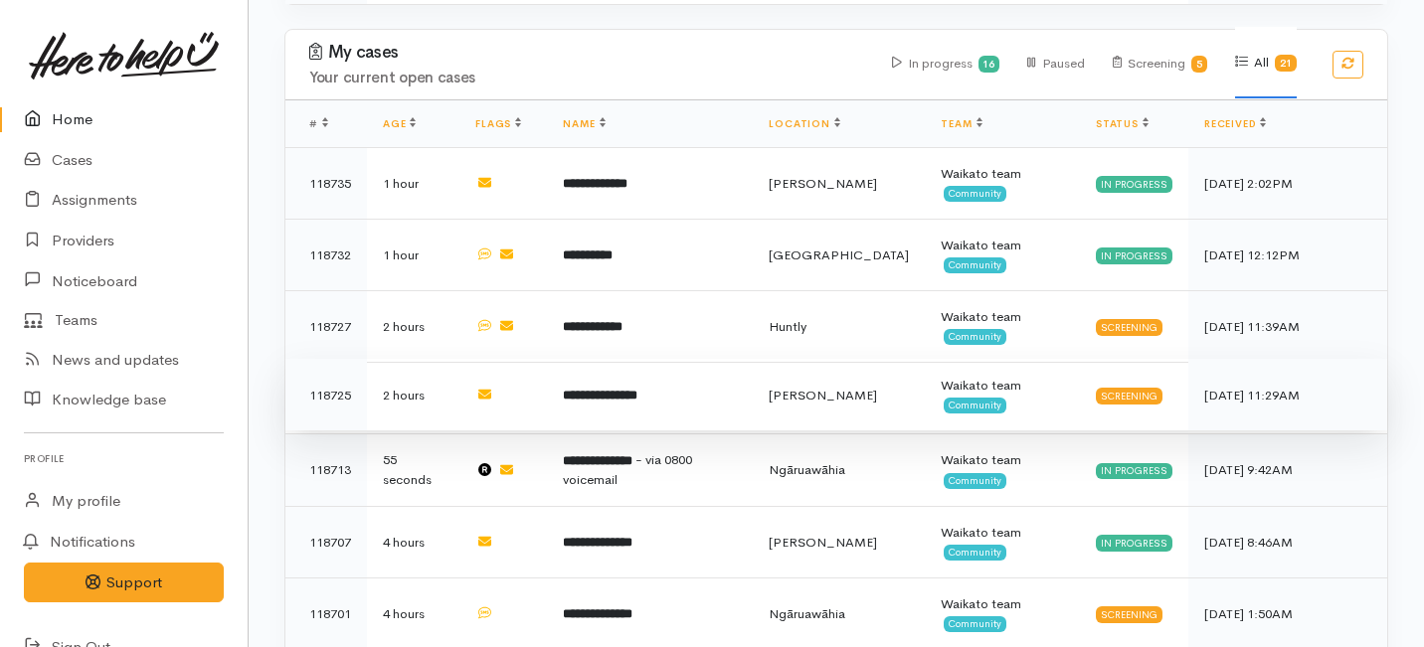
click at [623, 389] on b "**********" at bounding box center [600, 395] width 75 height 13
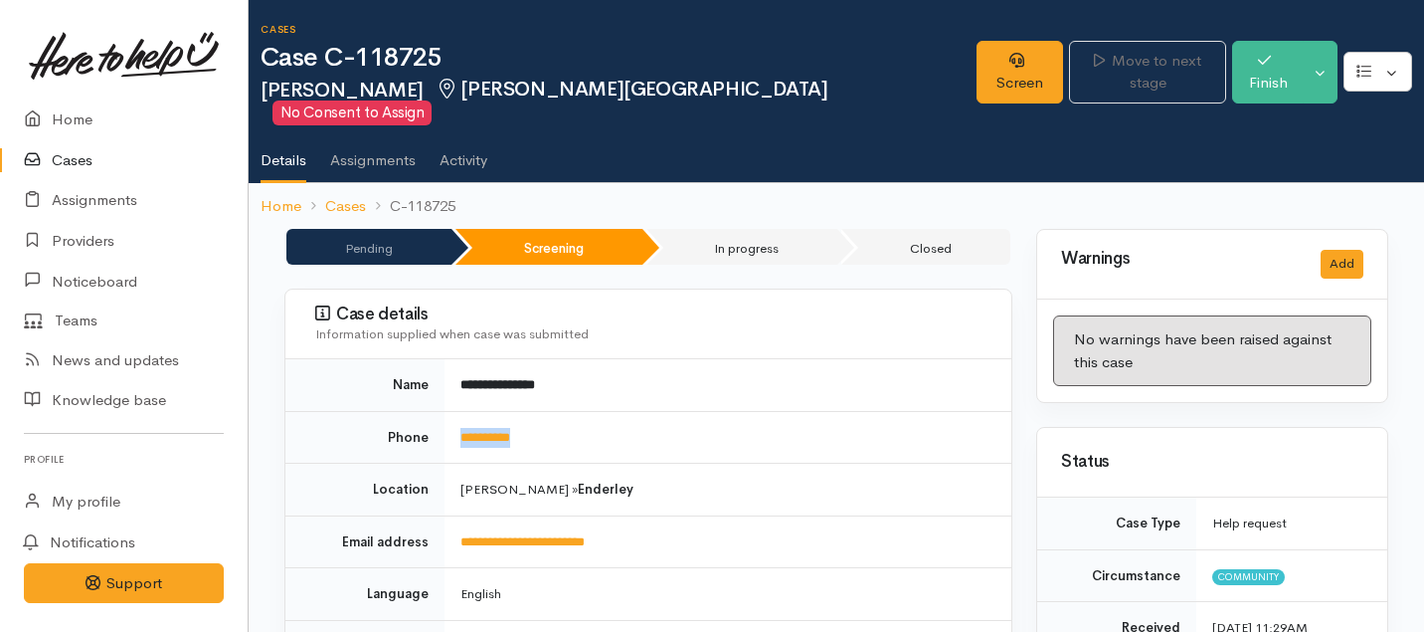
drag, startPoint x: 554, startPoint y: 420, endPoint x: 452, endPoint y: 421, distance: 102.4
click at [452, 421] on td "**********" at bounding box center [728, 437] width 567 height 53
copy link "**********"
click at [980, 65] on link "Screen" at bounding box center [1020, 72] width 87 height 63
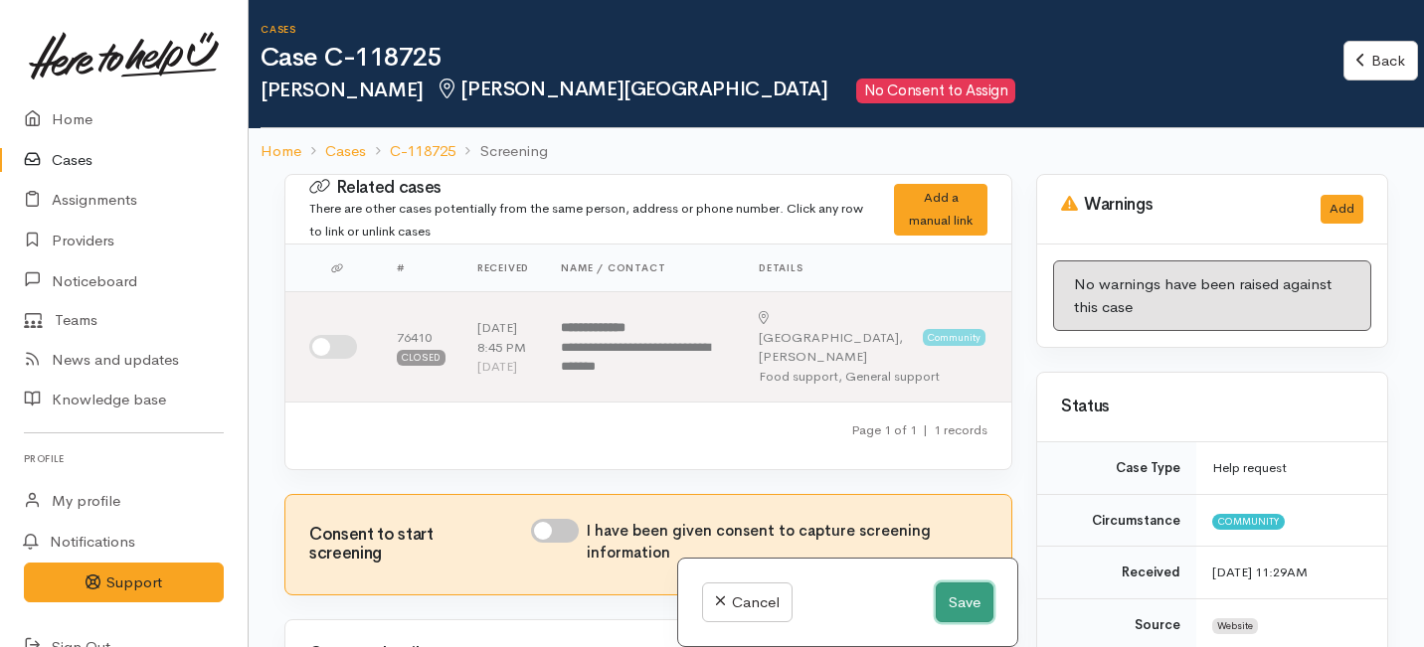
click at [958, 600] on button "Save" at bounding box center [965, 603] width 58 height 41
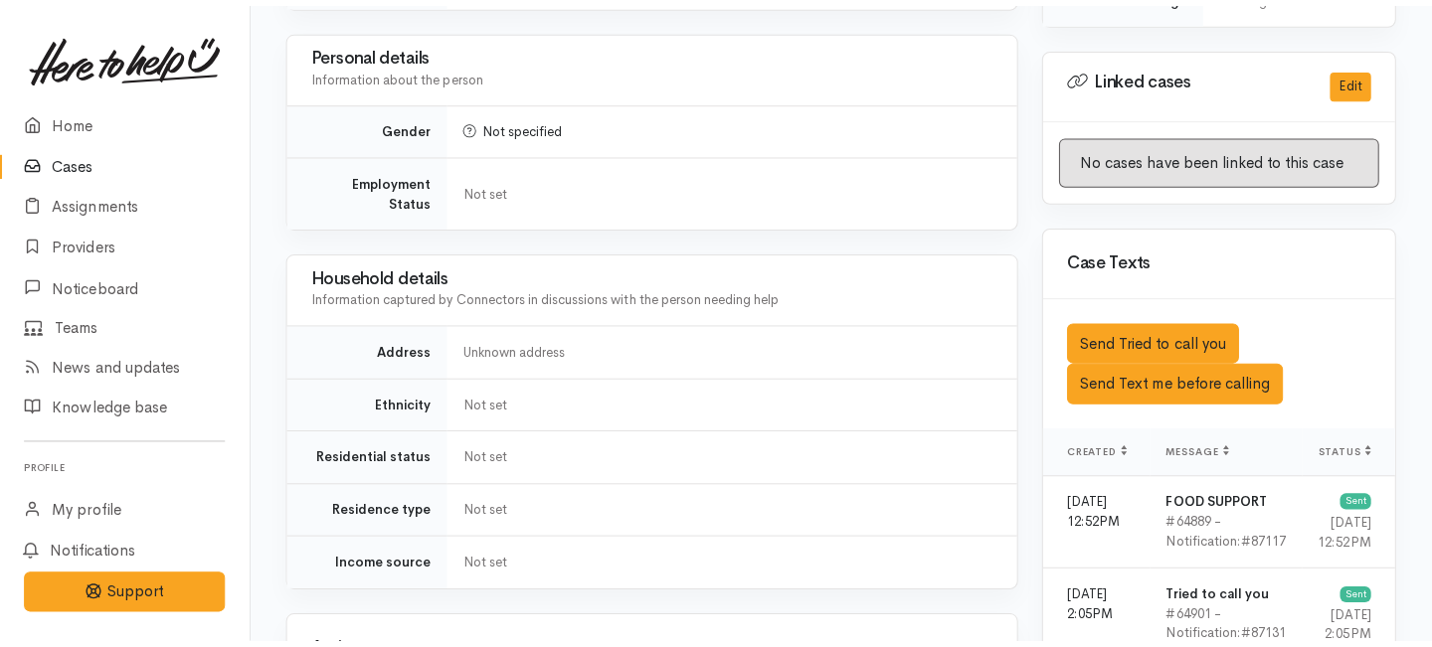
scroll to position [1080, 0]
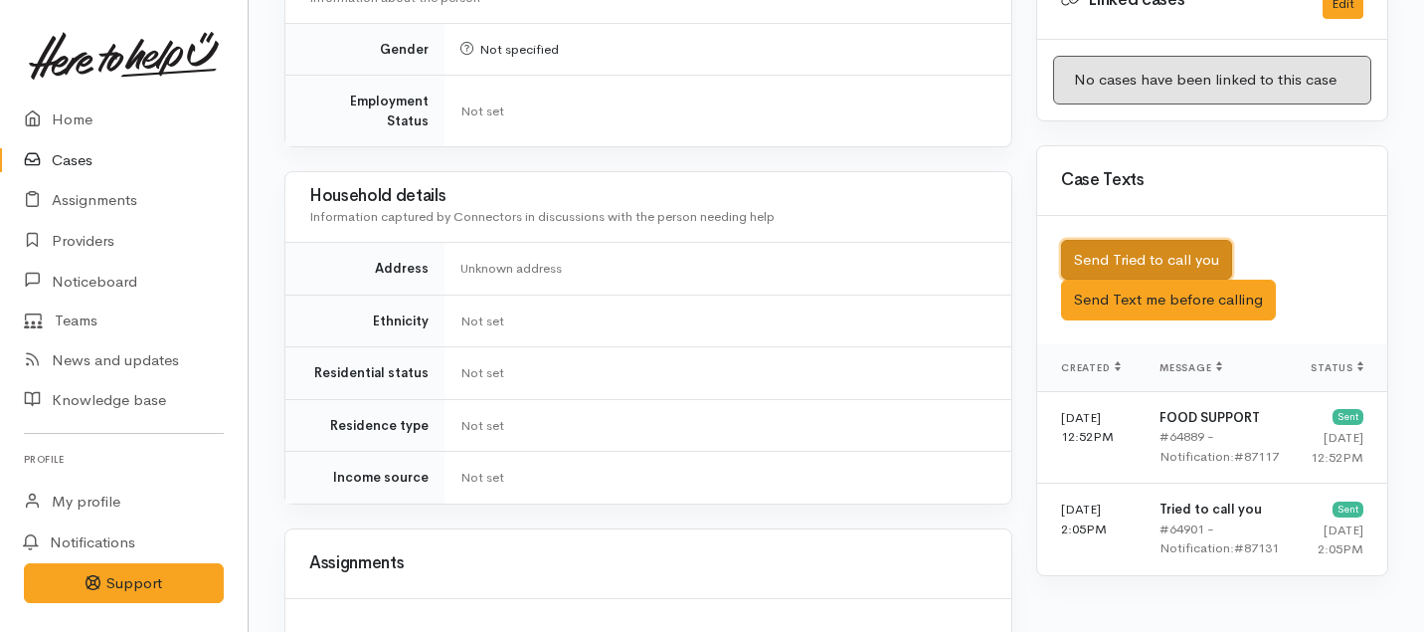
click at [1115, 240] on button "Send Tried to call you" at bounding box center [1146, 260] width 171 height 41
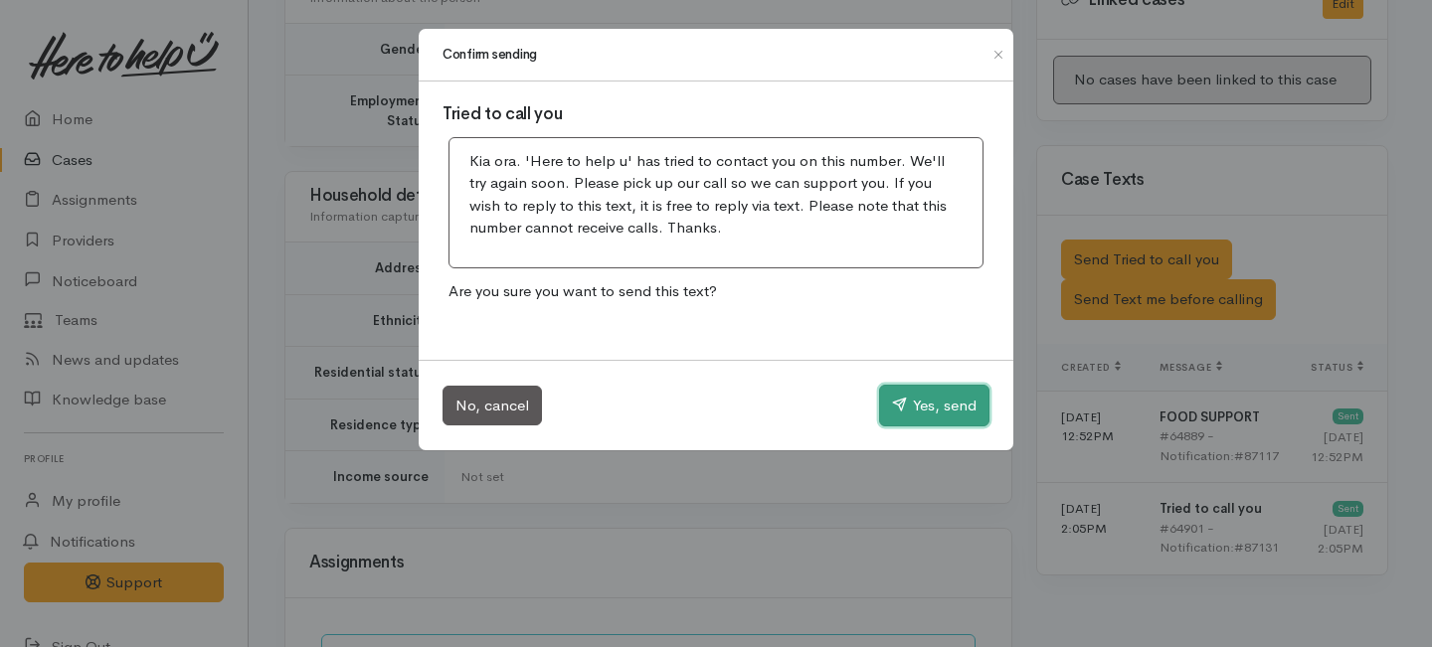
click at [922, 410] on button "Yes, send" at bounding box center [934, 406] width 110 height 42
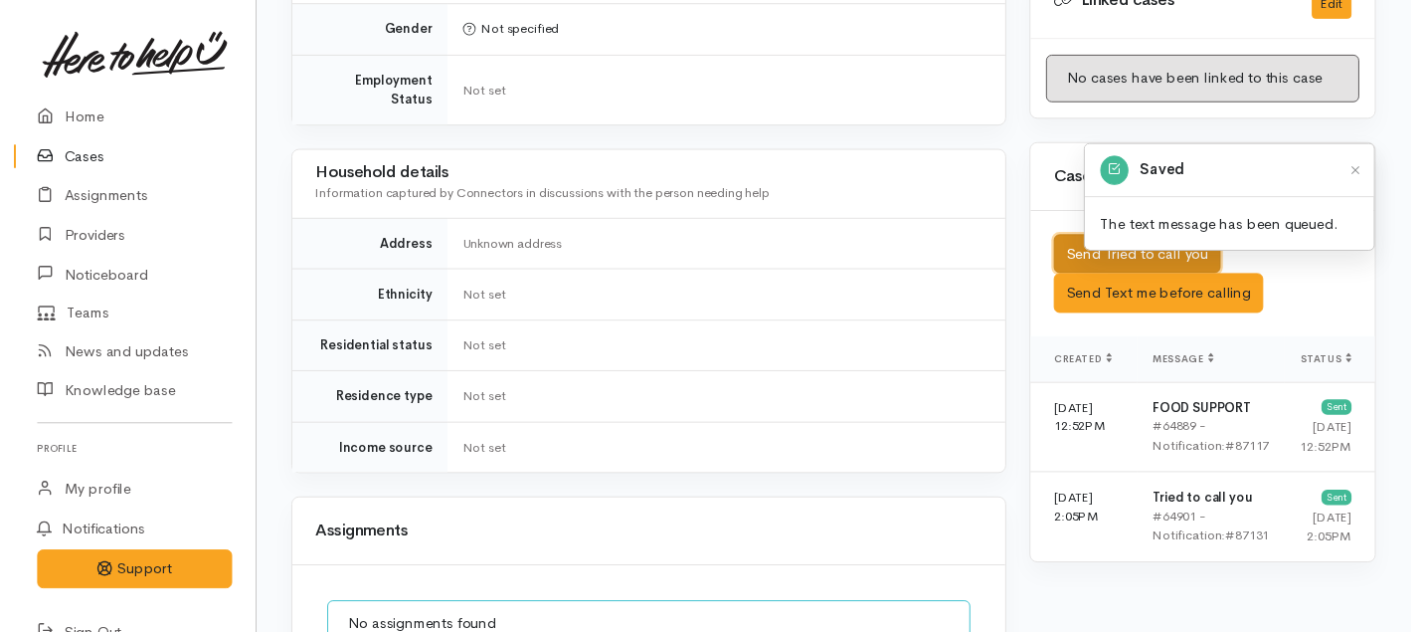
scroll to position [1433, 0]
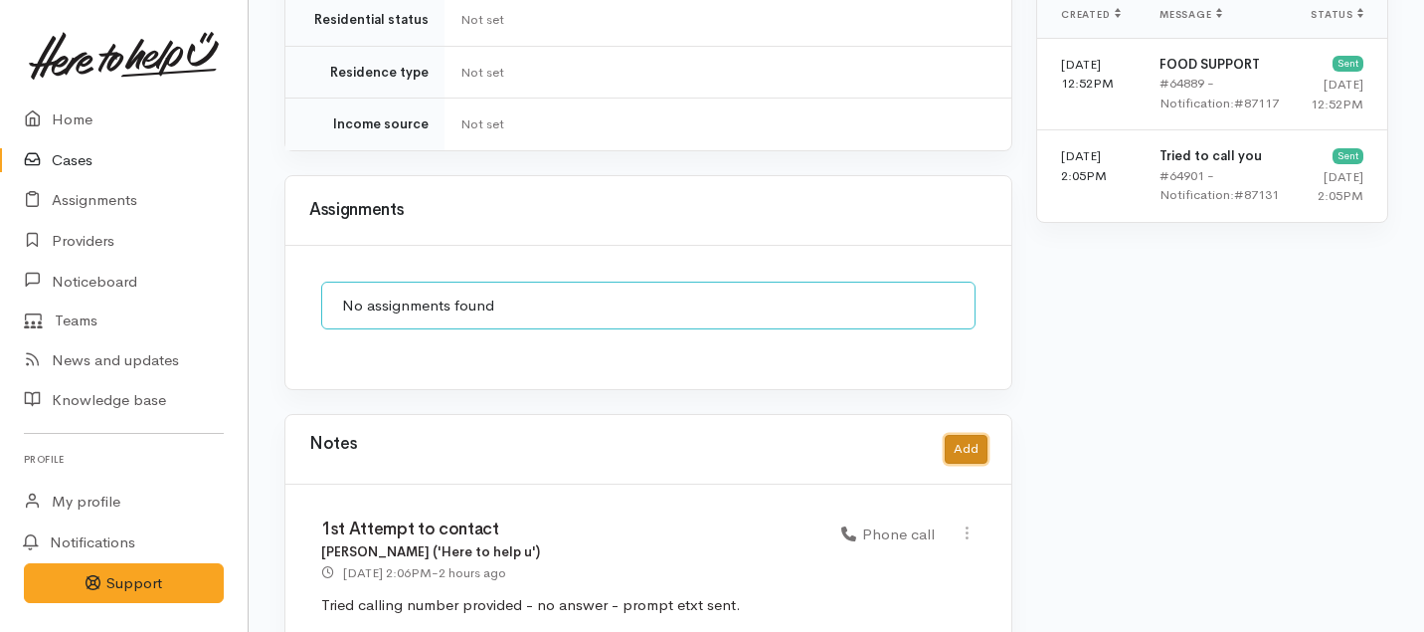
click at [962, 435] on button "Add" at bounding box center [966, 449] width 43 height 29
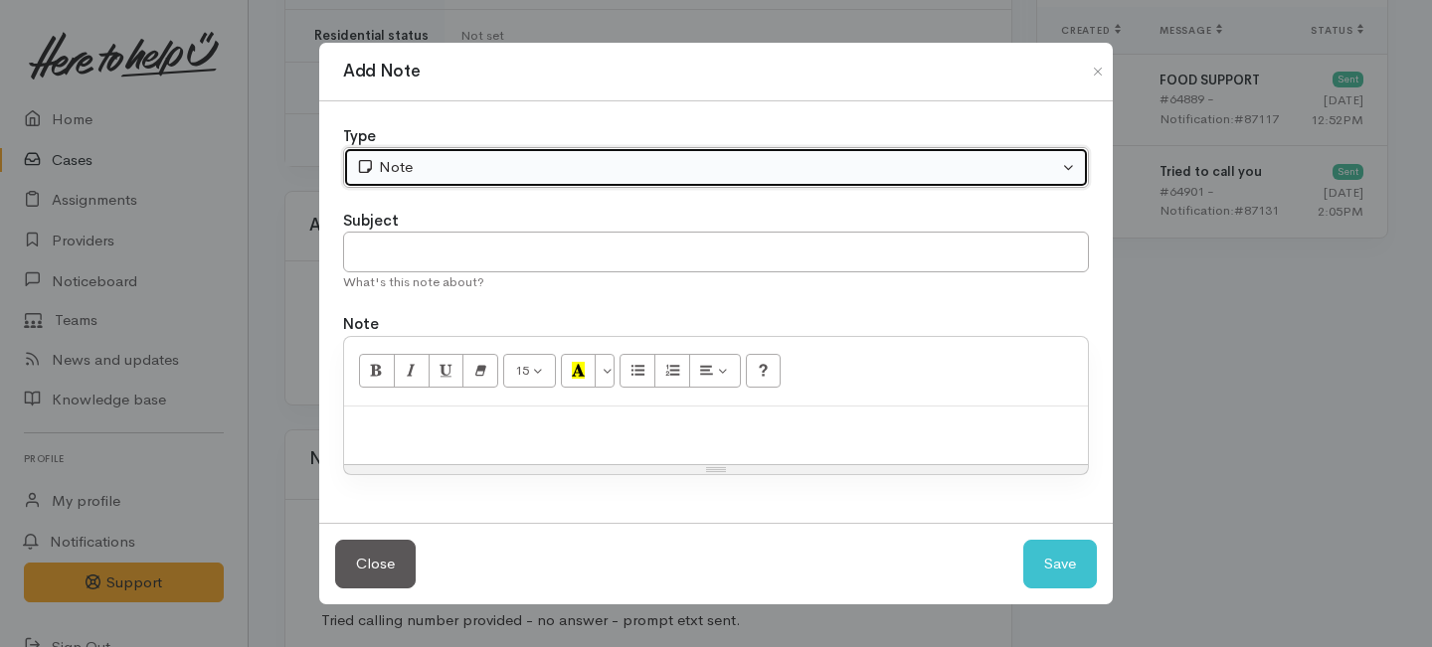
click at [645, 161] on div "Note" at bounding box center [707, 167] width 702 height 23
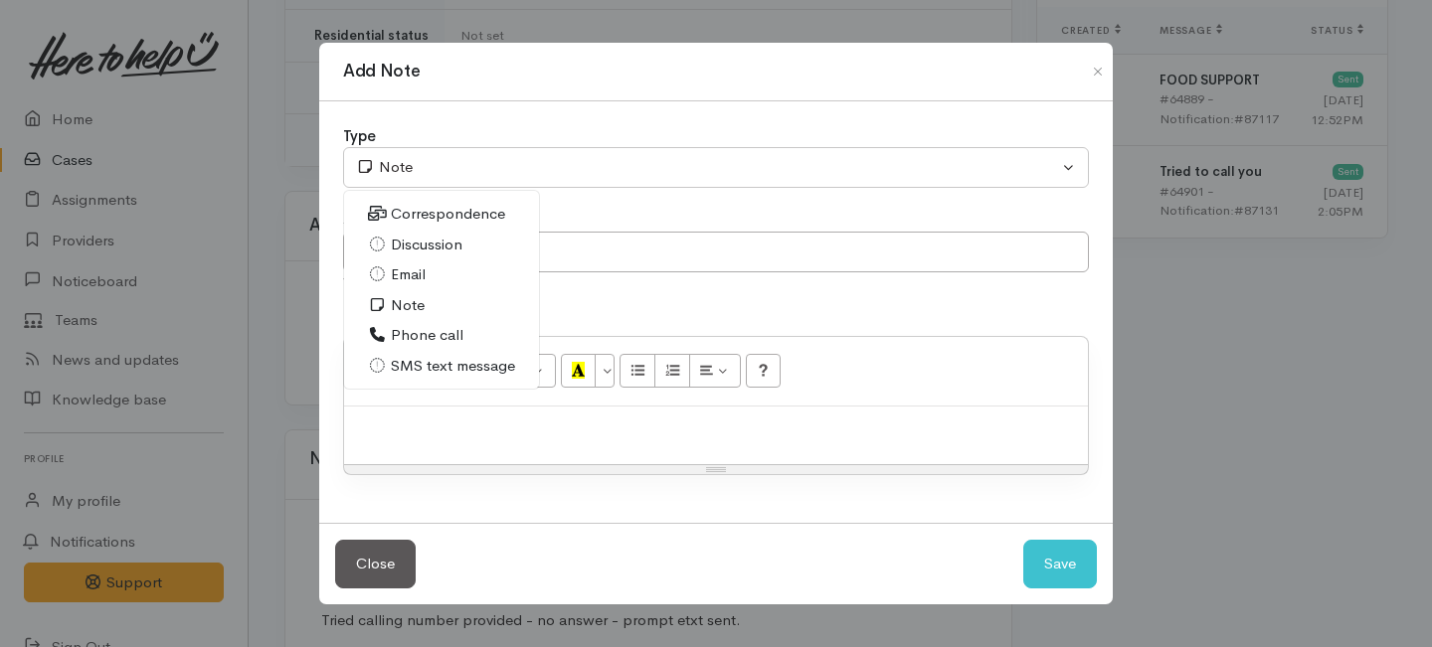
click at [412, 332] on span "Phone call" at bounding box center [427, 335] width 73 height 23
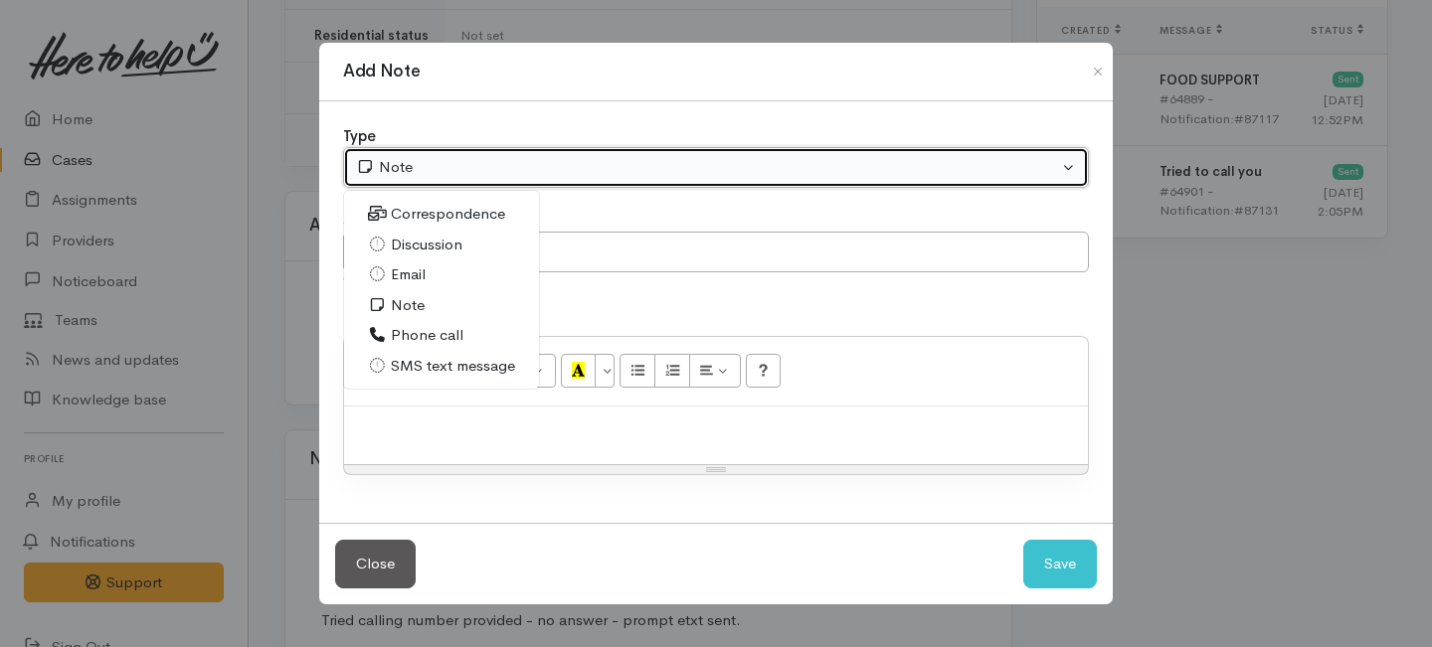
select select "3"
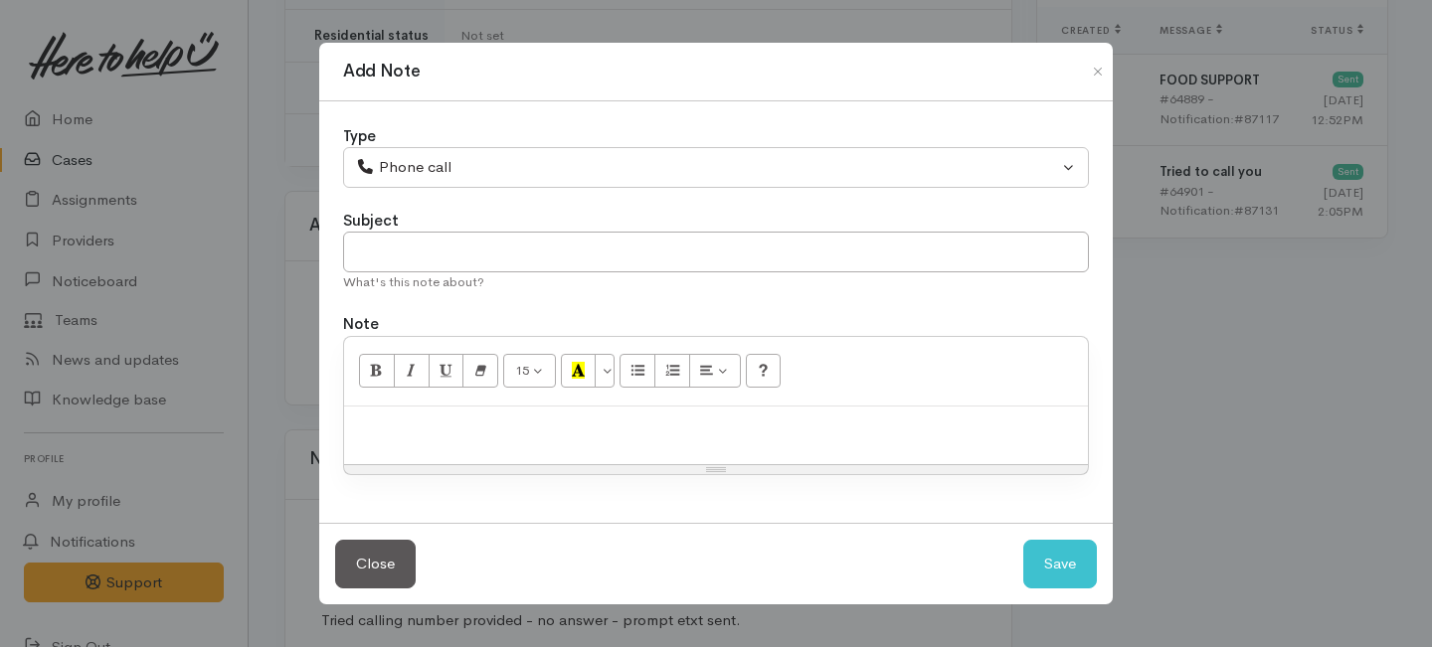
click at [413, 230] on div "Subject" at bounding box center [716, 221] width 746 height 23
click at [413, 248] on input "text" at bounding box center [716, 252] width 746 height 41
type input "2"
click at [410, 241] on input "2" at bounding box center [716, 252] width 746 height 41
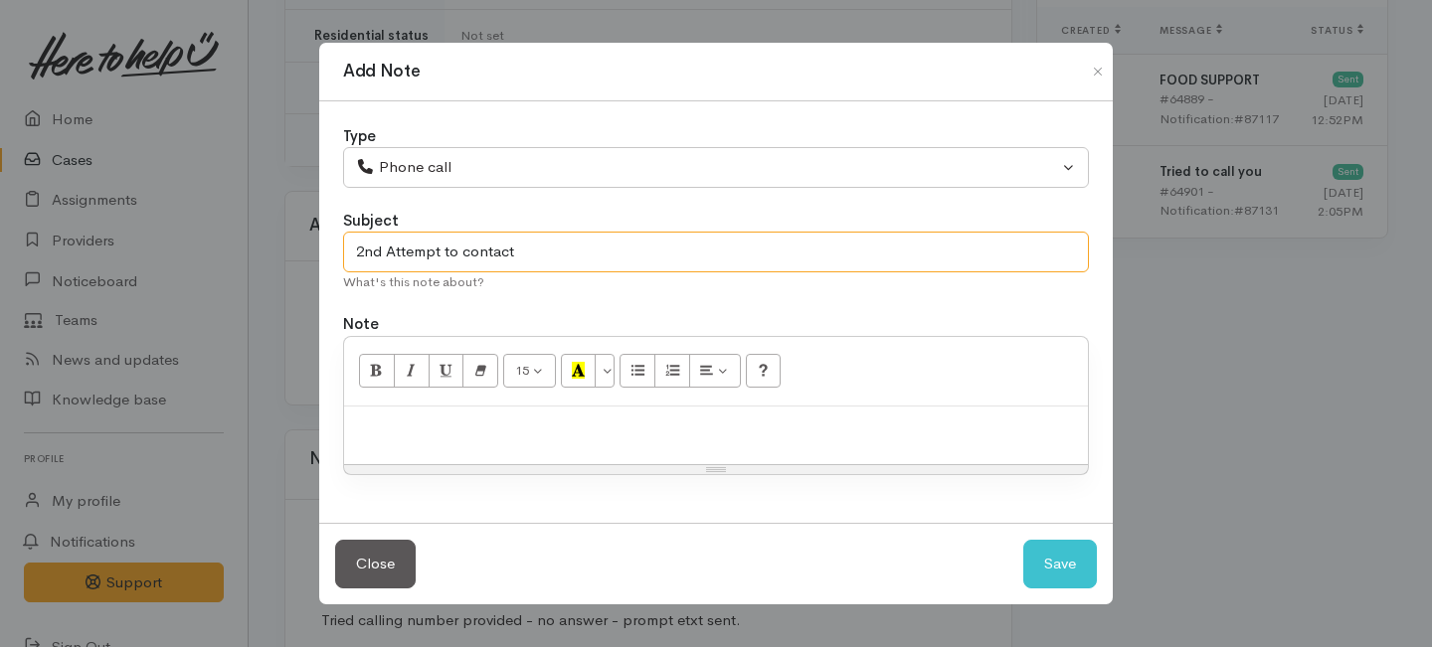
type input "2nd Attempt to contact"
click at [386, 412] on div at bounding box center [716, 436] width 744 height 59
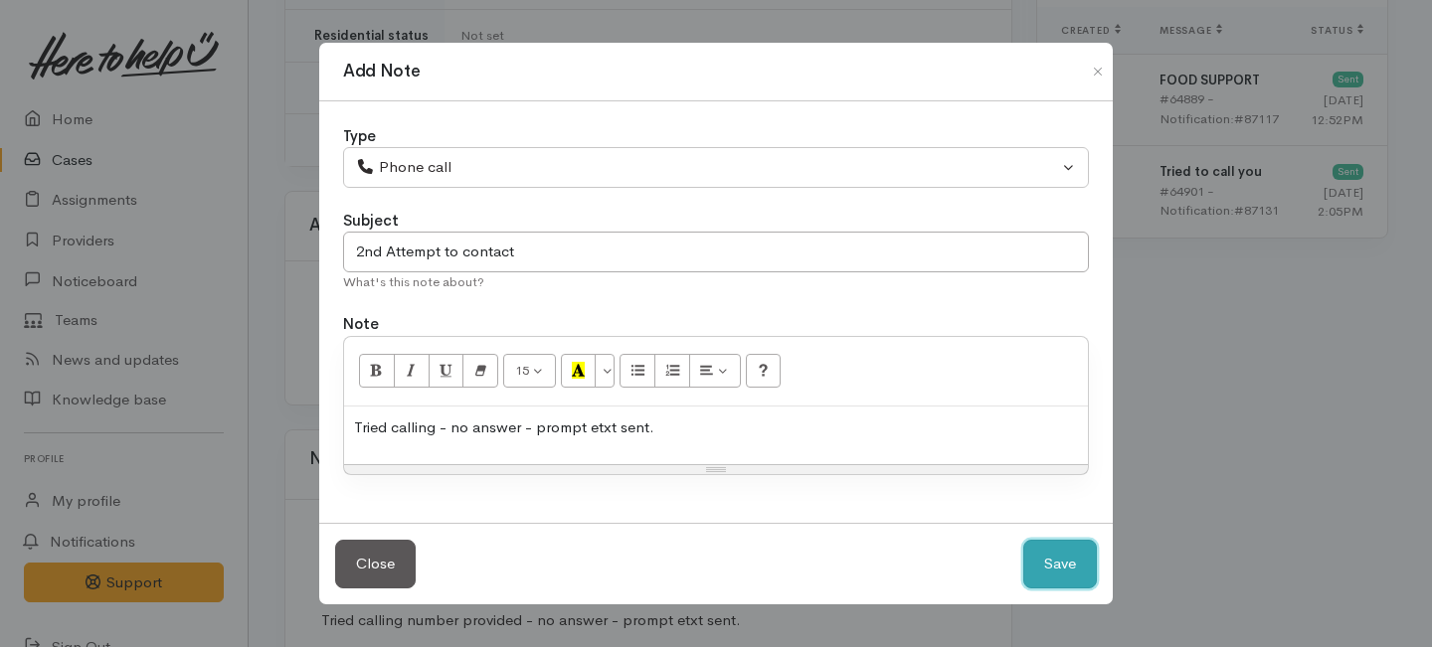
click at [1061, 560] on button "Save" at bounding box center [1060, 564] width 74 height 49
select select "1"
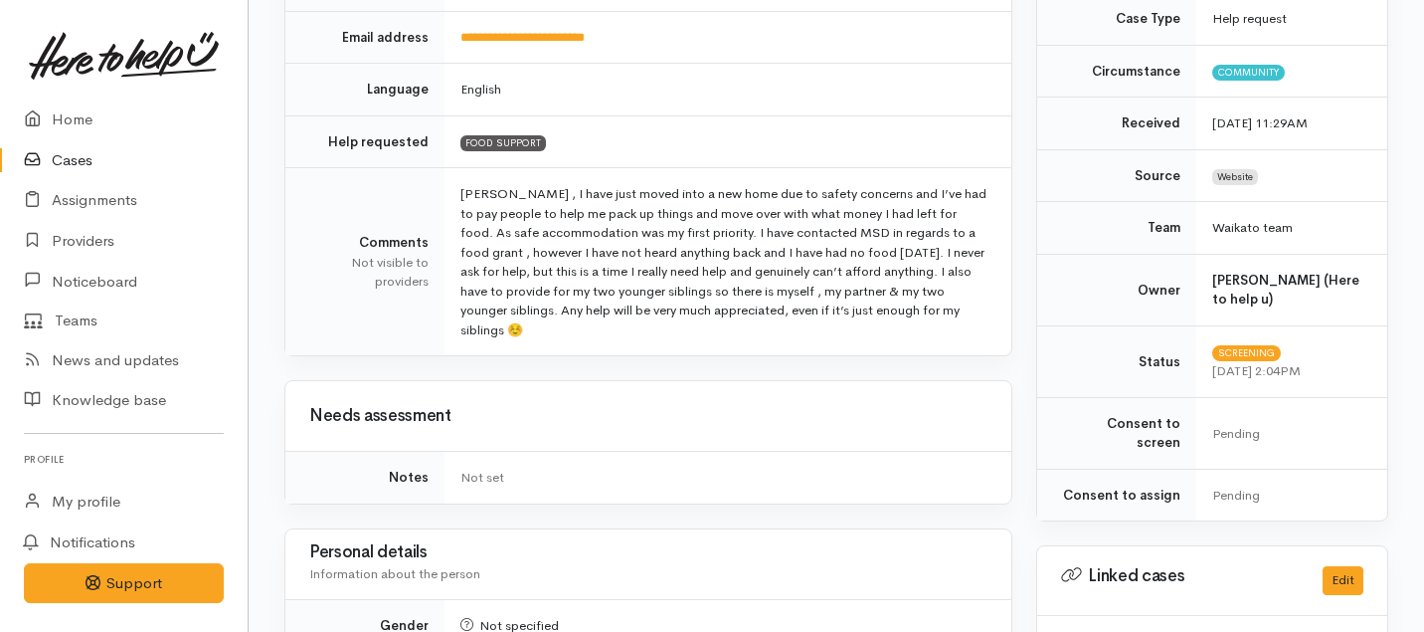
scroll to position [0, 0]
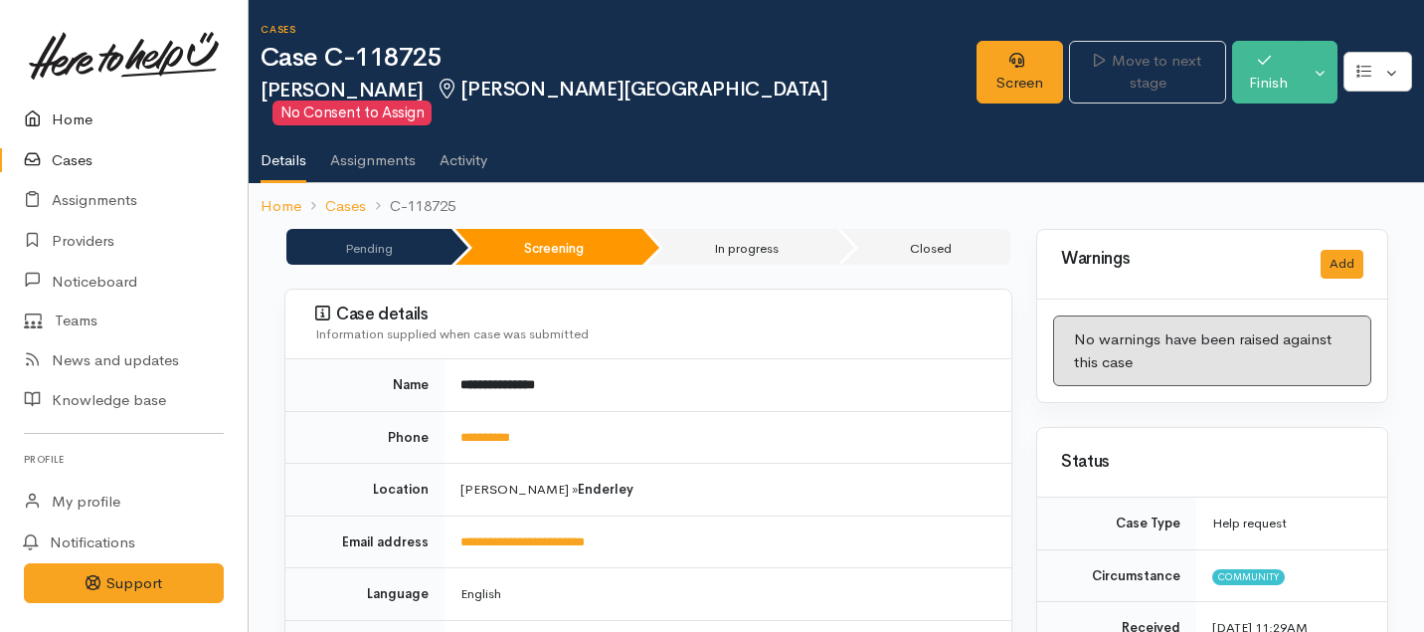
click at [82, 117] on link "Home" at bounding box center [124, 119] width 248 height 41
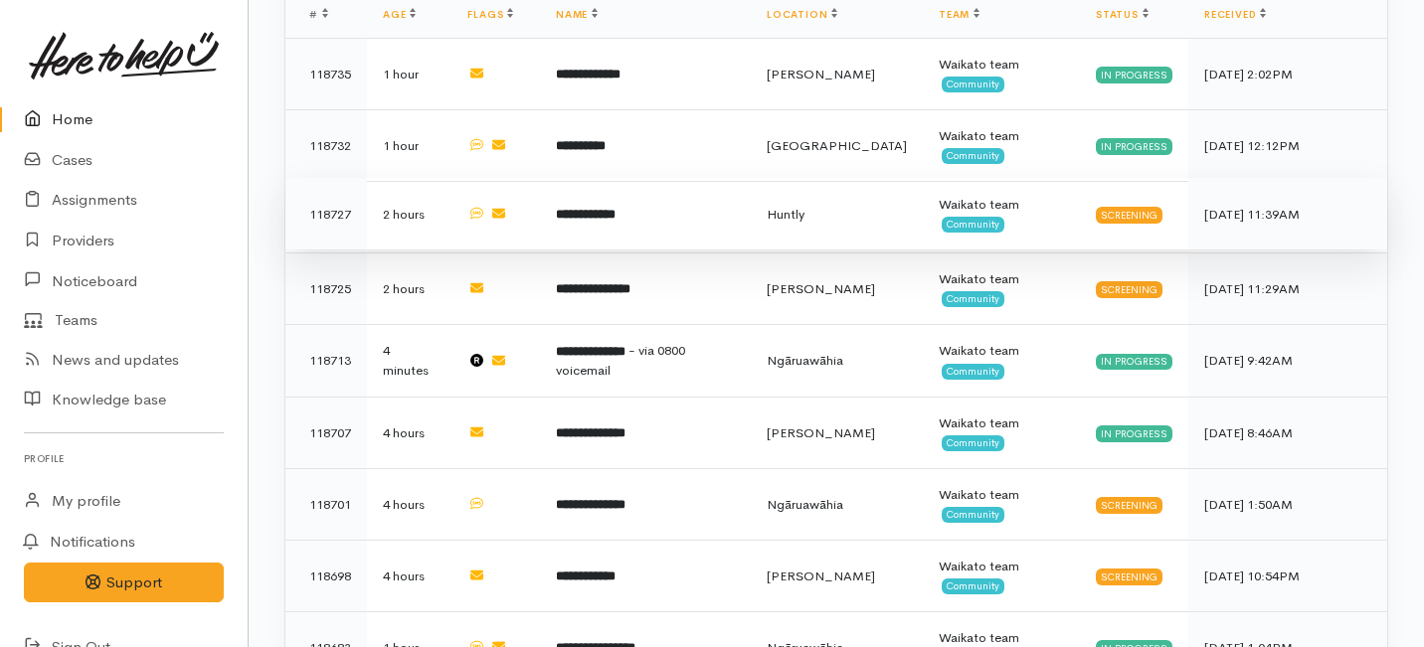
scroll to position [872, 0]
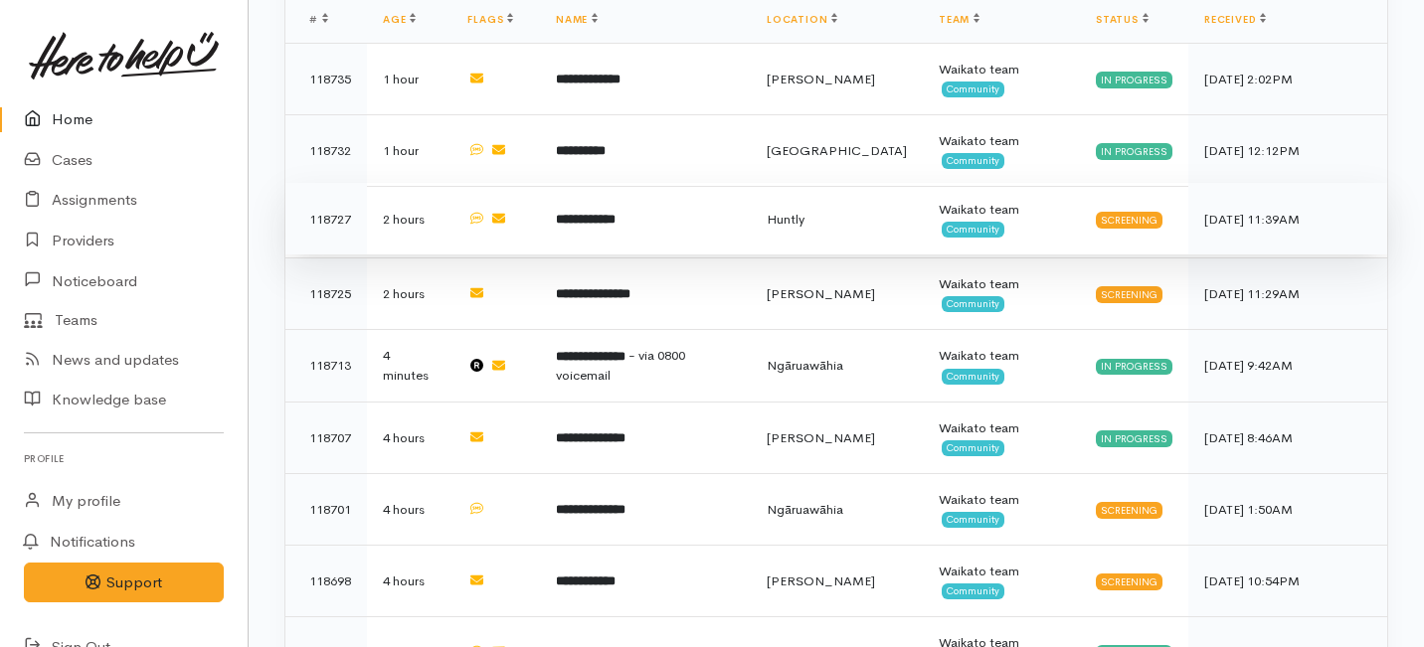
click at [616, 213] on b "**********" at bounding box center [586, 219] width 60 height 13
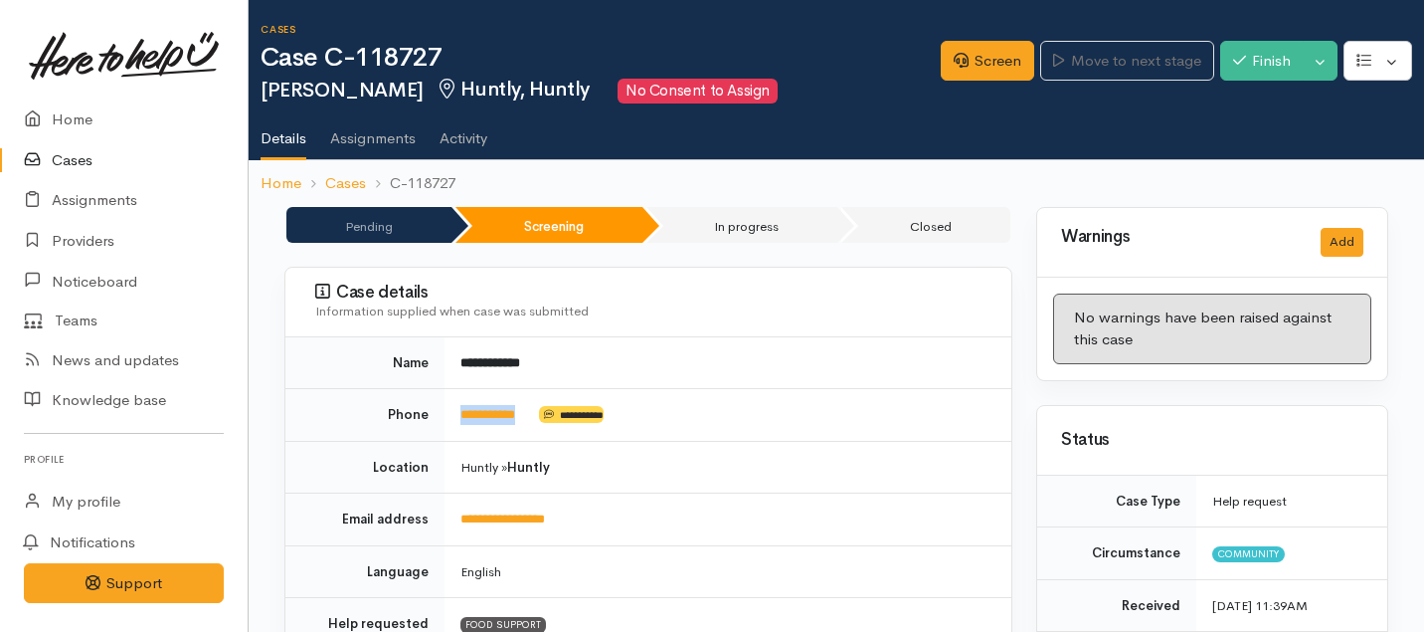
drag, startPoint x: 538, startPoint y: 411, endPoint x: 445, endPoint y: 408, distance: 93.5
click at [445, 408] on td "**********" at bounding box center [728, 415] width 567 height 53
copy td "**********"
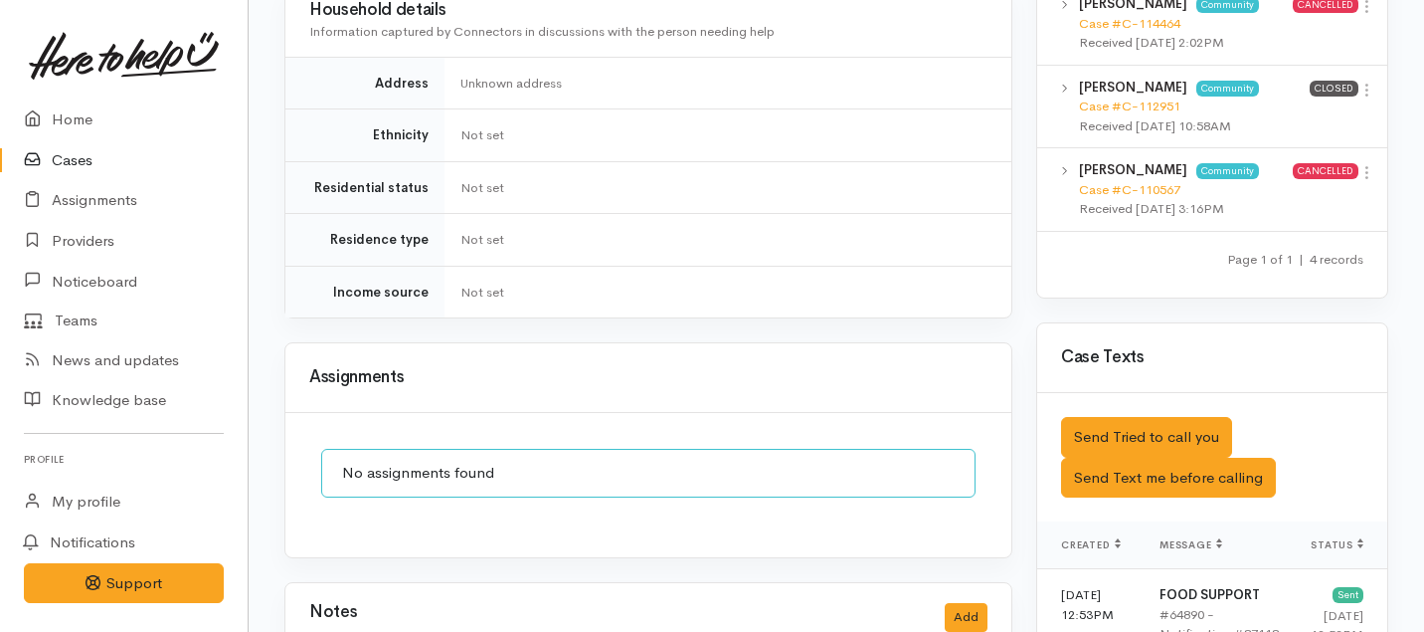
scroll to position [1330, 0]
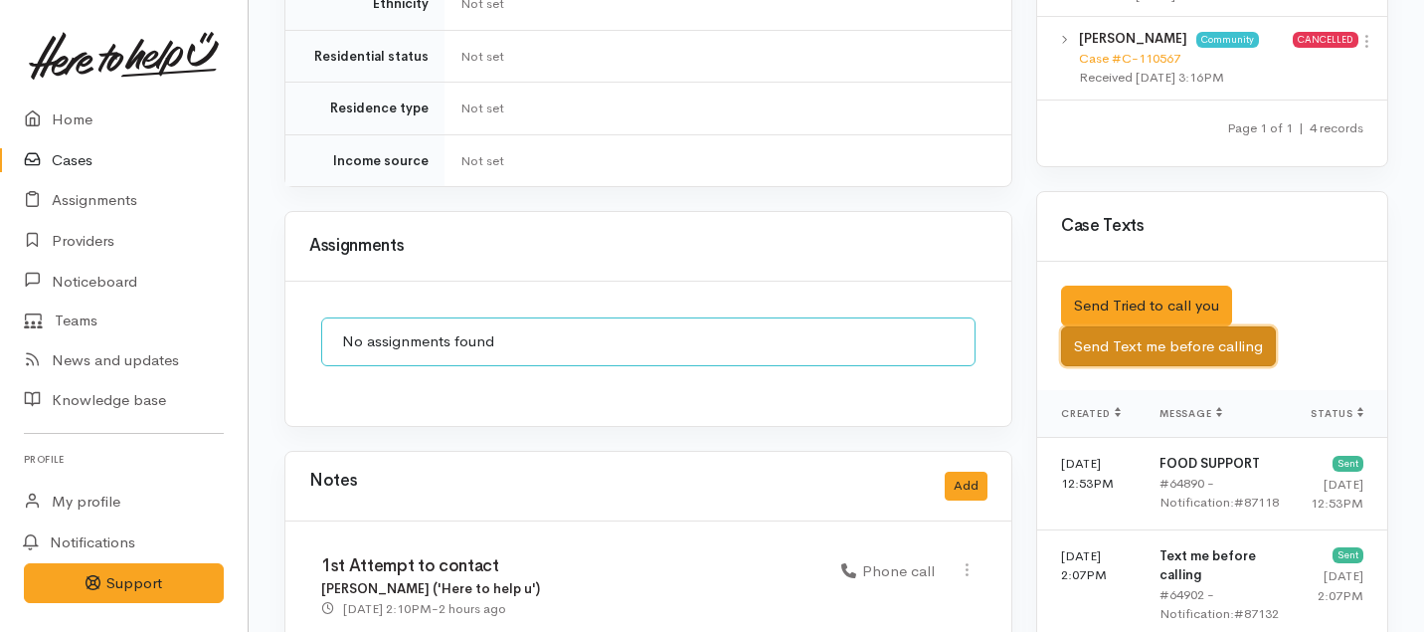
click at [1120, 335] on button "Send Text me before calling" at bounding box center [1168, 346] width 215 height 41
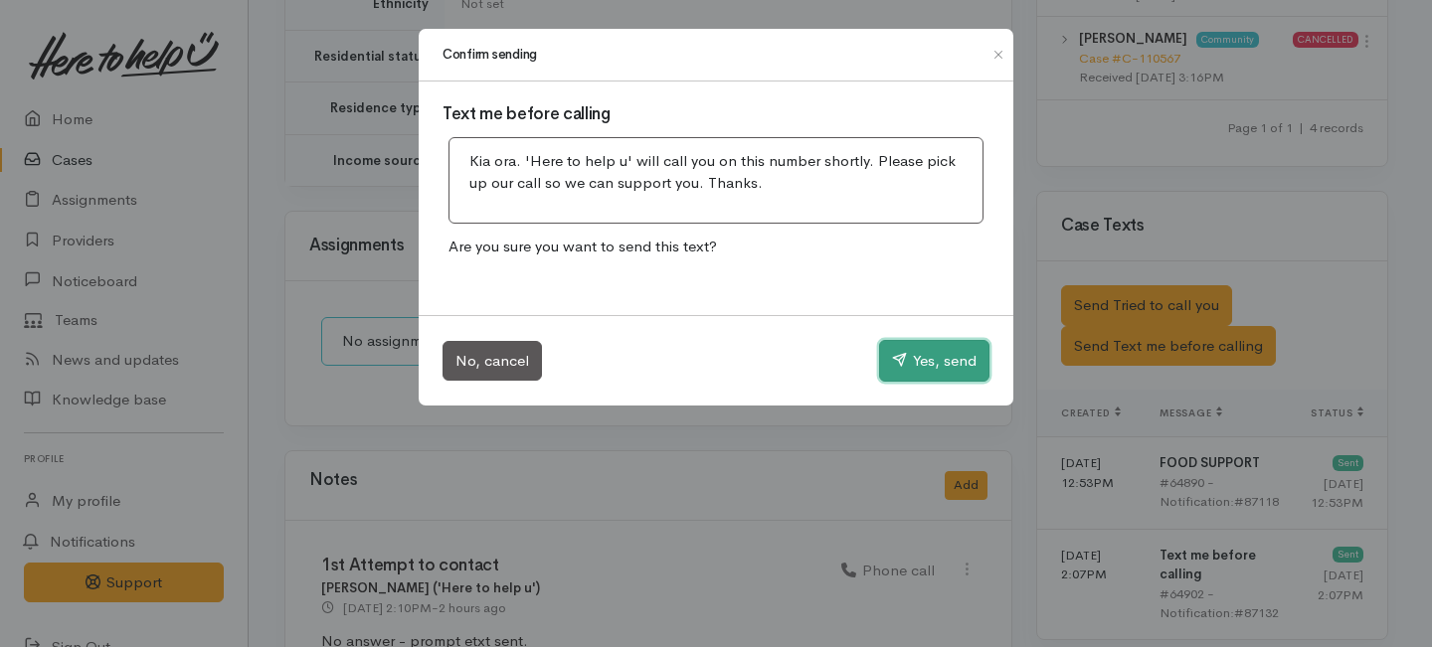
click at [940, 362] on button "Yes, send" at bounding box center [934, 361] width 110 height 42
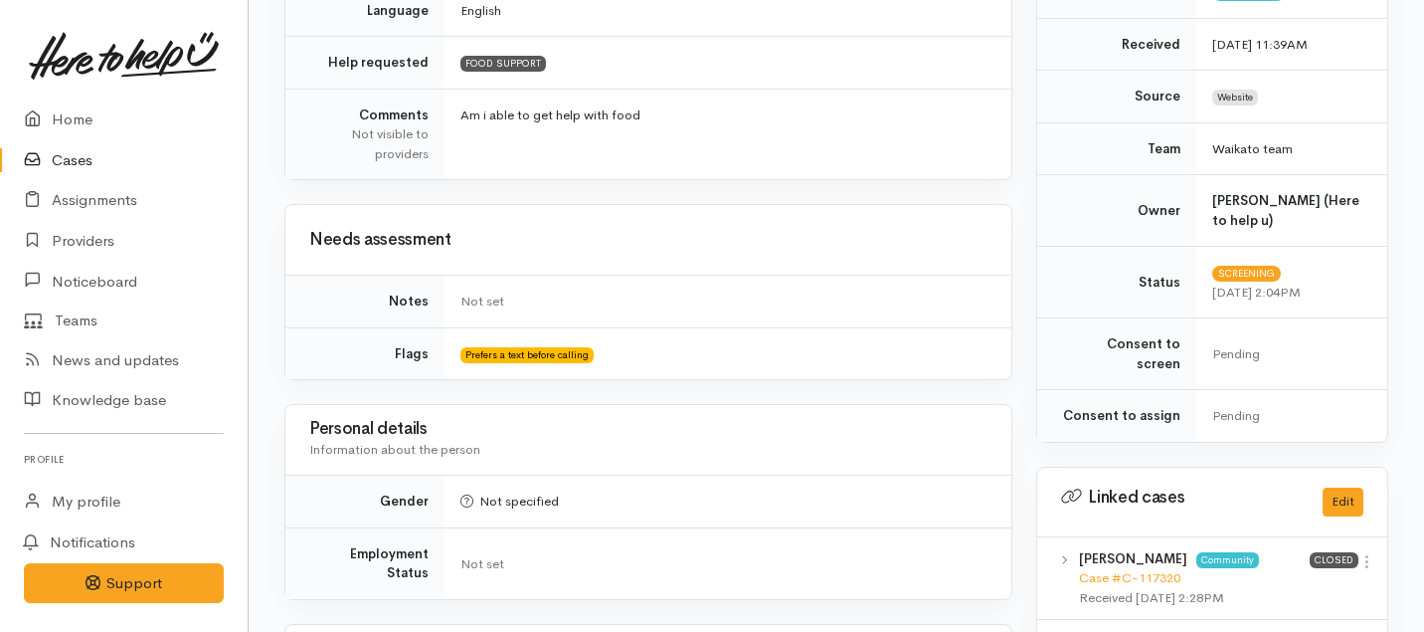
scroll to position [0, 0]
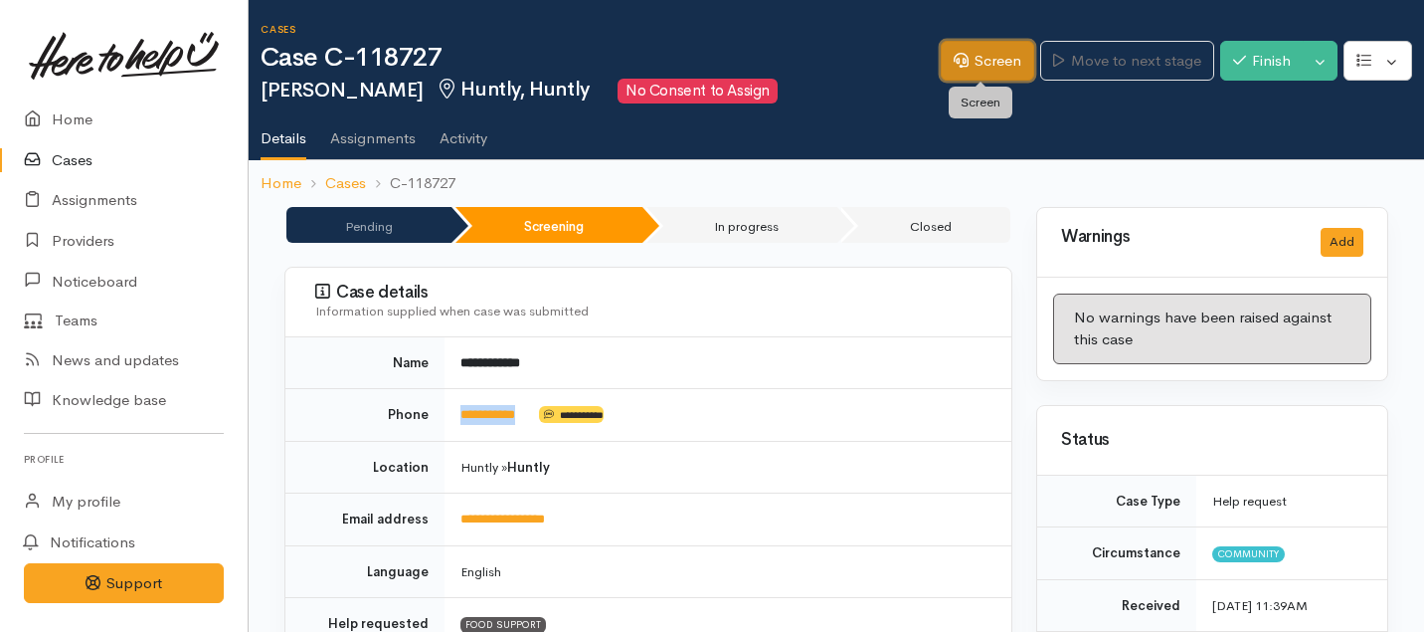
click at [981, 79] on link "Screen" at bounding box center [987, 61] width 93 height 41
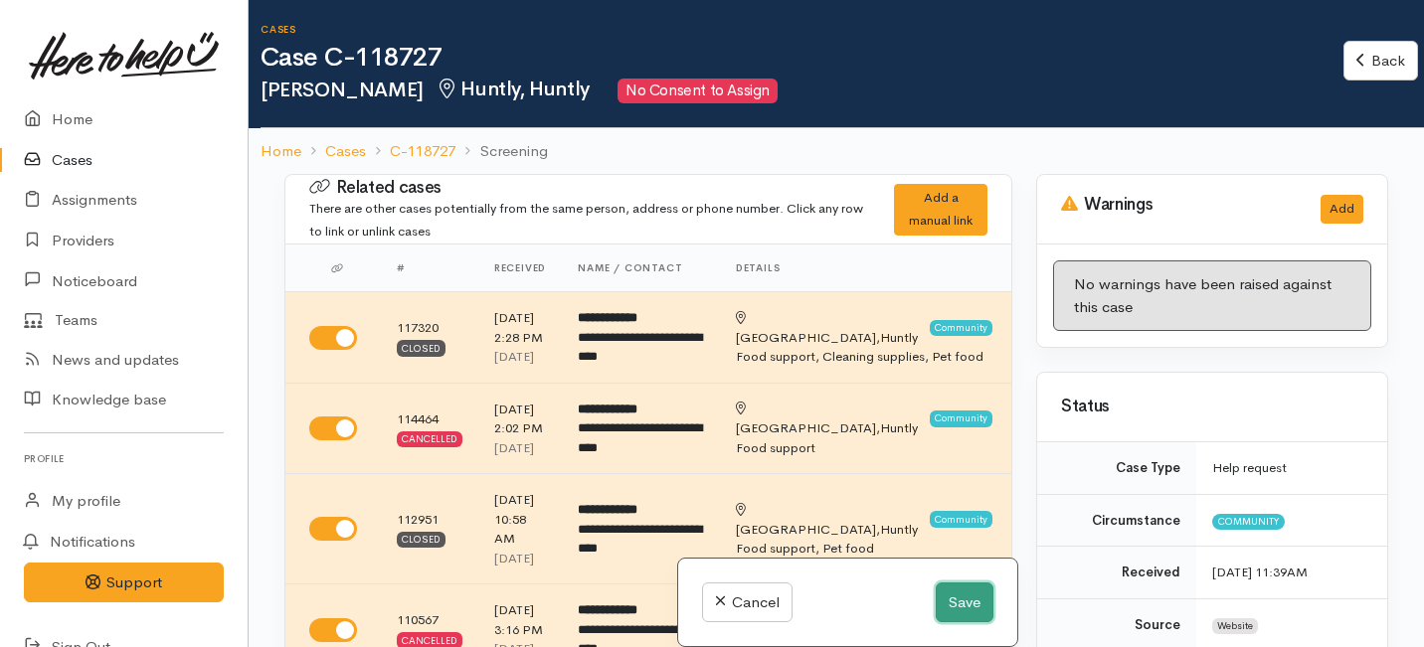
click at [948, 597] on button "Save" at bounding box center [965, 603] width 58 height 41
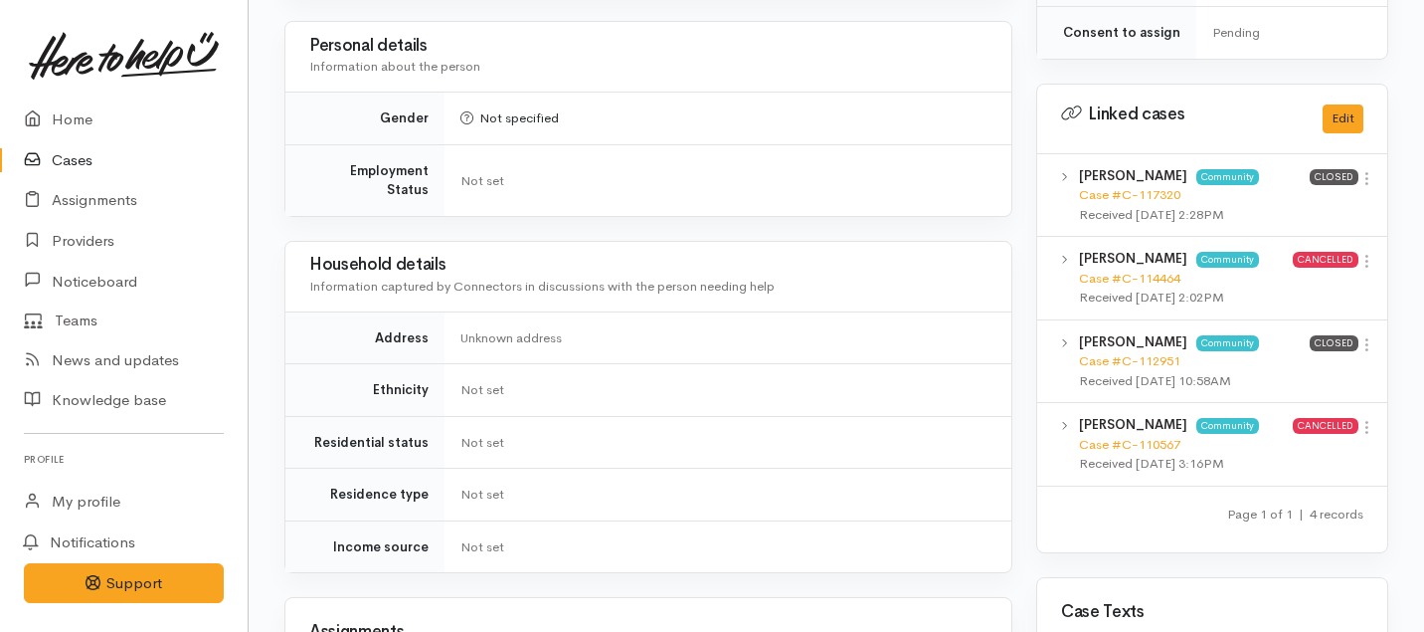
scroll to position [931, 0]
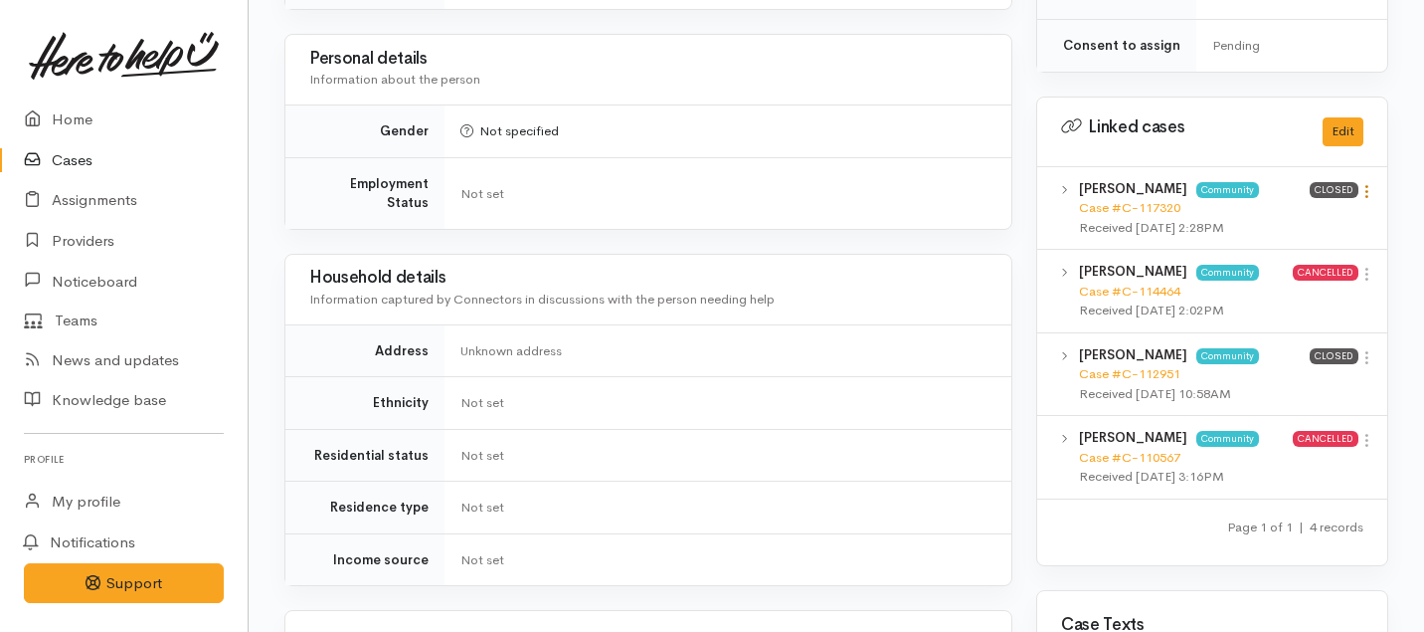
click at [1368, 183] on icon at bounding box center [1367, 191] width 17 height 17
click at [1278, 215] on link "View case" at bounding box center [1295, 230] width 157 height 31
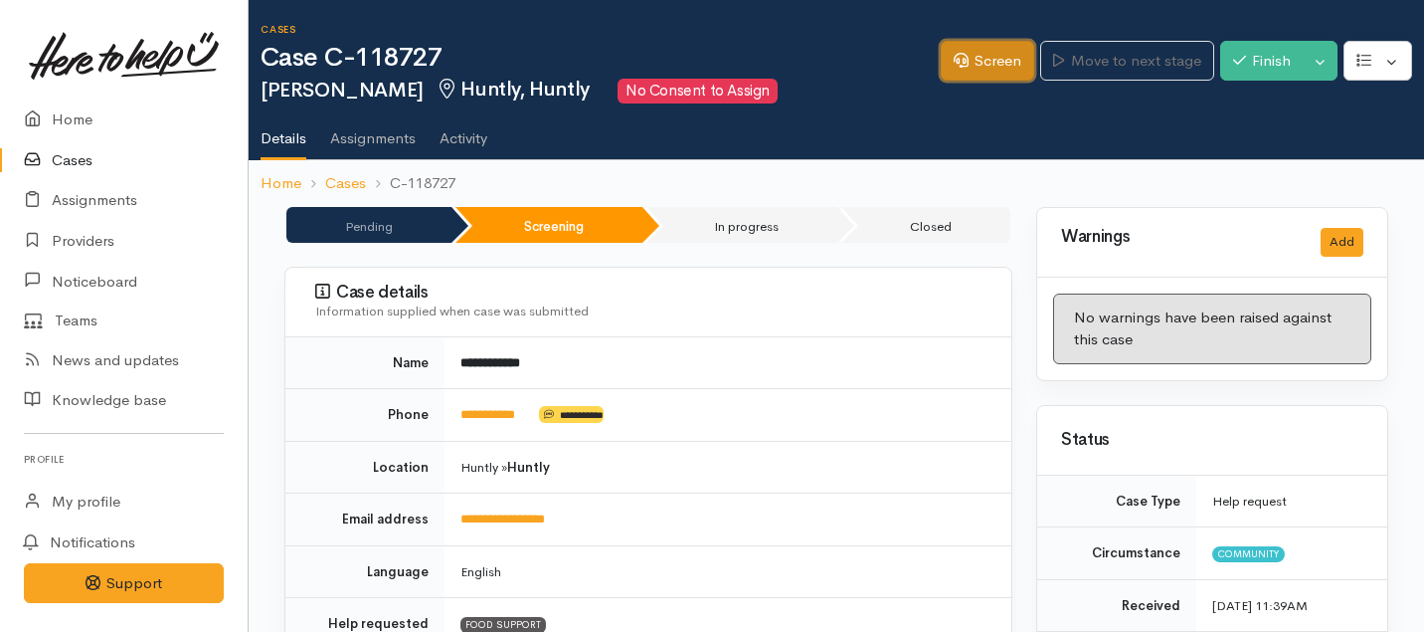
click at [994, 80] on link "Screen" at bounding box center [987, 61] width 93 height 41
click at [979, 53] on link "Screen" at bounding box center [987, 61] width 93 height 41
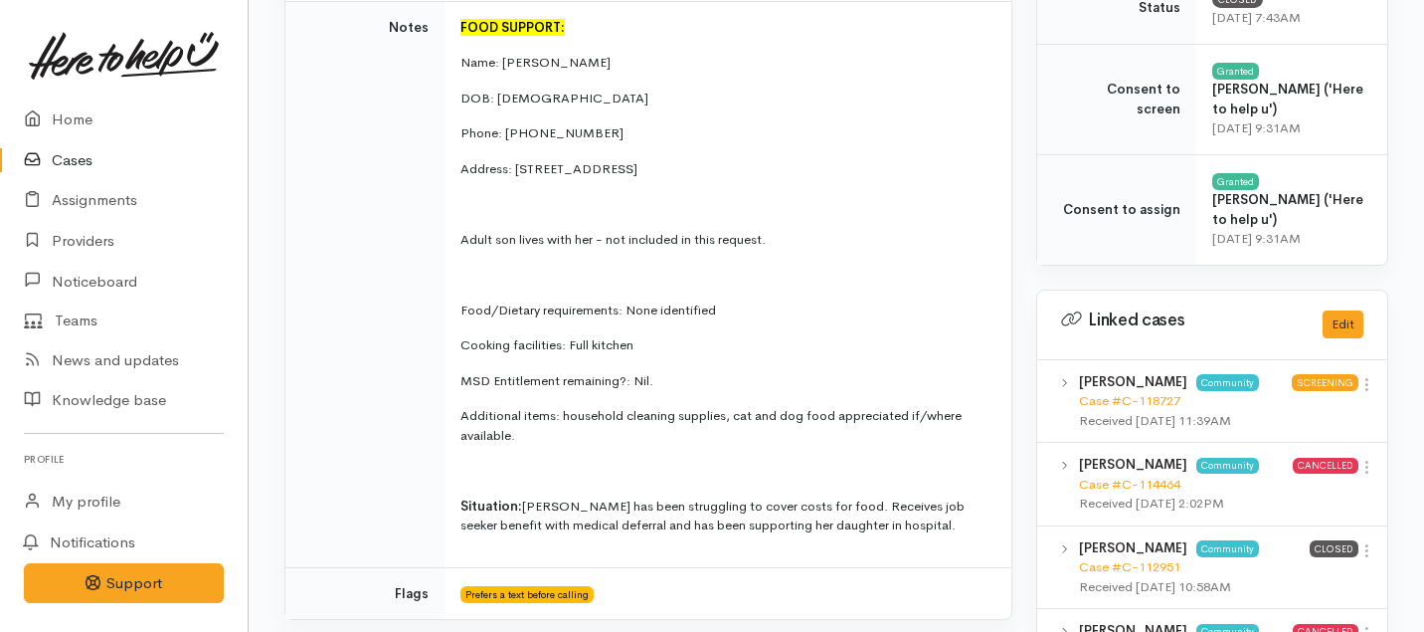
scroll to position [833, 0]
drag, startPoint x: 550, startPoint y: 439, endPoint x: 461, endPoint y: 52, distance: 396.9
click at [461, 52] on td "FOOD SUPPORT: Name: Denice Moana DOB: 15/10/1970 Phone: 0212022682 Address: 10 …" at bounding box center [728, 283] width 567 height 566
copy td "Name: Denice Moana DOB: 15/10/1970 Phone: 0212022682 Address: 10 Tither Street,…"
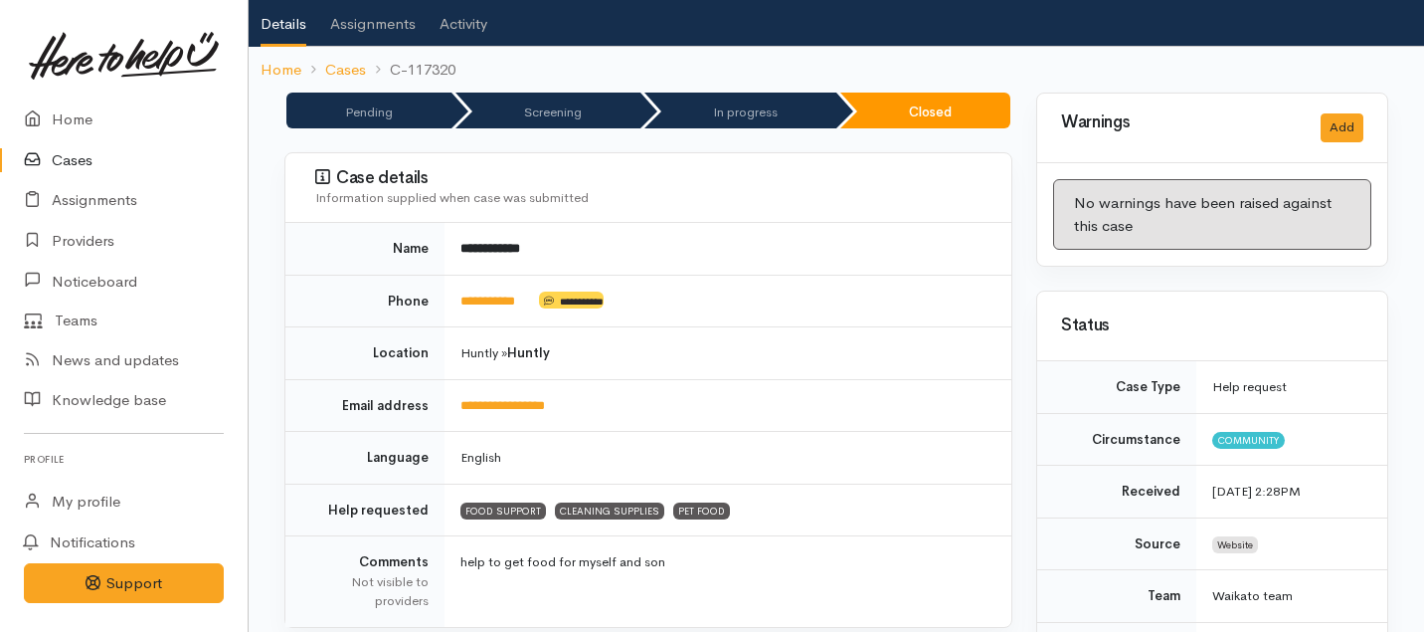
scroll to position [0, 0]
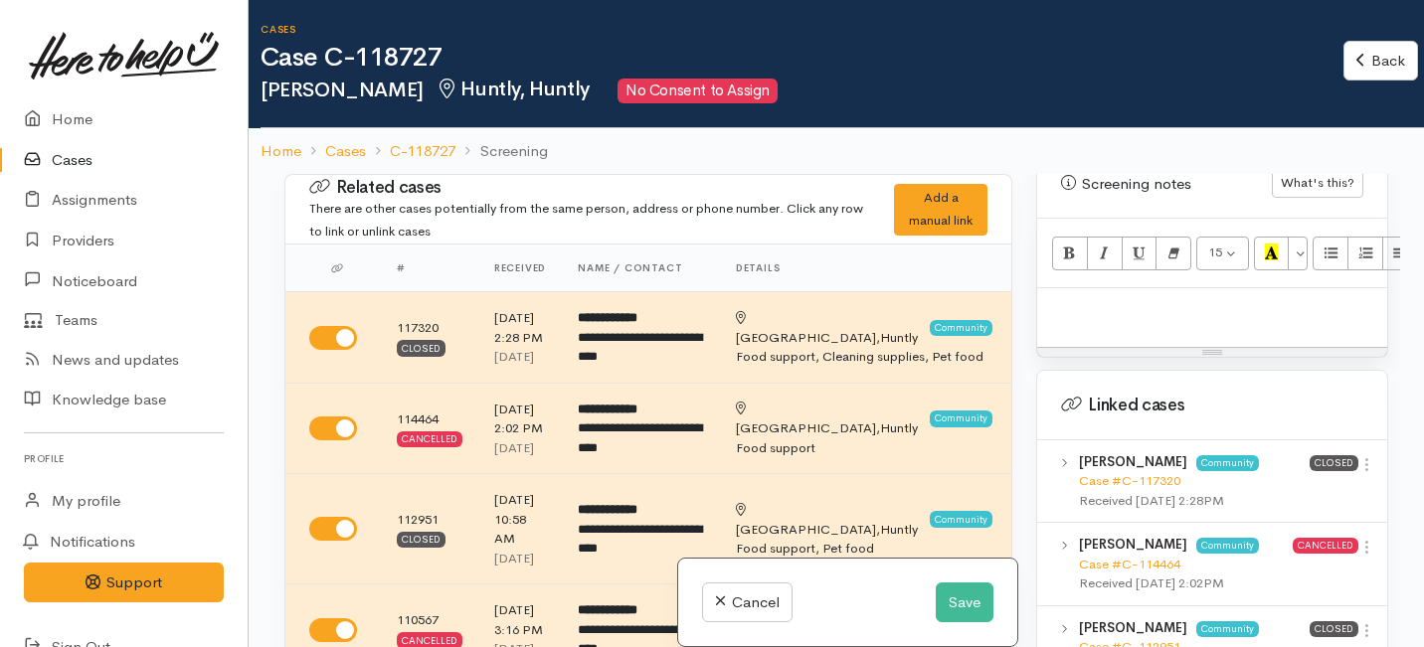
scroll to position [1260, 0]
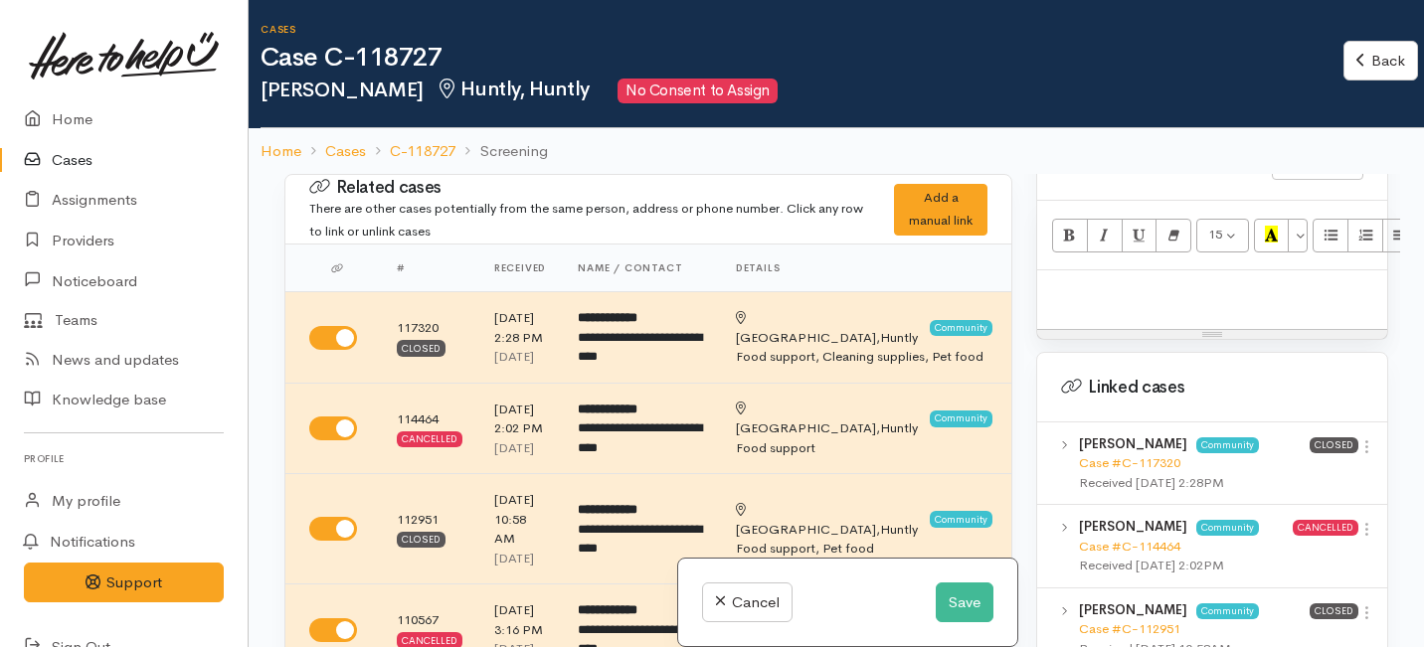
click at [1079, 280] on p at bounding box center [1212, 291] width 330 height 23
paste div
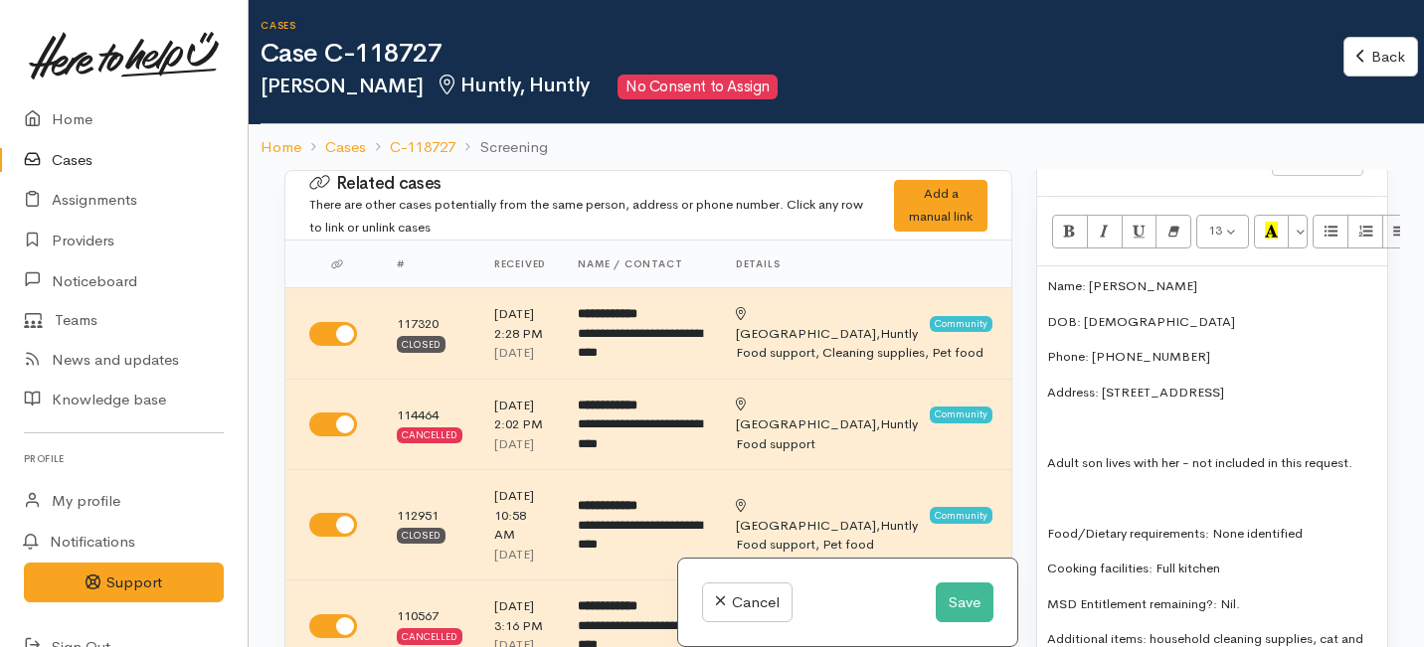
scroll to position [1268, 0]
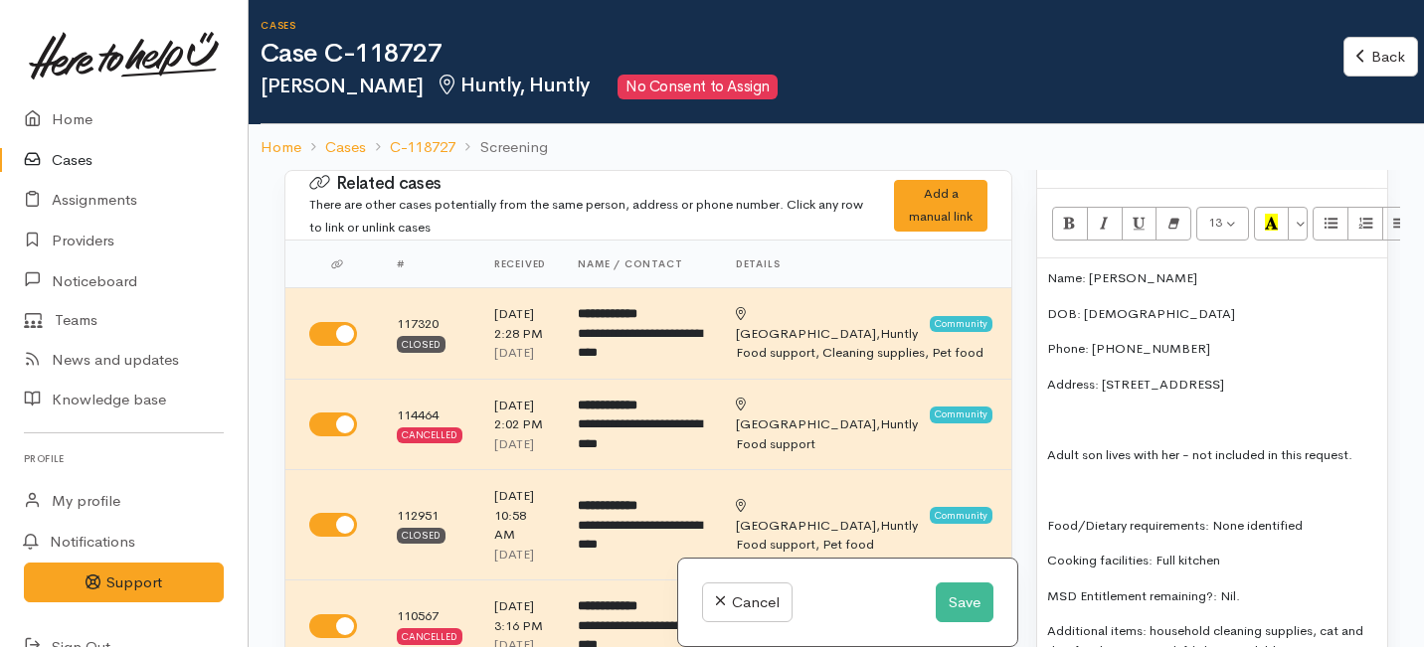
click at [1047, 446] on p "Adult son lives with her - not included in this request." at bounding box center [1212, 456] width 330 height 20
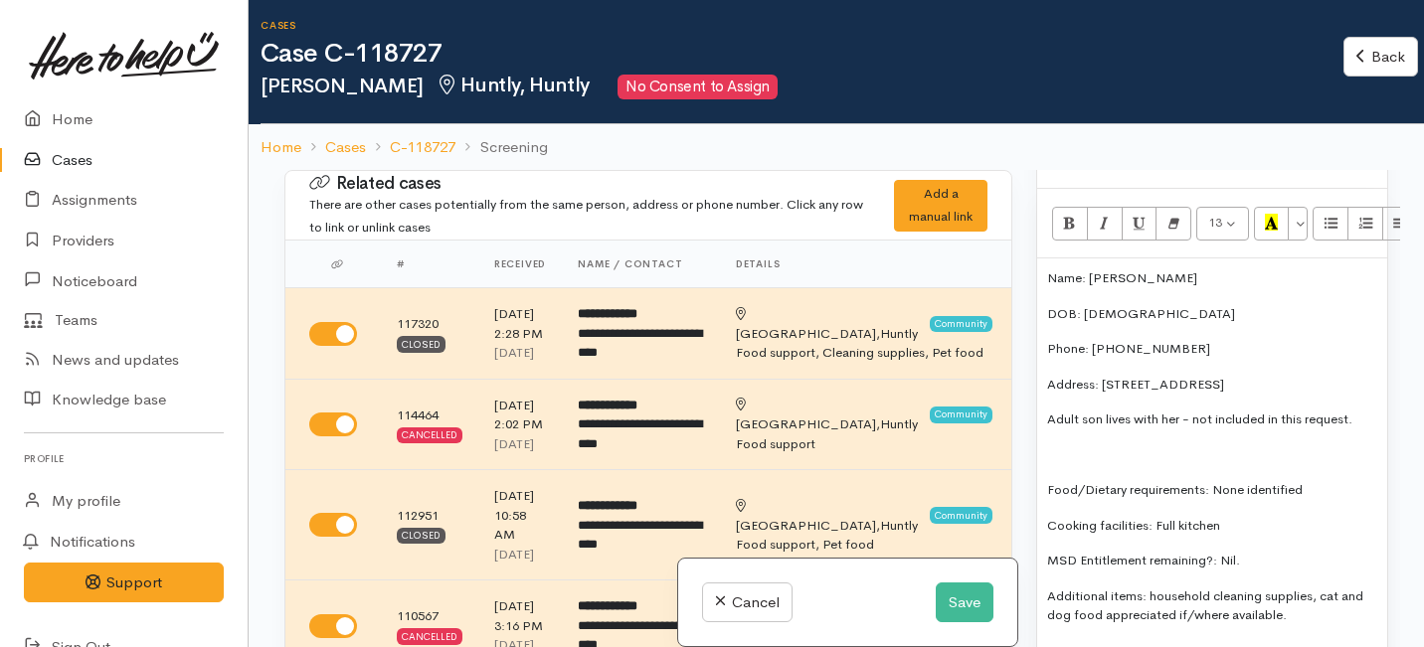
click at [1045, 473] on div "Name: Denice Moana DOB: 15/10/1970 Phone: 0212022682 Address: 10 Tither Street,…" at bounding box center [1212, 455] width 350 height 393
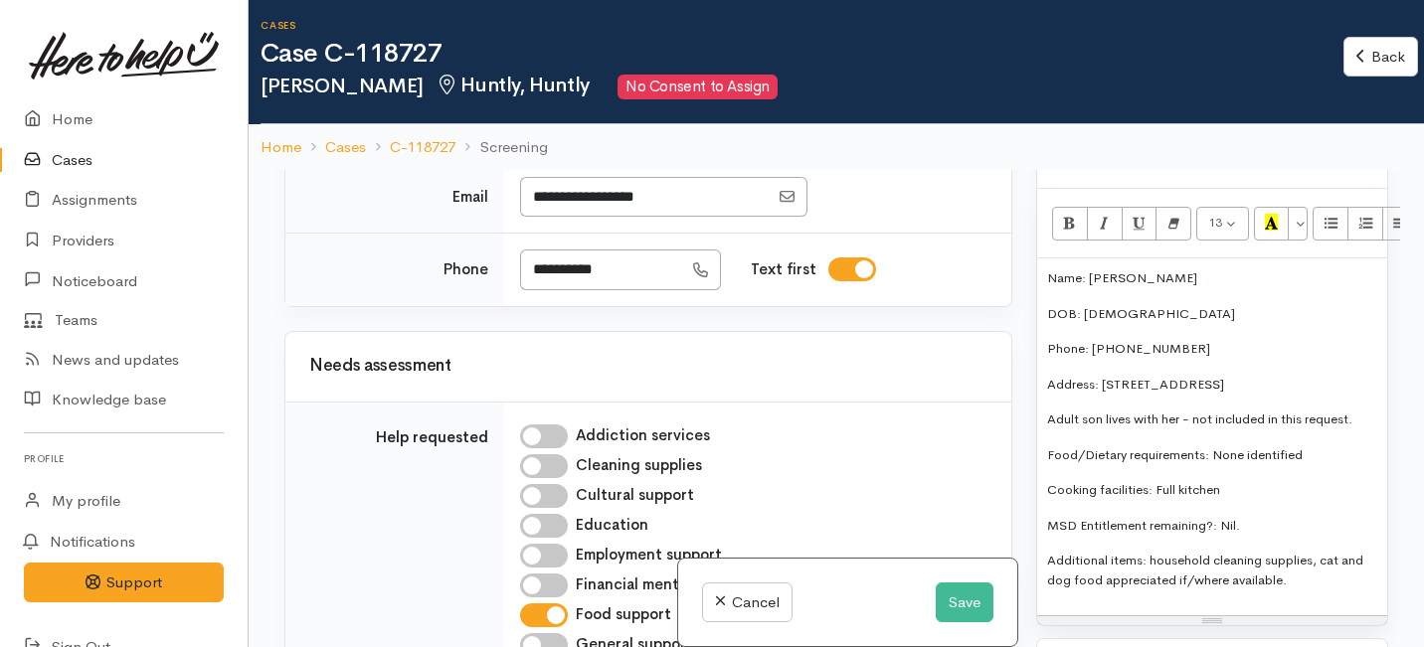
scroll to position [1282, 0]
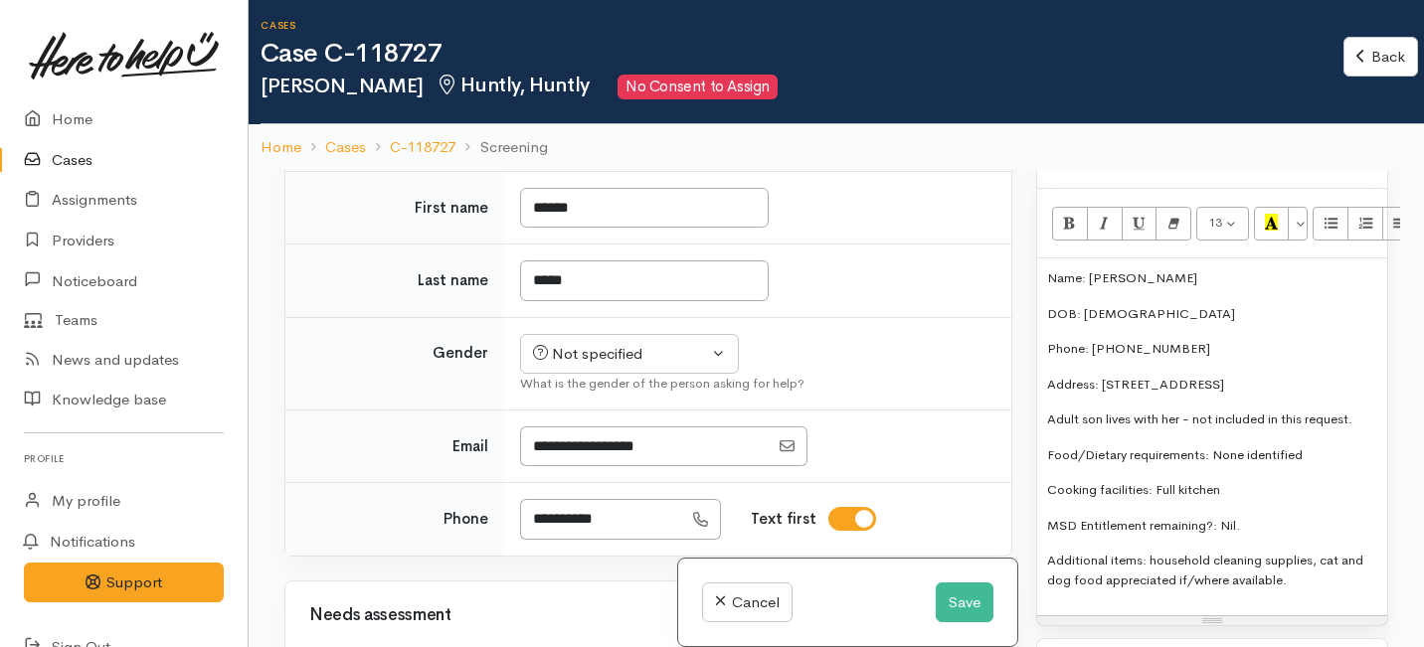
click at [558, 24] on input "I have been given consent to capture screening information" at bounding box center [555, 12] width 48 height 24
checkbox input "true"
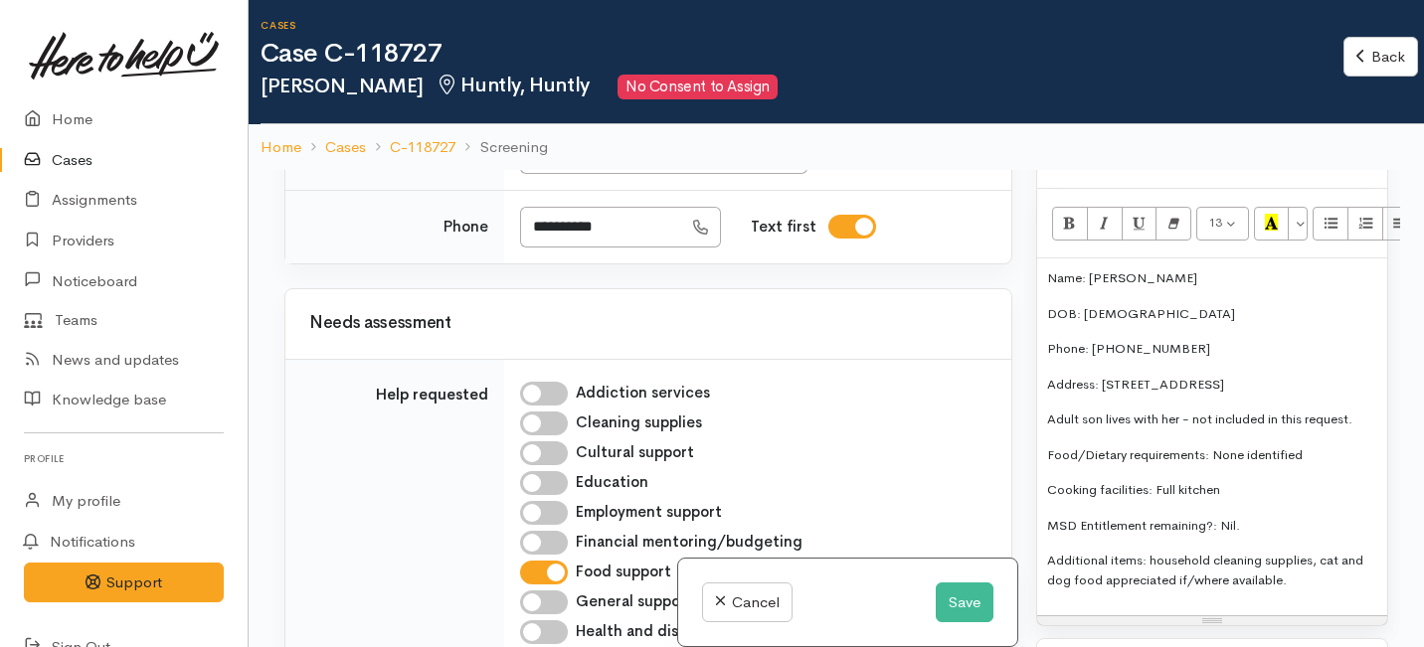
scroll to position [1580, 0]
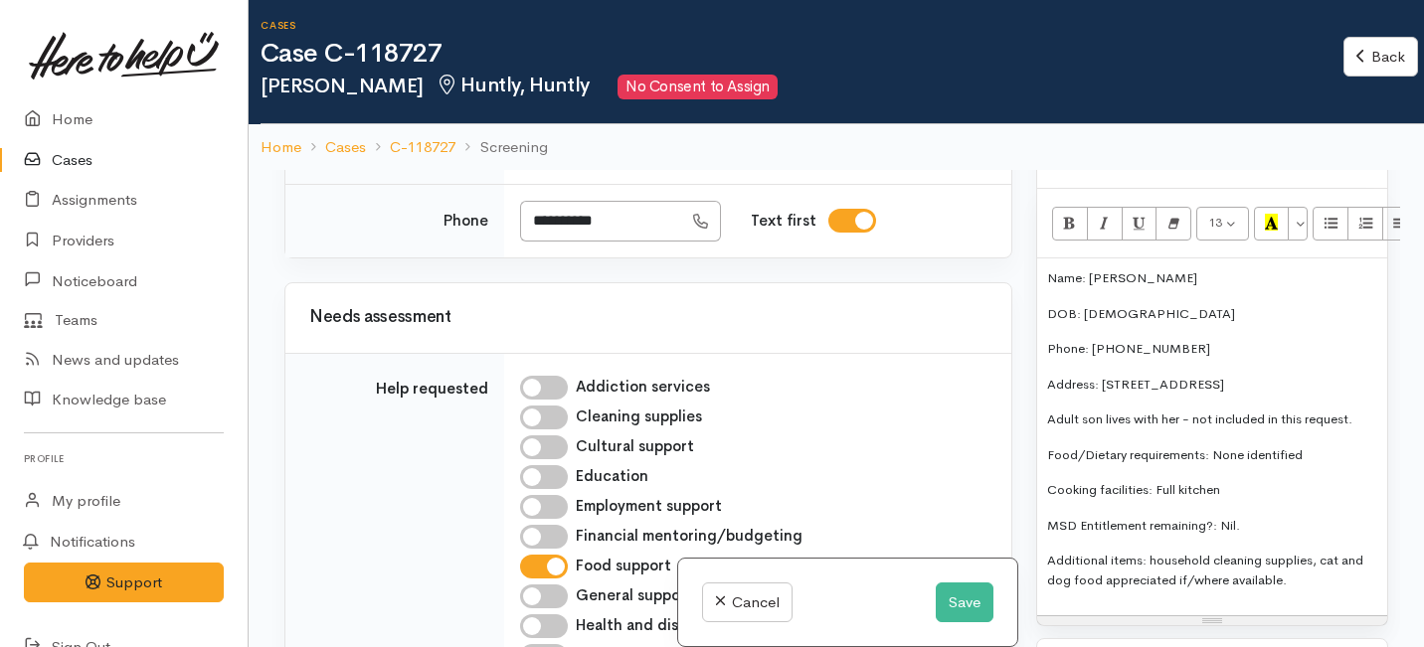
click at [566, 68] on div "Not specified" at bounding box center [620, 56] width 175 height 23
click at [575, 175] on span "Female" at bounding box center [645, 163] width 170 height 23
select select "Female"
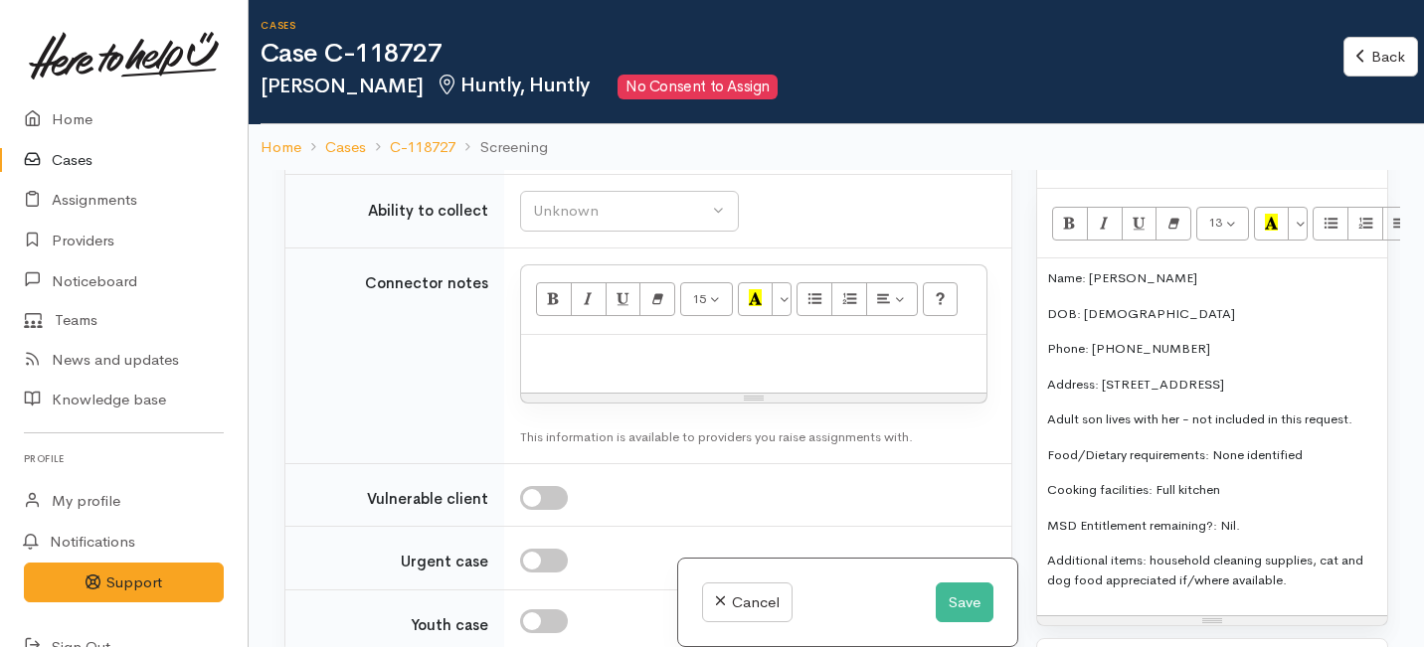
scroll to position [2540, 0]
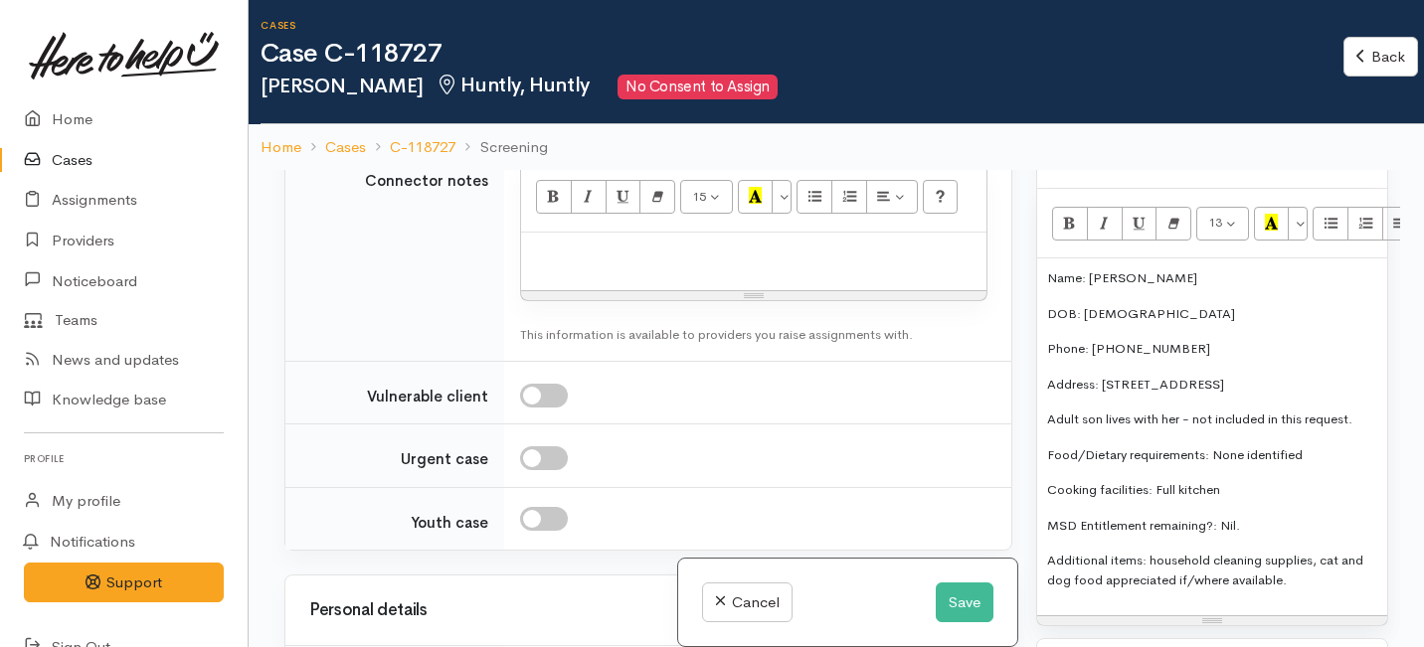
click at [603, 48] on div "Unknown" at bounding box center [620, 36] width 175 height 23
click at [571, 238] on link "No" at bounding box center [629, 222] width 217 height 31
select select "1"
click at [578, 120] on div "Unknown" at bounding box center [620, 108] width 175 height 23
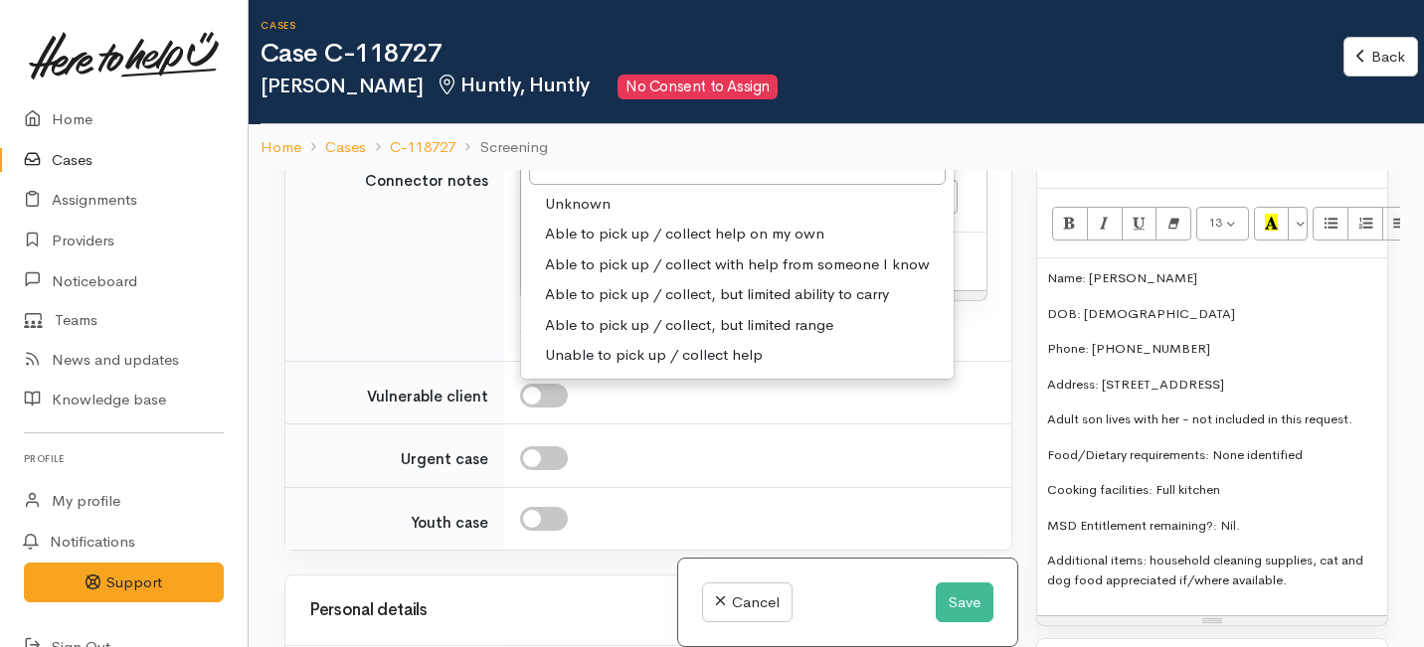
click at [582, 246] on span "Able to pick up / collect help on my own" at bounding box center [684, 234] width 279 height 23
select select "2"
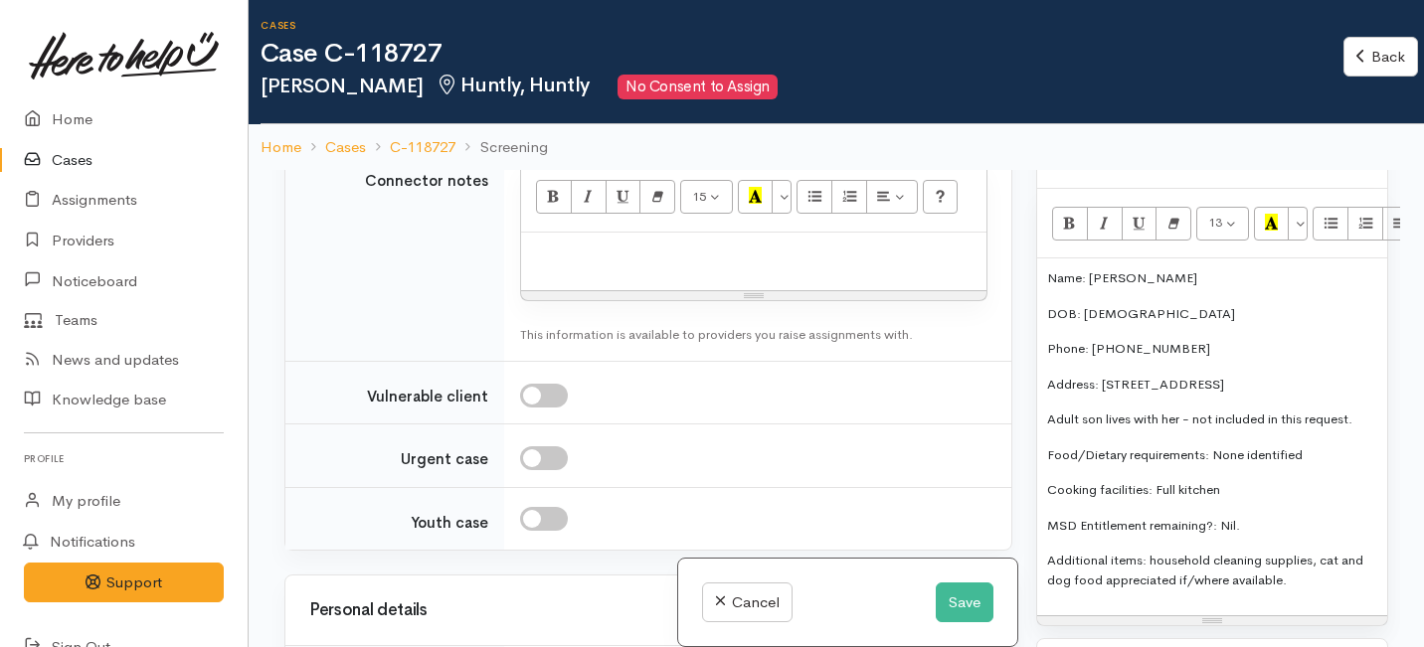
click at [596, 266] on p at bounding box center [754, 254] width 446 height 23
click at [1305, 565] on p "Additional items: household cleaning supplies, cat and dog food appreciated if/…" at bounding box center [1212, 570] width 330 height 39
drag, startPoint x: 1305, startPoint y: 565, endPoint x: 1045, endPoint y: 232, distance: 422.3
click at [1045, 232] on div "13 8 9 10 11 12 14 18 24 36 Background Color Transparent Select #ffff00 Text Co…" at bounding box center [1212, 407] width 350 height 437
copy div "Name: Denice Moana DOB: 15/10/1970 Phone: 0212022682 Address: 10 Tither Street,…"
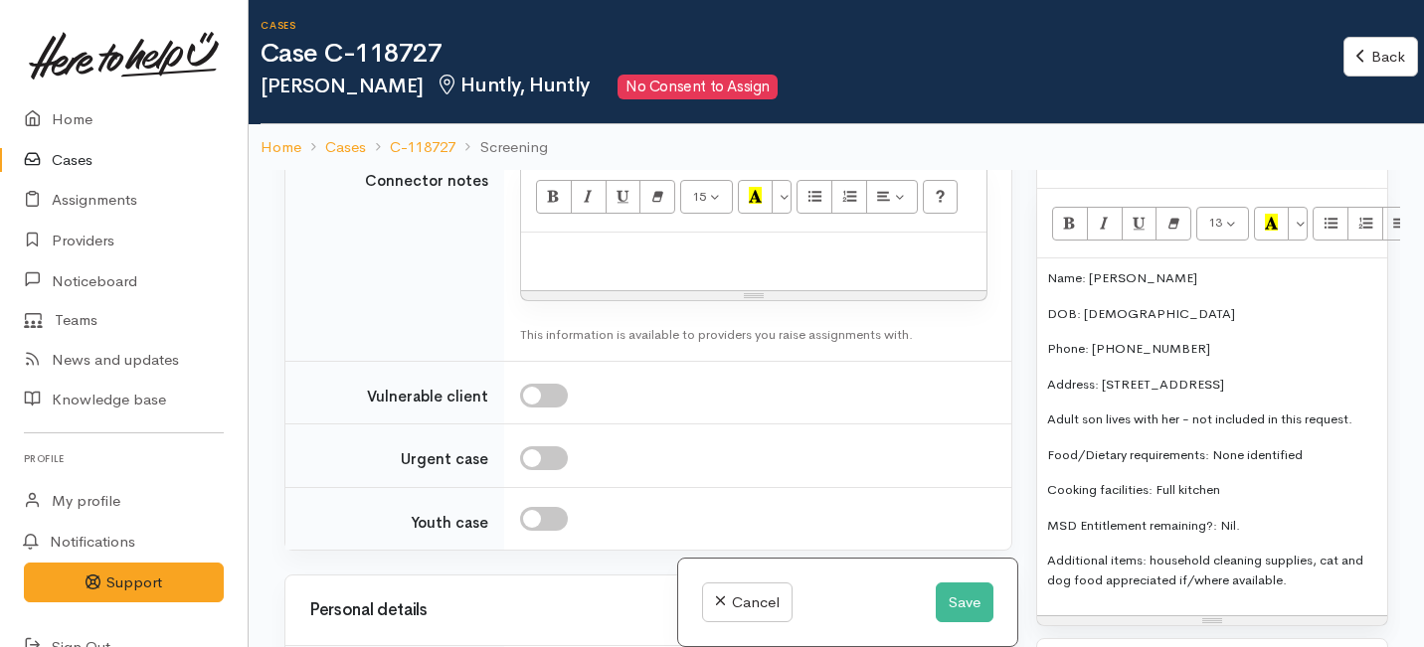
click at [584, 266] on p at bounding box center [754, 254] width 446 height 23
paste div
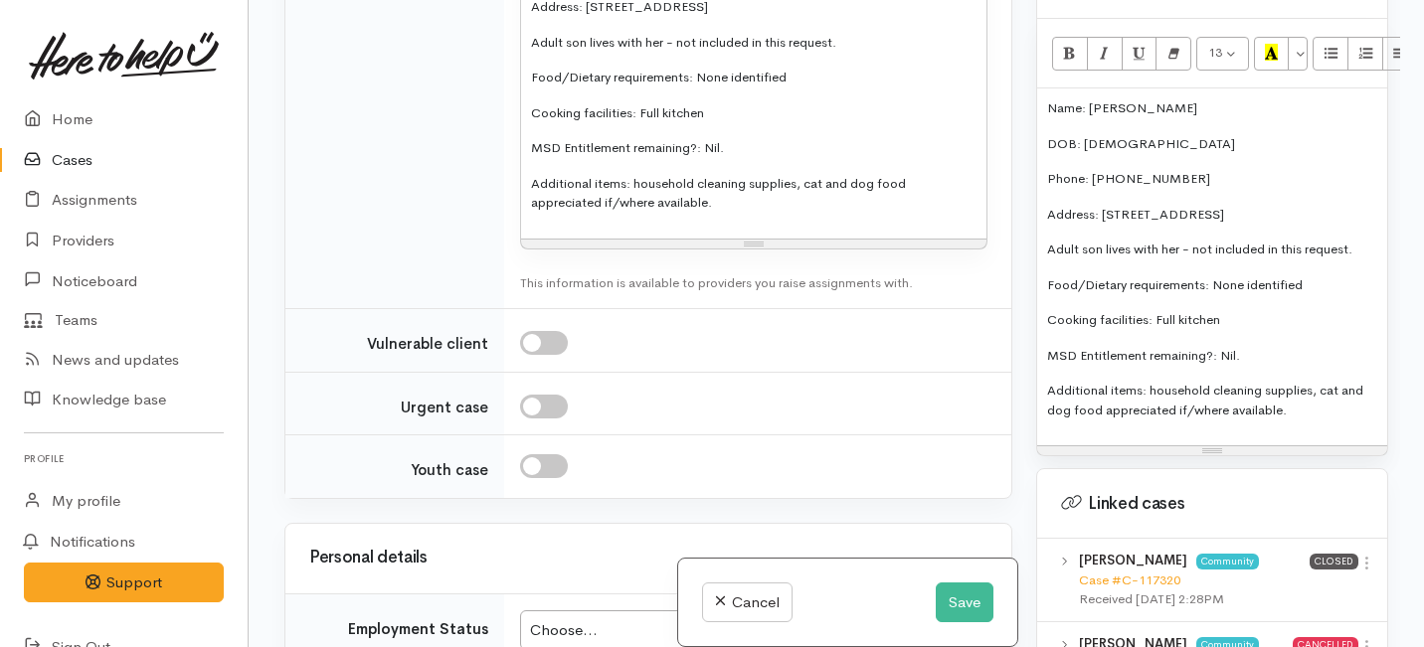
scroll to position [2706, 0]
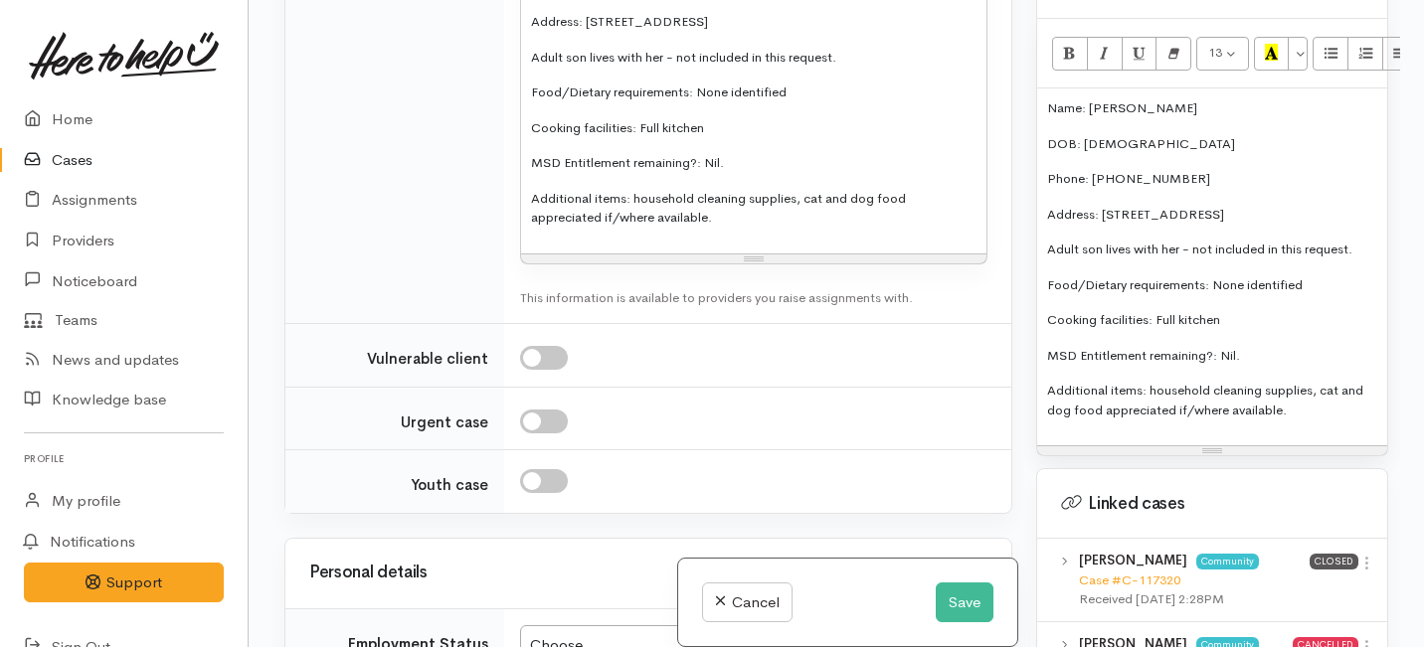
drag, startPoint x: 883, startPoint y: 355, endPoint x: 722, endPoint y: 356, distance: 161.1
click at [722, 254] on div "Name: Denice Moana DOB: 15/10/1970 Phone: 0212022682 Address: 10 Tither Street,…" at bounding box center [753, 75] width 465 height 357
click at [863, 68] on p "Adult son lives with her - not included in this request." at bounding box center [754, 58] width 446 height 20
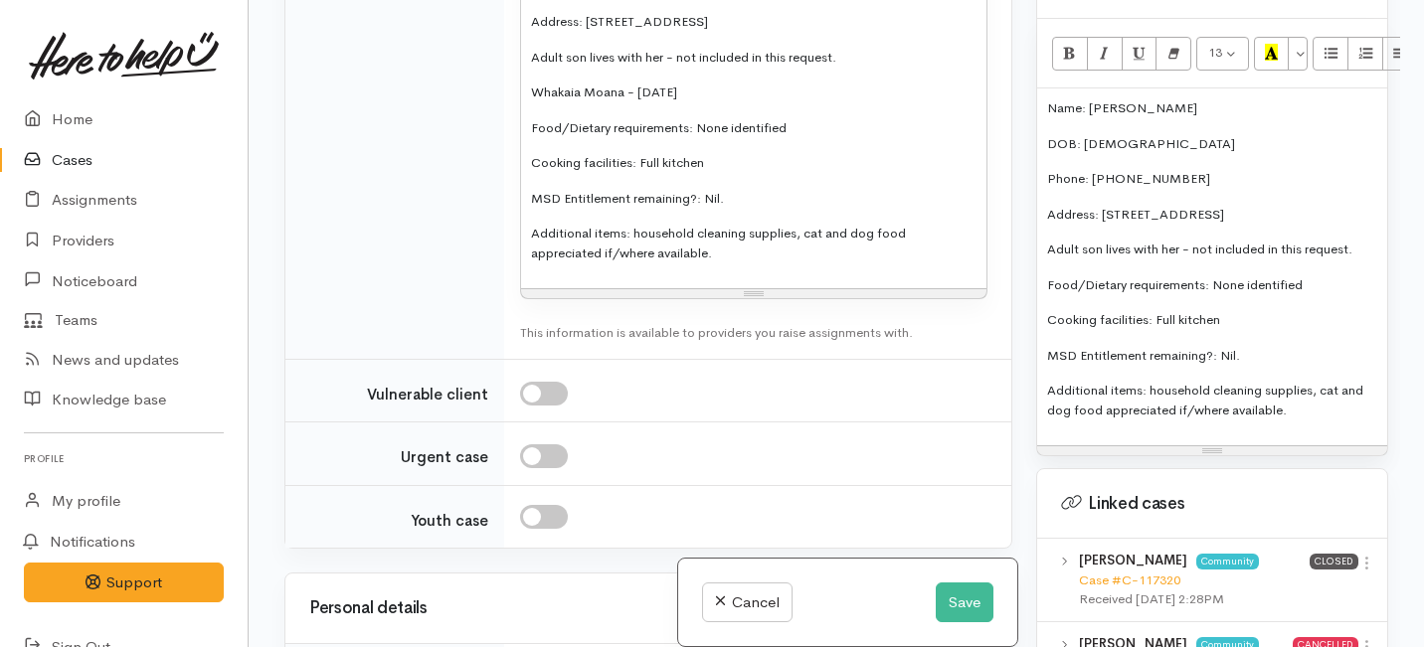
drag, startPoint x: 856, startPoint y: 339, endPoint x: 521, endPoint y: 342, distance: 335.2
click at [521, 289] on div "Name: Denice Moana DOB: 15/10/1970 Phone: 0212022682 Address: 10 Tither Street,…" at bounding box center [753, 93] width 465 height 393
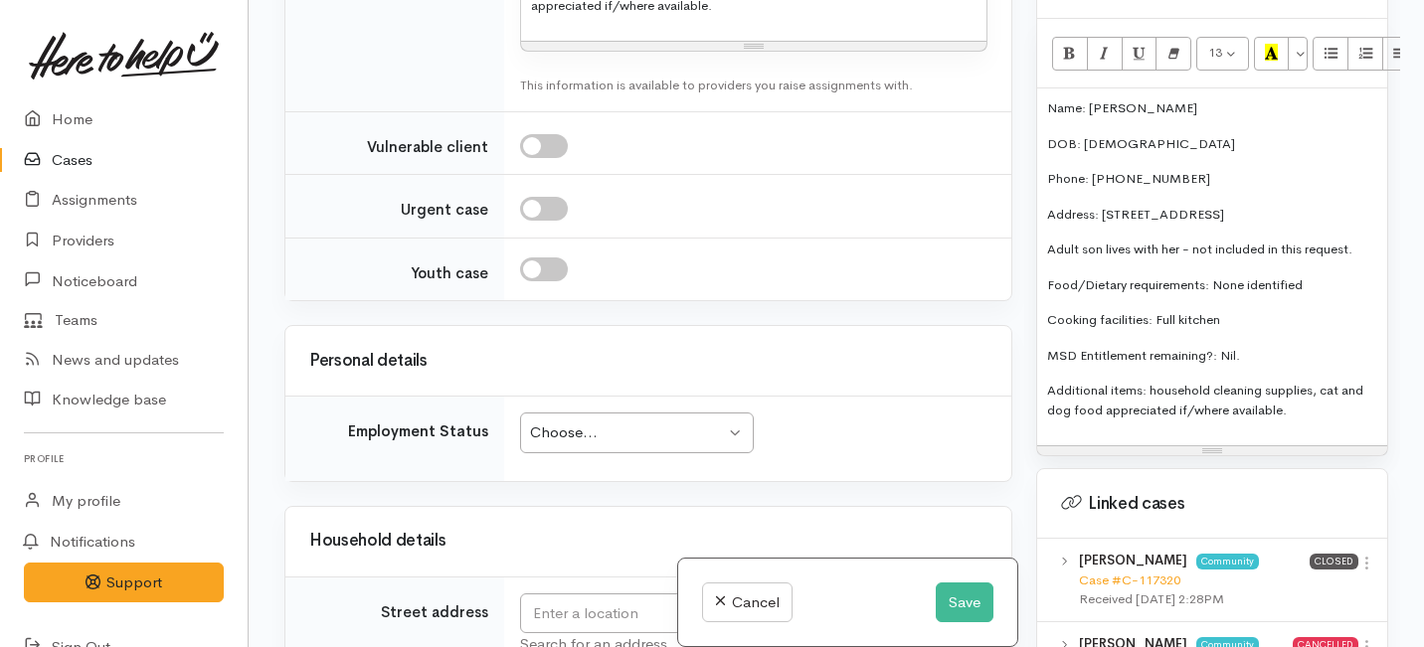
scroll to position [2851, 0]
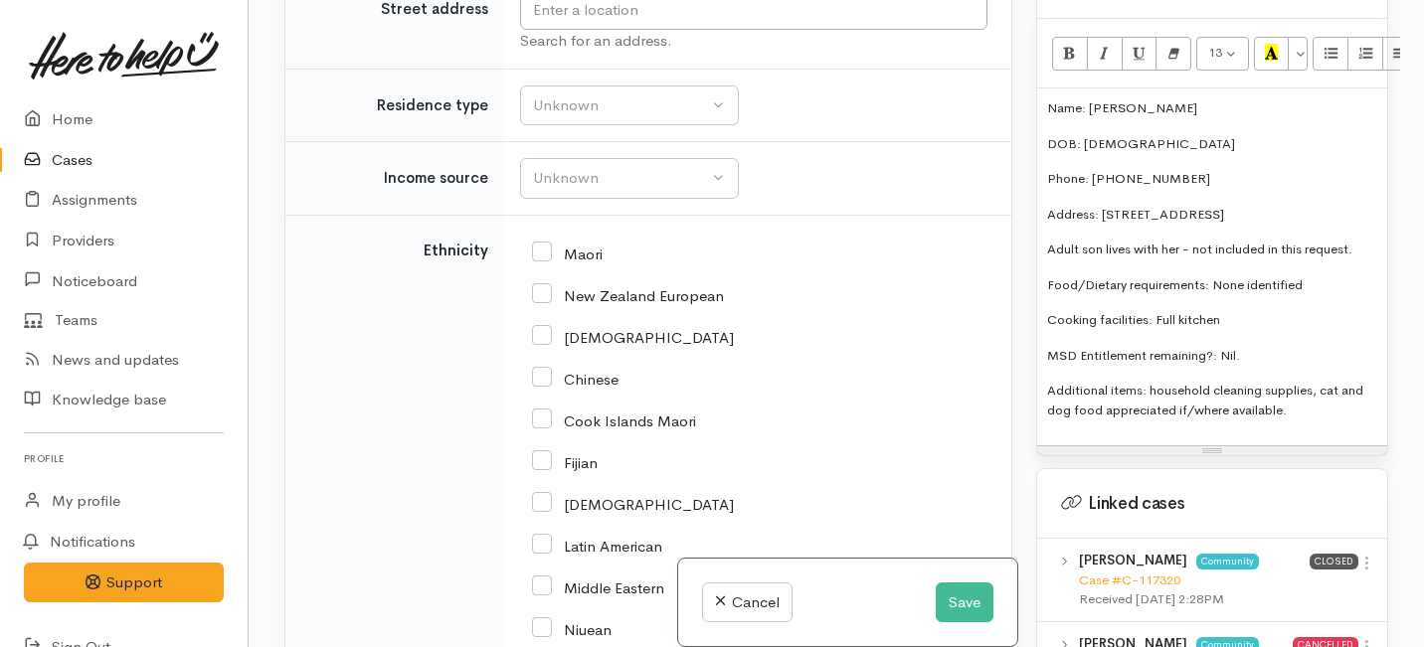
scroll to position [3577, 0]
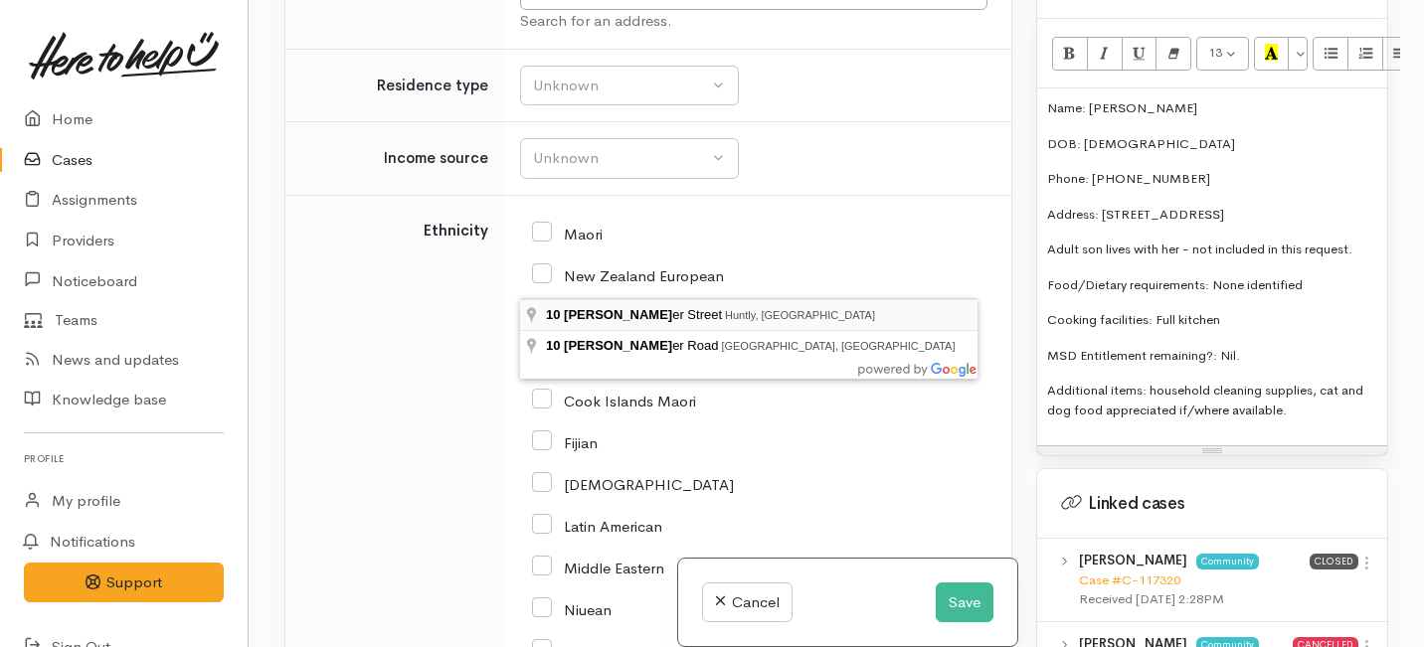
type input "10 Tither Street, Huntly, New Zealand"
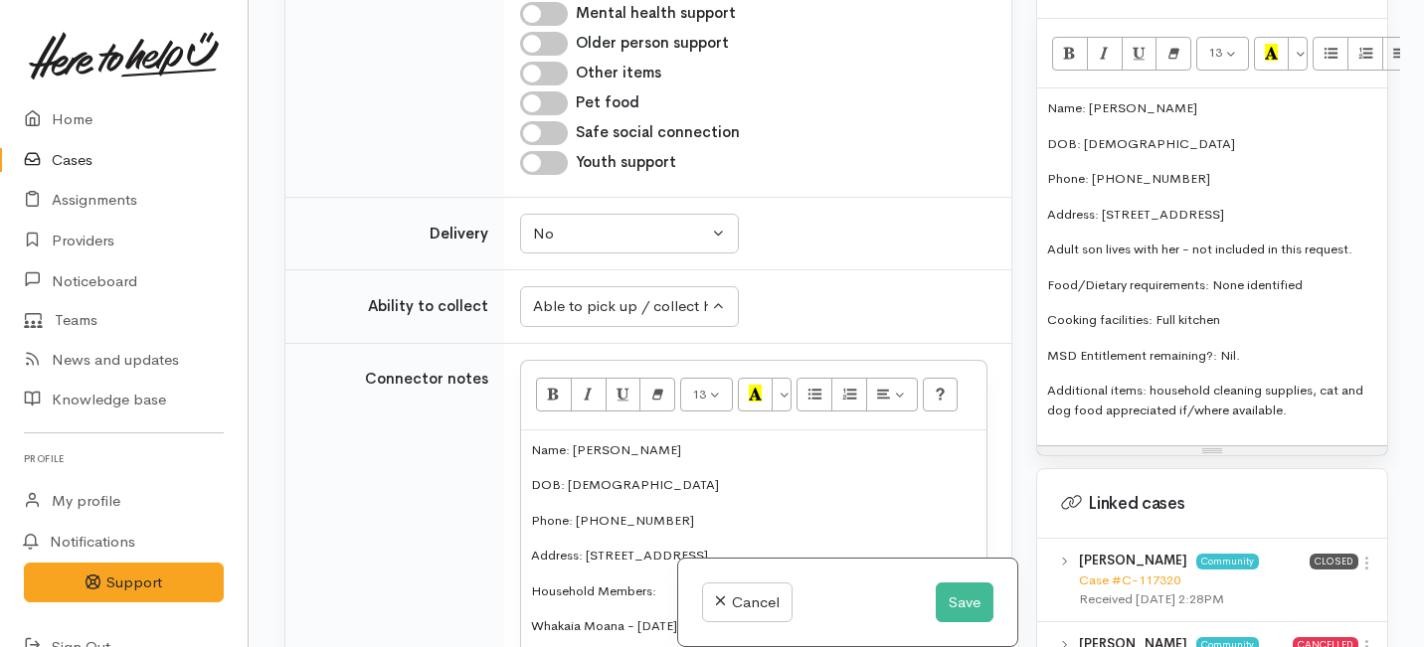
scroll to position [3707, 0]
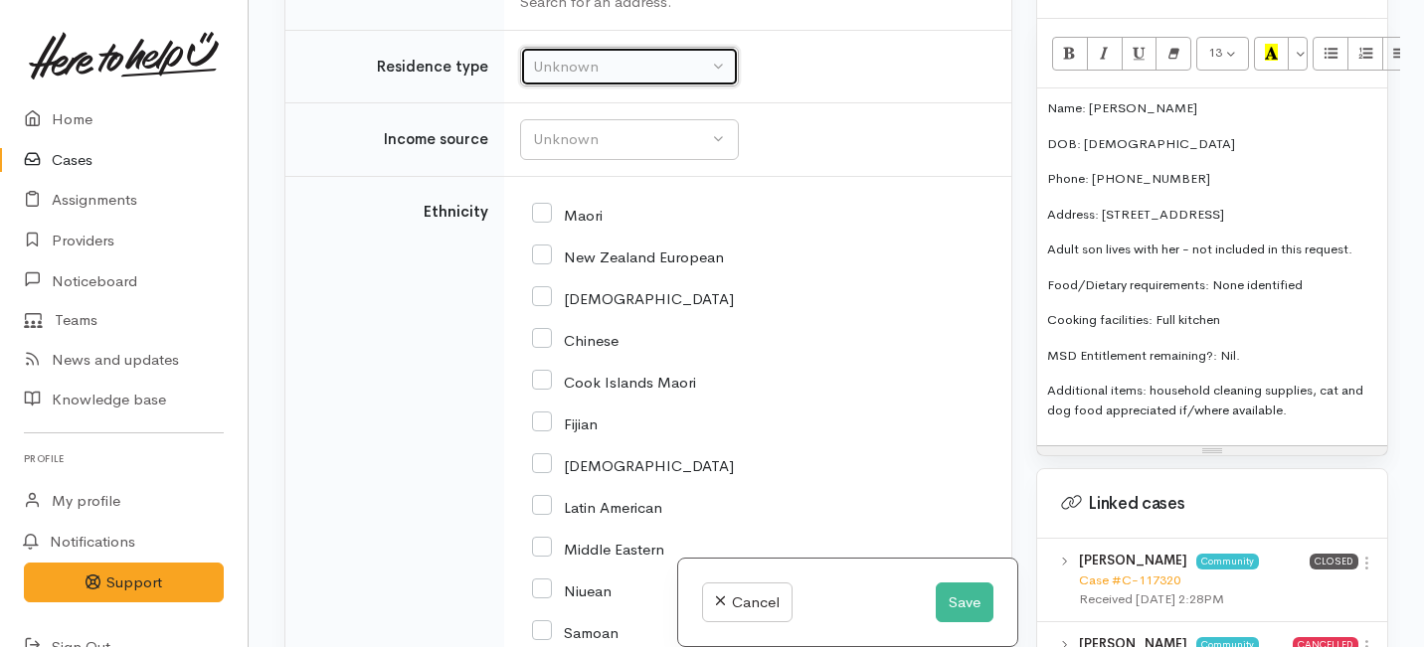
click at [580, 79] on div "Unknown" at bounding box center [620, 67] width 175 height 23
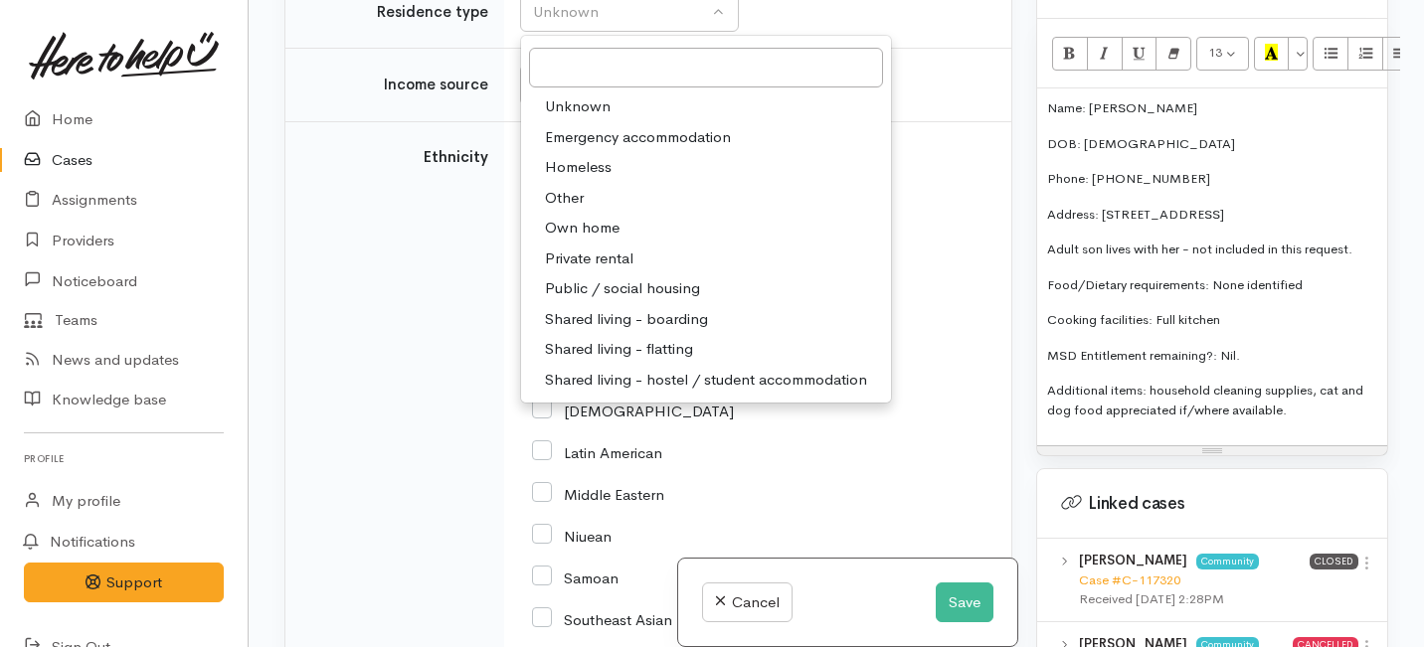
click at [588, 271] on span "Private rental" at bounding box center [589, 259] width 89 height 23
select select "2"
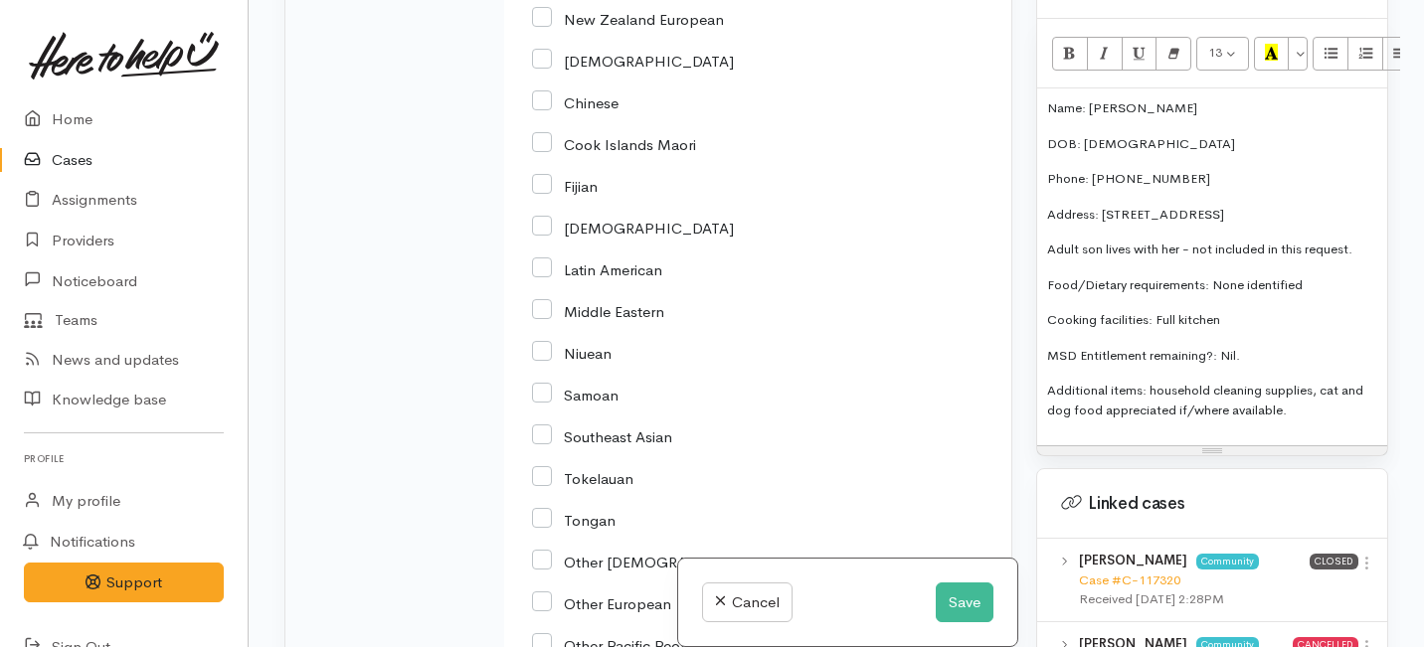
scroll to position [3972, 0]
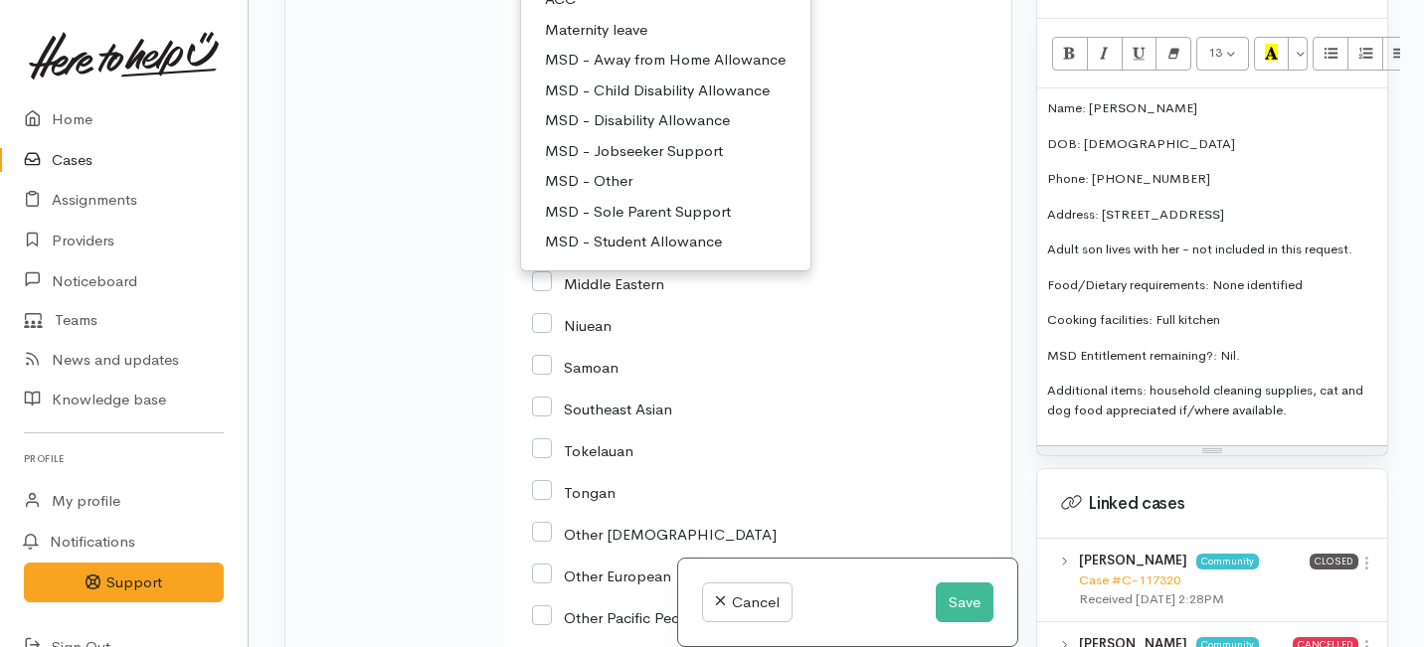
click at [585, 163] on span "MSD - Jobseeker Support" at bounding box center [634, 151] width 178 height 23
select select "4"
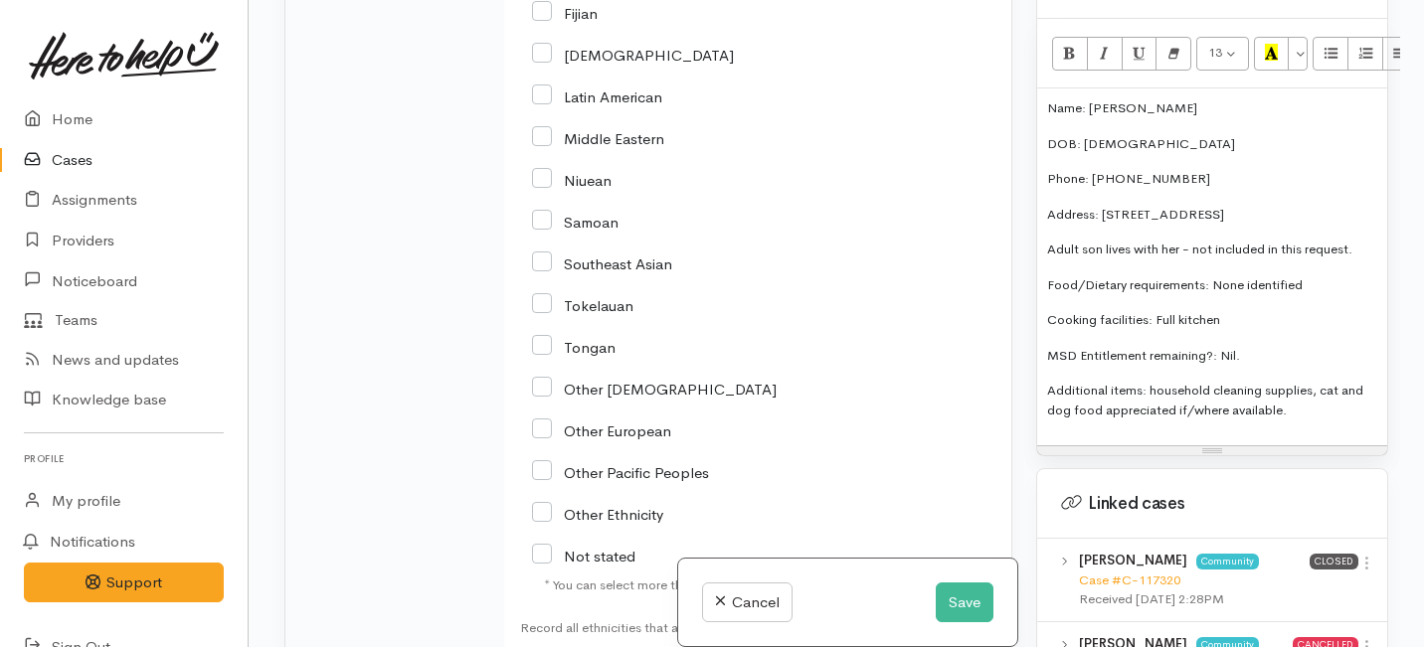
scroll to position [4124, 0]
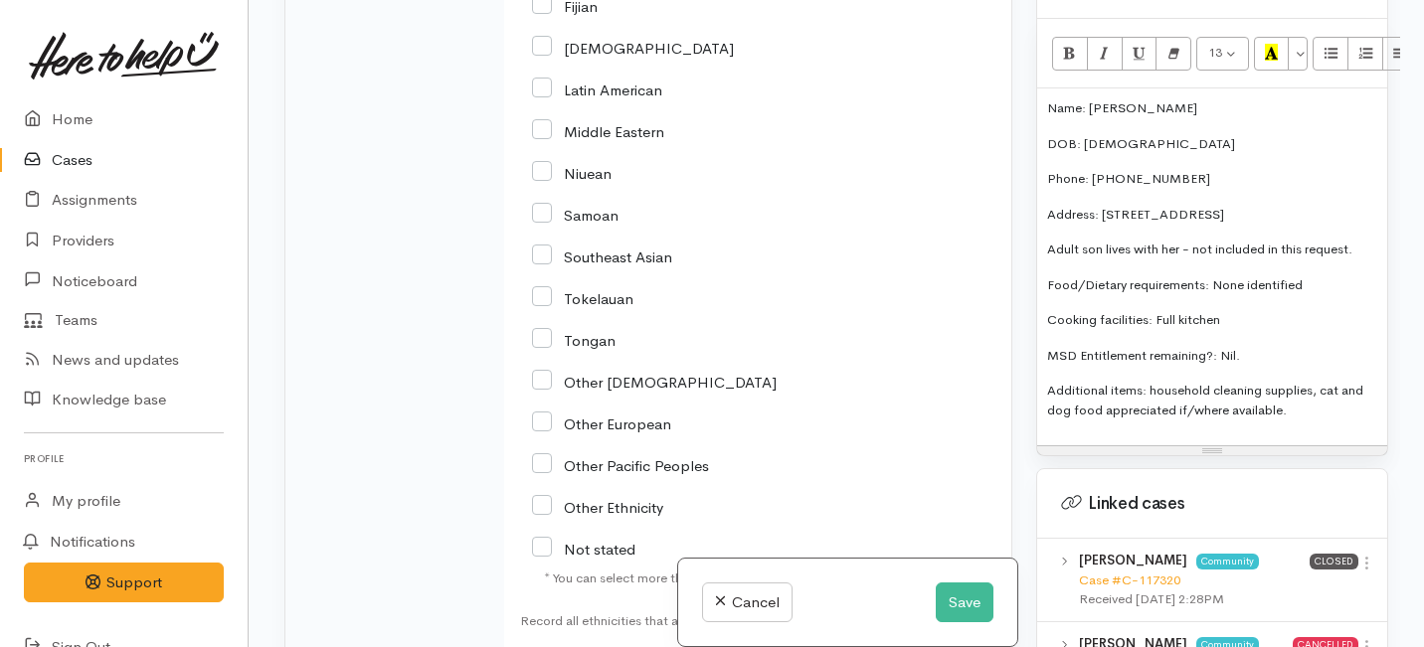
checkbox input "true"
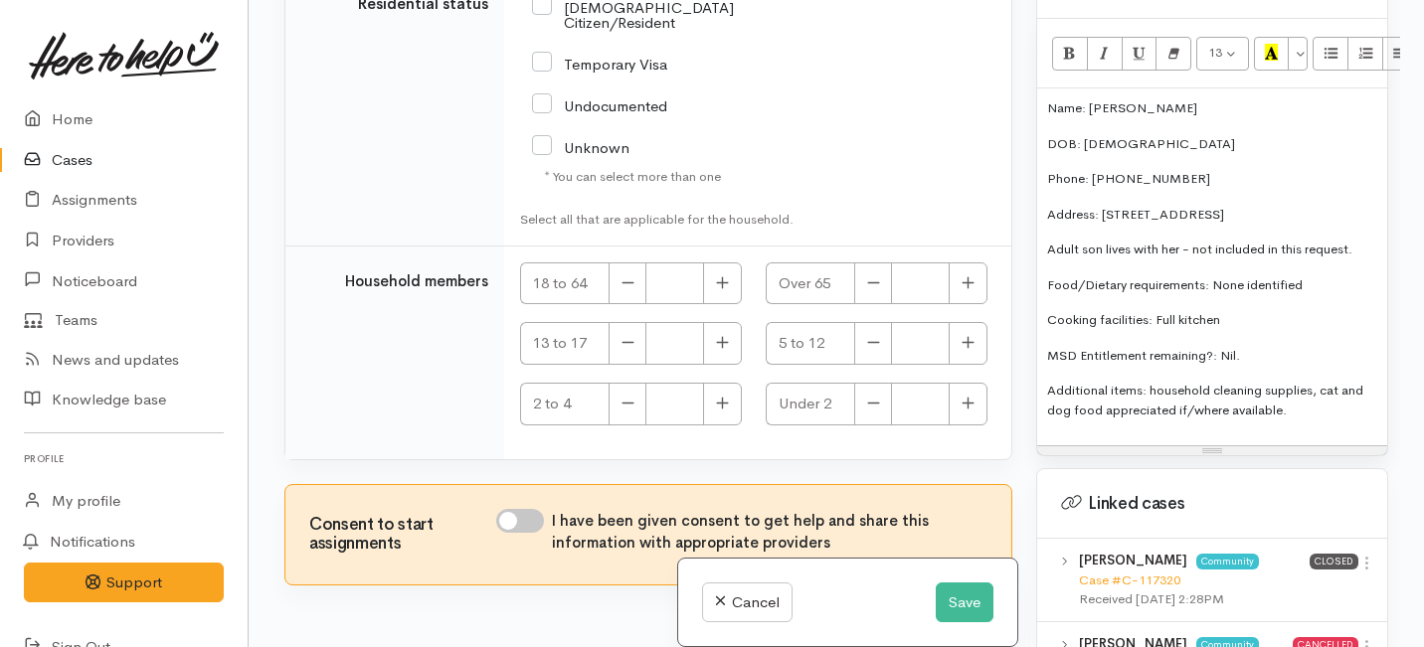
scroll to position [4805, 0]
click at [538, 29] on input "NZ Citizen/Resident" at bounding box center [668, 12] width 272 height 33
checkbox input "true"
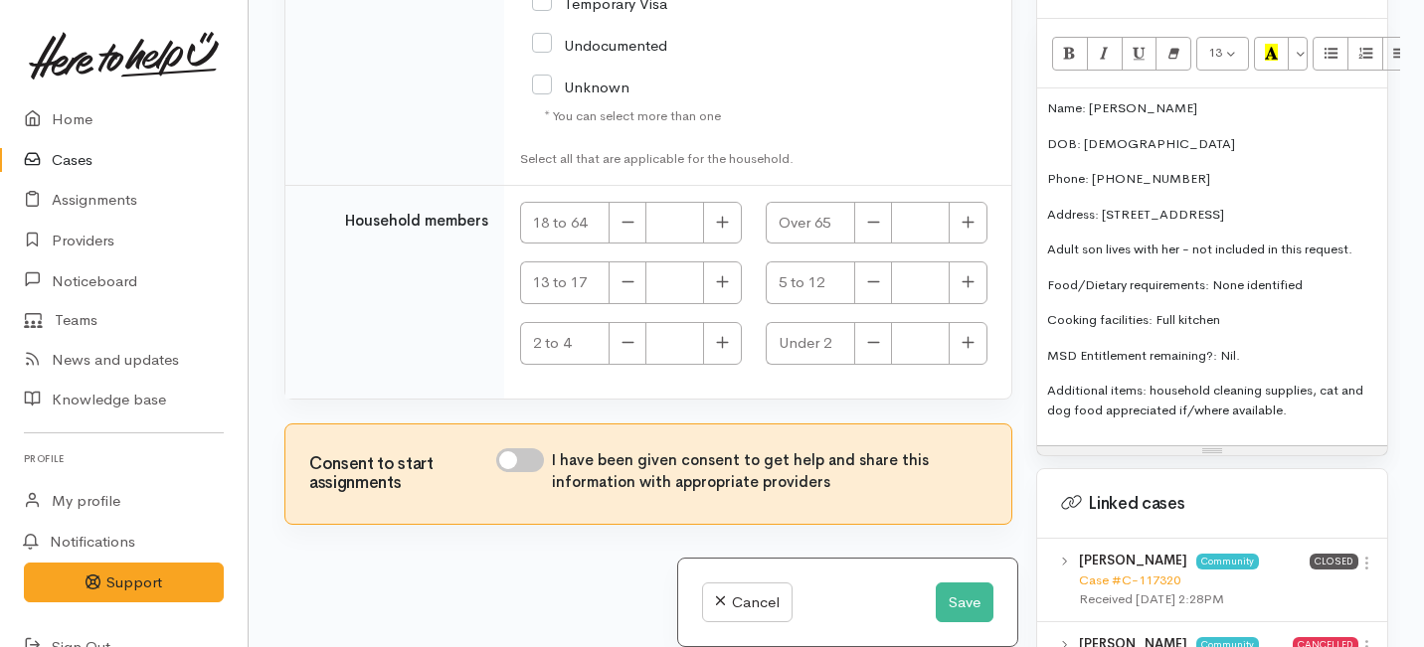
scroll to position [174, 0]
click at [717, 234] on button "button" at bounding box center [722, 223] width 39 height 43
type input "2"
click at [528, 455] on input "I have been given consent to get help and share this information with appropria…" at bounding box center [520, 461] width 48 height 24
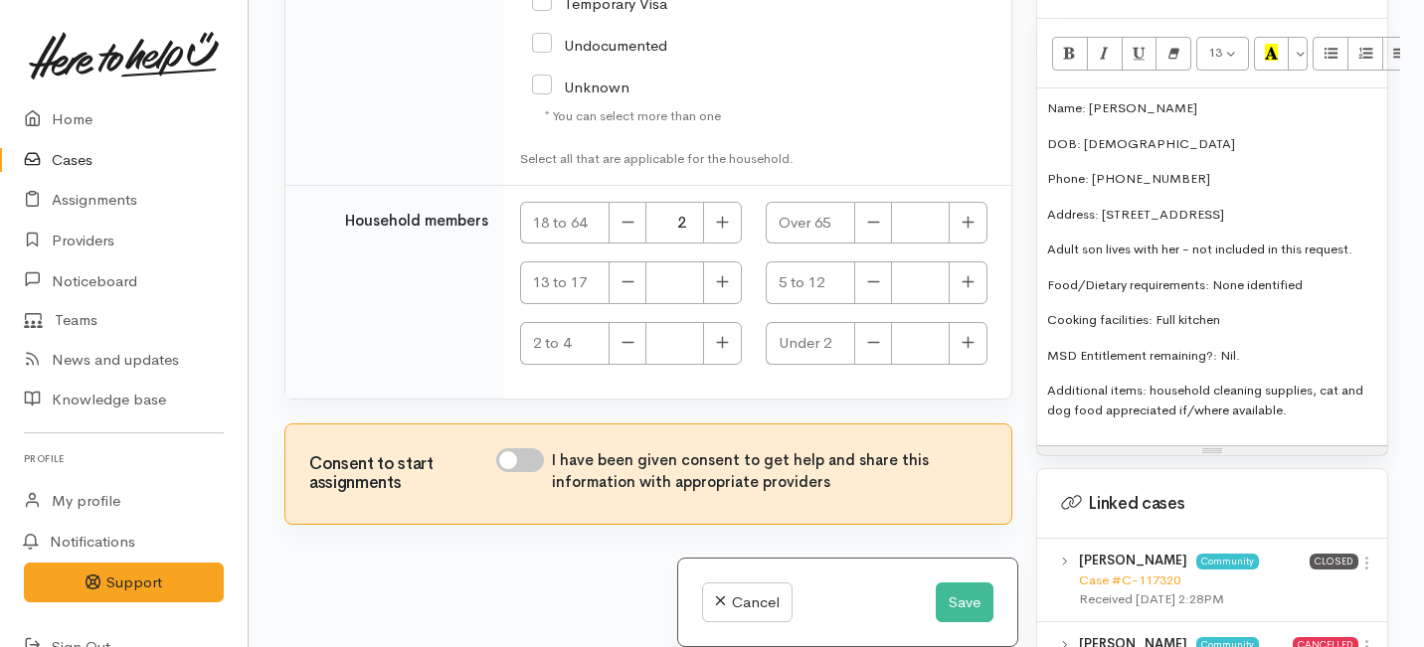
checkbox input "true"
click at [957, 599] on button "Save" at bounding box center [965, 603] width 58 height 41
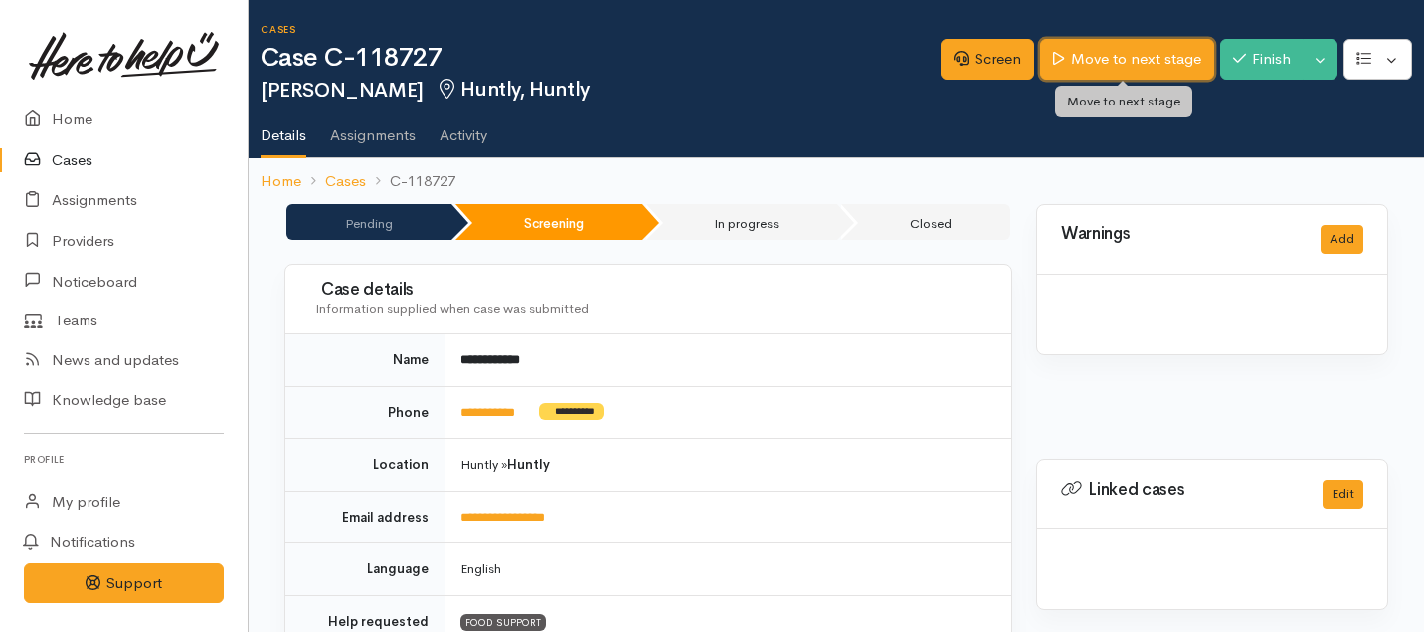
click at [1105, 69] on link "Move to next stage" at bounding box center [1126, 59] width 173 height 41
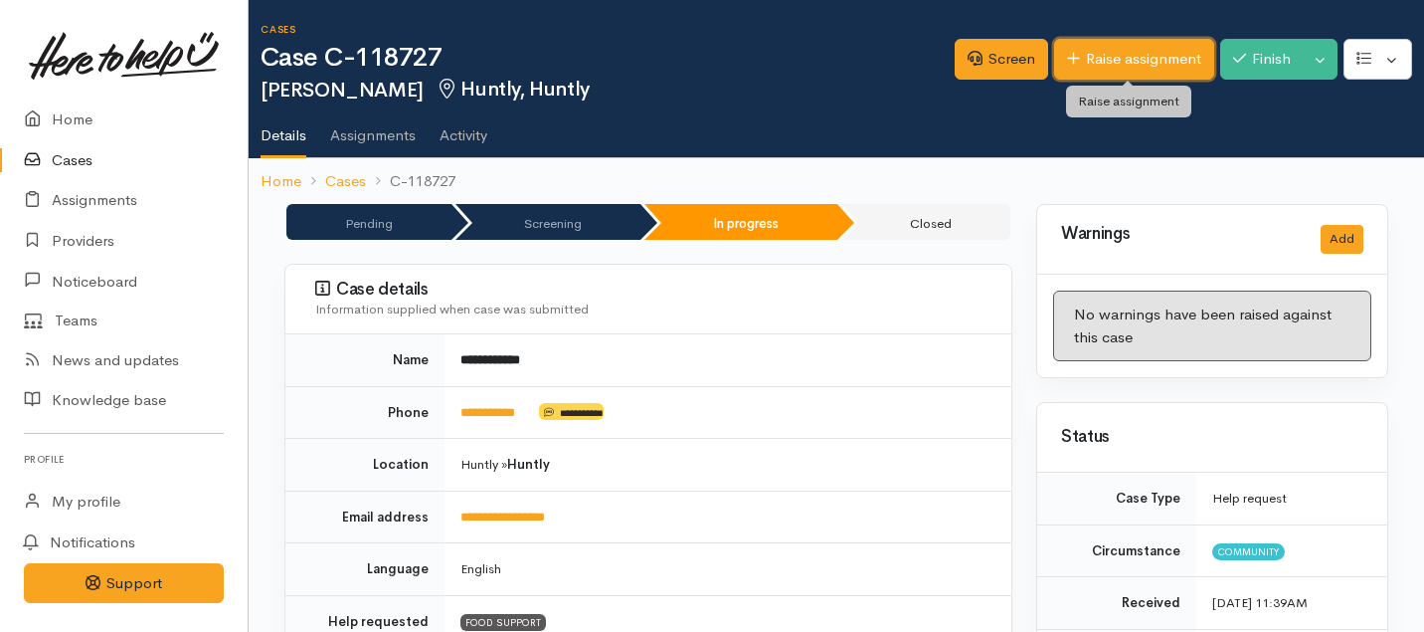
click at [1117, 60] on link "Raise assignment" at bounding box center [1134, 59] width 160 height 41
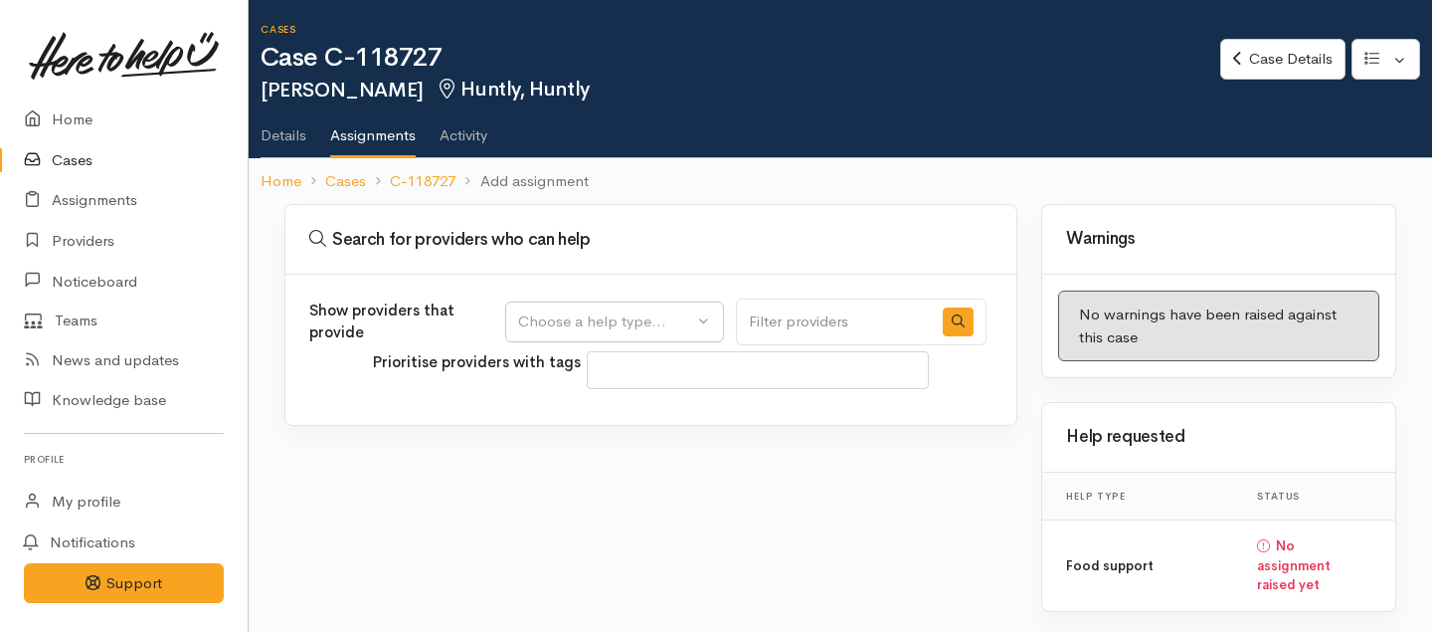
select select
click at [607, 334] on button "Choose a help type..." at bounding box center [614, 321] width 219 height 41
click at [560, 412] on span "Food support" at bounding box center [576, 417] width 92 height 23
select select "3"
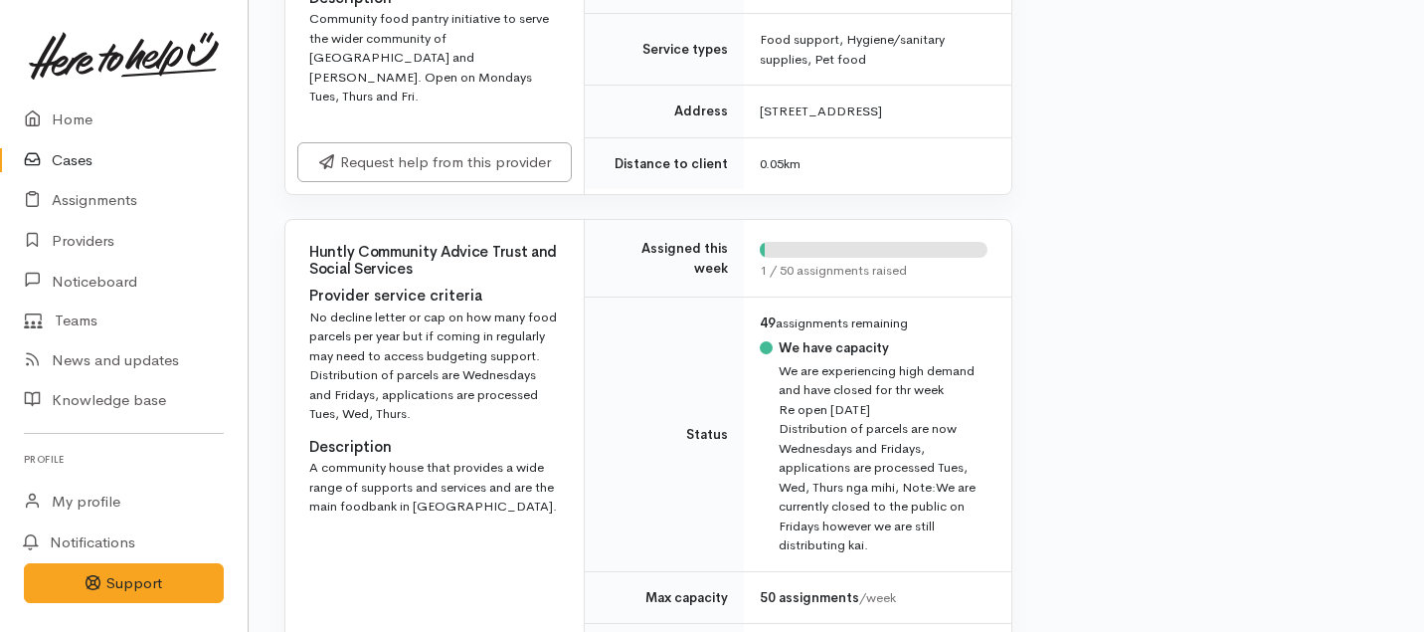
scroll to position [1330, 0]
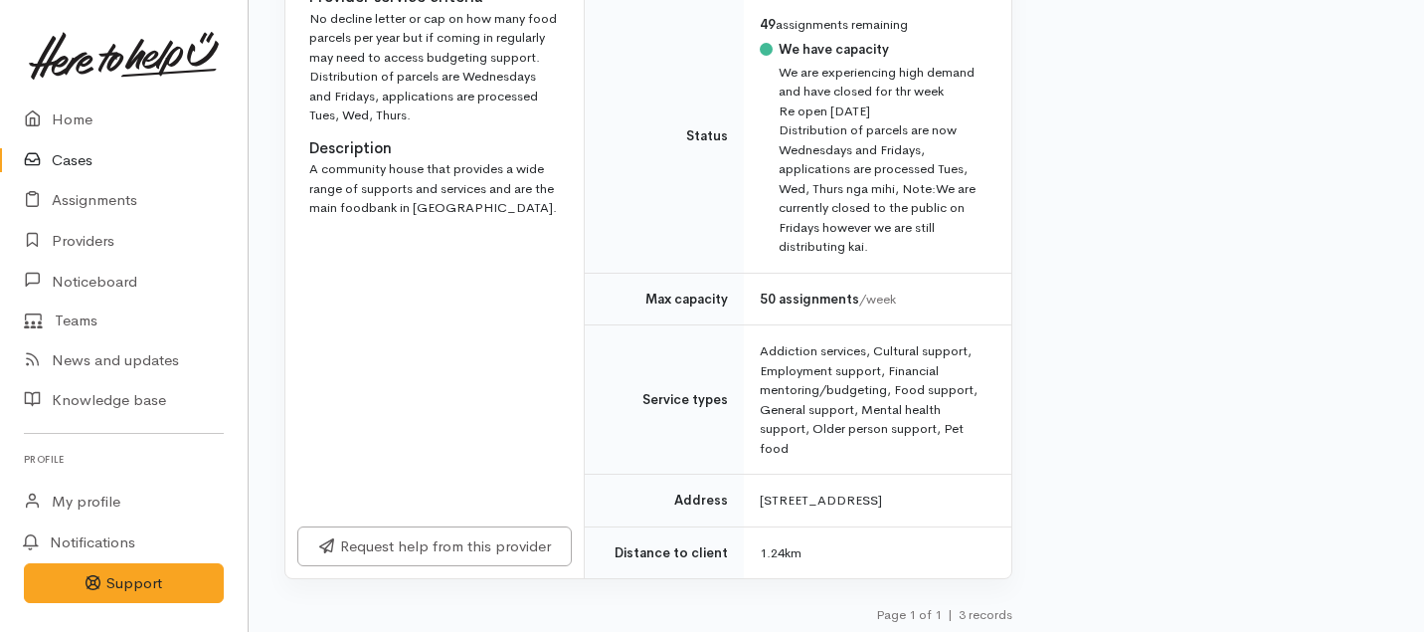
click at [521, 516] on div "Request help from this provider" at bounding box center [434, 546] width 298 height 65
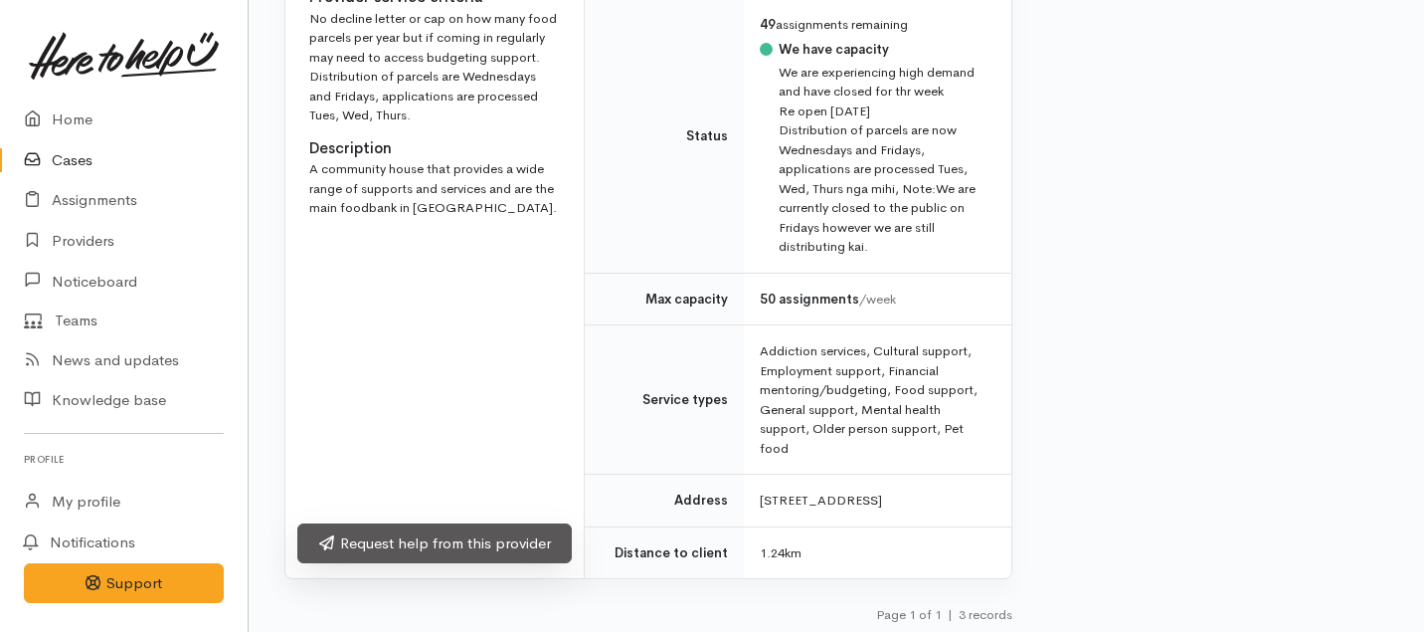
click at [521, 541] on link "Request help from this provider" at bounding box center [434, 543] width 274 height 41
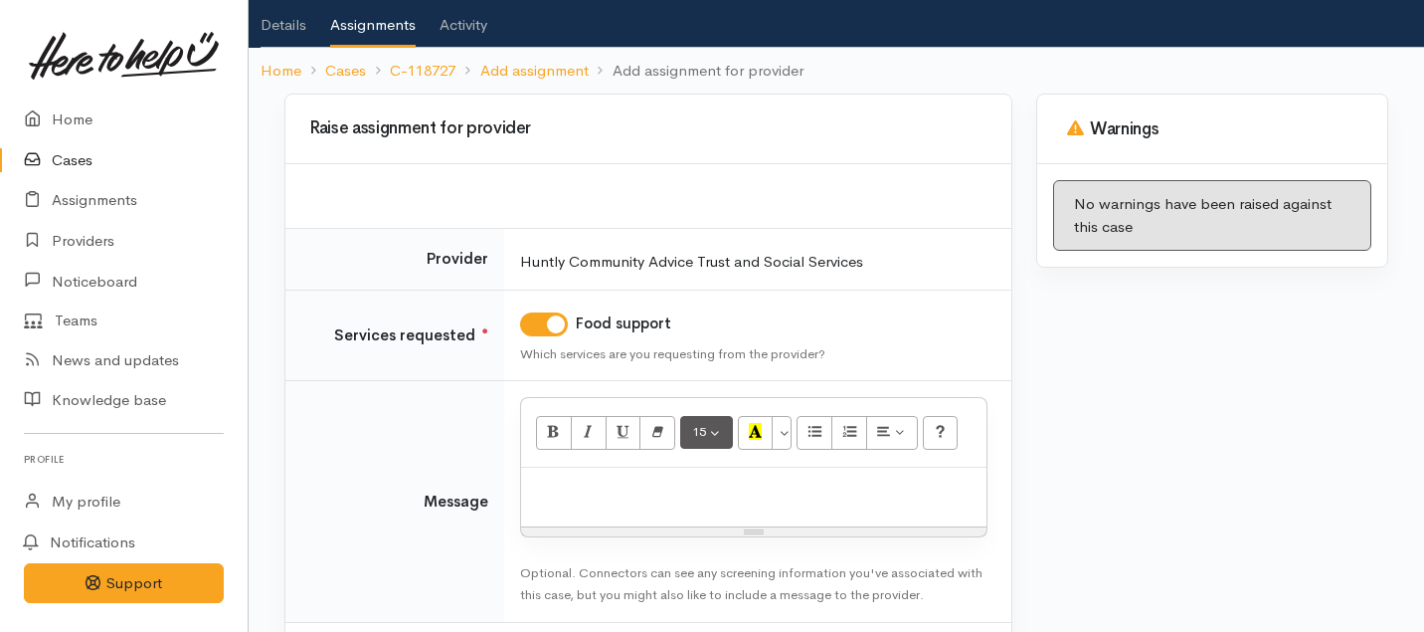
scroll to position [134, 0]
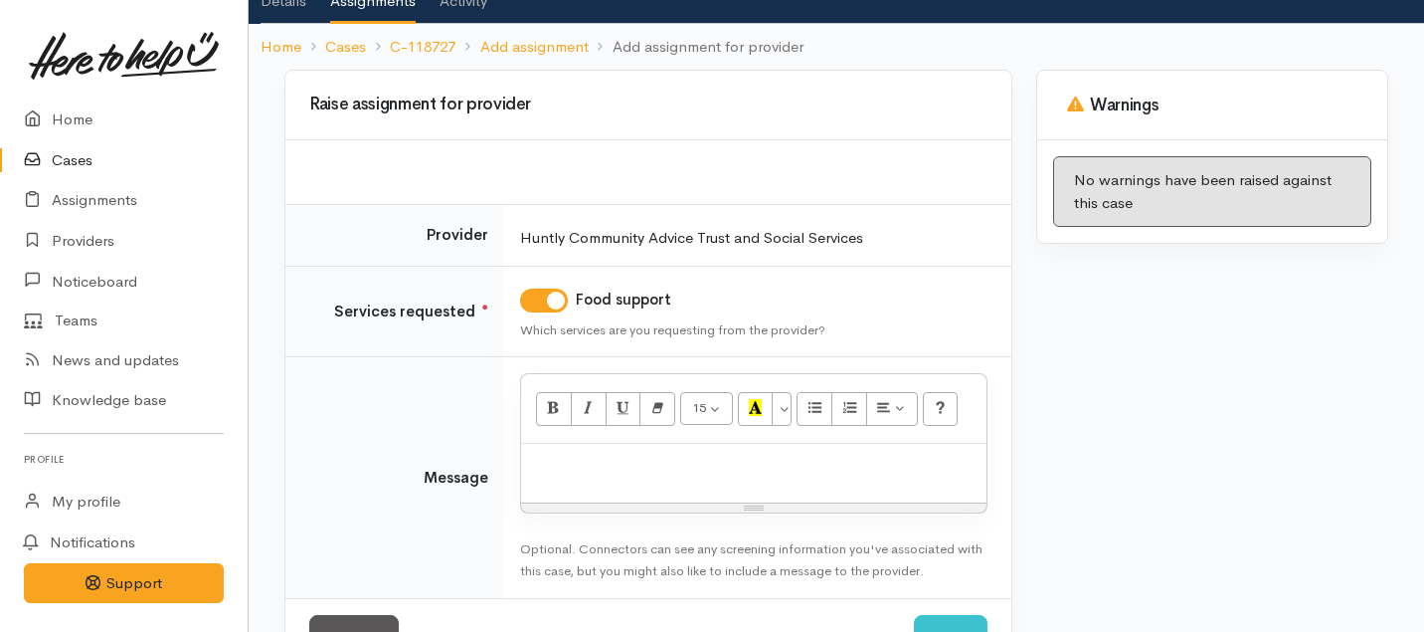
click at [692, 461] on p at bounding box center [754, 465] width 446 height 23
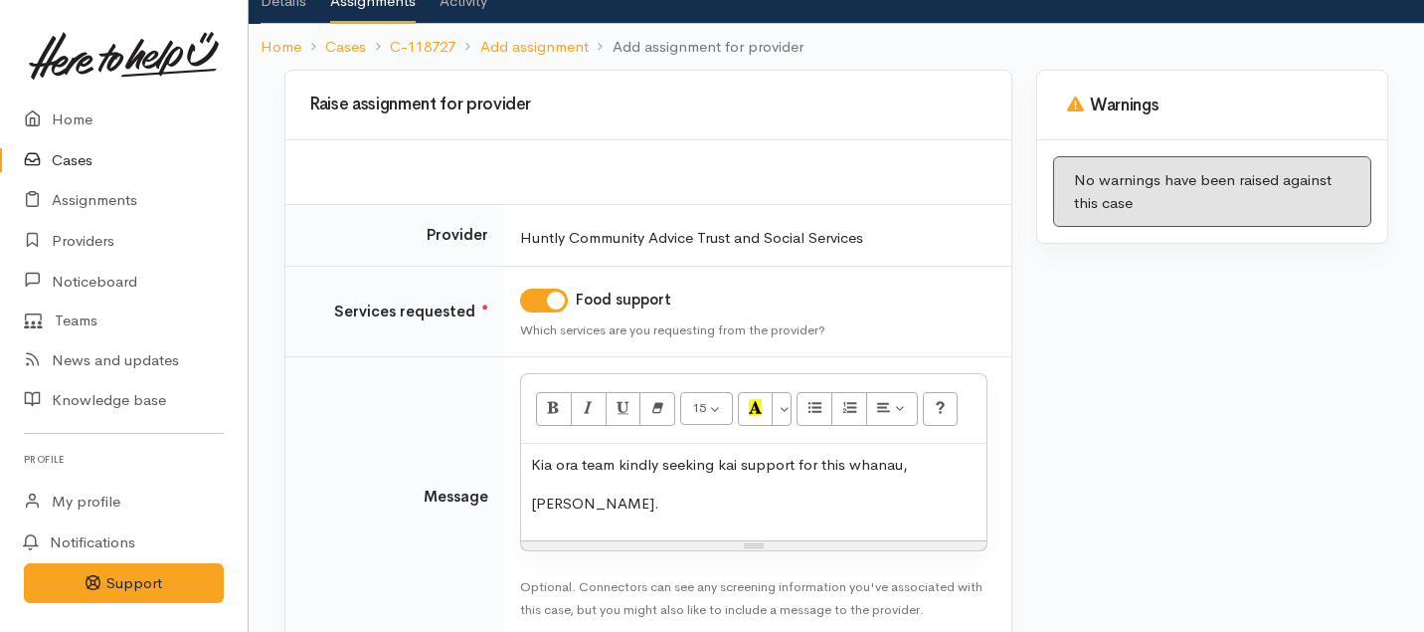
scroll to position [244, 0]
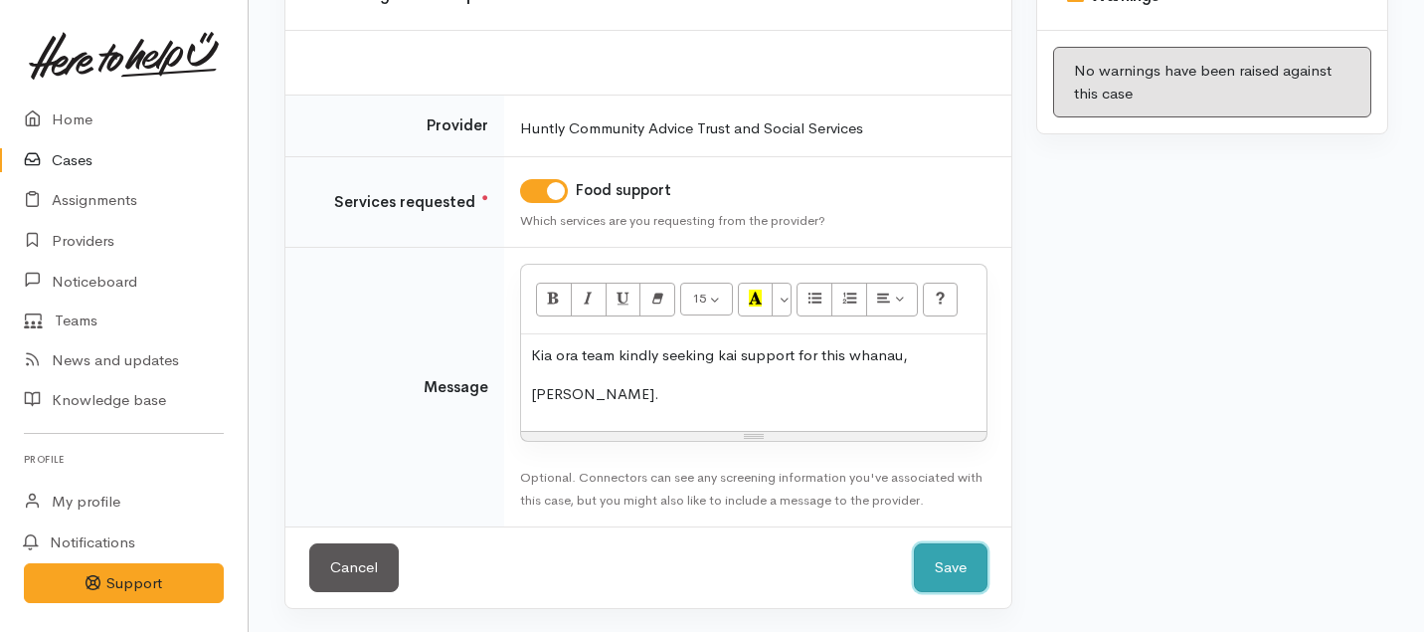
click at [963, 578] on button "Save" at bounding box center [951, 567] width 74 height 49
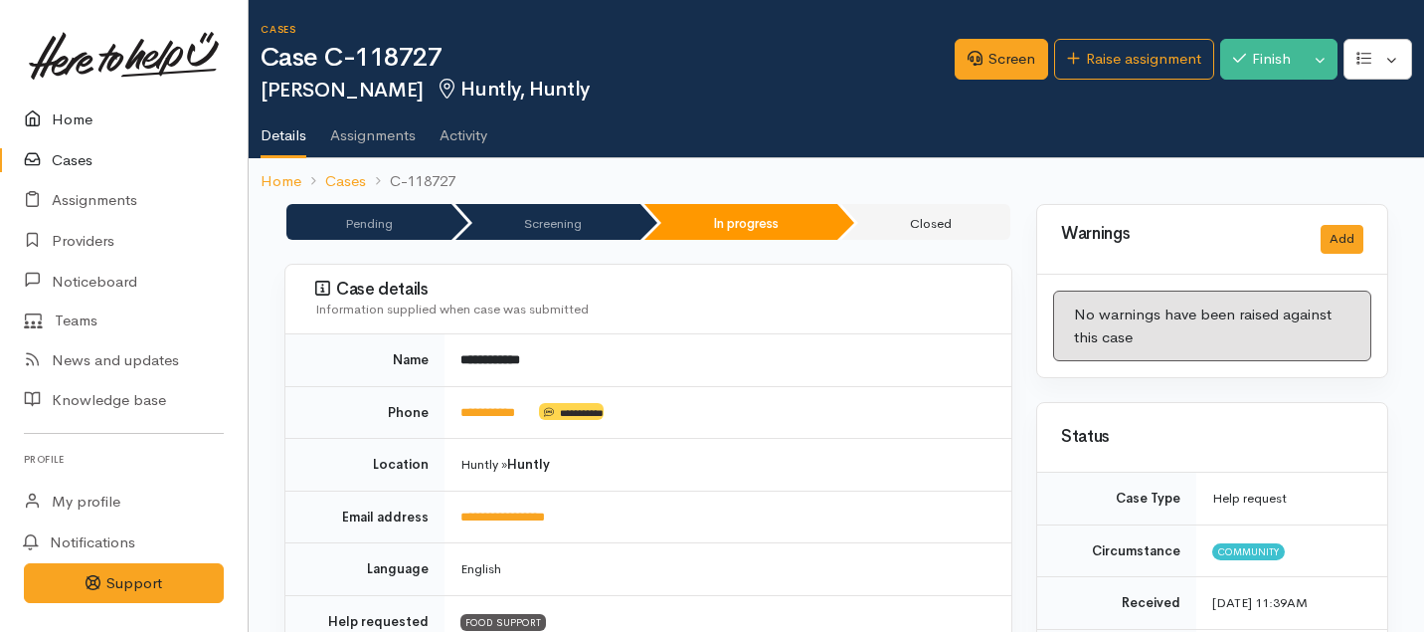
click at [83, 115] on link "Home" at bounding box center [124, 119] width 248 height 41
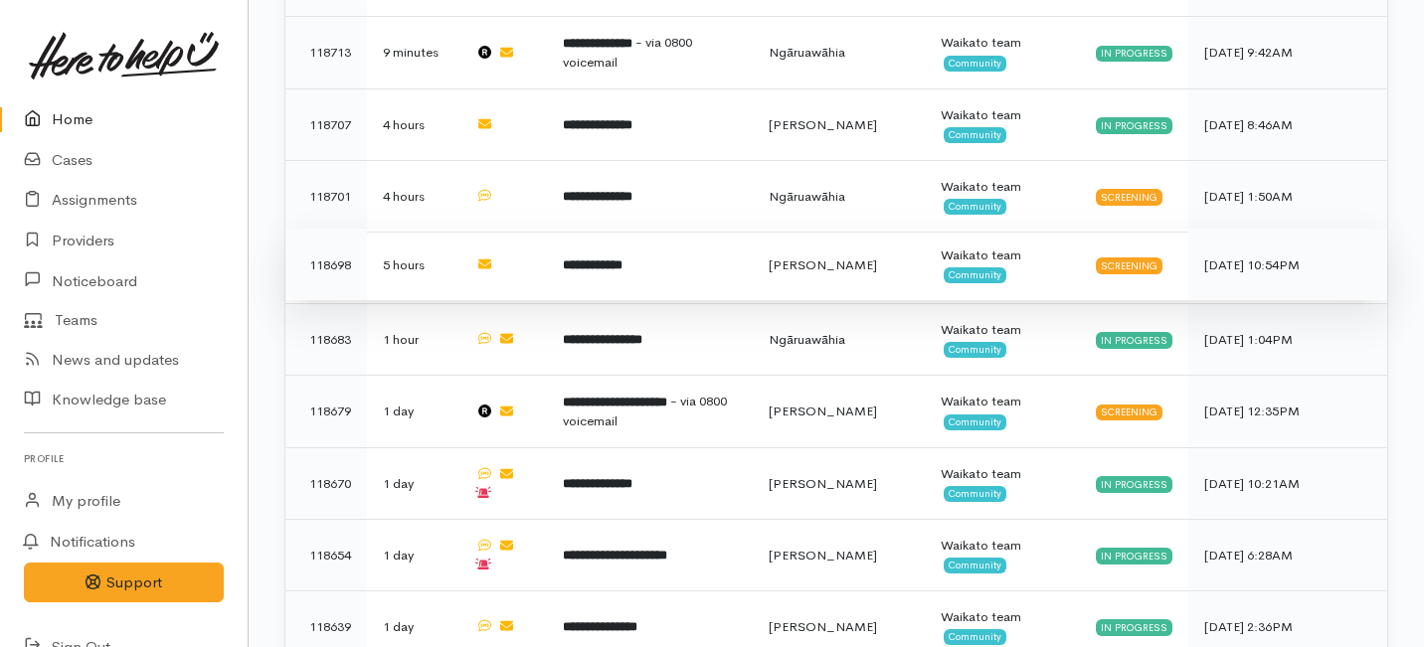
scroll to position [368, 0]
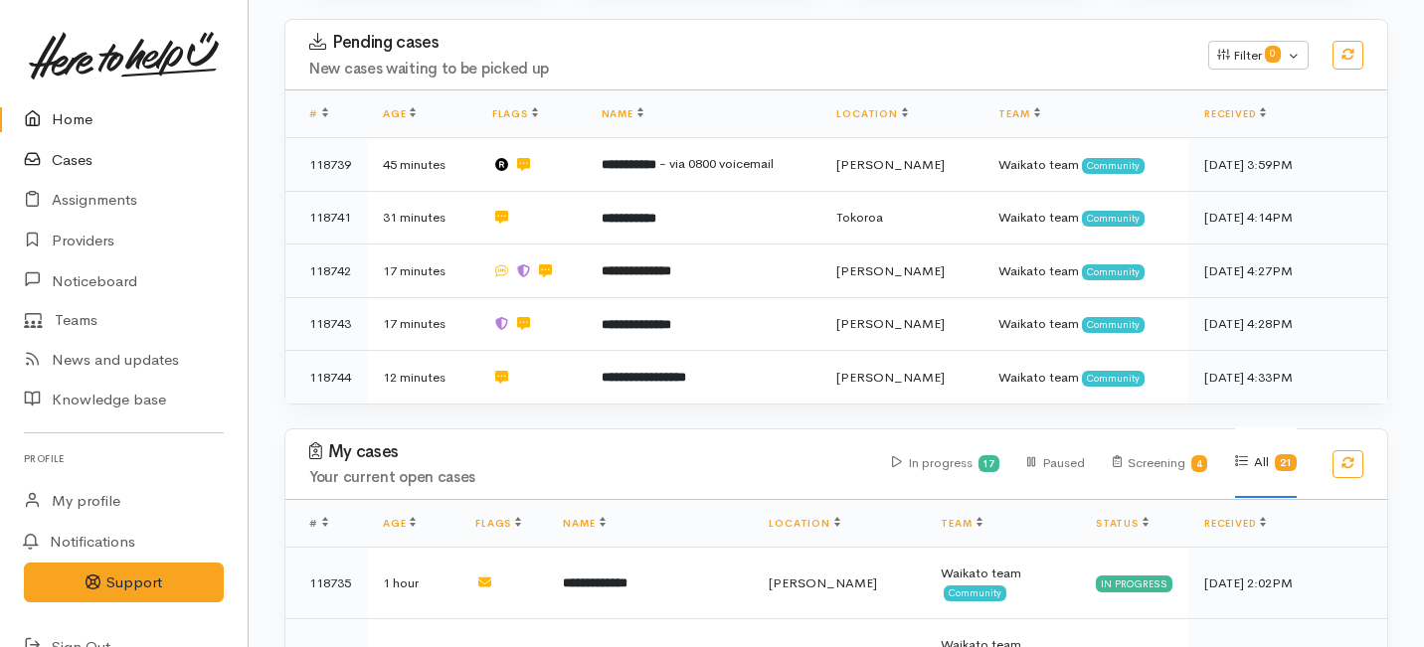
click at [73, 155] on link "Cases" at bounding box center [124, 160] width 248 height 41
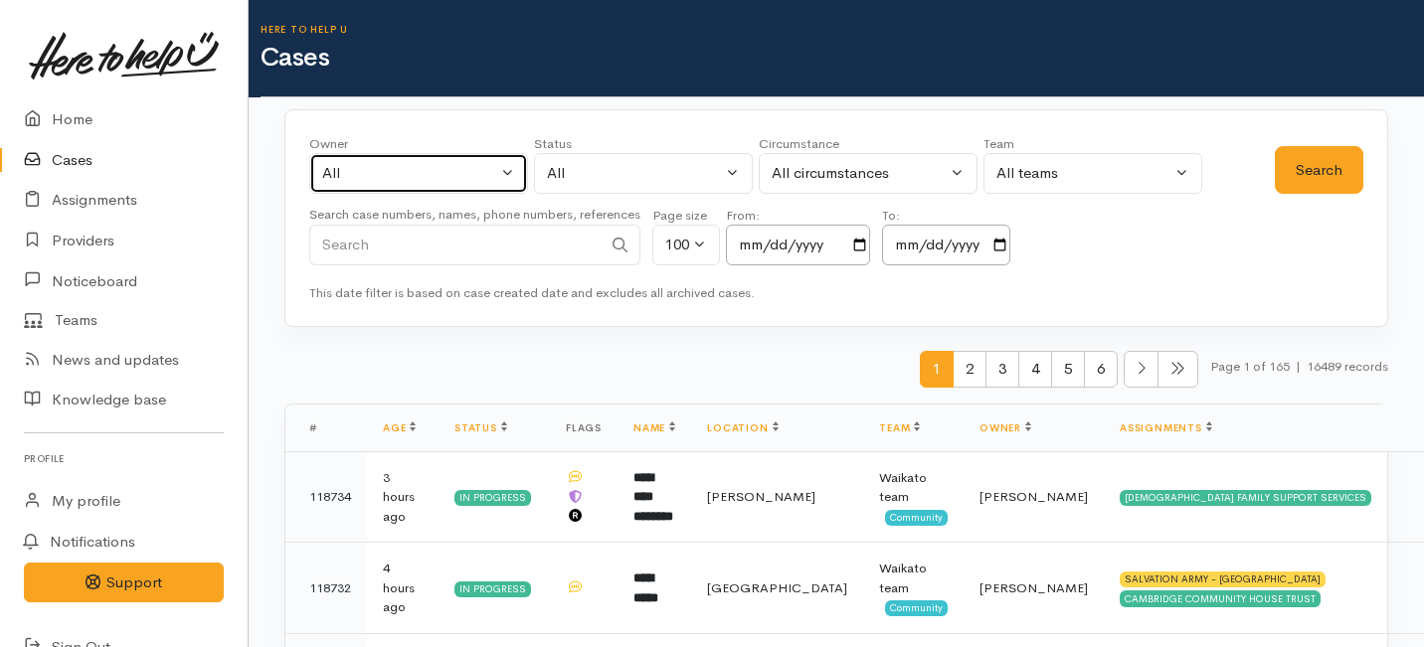
click at [503, 162] on button "All" at bounding box center [418, 173] width 219 height 41
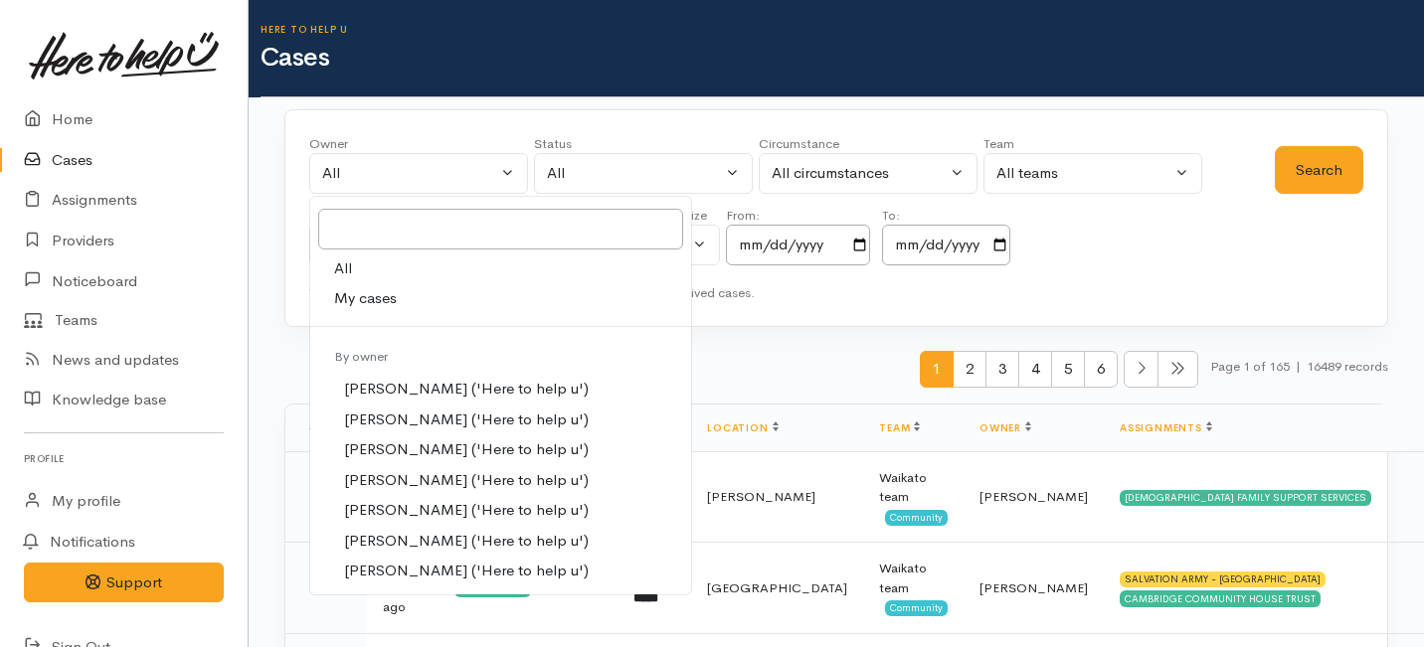
click at [392, 291] on span "My cases" at bounding box center [365, 298] width 63 height 23
select select "1463"
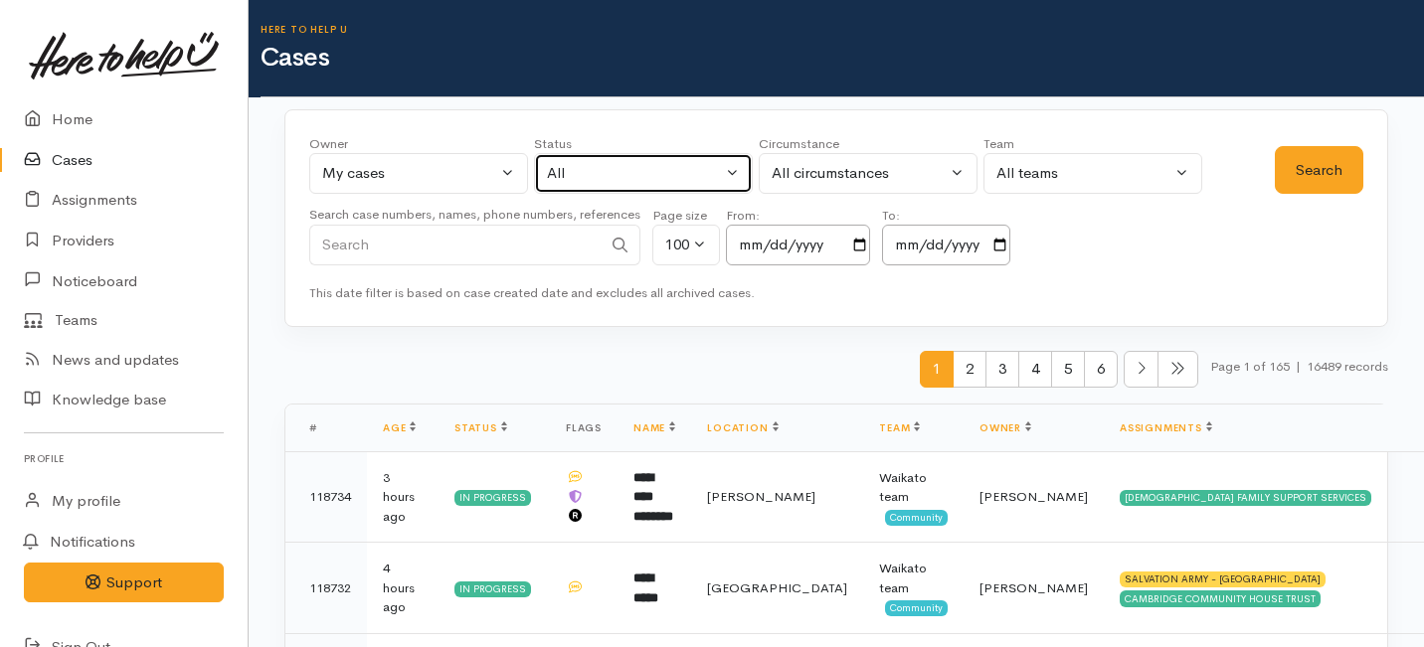
click at [710, 161] on button "All" at bounding box center [643, 173] width 219 height 41
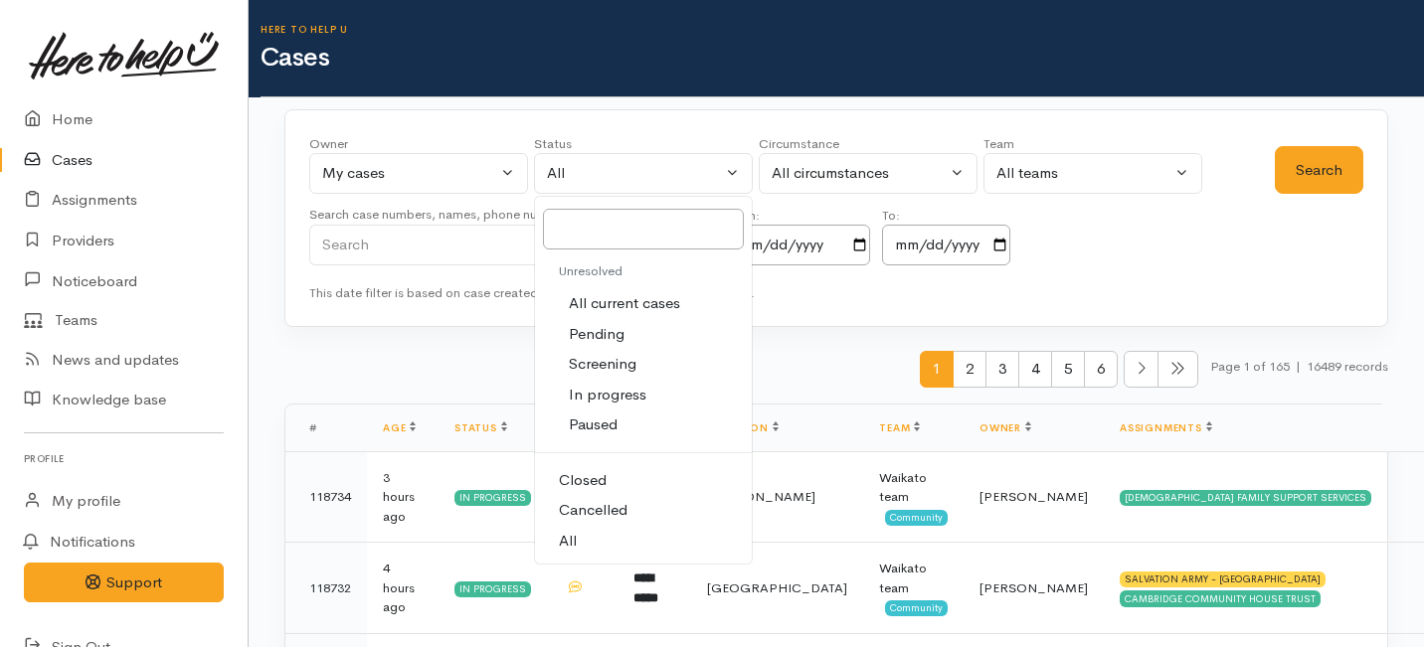
click at [593, 399] on span "In progress" at bounding box center [608, 395] width 78 height 23
select select "Open"
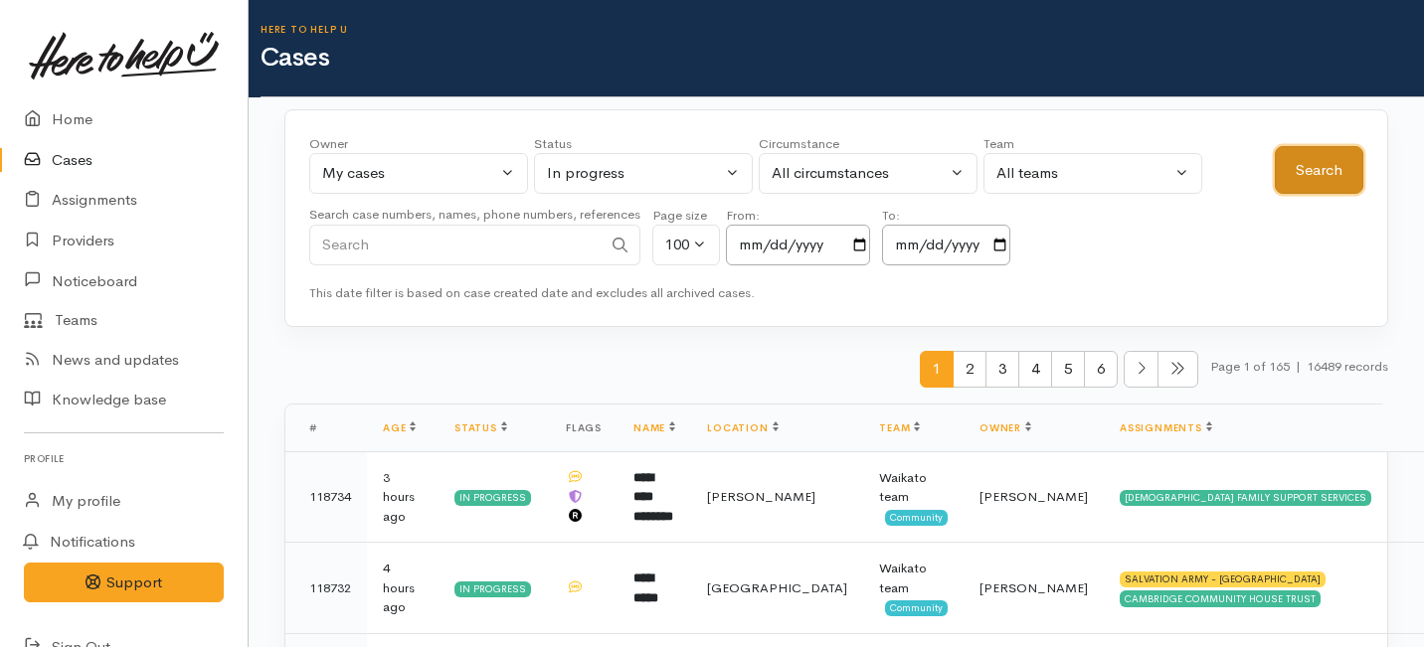
click at [1302, 156] on button "Search" at bounding box center [1319, 170] width 89 height 49
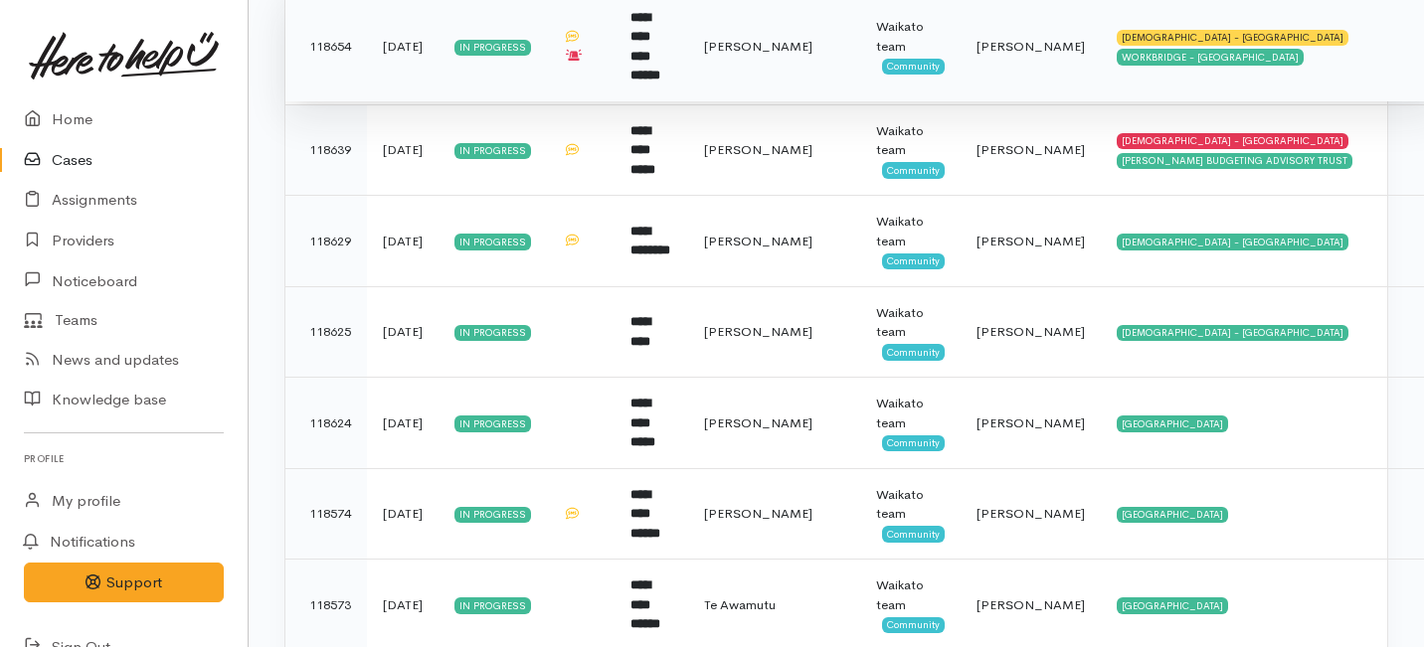
scroll to position [1301, 0]
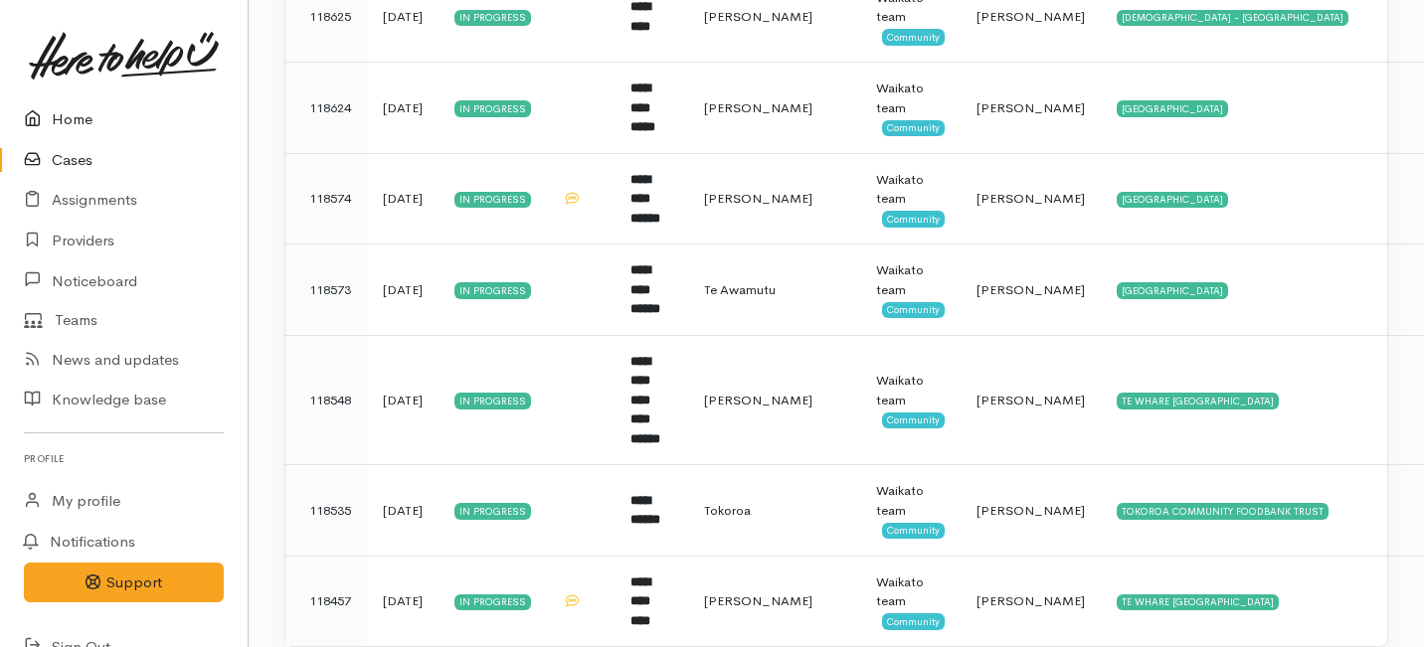
click at [81, 121] on link "Home" at bounding box center [124, 119] width 248 height 41
